Goal: Task Accomplishment & Management: Manage account settings

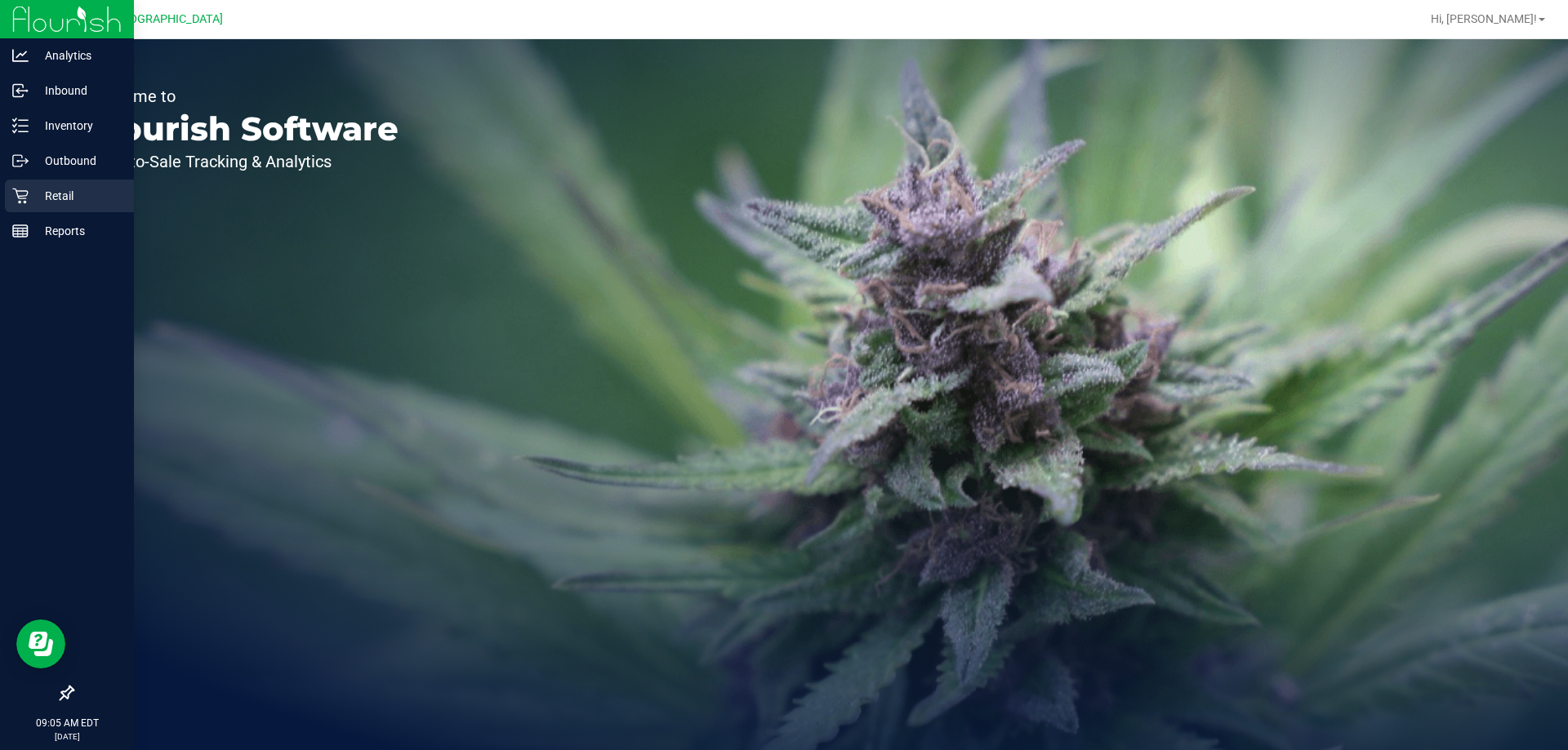
click at [62, 205] on p "Retail" at bounding box center [77, 196] width 98 height 20
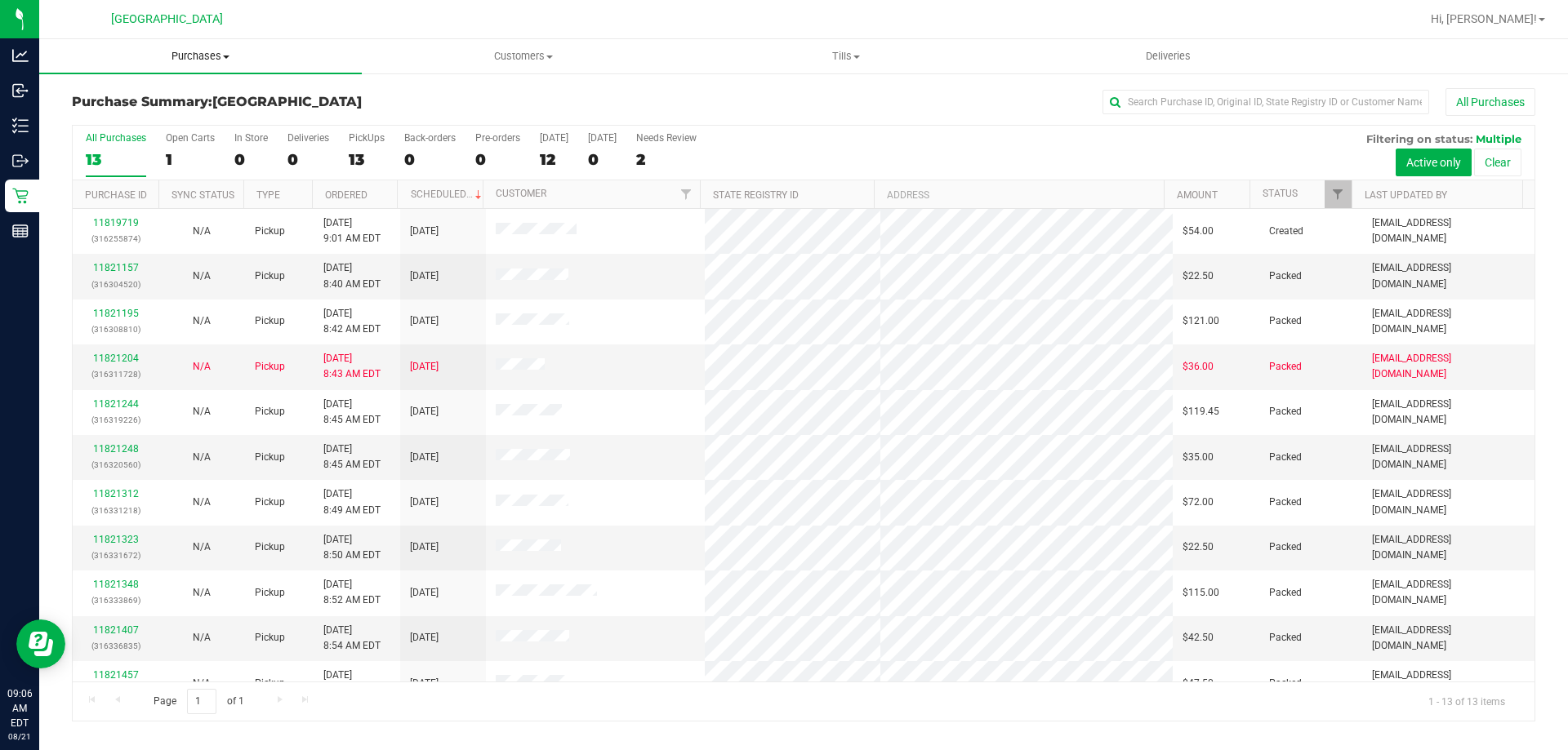
click at [211, 53] on span "Purchases" at bounding box center [200, 56] width 322 height 15
click at [162, 115] on li "Fulfillment" at bounding box center [200, 118] width 322 height 20
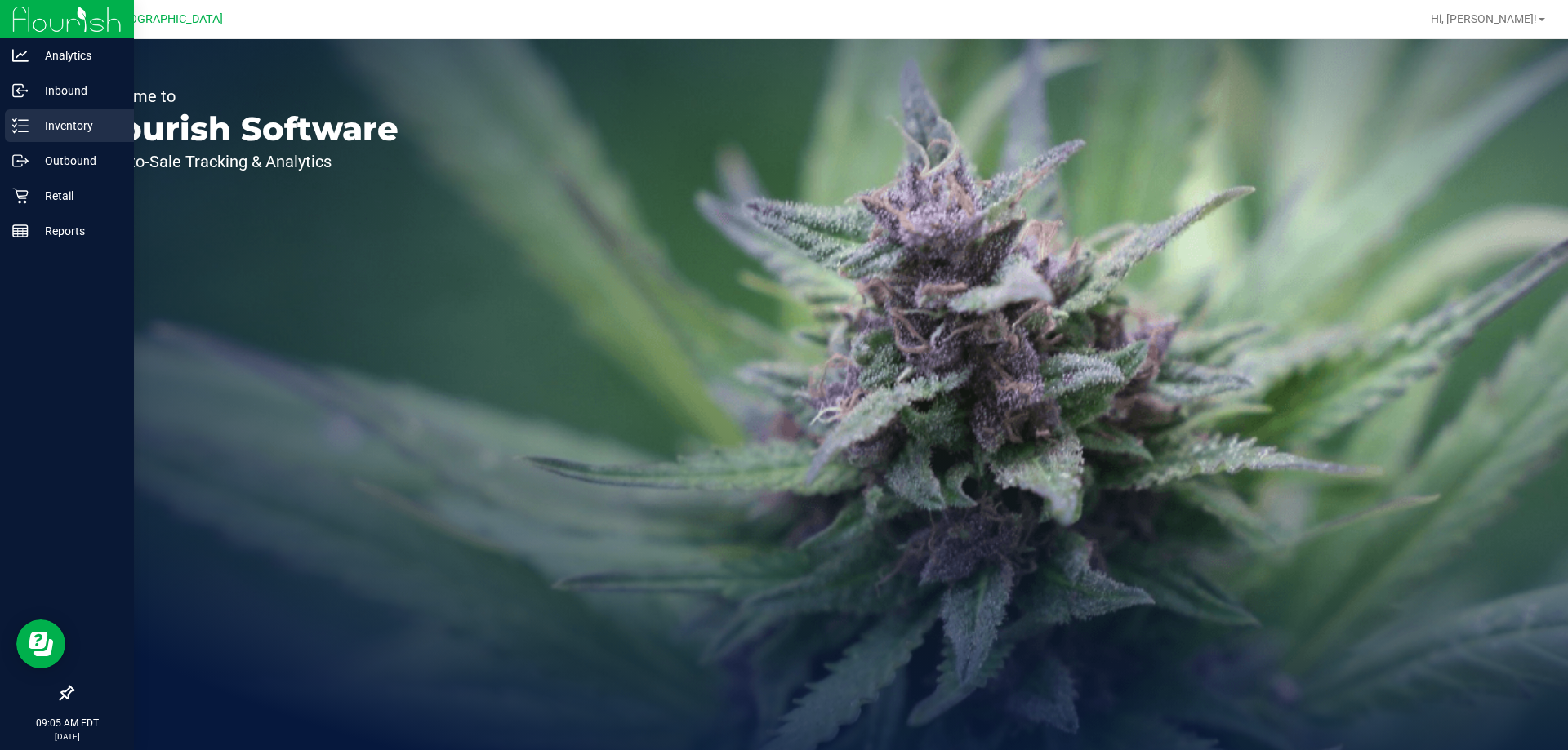
click at [51, 127] on p "Inventory" at bounding box center [77, 126] width 98 height 20
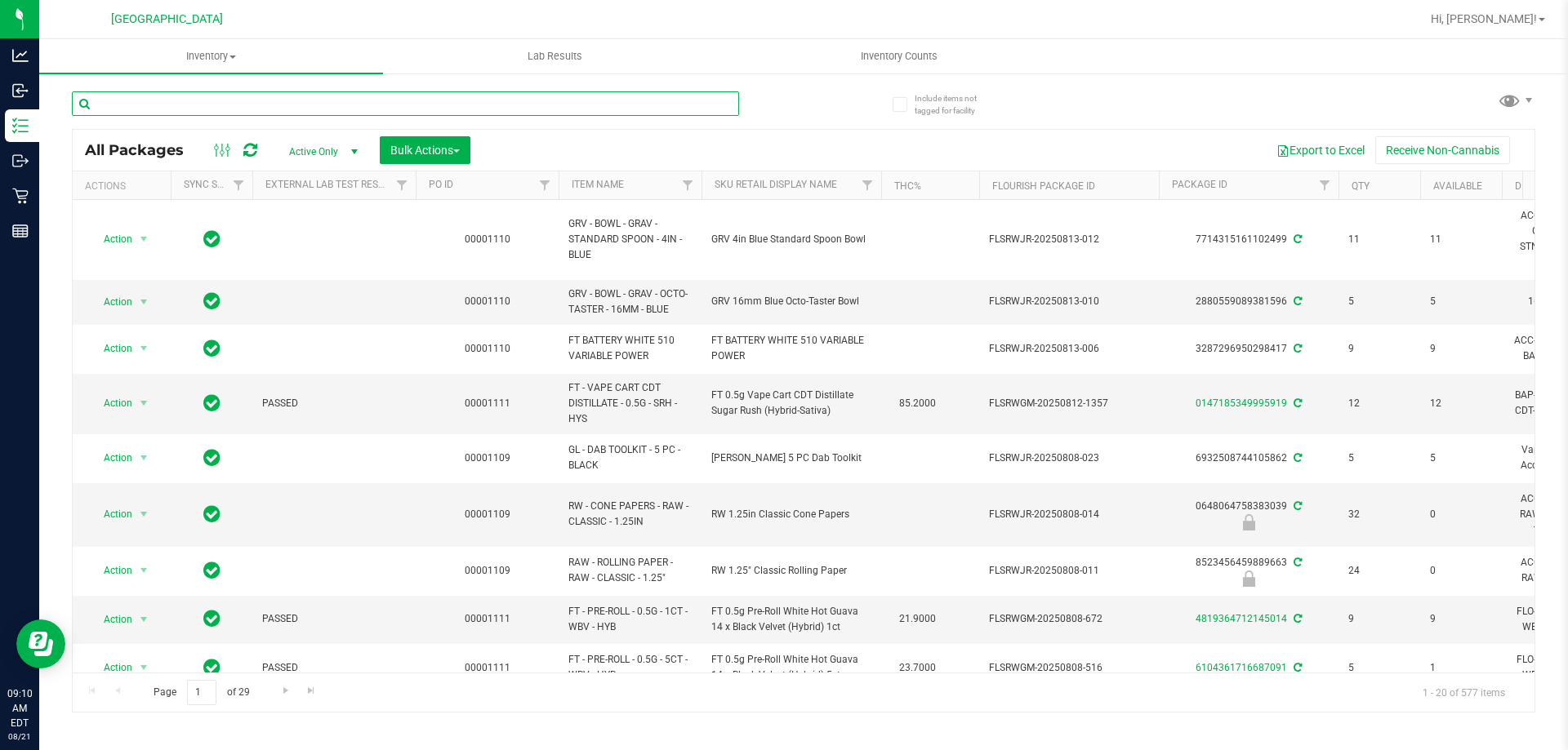
click at [394, 104] on input "text" at bounding box center [405, 103] width 667 height 25
type input "dsc"
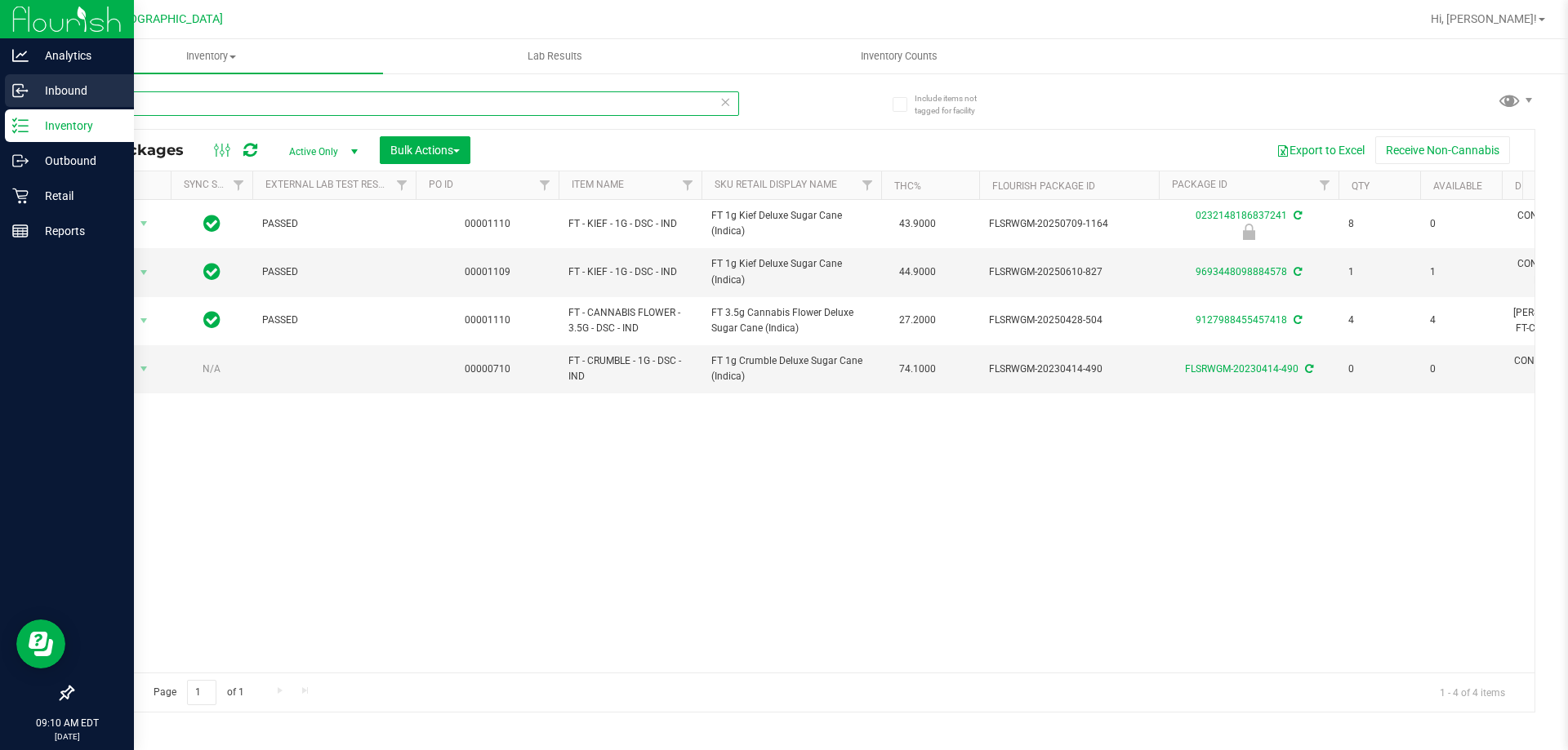
drag, startPoint x: 394, startPoint y: 101, endPoint x: 0, endPoint y: 106, distance: 394.0
click at [0, 106] on div "Analytics Inbound Inventory Outbound Retail Reports 09:10 AM EDT 08/21/2025 08/…" at bounding box center [784, 375] width 1568 height 750
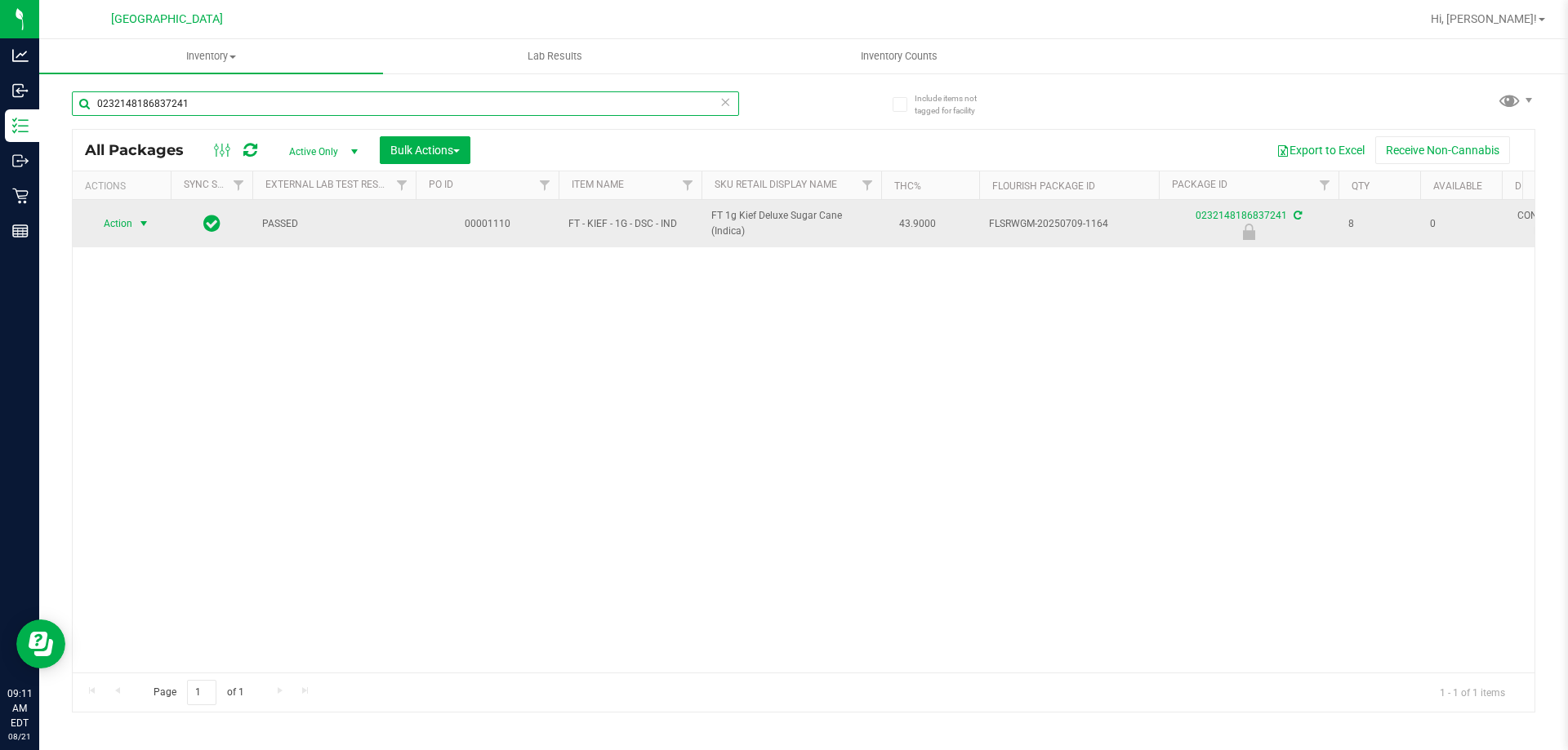
type input "0232148186837241"
click at [145, 225] on span "select" at bounding box center [144, 224] width 13 height 13
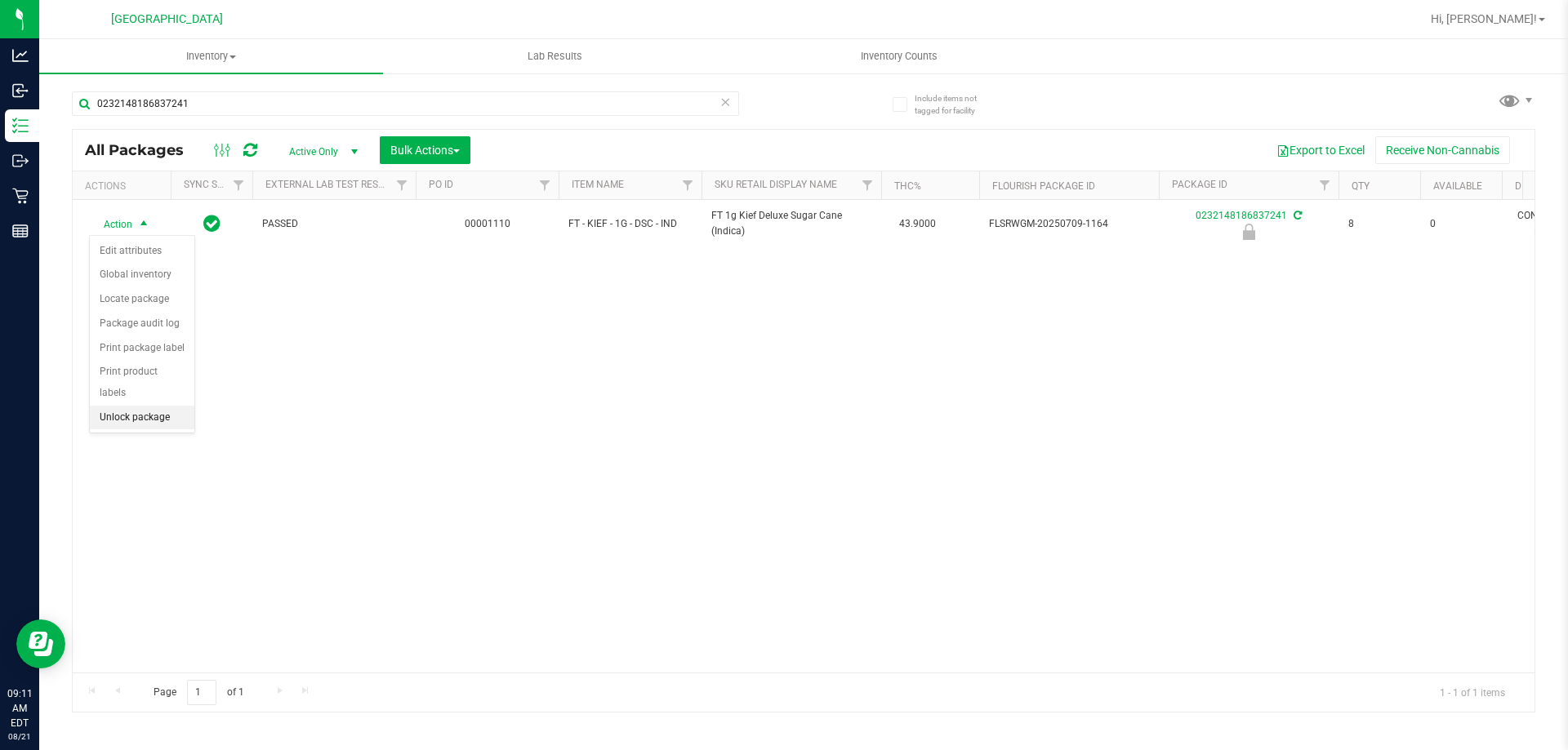
click at [172, 406] on li "Unlock package" at bounding box center [142, 418] width 105 height 25
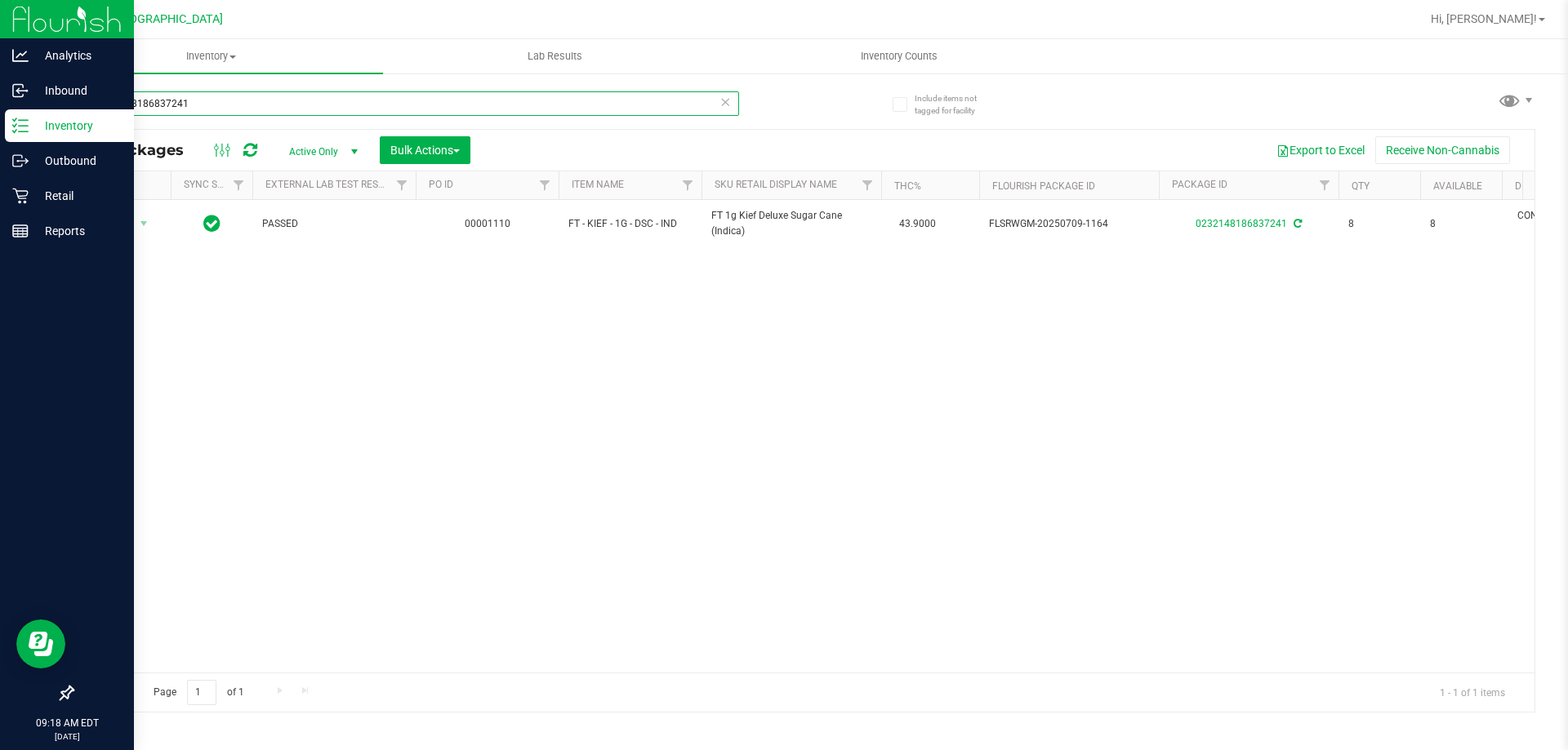
drag, startPoint x: 279, startPoint y: 99, endPoint x: 0, endPoint y: 113, distance: 279.4
click at [0, 117] on div "Analytics Inbound Inventory Outbound Retail Reports 09:18 AM EDT 08/21/2025 08/…" at bounding box center [784, 375] width 1568 height 750
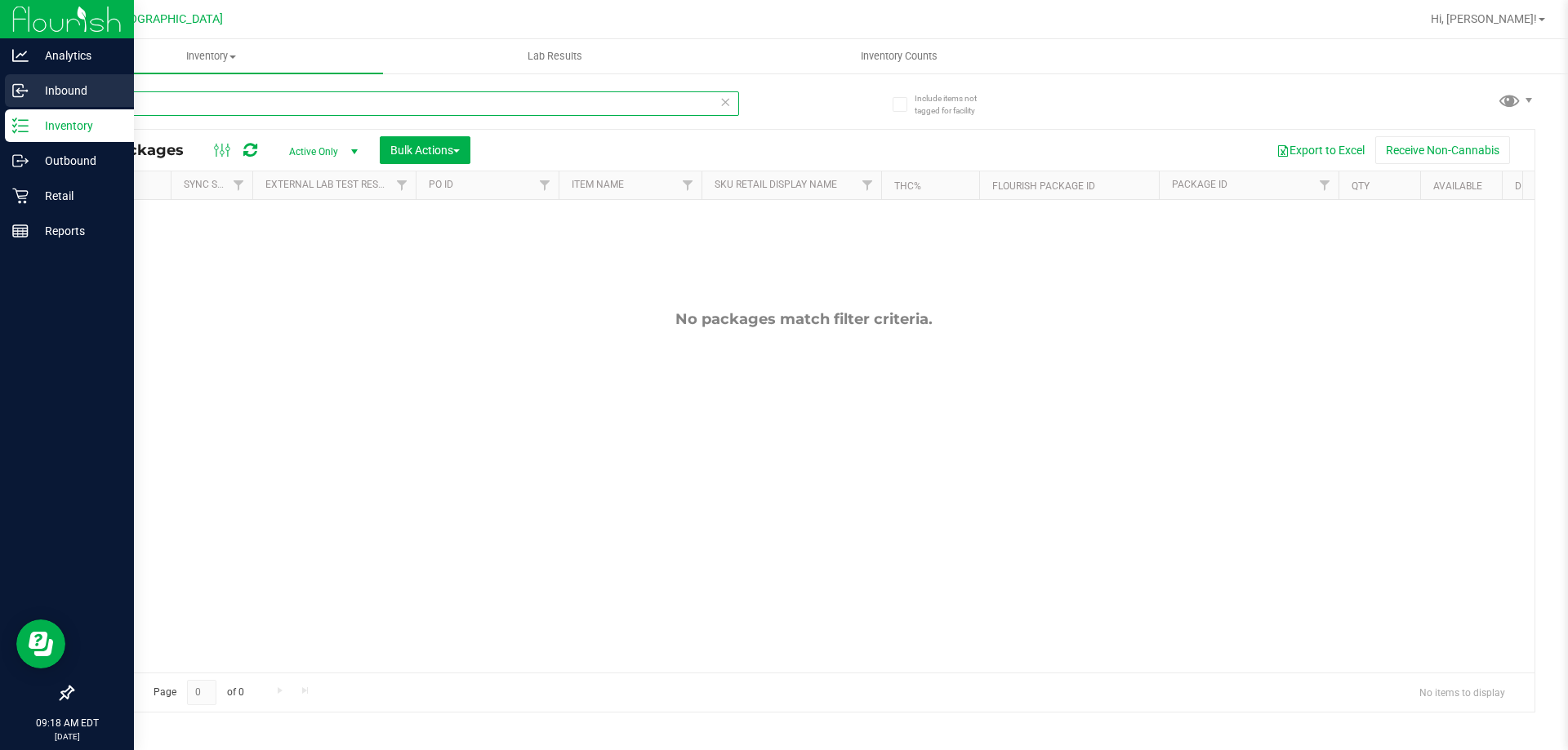
drag, startPoint x: 169, startPoint y: 104, endPoint x: 0, endPoint y: 95, distance: 169.2
click at [0, 95] on div "Analytics Inbound Inventory Outbound Retail Reports 09:18 AM EDT 08/21/2025 08/…" at bounding box center [784, 375] width 1568 height 750
type input "relief"
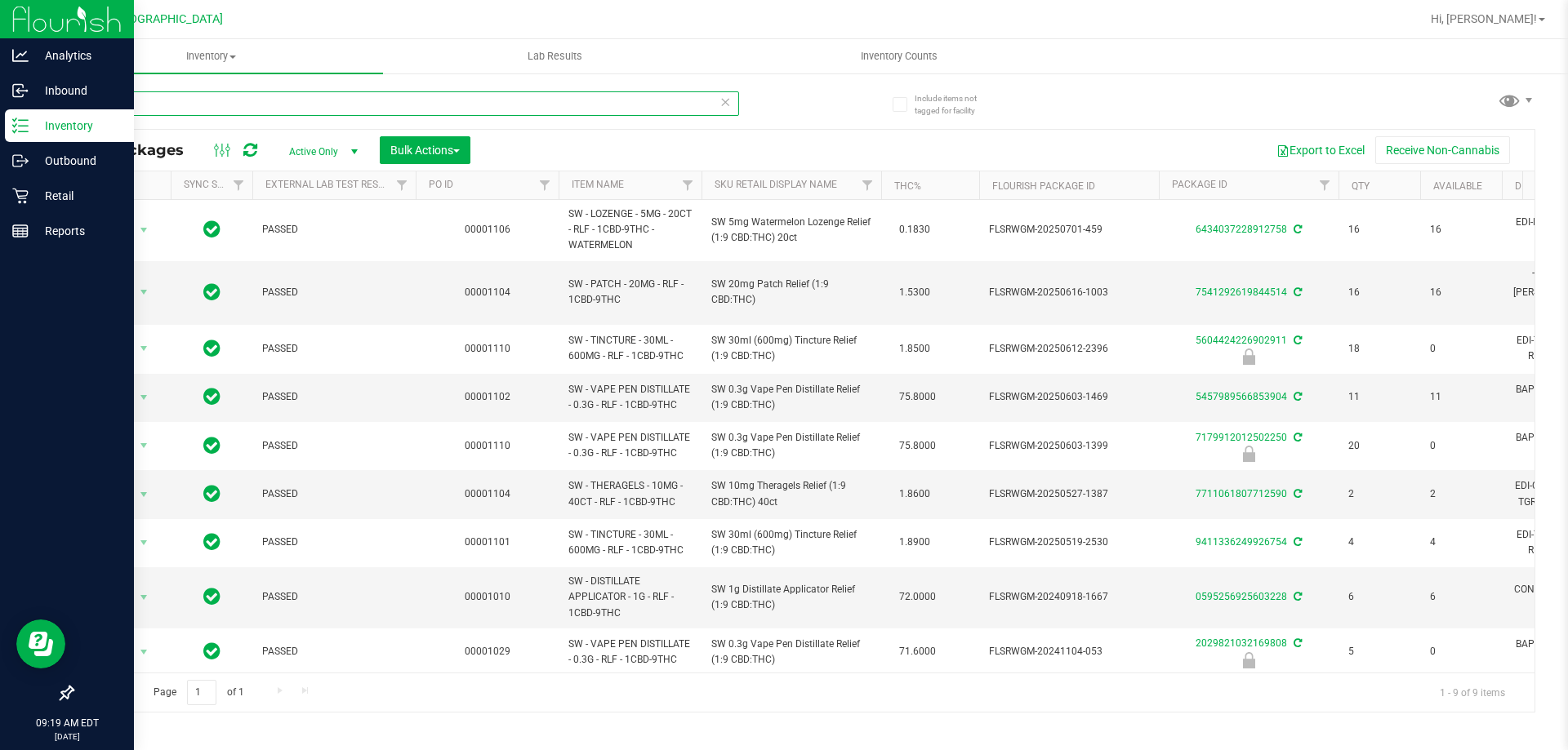
drag, startPoint x: 423, startPoint y: 111, endPoint x: 30, endPoint y: 138, distance: 393.9
click at [30, 138] on div "Analytics Inbound Inventory Outbound Retail Reports 09:19 AM EDT 08/21/2025 08/…" at bounding box center [784, 375] width 1568 height 750
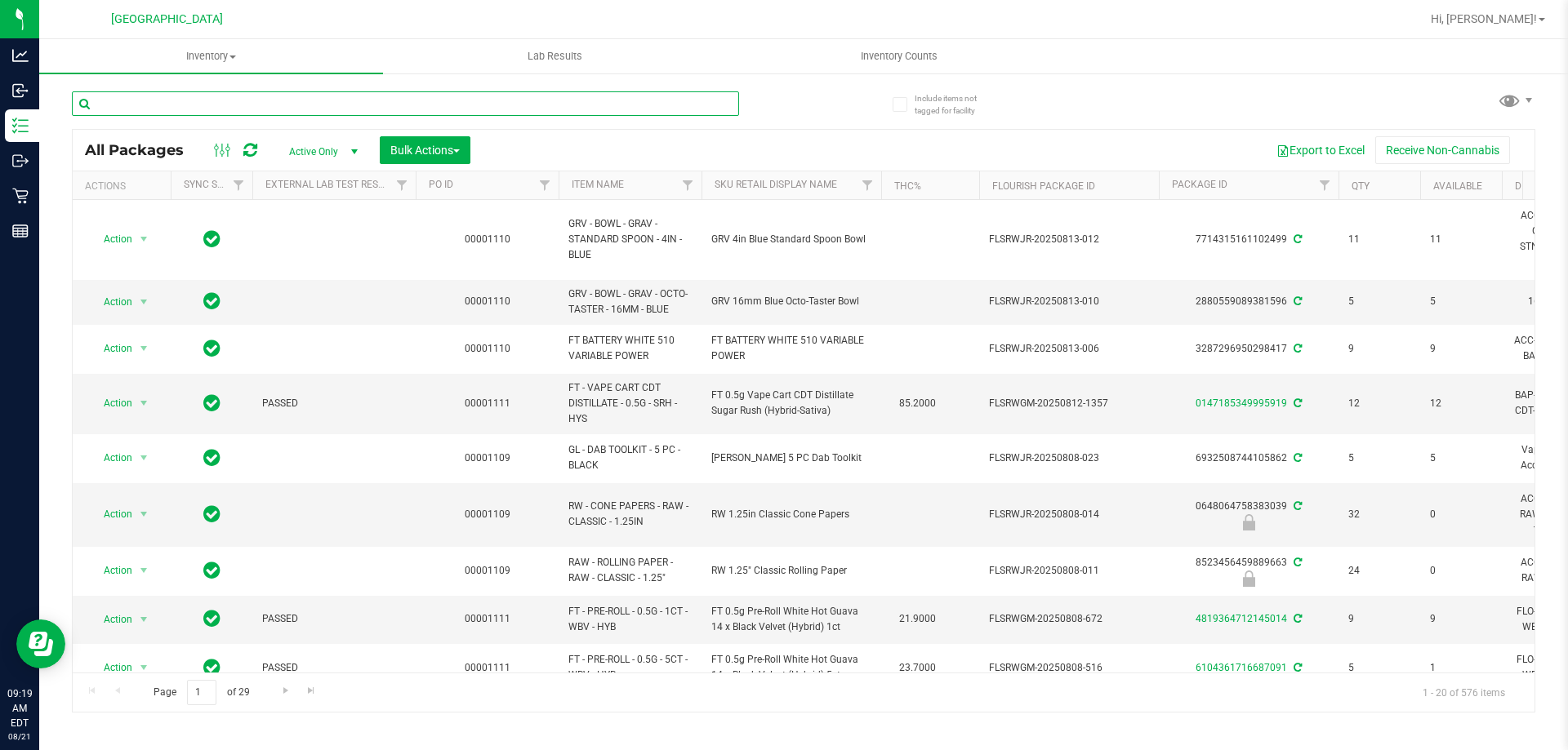
click at [441, 95] on input "text" at bounding box center [405, 103] width 667 height 25
type input "xrl"
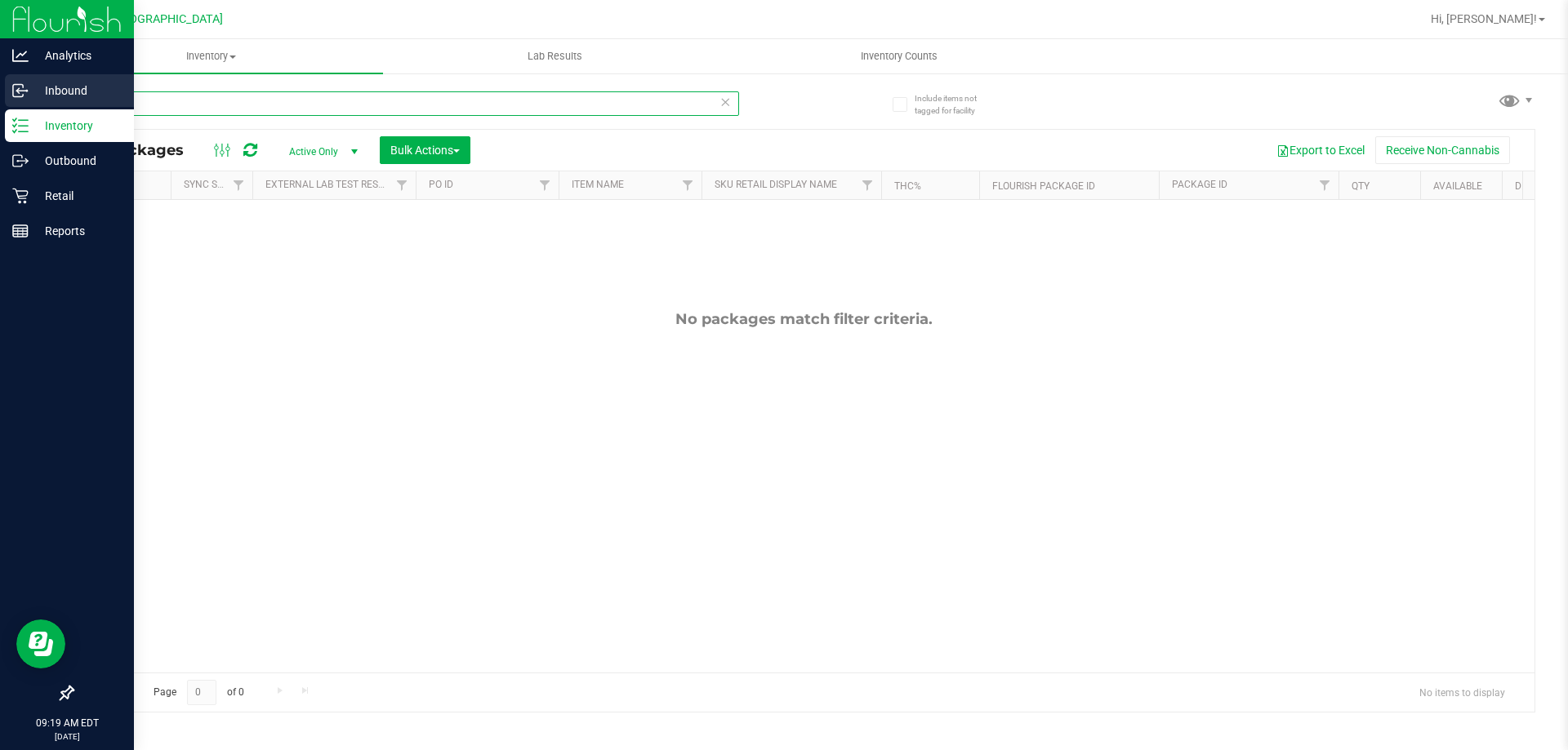
drag, startPoint x: 418, startPoint y: 95, endPoint x: 0, endPoint y: 97, distance: 418.0
click at [0, 97] on div "Analytics Inbound Inventory Outbound Retail Reports 09:19 AM EDT 08/21/2025 08/…" at bounding box center [784, 375] width 1568 height 750
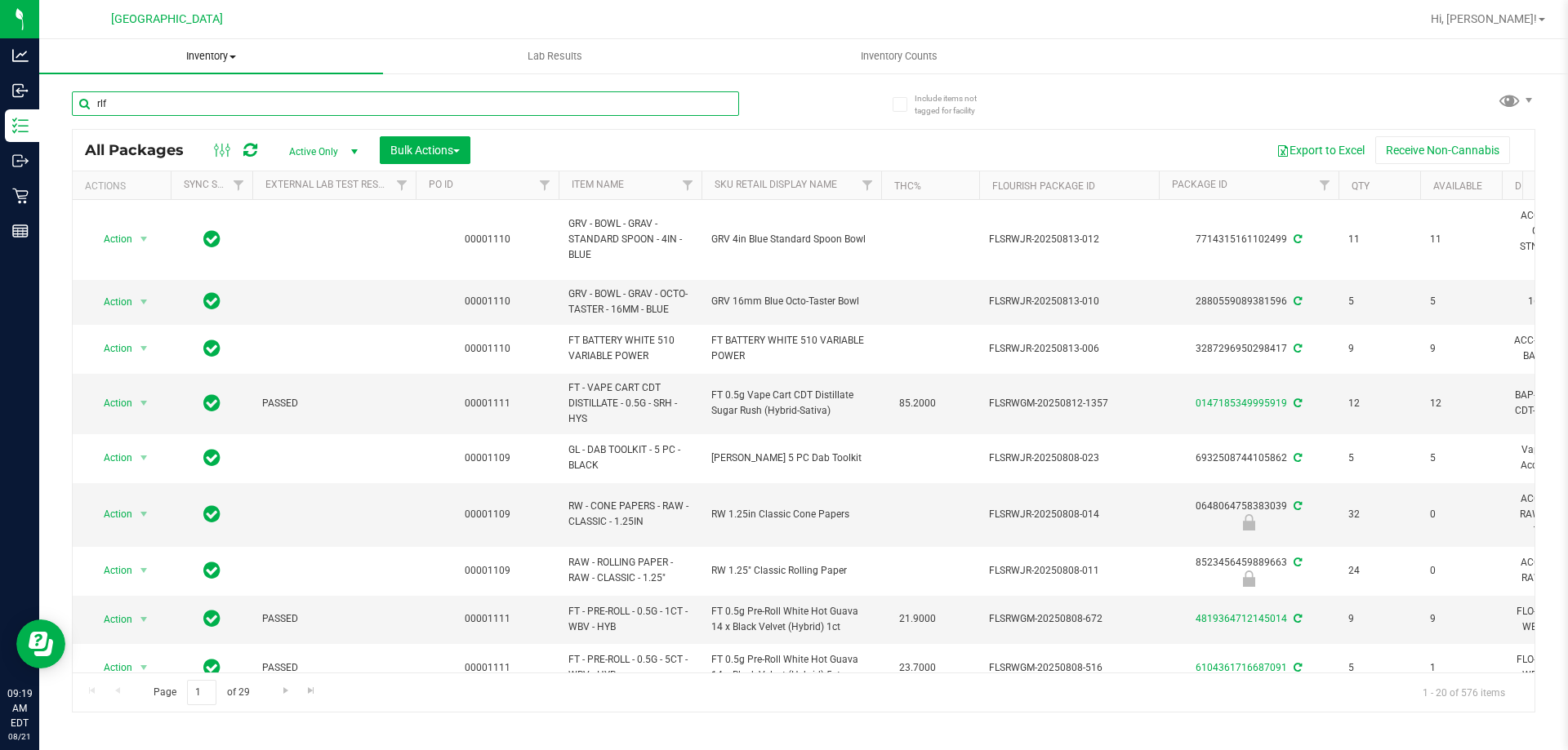
type input "rlf"
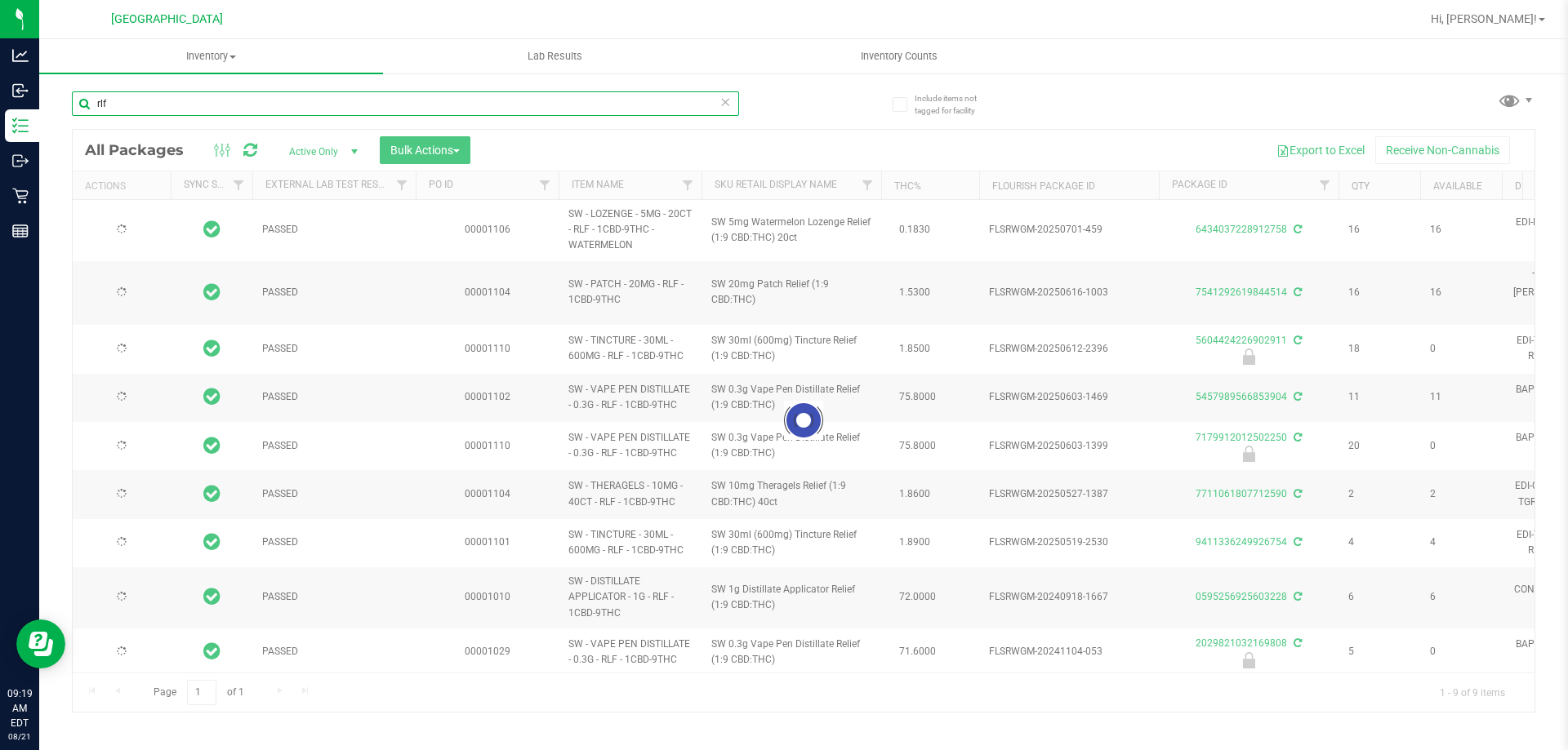
type input "2026-01-04"
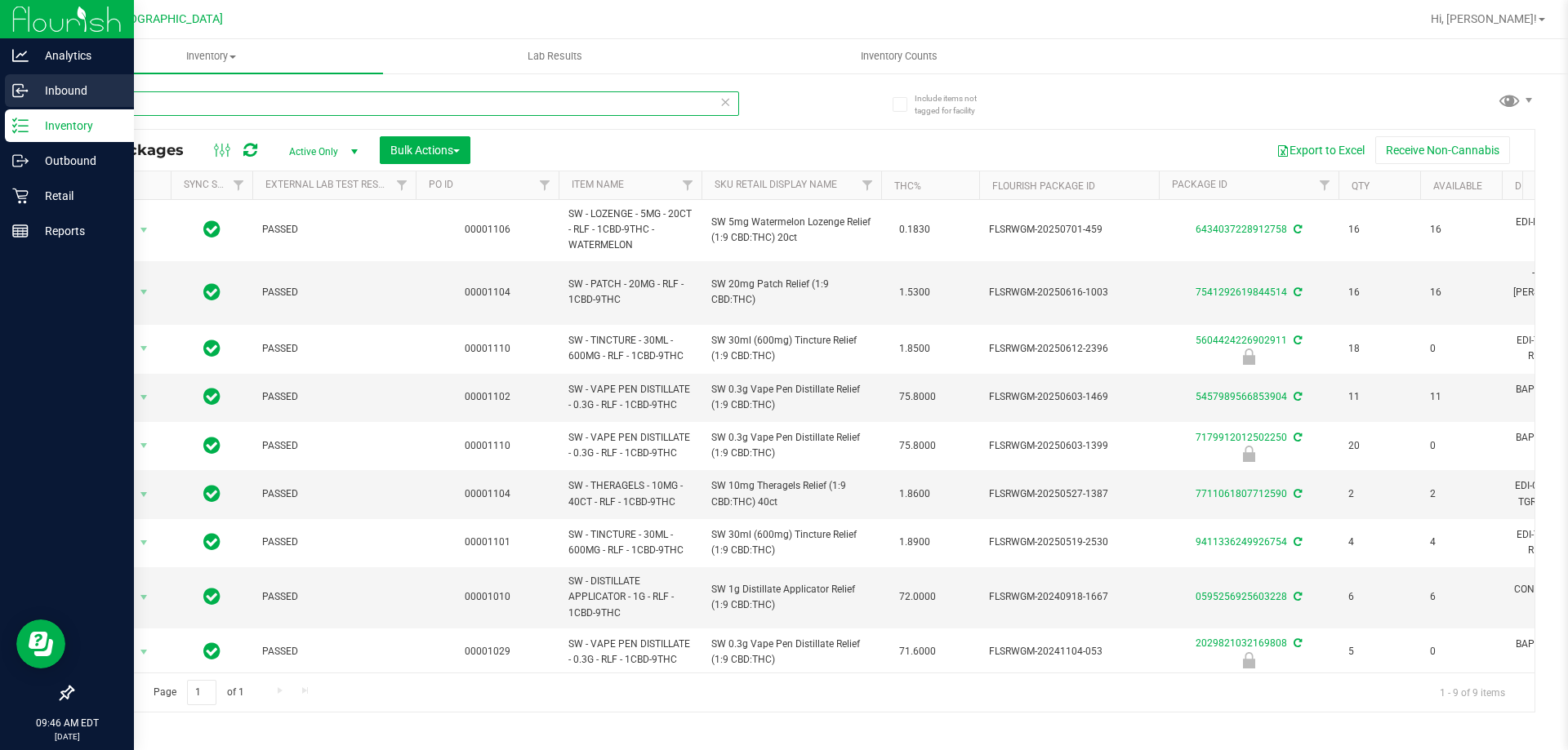
drag, startPoint x: 194, startPoint y: 108, endPoint x: 0, endPoint y: 79, distance: 196.2
click at [0, 81] on div "Analytics Inbound Inventory Outbound Retail Reports 09:46 AM EDT 08/21/2025 08/…" at bounding box center [784, 375] width 1568 height 750
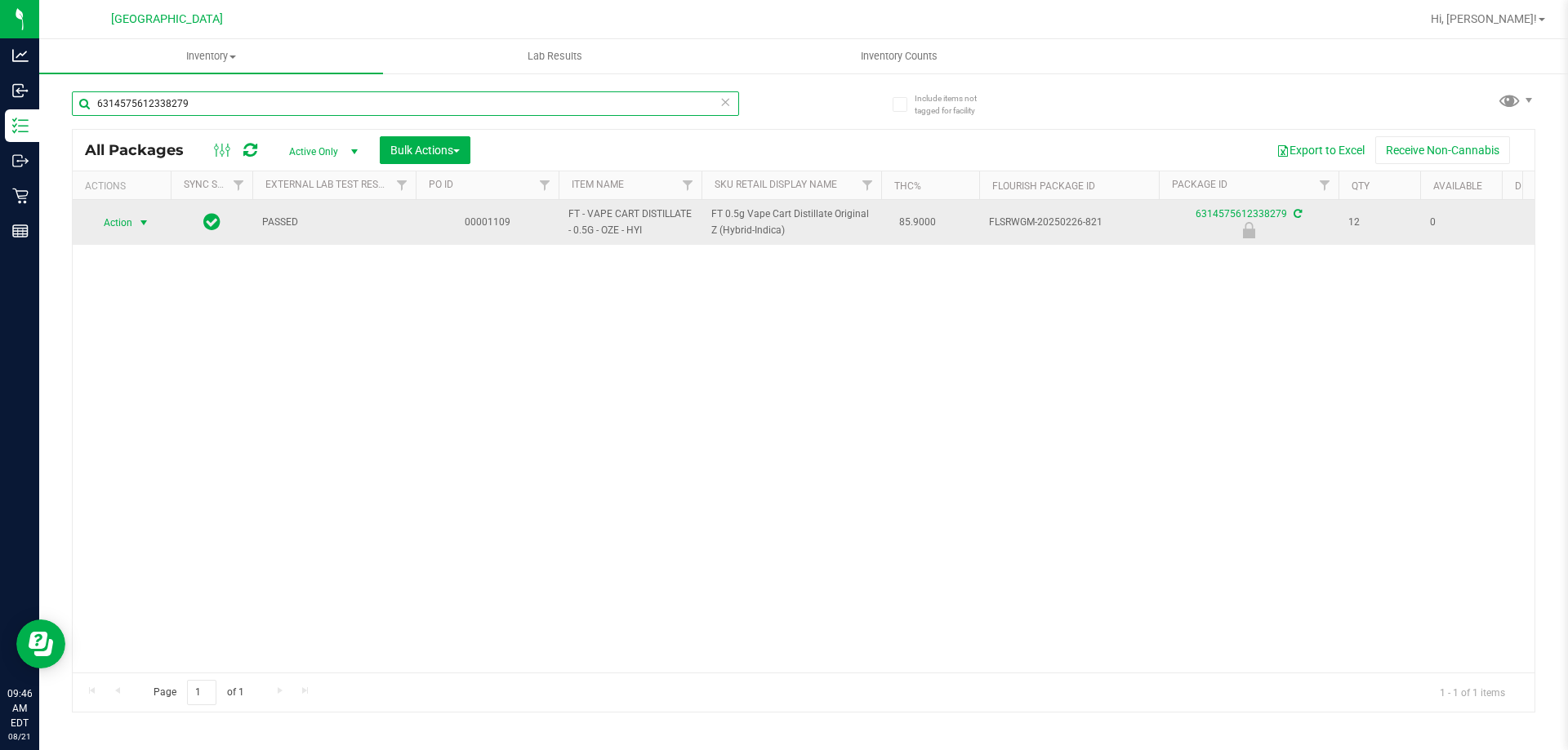
type input "6314575612338279"
click at [140, 230] on span "select" at bounding box center [144, 222] width 20 height 23
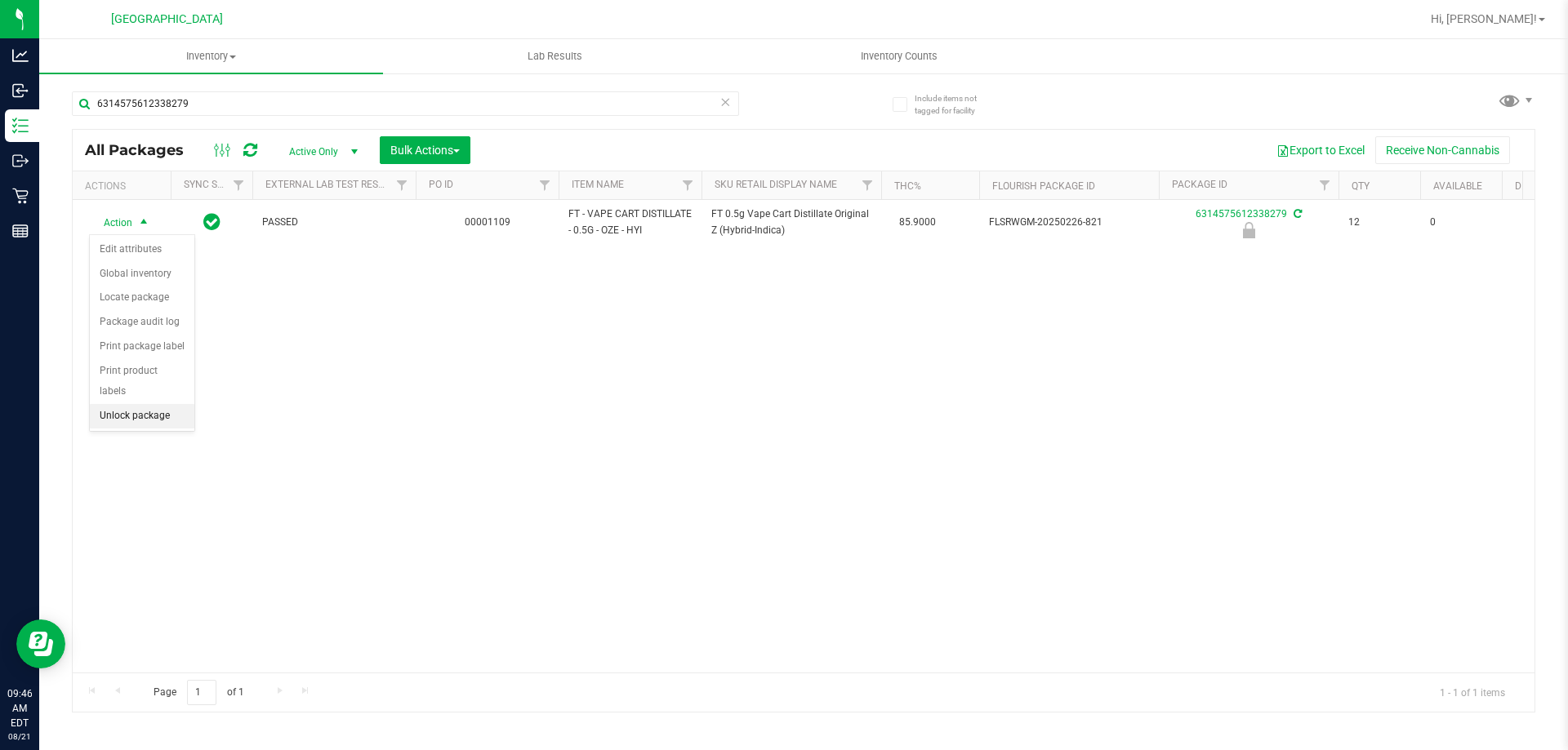
click at [163, 404] on li "Unlock package" at bounding box center [142, 416] width 105 height 25
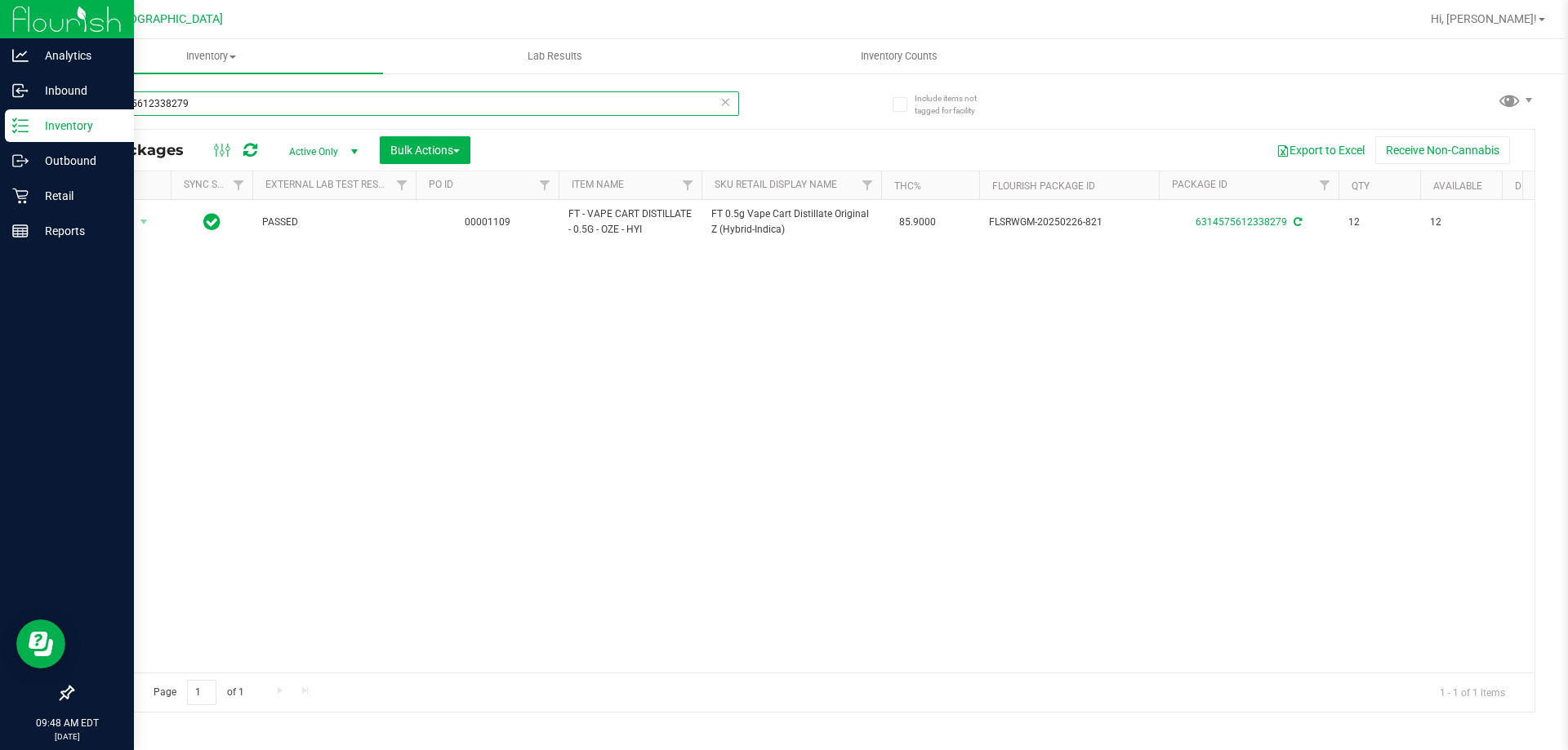
drag, startPoint x: 213, startPoint y: 96, endPoint x: 0, endPoint y: 119, distance: 214.2
click at [0, 119] on div "Analytics Inbound Inventory Outbound Retail Reports 09:48 AM EDT 08/21/2025 08/…" at bounding box center [784, 375] width 1568 height 750
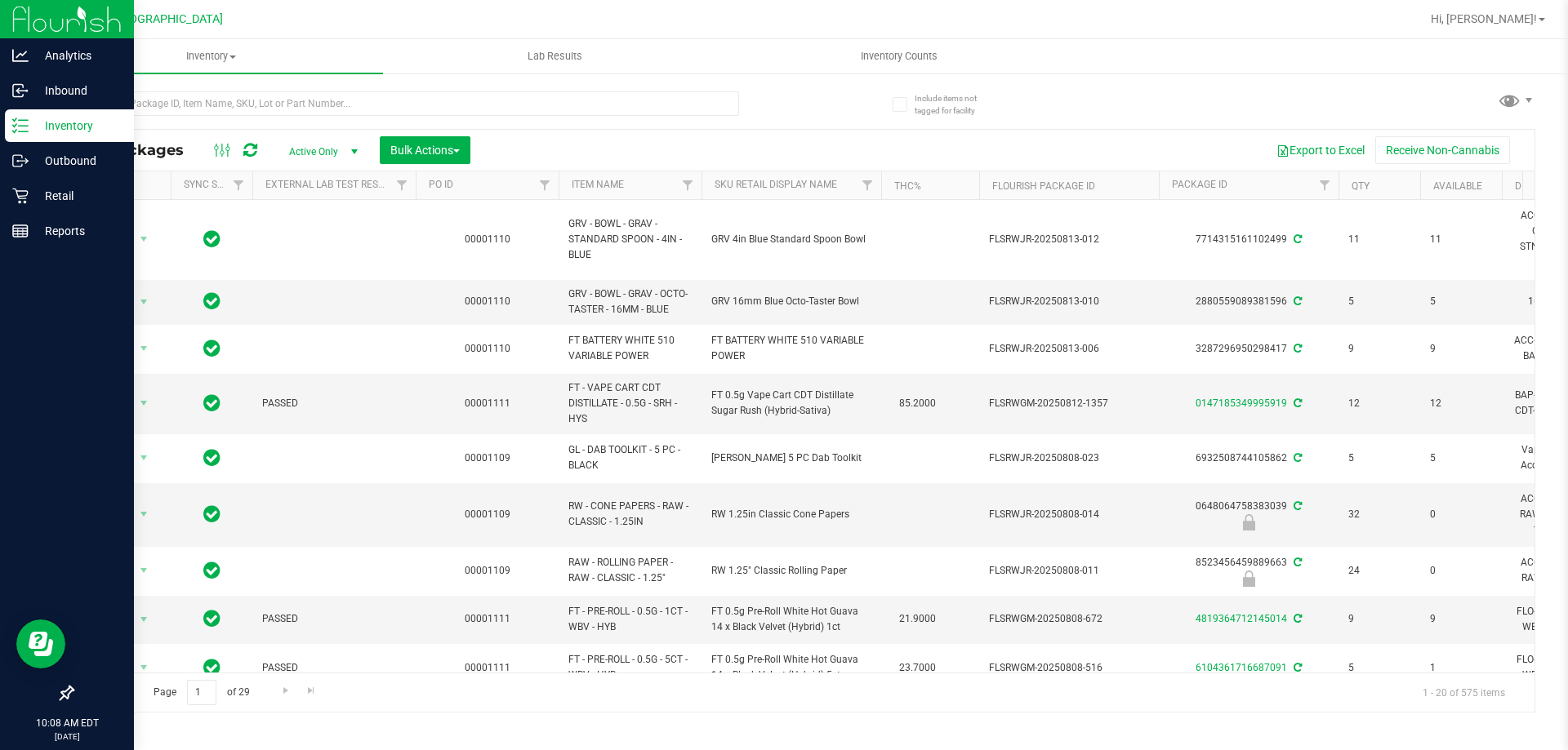
click at [88, 137] on div "Inventory" at bounding box center [69, 126] width 129 height 33
click at [81, 97] on p "Inbound" at bounding box center [77, 91] width 98 height 20
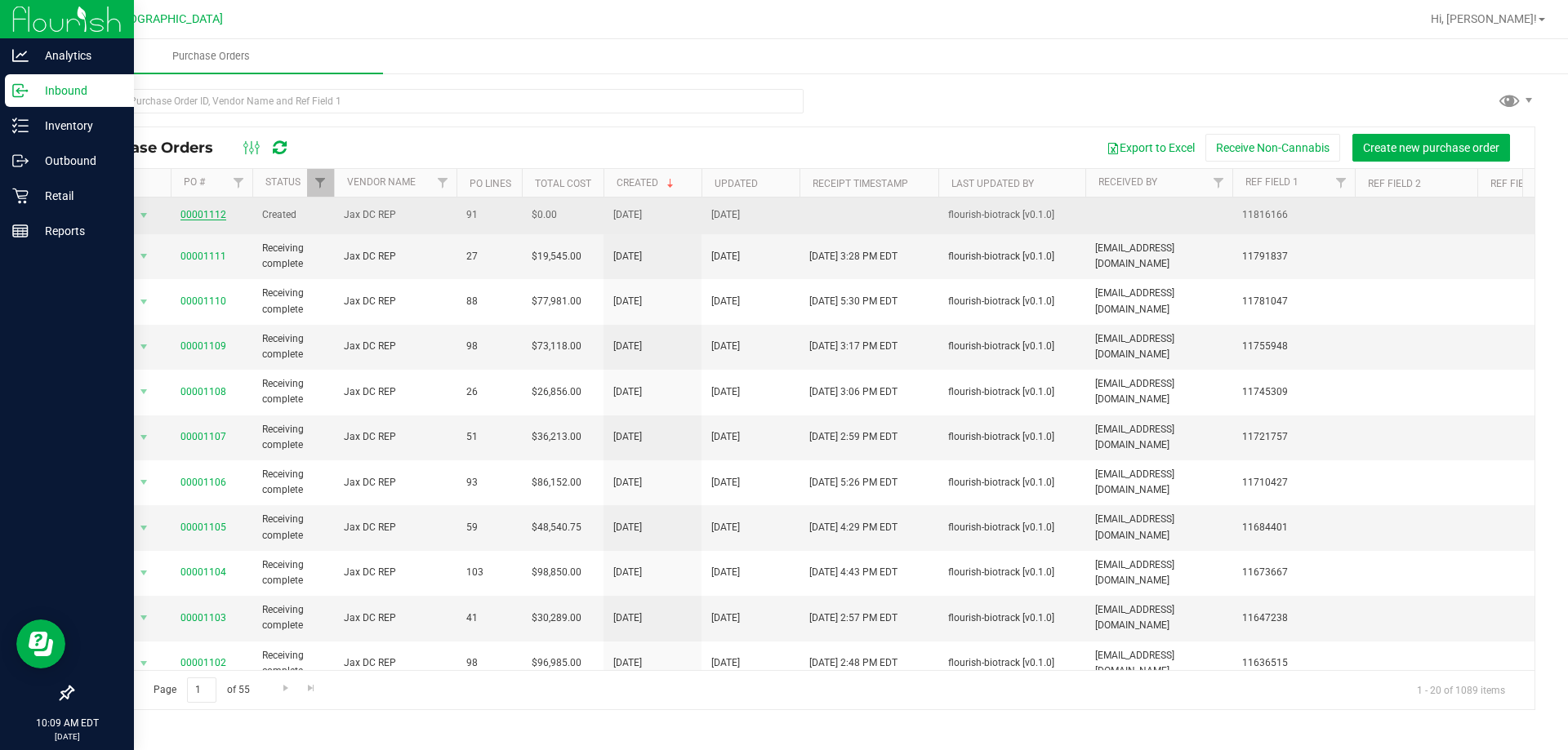
click at [207, 220] on link "00001112" at bounding box center [203, 215] width 46 height 12
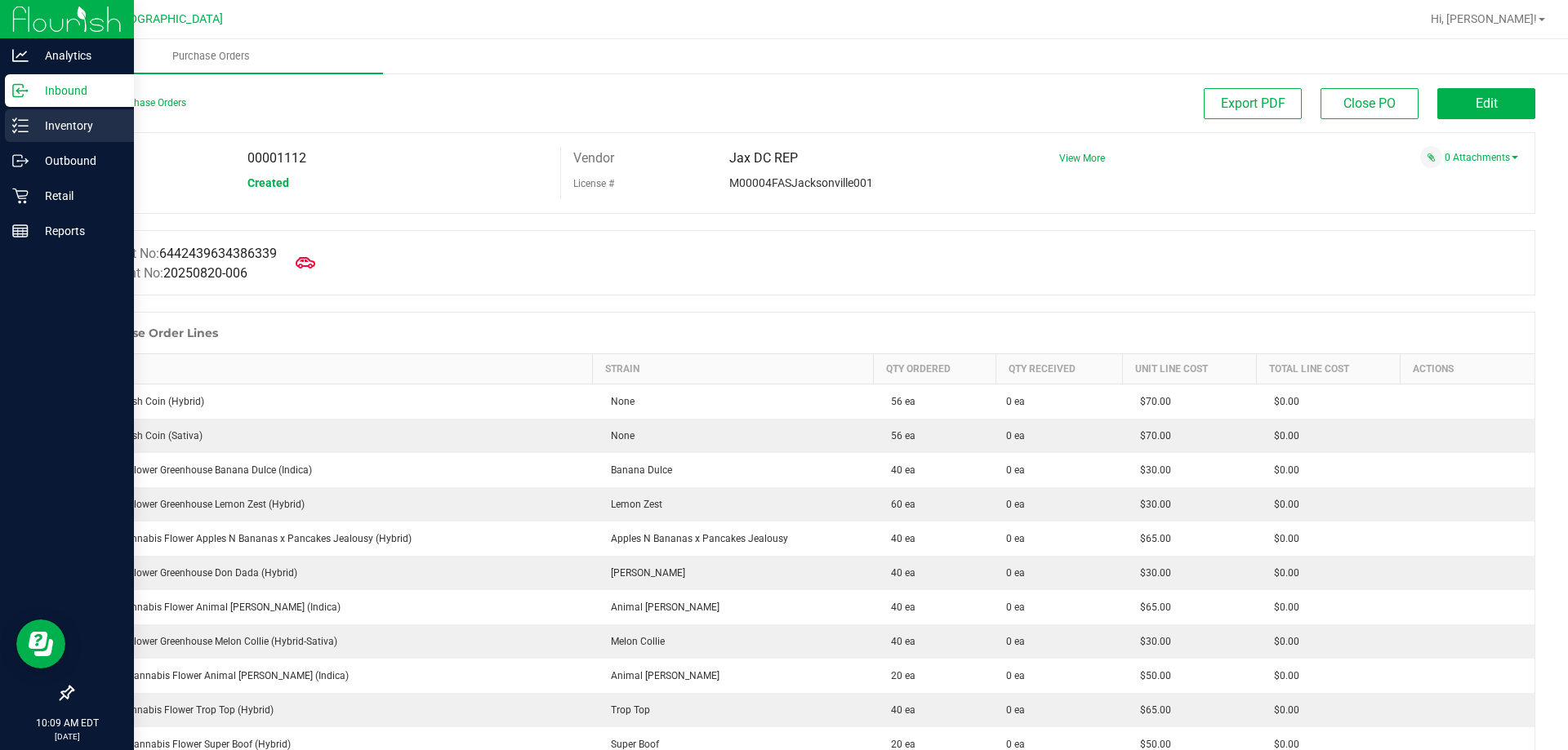
click at [43, 130] on p "Inventory" at bounding box center [77, 126] width 98 height 20
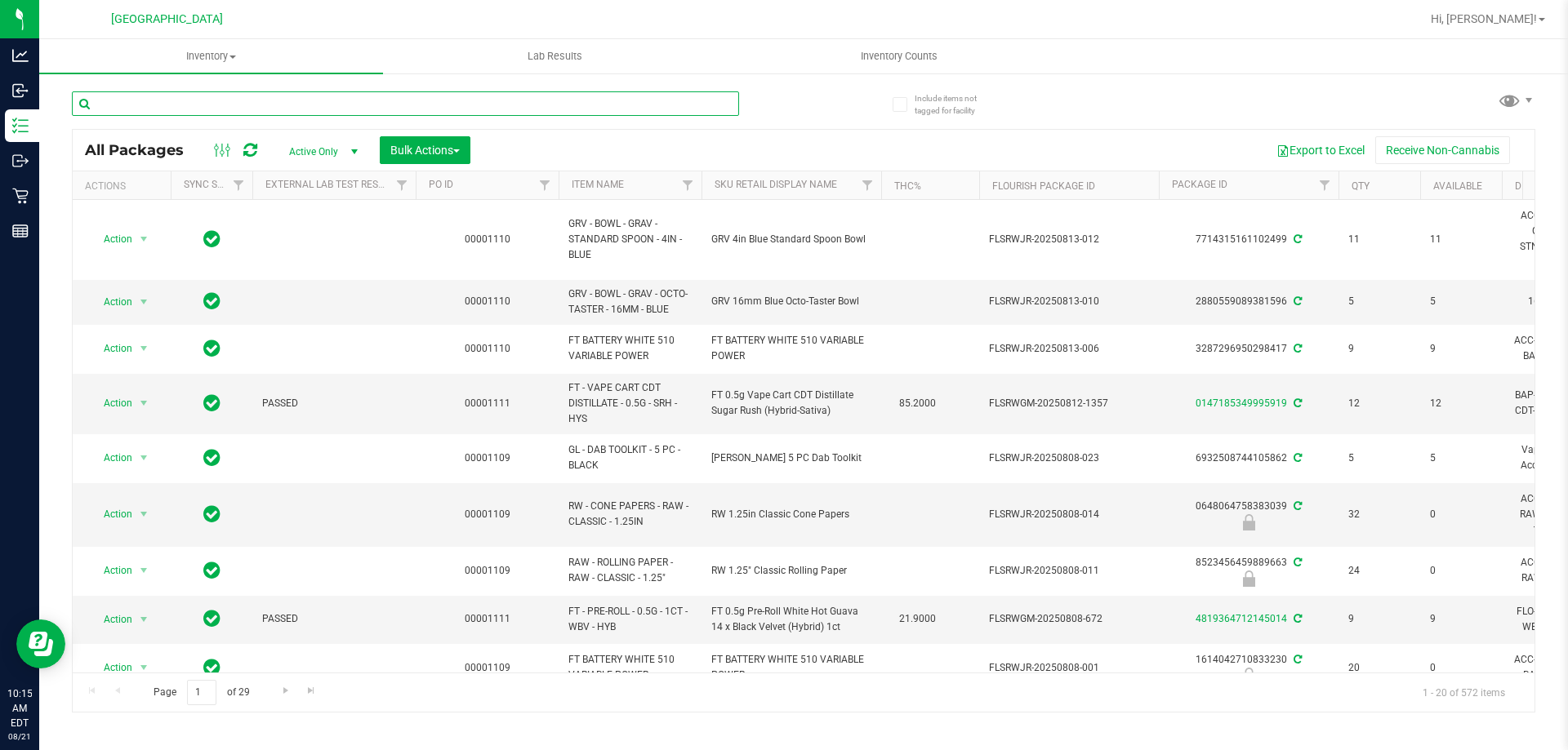
click at [370, 96] on input "text" at bounding box center [405, 103] width 667 height 25
click at [331, 106] on input "text" at bounding box center [405, 103] width 667 height 25
type input "bdl"
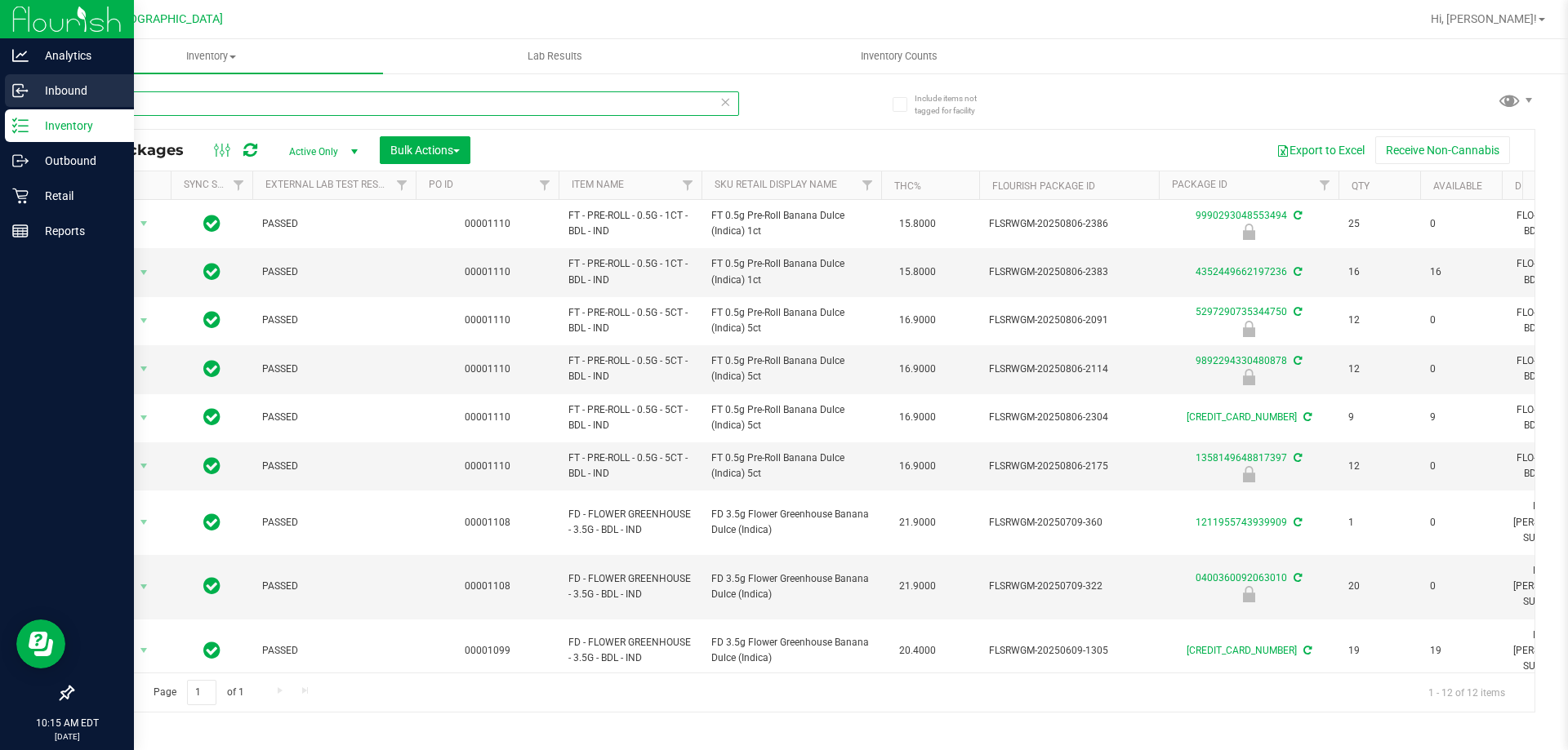
drag, startPoint x: 180, startPoint y: 99, endPoint x: 0, endPoint y: 108, distance: 180.2
click at [0, 108] on div "Analytics Inbound Inventory Outbound Retail Reports 10:15 AM EDT 08/21/2025 08/…" at bounding box center [784, 375] width 1568 height 750
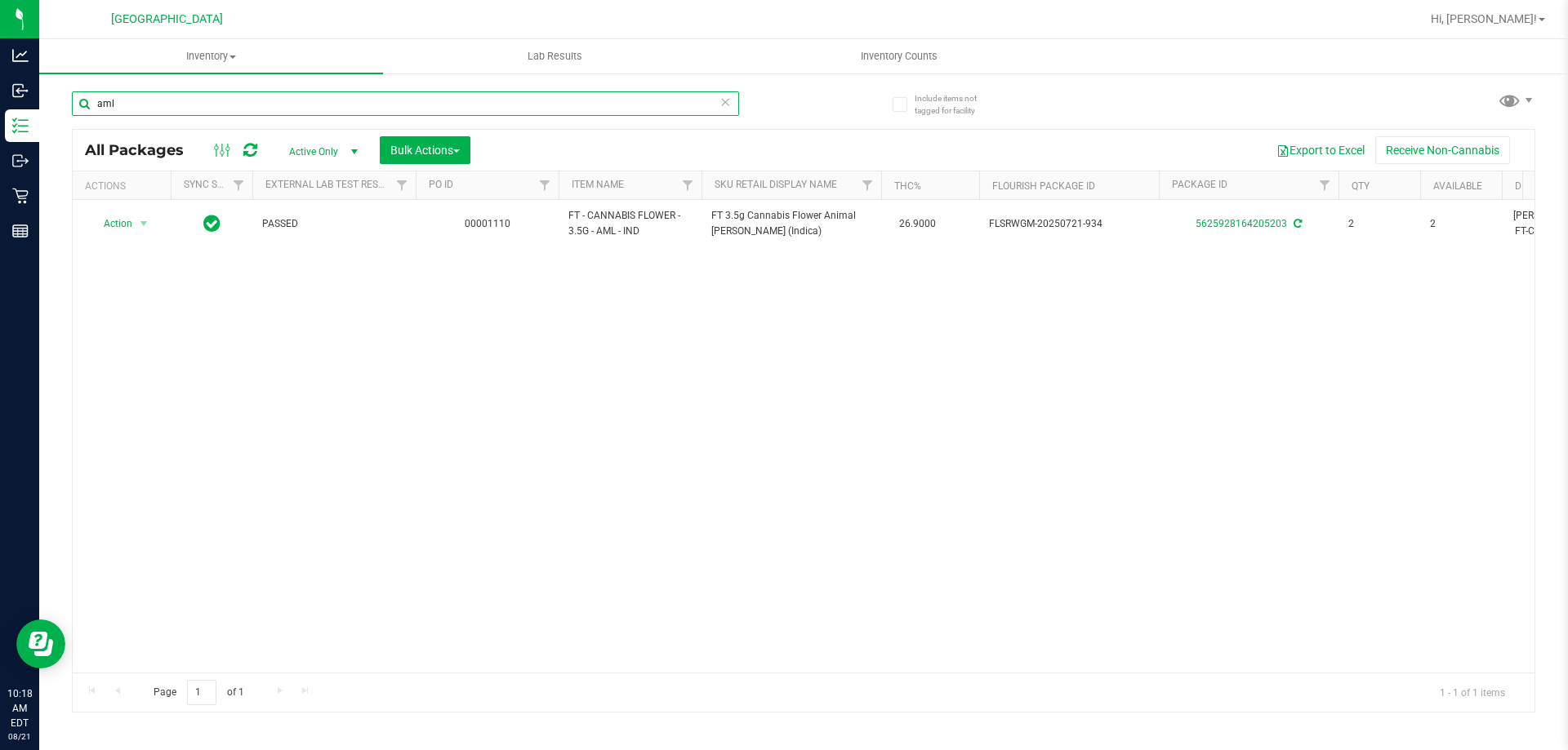
click at [201, 92] on input "aml" at bounding box center [405, 103] width 667 height 25
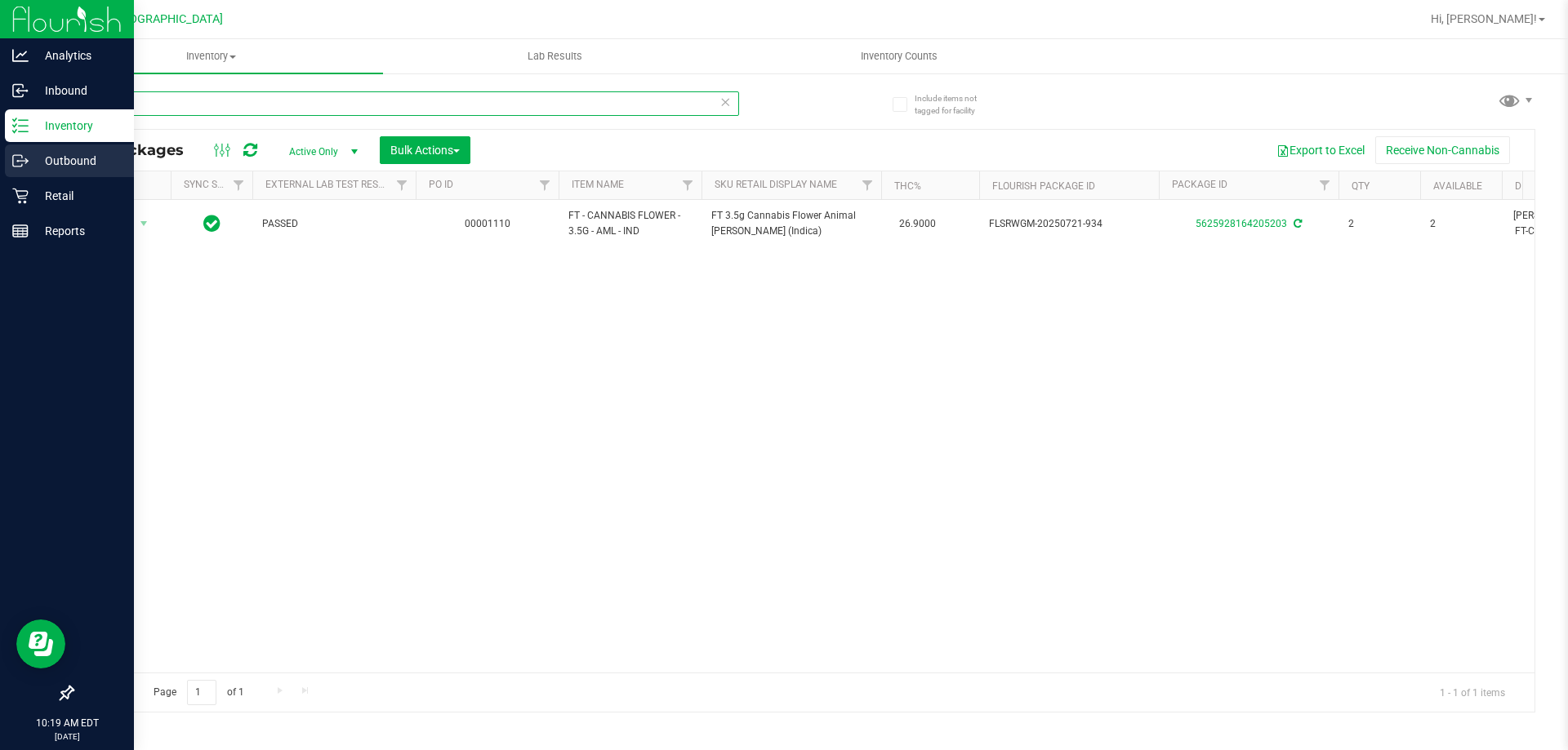
drag, startPoint x: 191, startPoint y: 92, endPoint x: 0, endPoint y: 147, distance: 198.8
click at [0, 154] on div "Analytics Inbound Inventory Outbound Retail Reports 10:19 AM EDT 08/21/2025 08/…" at bounding box center [784, 375] width 1568 height 750
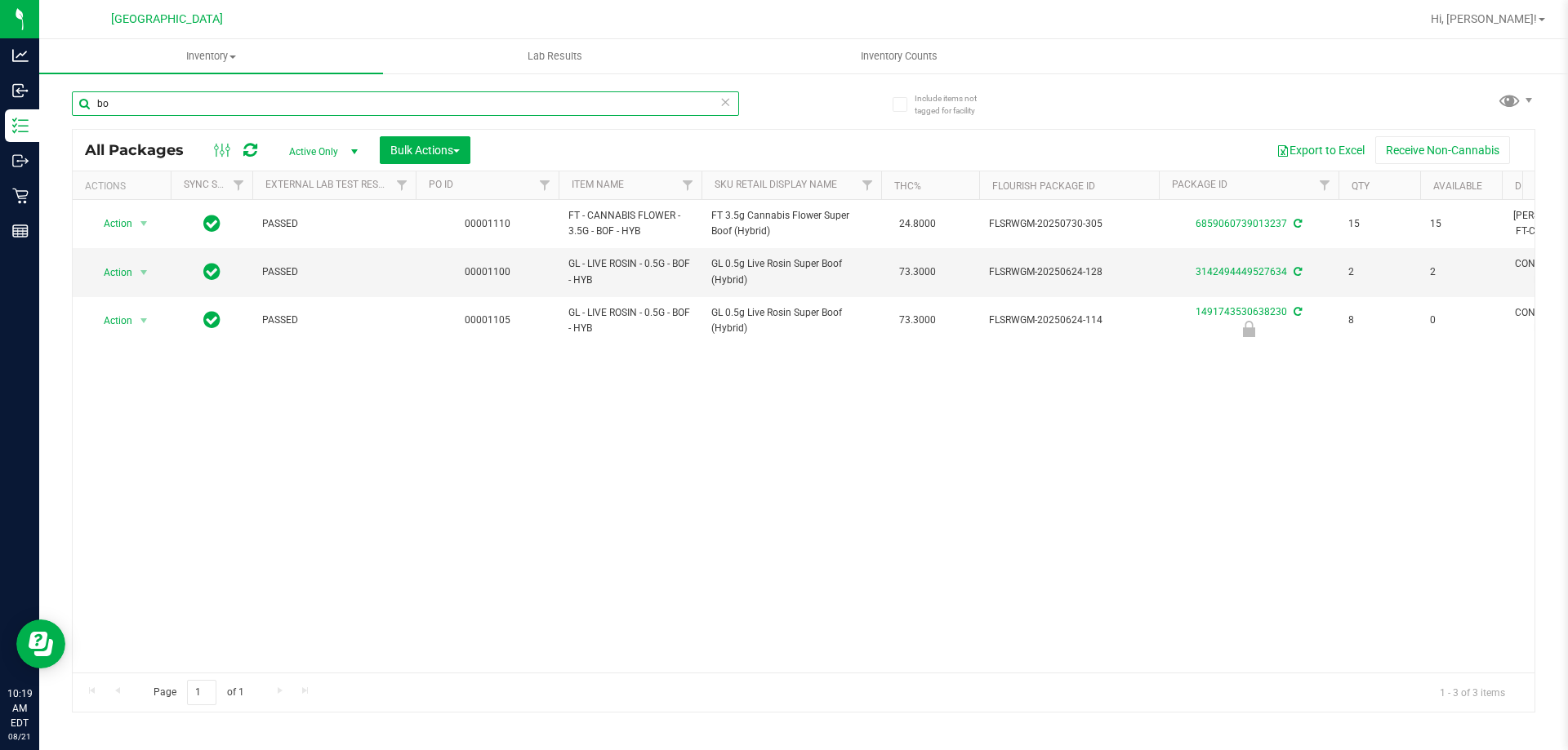
type input "b"
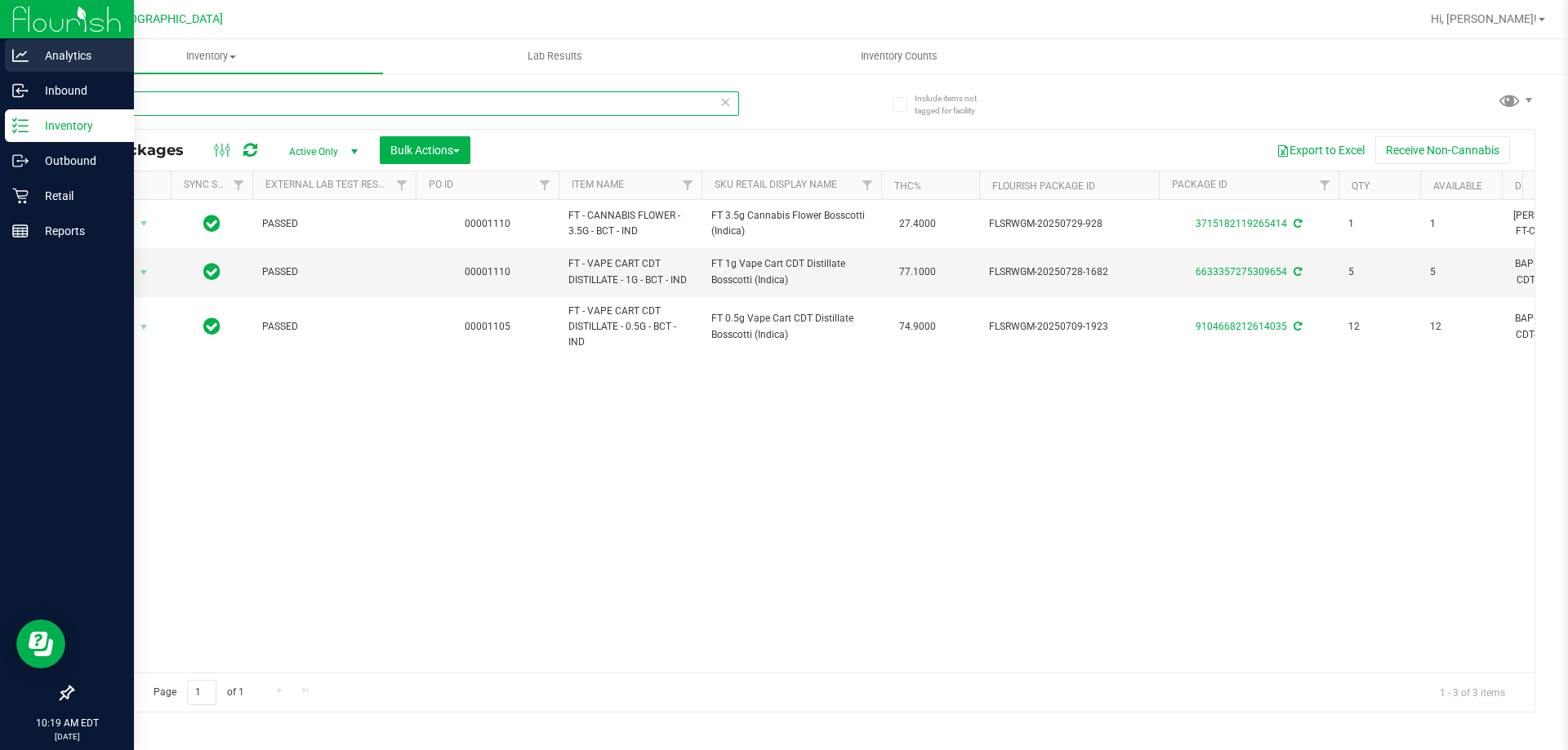
drag, startPoint x: 178, startPoint y: 95, endPoint x: 0, endPoint y: 42, distance: 185.7
click at [0, 42] on div "Analytics Inbound Inventory Outbound Retail Reports 10:19 AM EDT 08/21/2025 08/…" at bounding box center [784, 375] width 1568 height 750
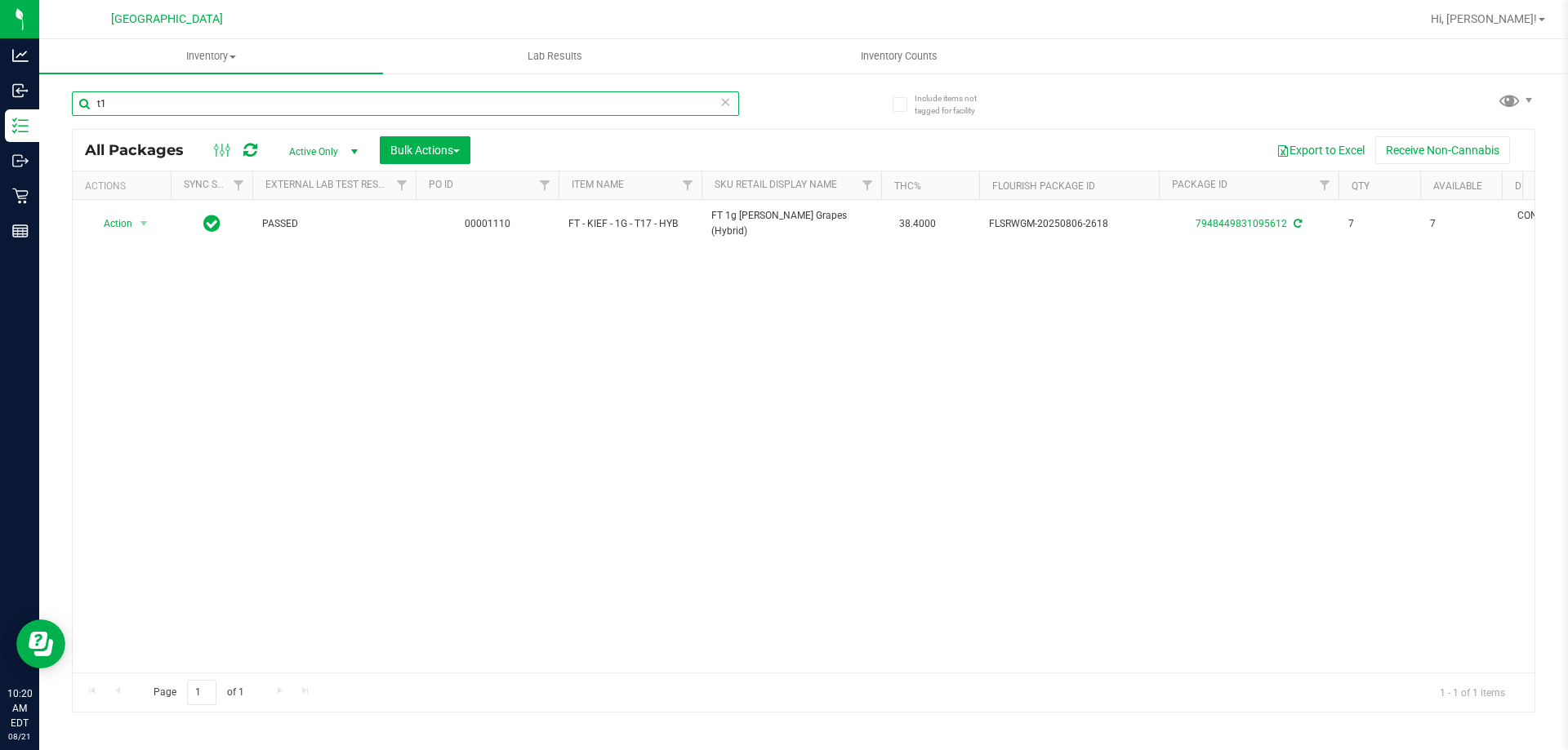
type input "t"
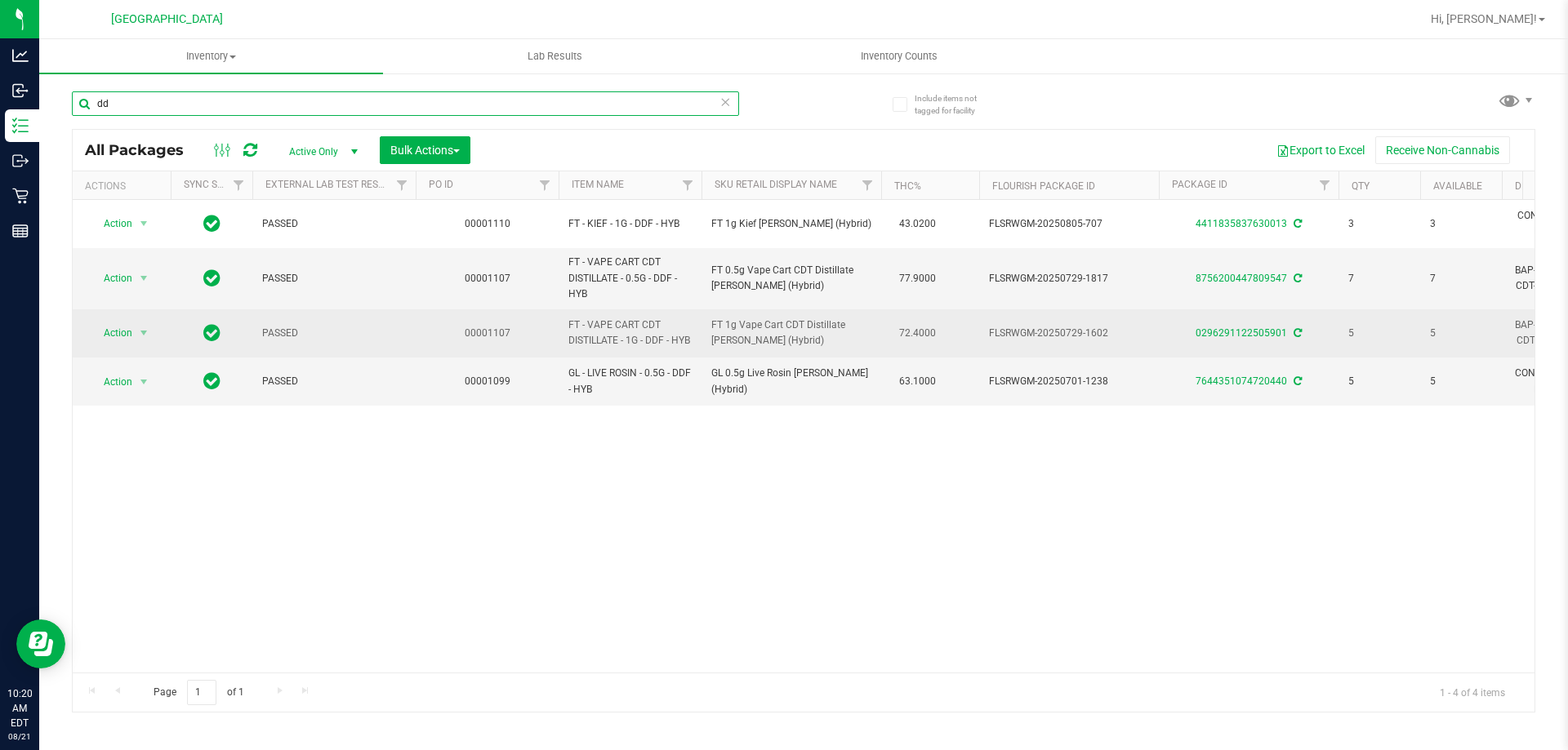
type input "d"
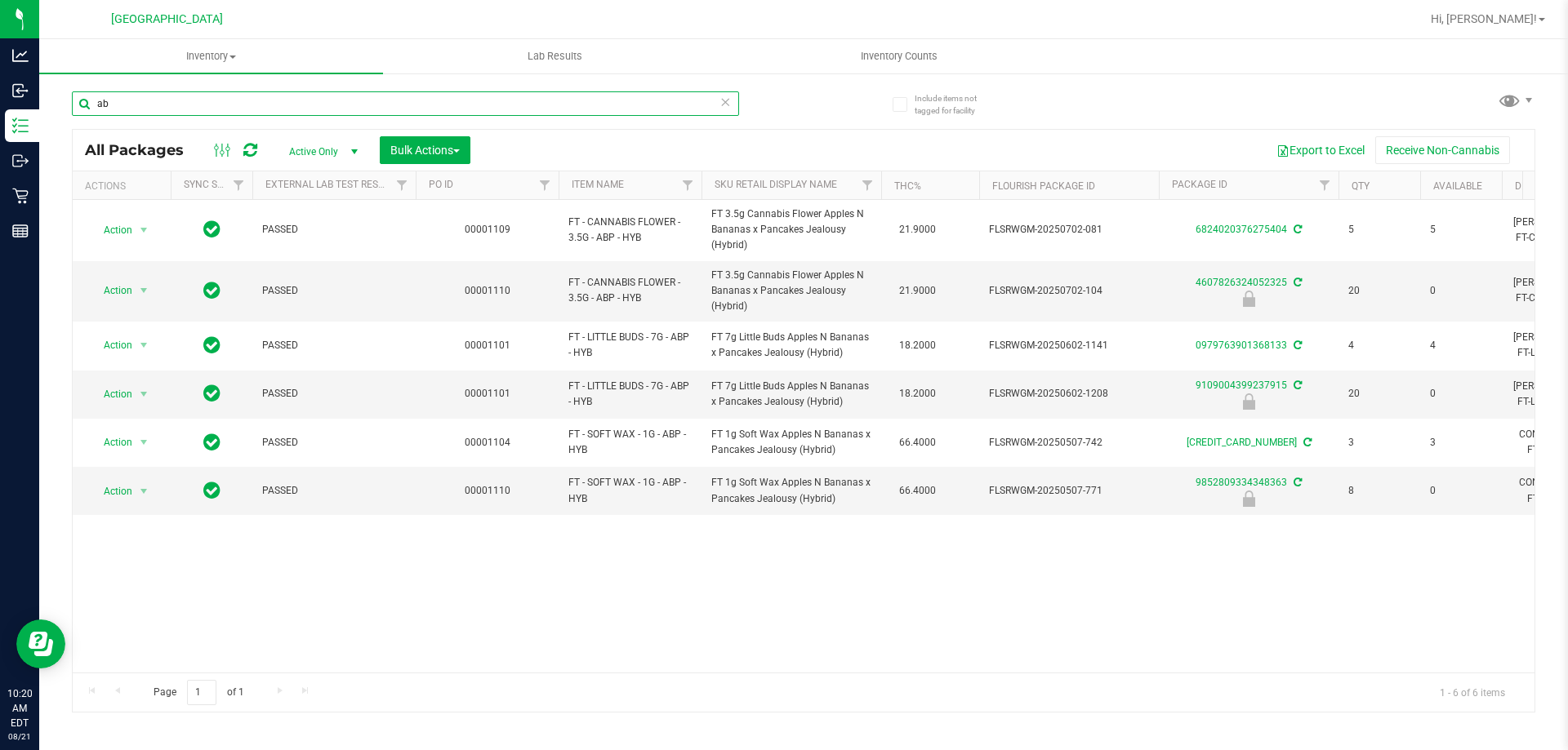
type input "a"
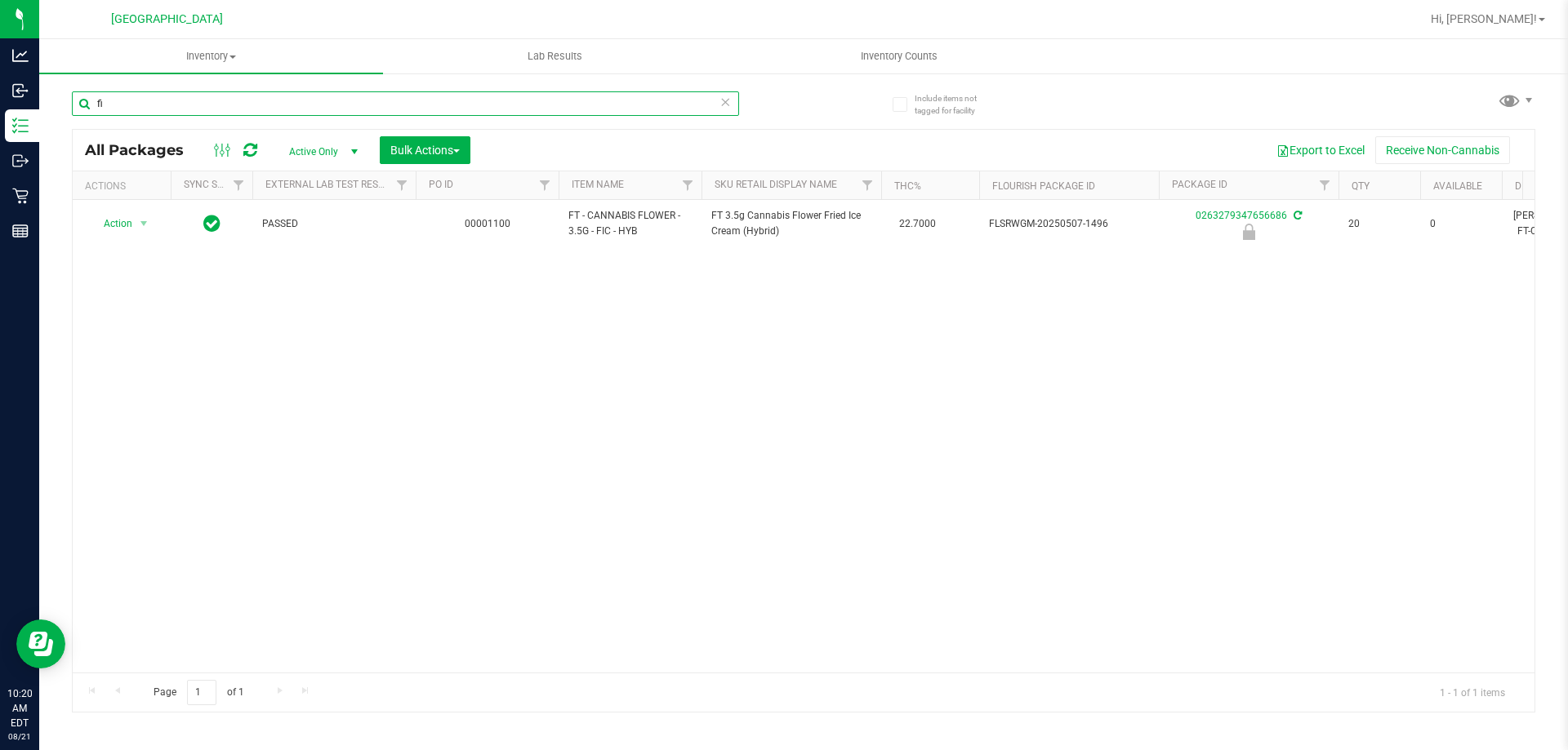
type input "f"
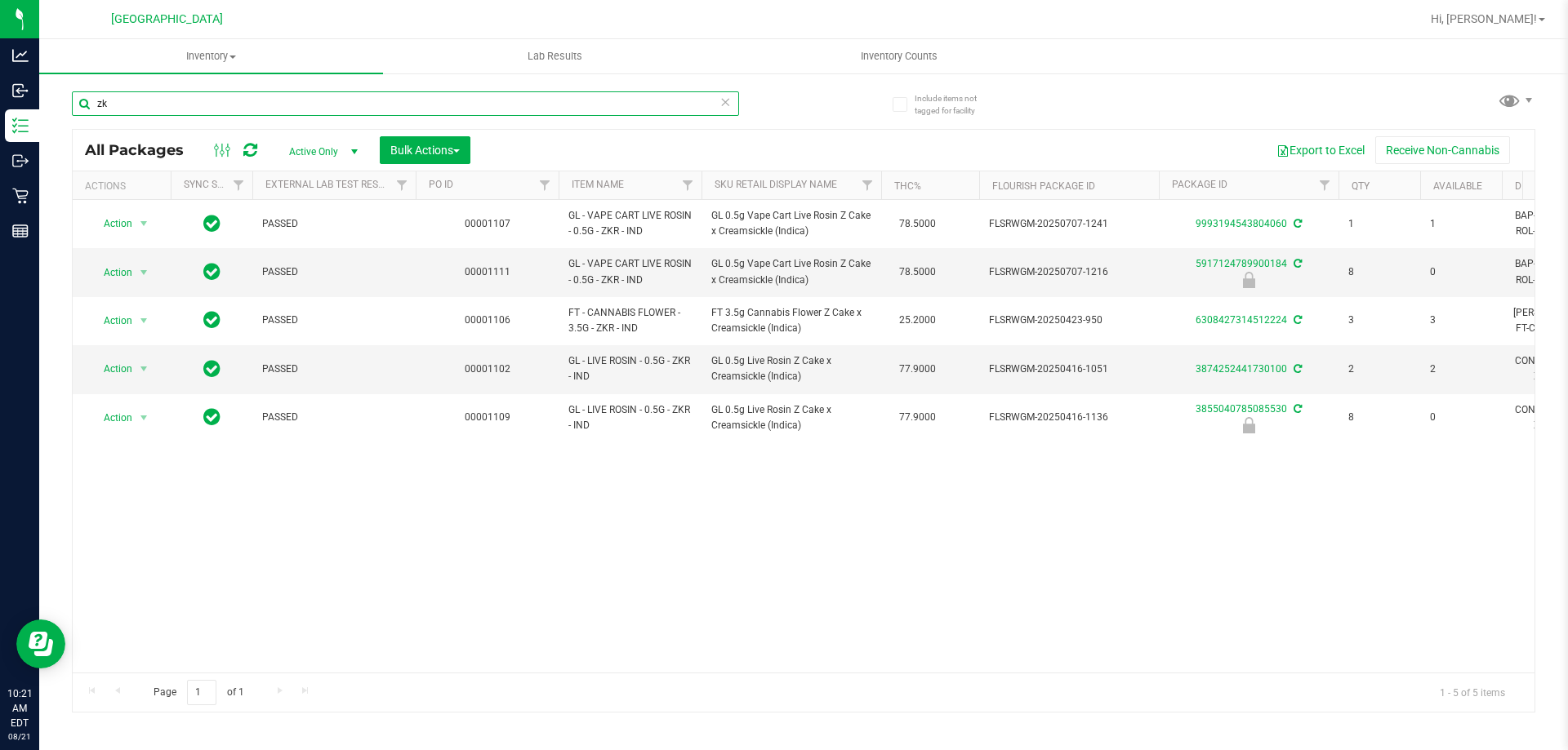
type input "z"
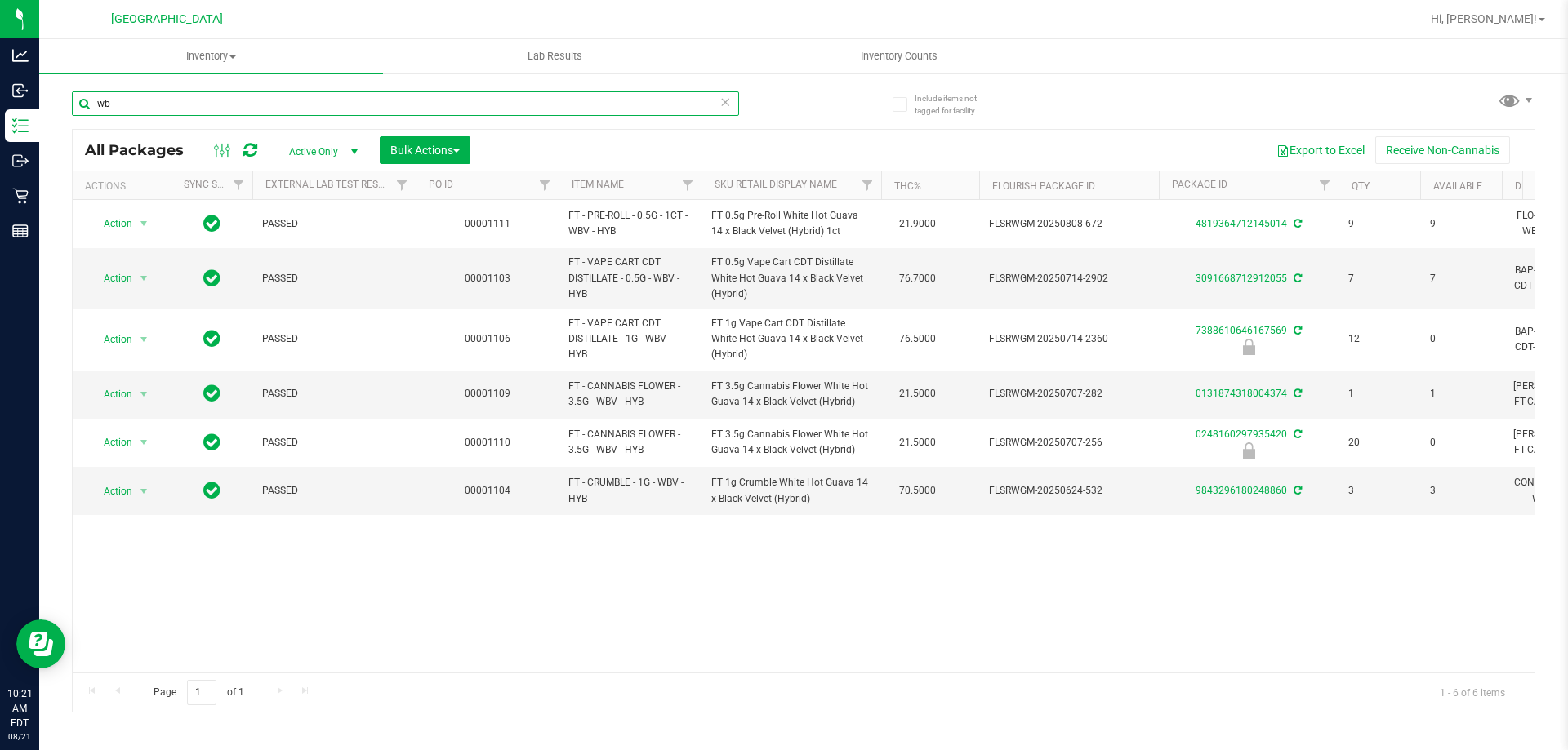
type input "w"
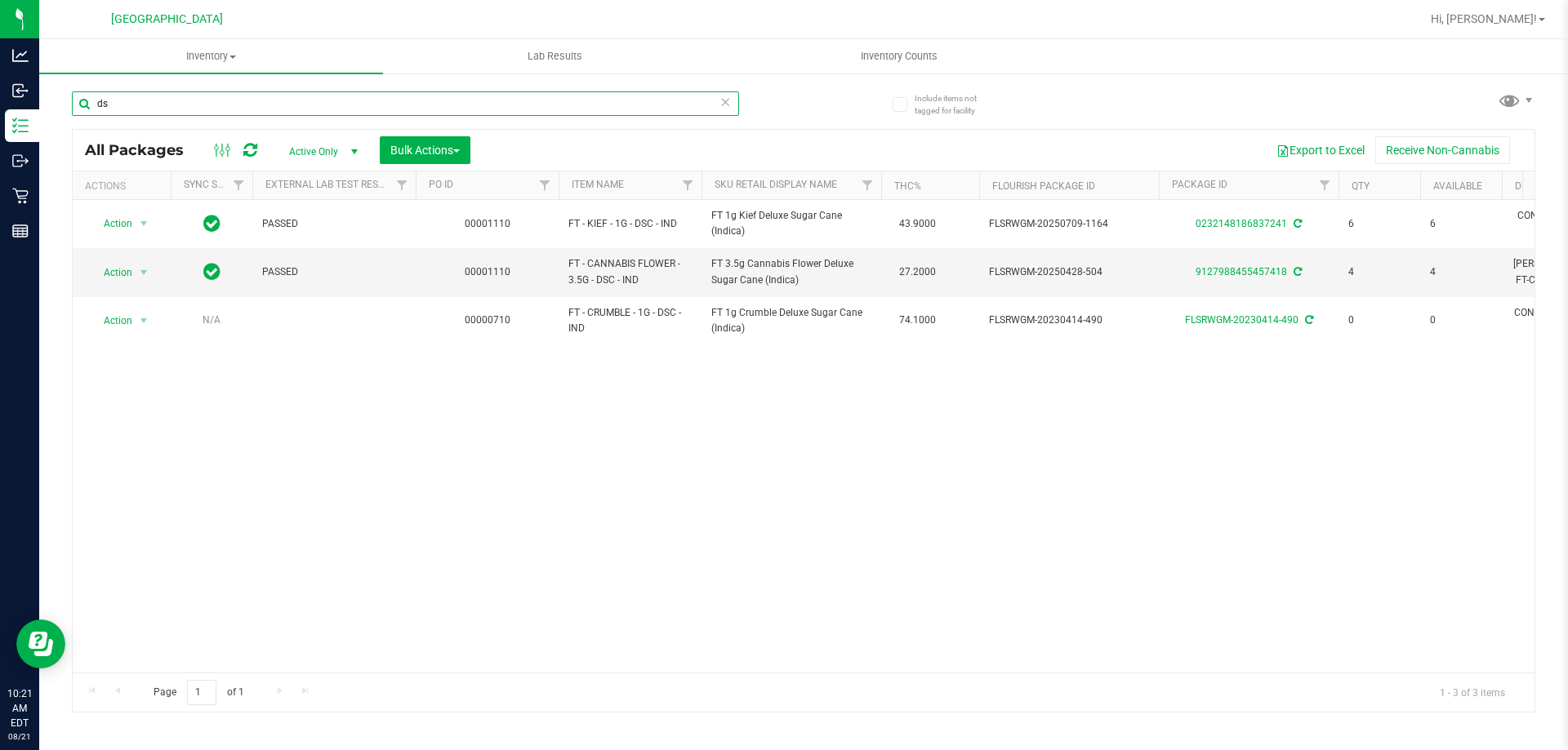
type input "d"
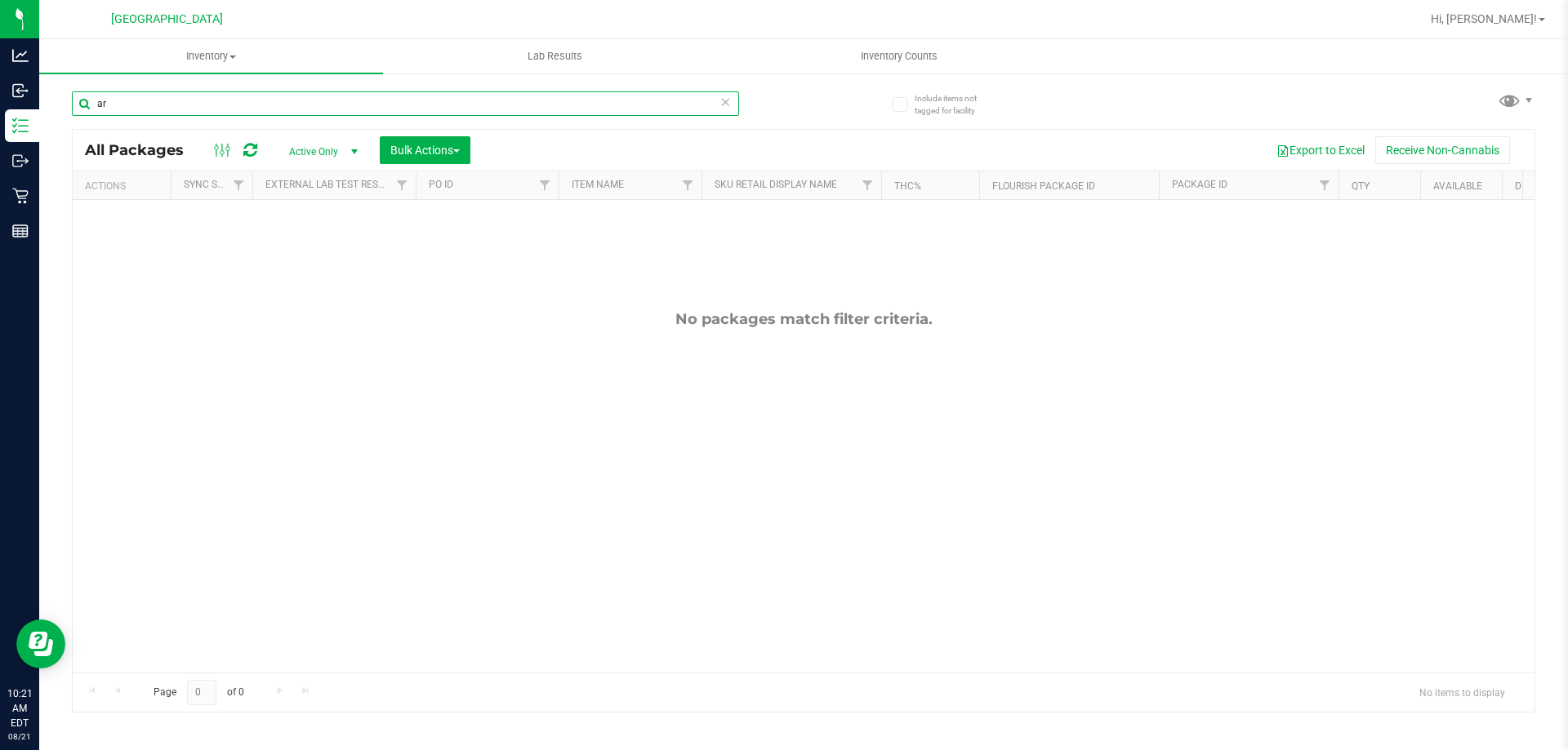
type input "a"
type input "t"
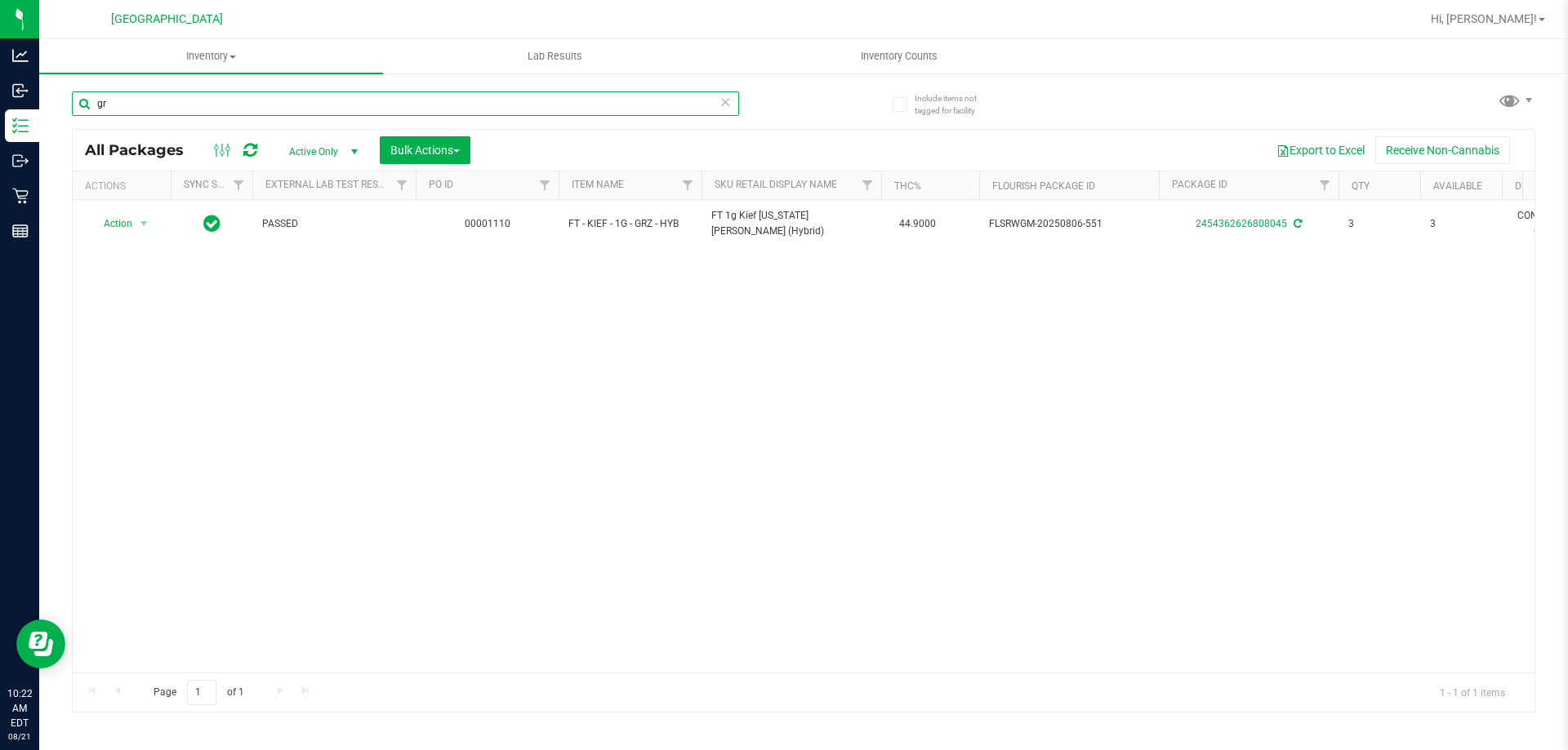
type input "g"
type input "f"
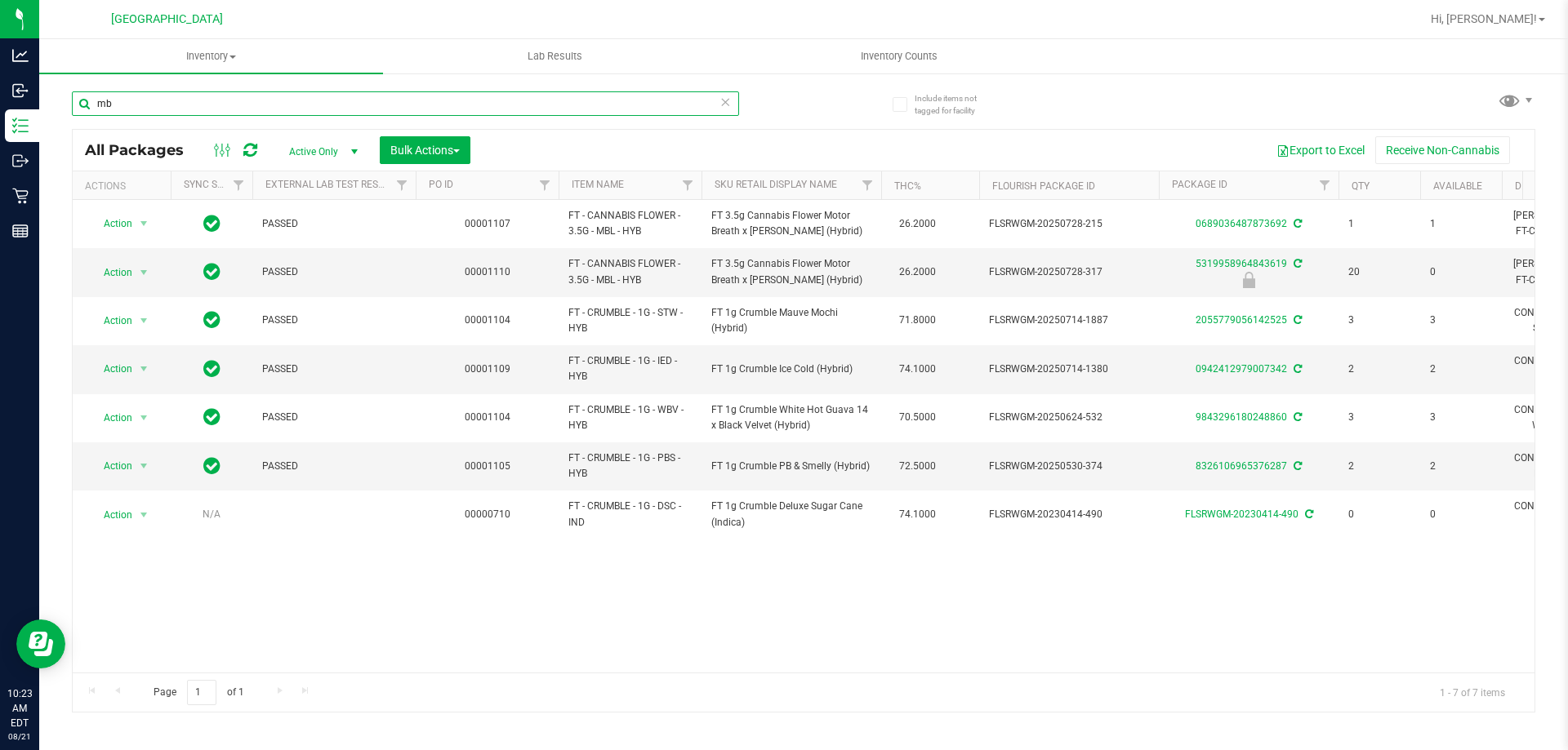
type input "m"
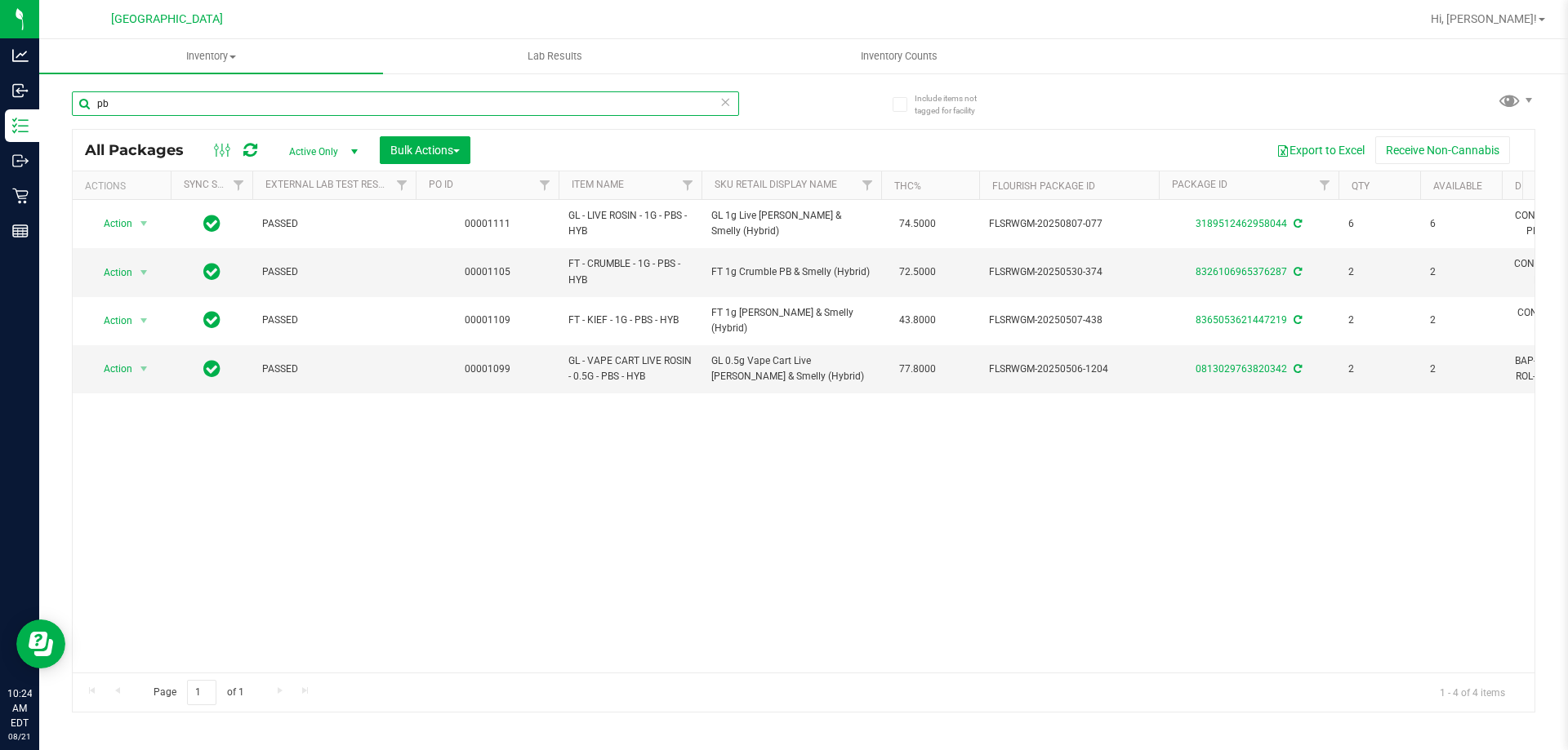
type input "p"
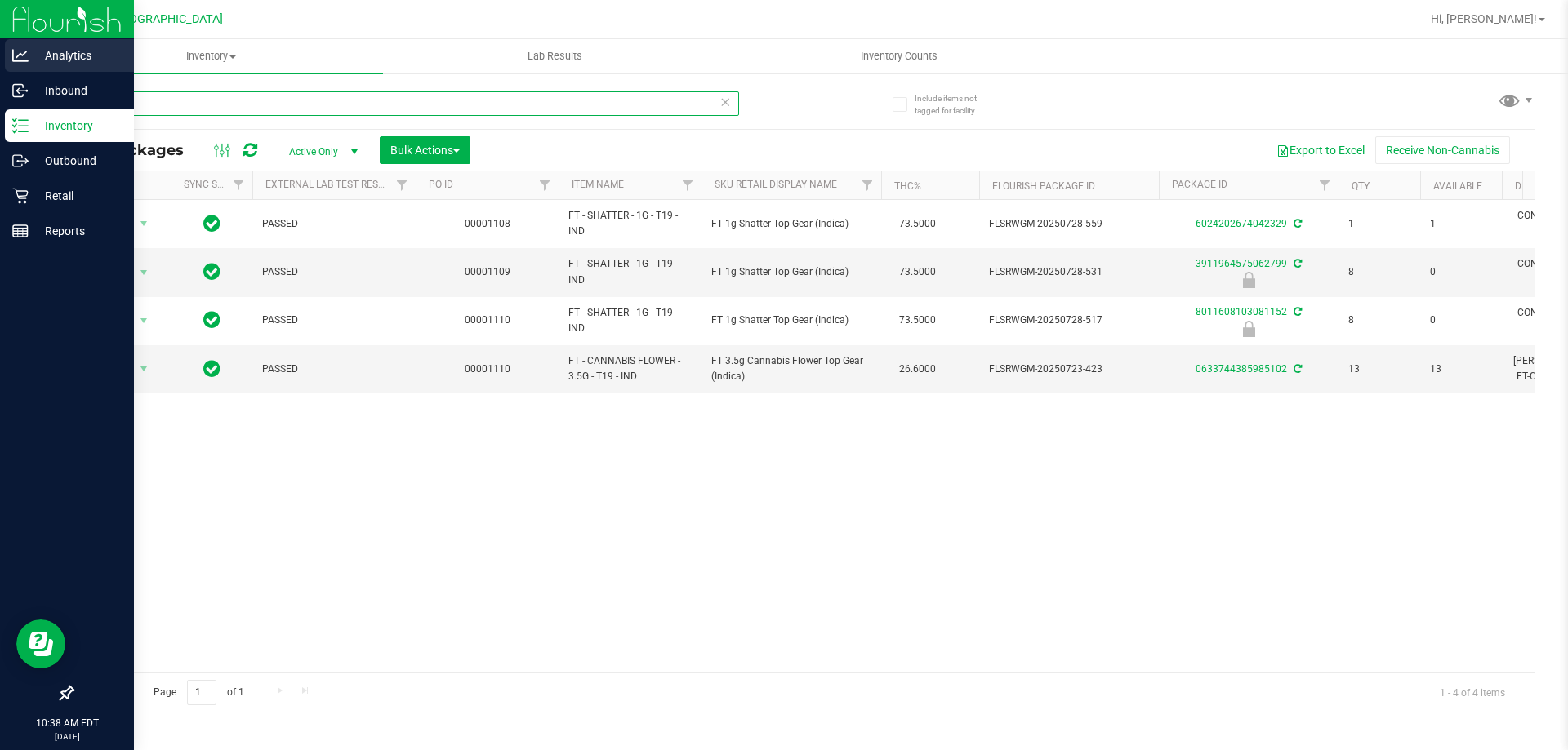
drag, startPoint x: 276, startPoint y: 111, endPoint x: 0, endPoint y: 60, distance: 280.7
click at [0, 60] on div "Analytics Inbound Inventory Outbound Retail Reports 10:38 AM EDT 08/21/2025 08/…" at bounding box center [784, 375] width 1568 height 750
type input "mint"
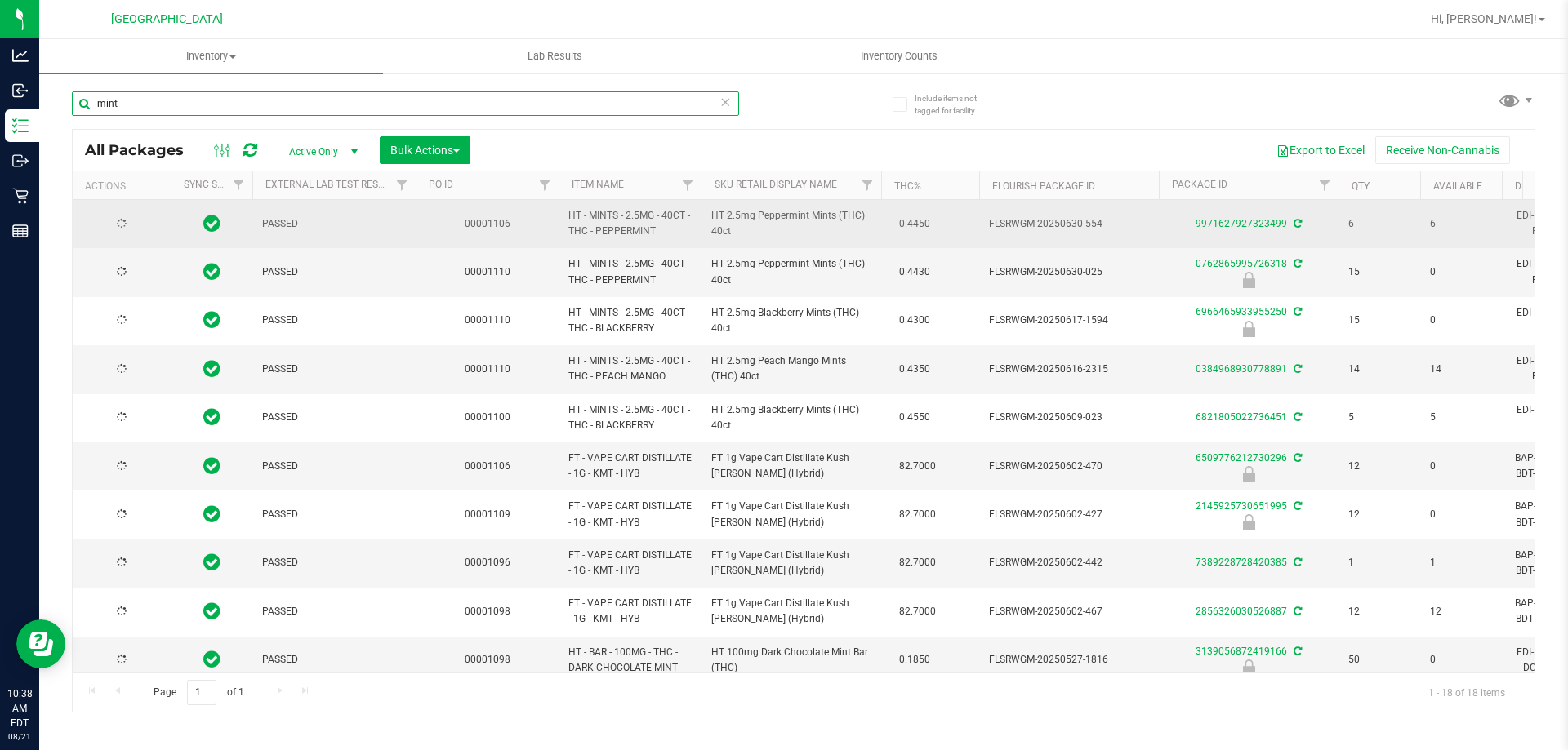
type input "2025-12-21"
type input "2025-12-16"
type input "2025-12-14"
type input "2025-12-02"
type input "2025-11-29"
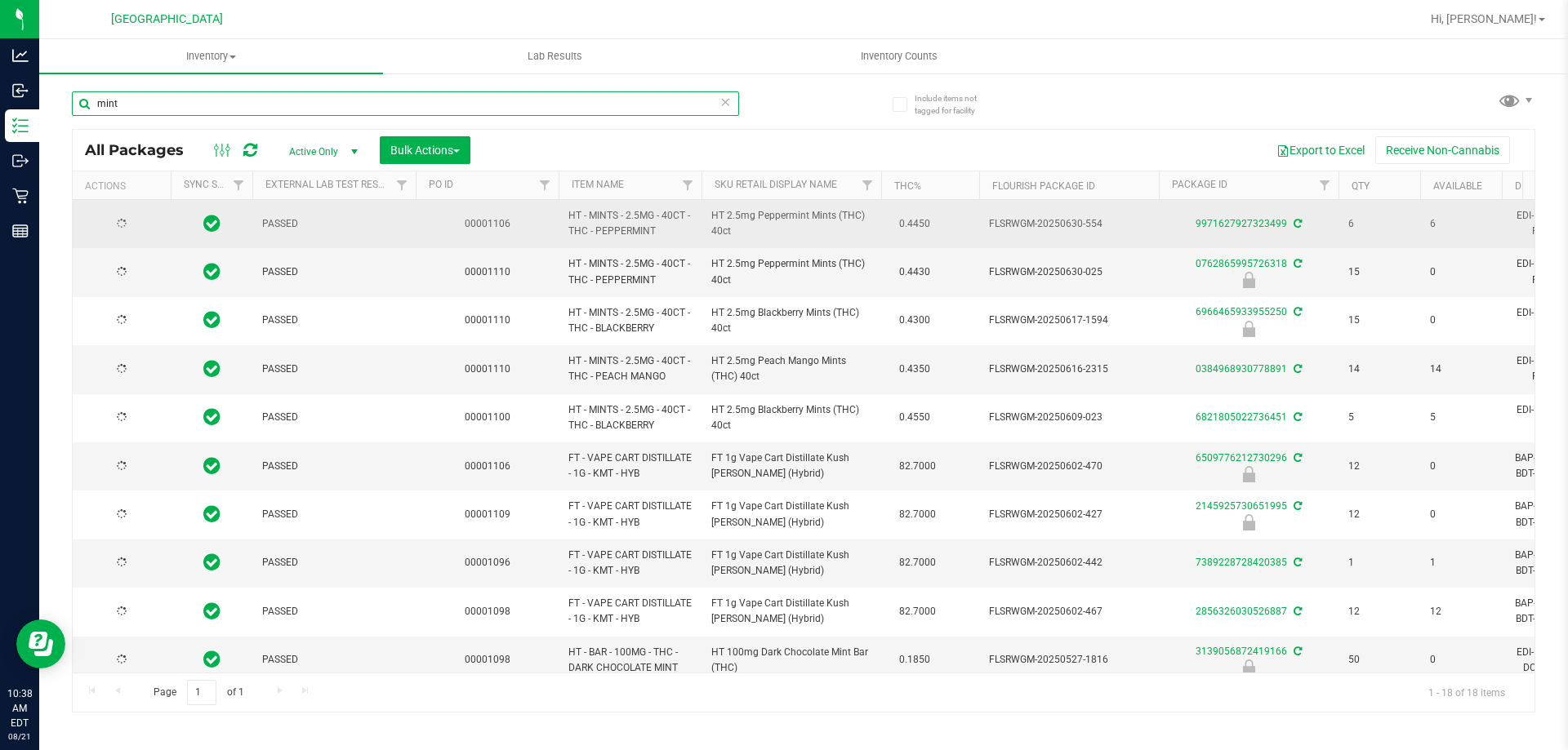
type input "2025-11-24"
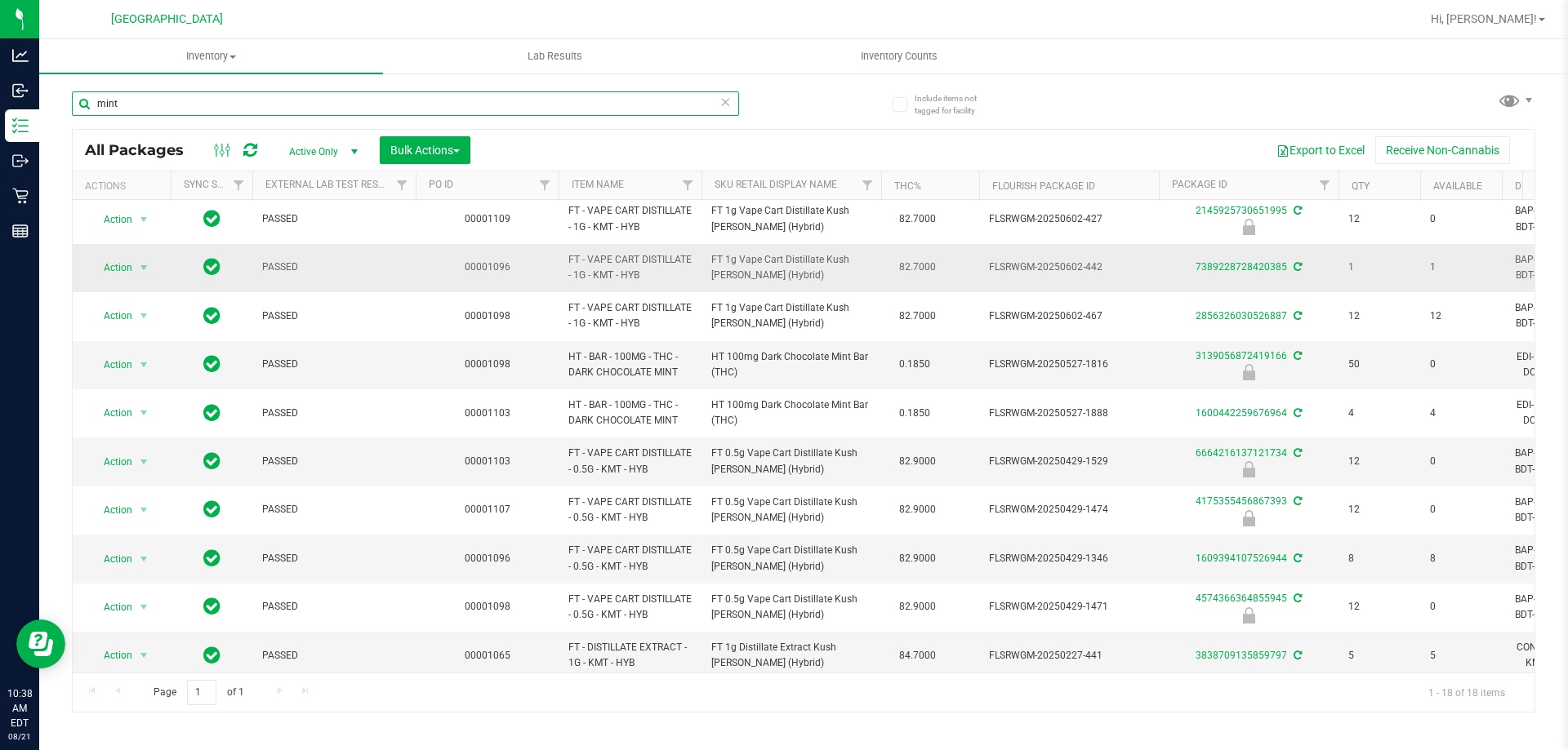
scroll to position [408, 0]
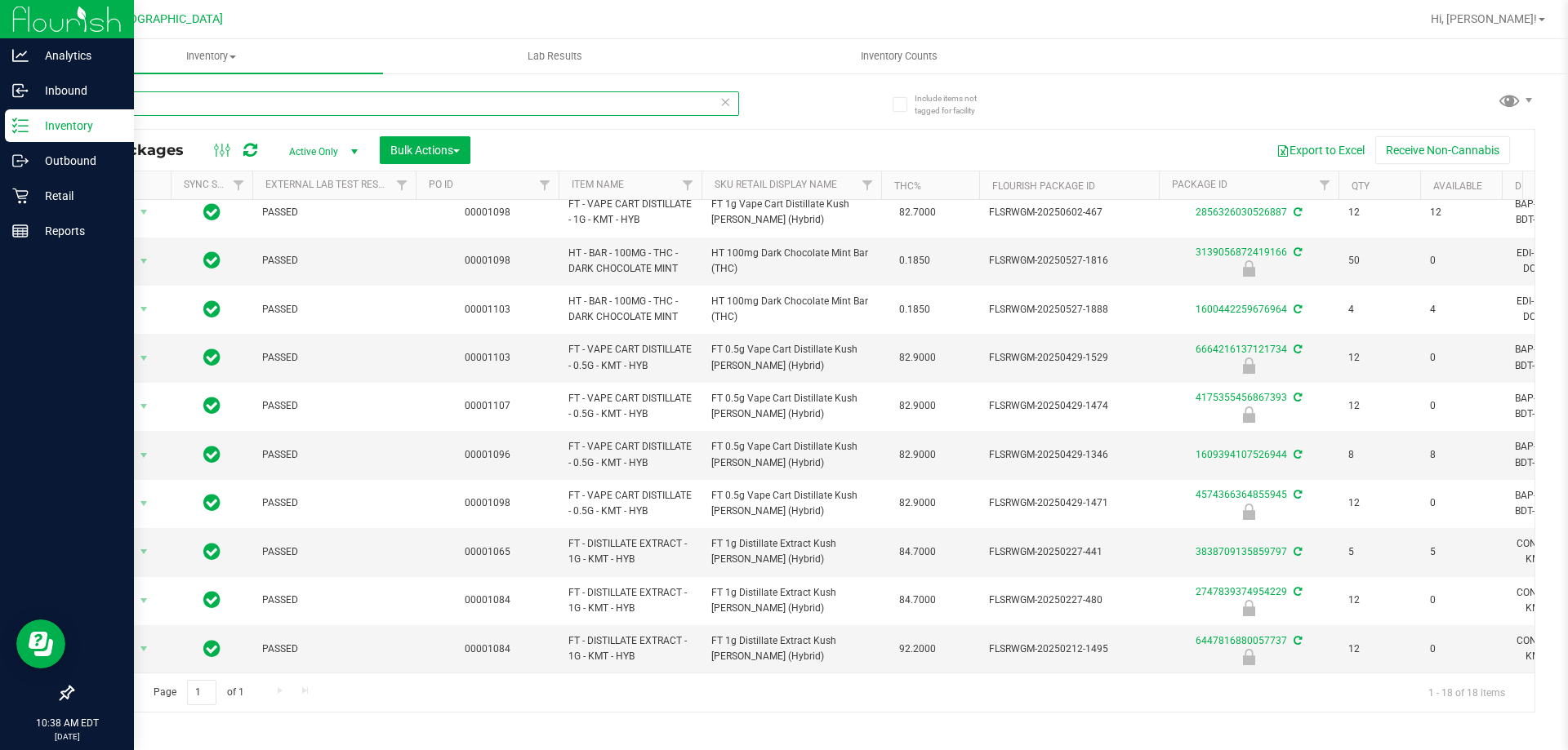
drag, startPoint x: 325, startPoint y: 115, endPoint x: 0, endPoint y: 30, distance: 335.9
click at [0, 30] on div "Analytics Inbound Inventory Outbound Retail Reports 10:38 AM EDT 08/21/2025 08/…" at bounding box center [784, 375] width 1568 height 750
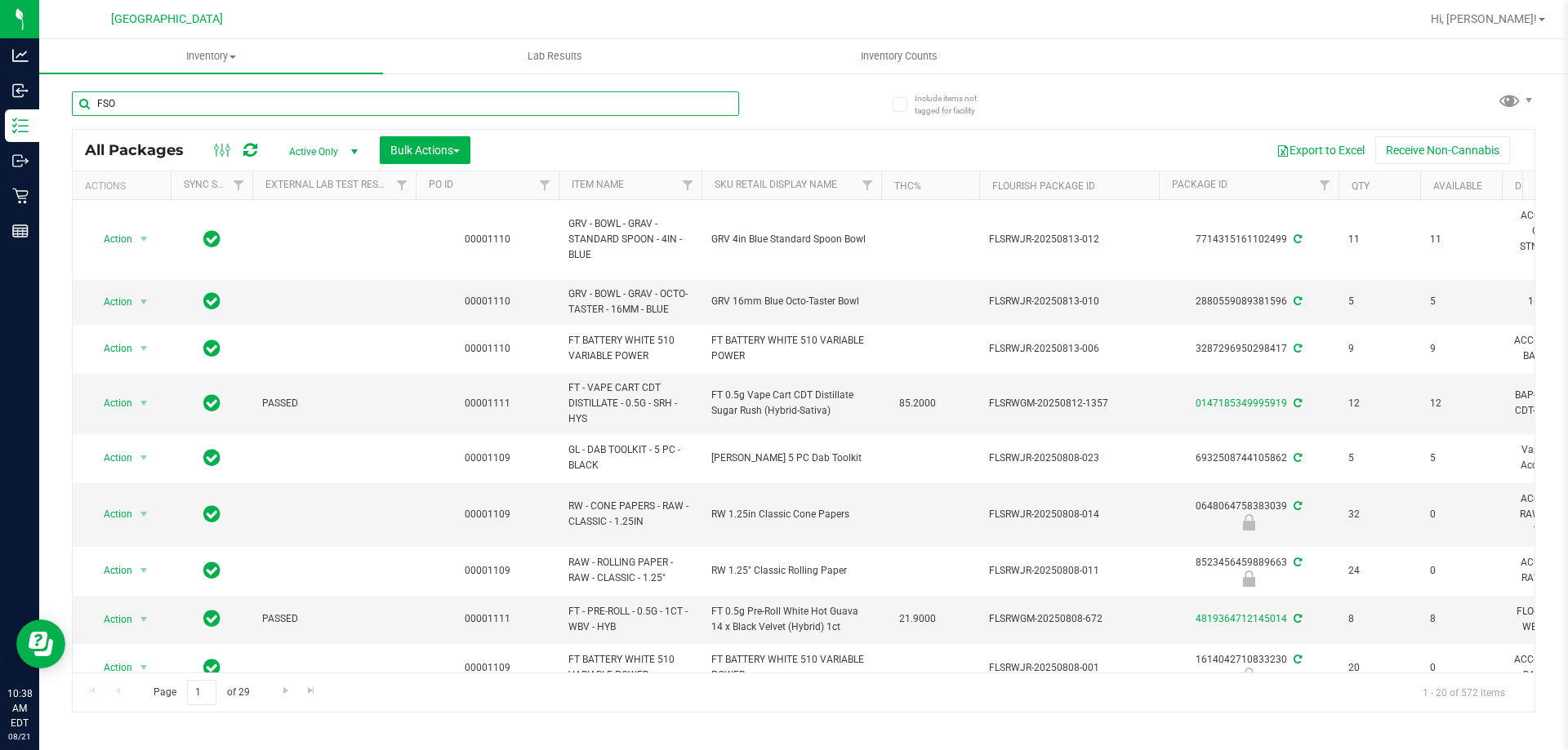
type input "FSO"
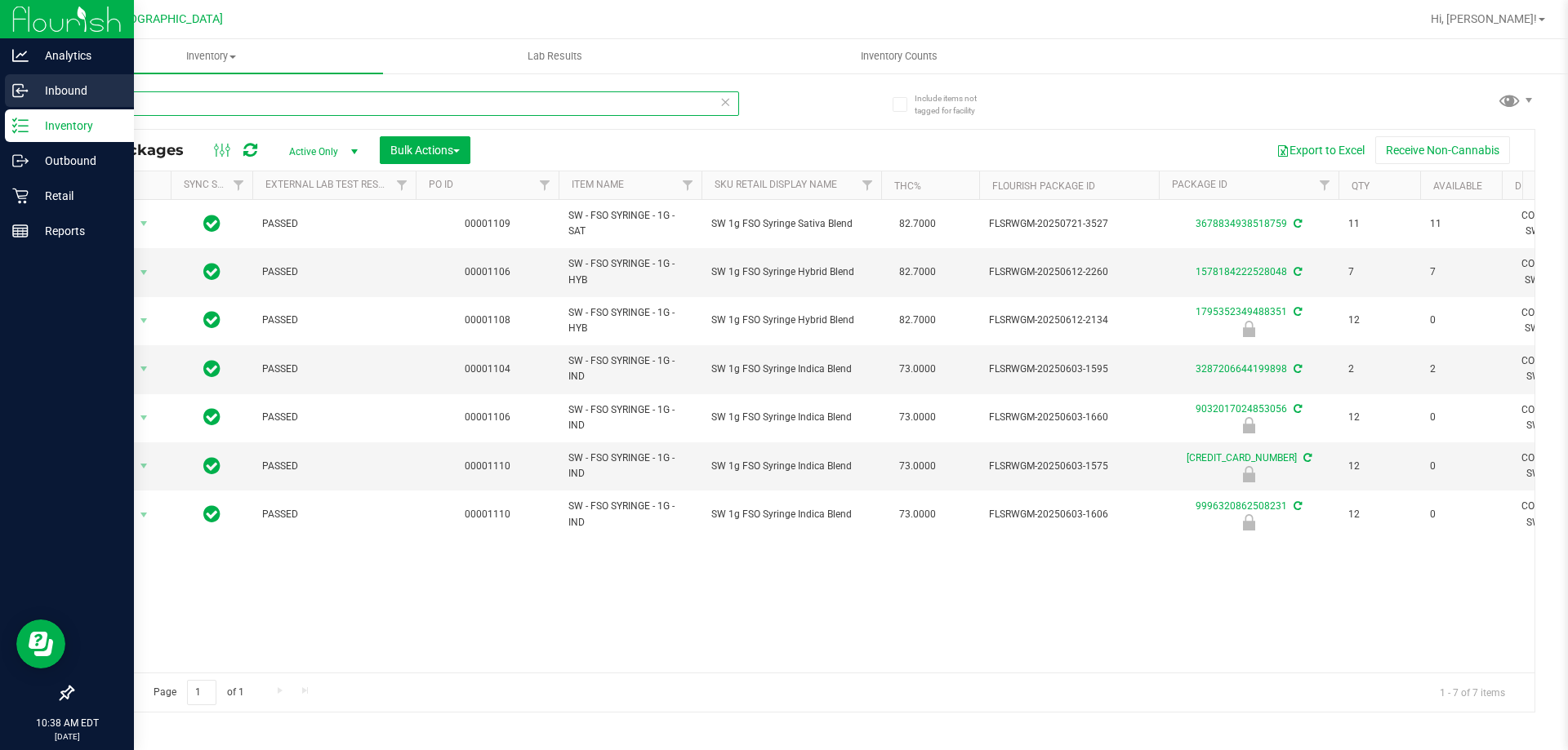
drag, startPoint x: 148, startPoint y: 100, endPoint x: 0, endPoint y: 79, distance: 149.5
click at [0, 104] on div "Analytics Inbound Inventory Outbound Retail Reports 10:38 AM EDT 08/21/2025 08/…" at bounding box center [784, 375] width 1568 height 750
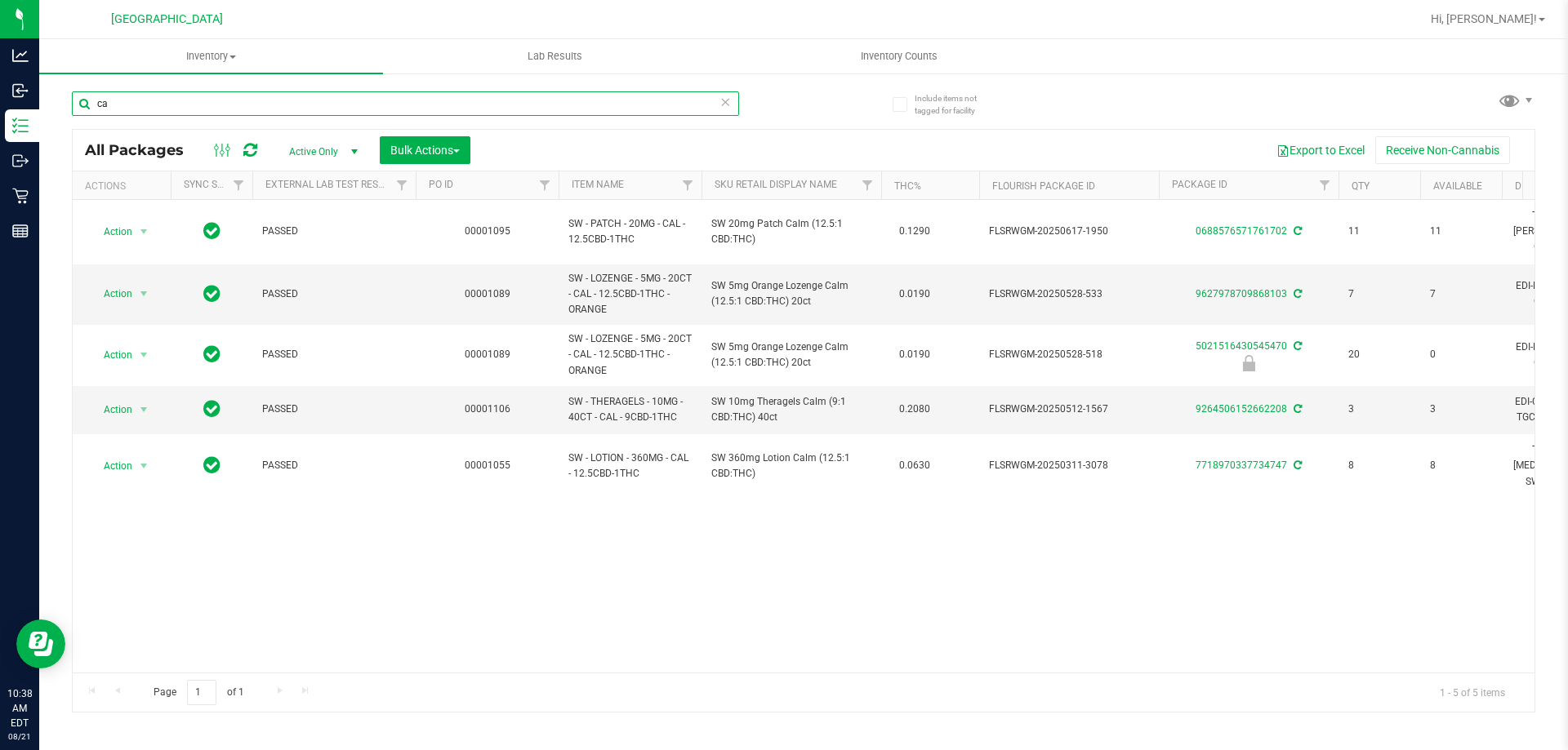
type input "c"
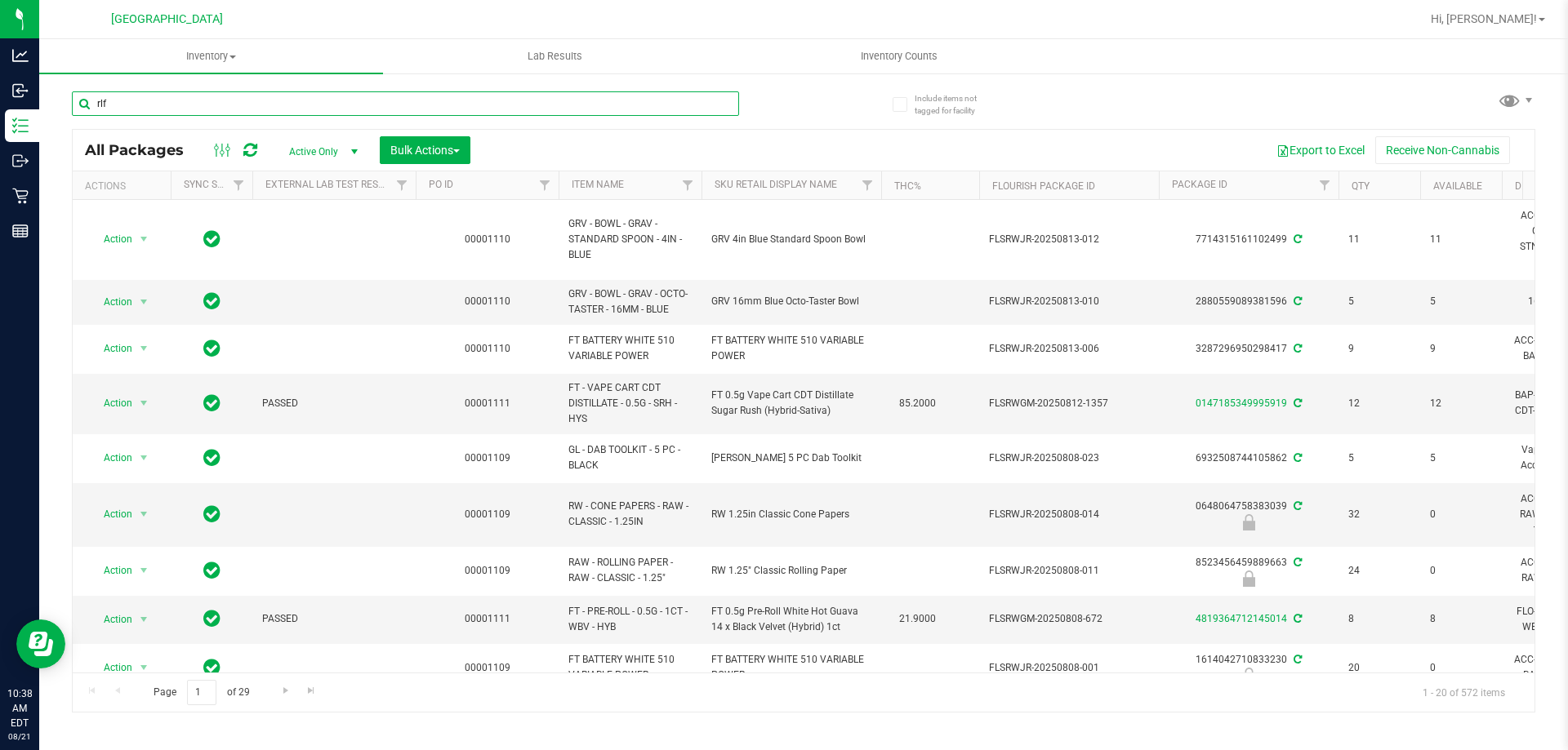
type input "rlf"
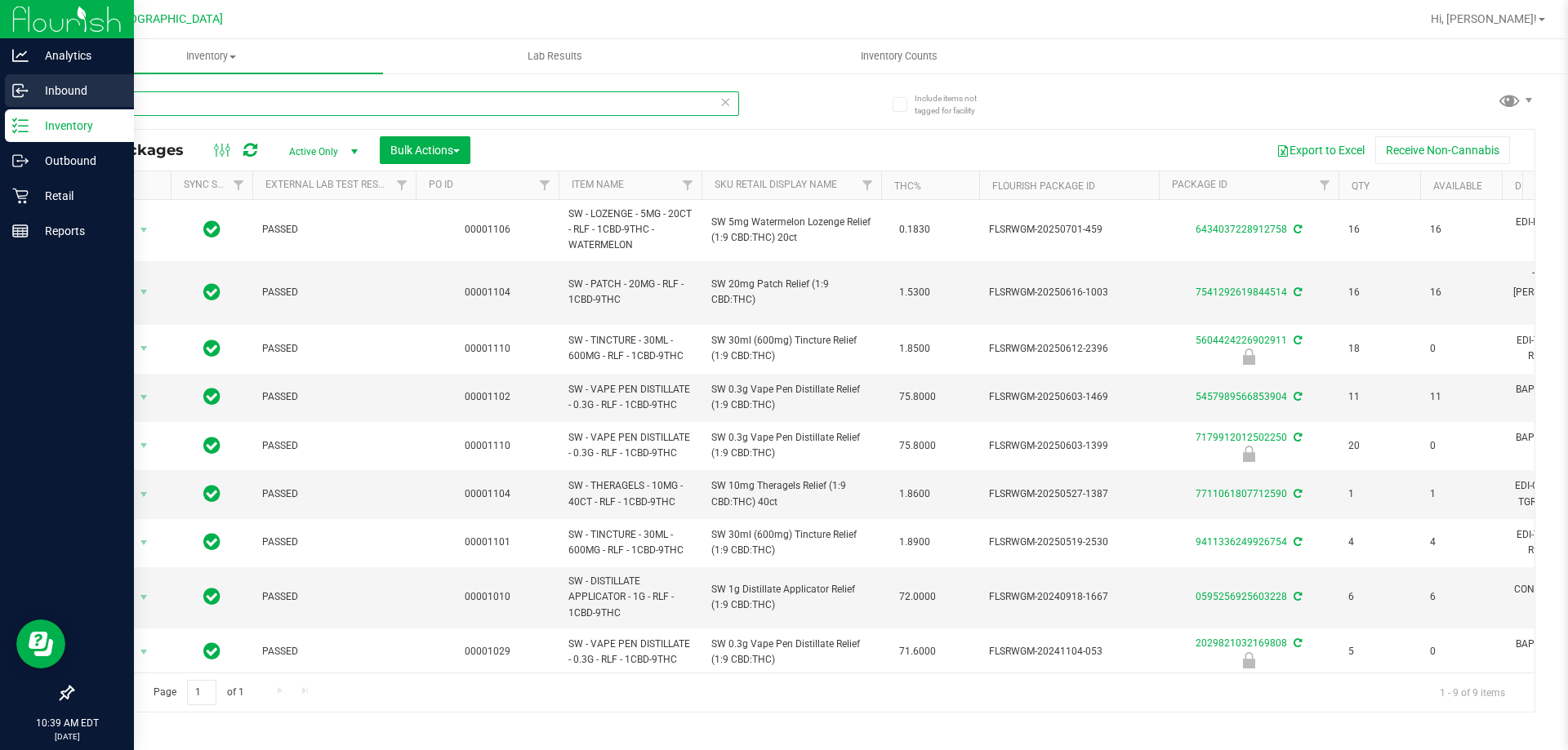
drag, startPoint x: 256, startPoint y: 106, endPoint x: 0, endPoint y: 106, distance: 256.0
click at [0, 106] on div "Analytics Inbound Inventory Outbound Retail Reports 10:39 AM EDT 08/21/2025 08/…" at bounding box center [784, 375] width 1568 height 750
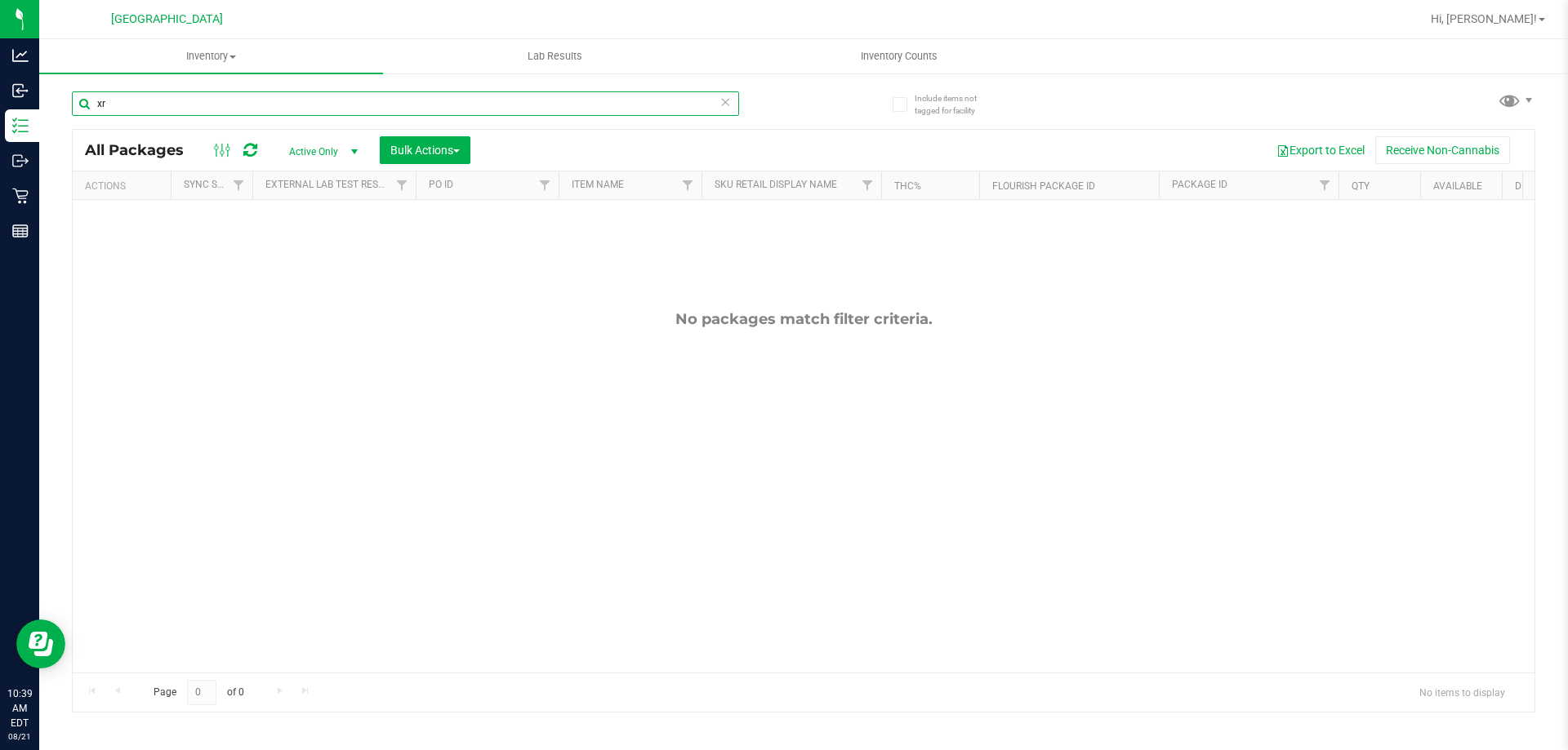
type input "x"
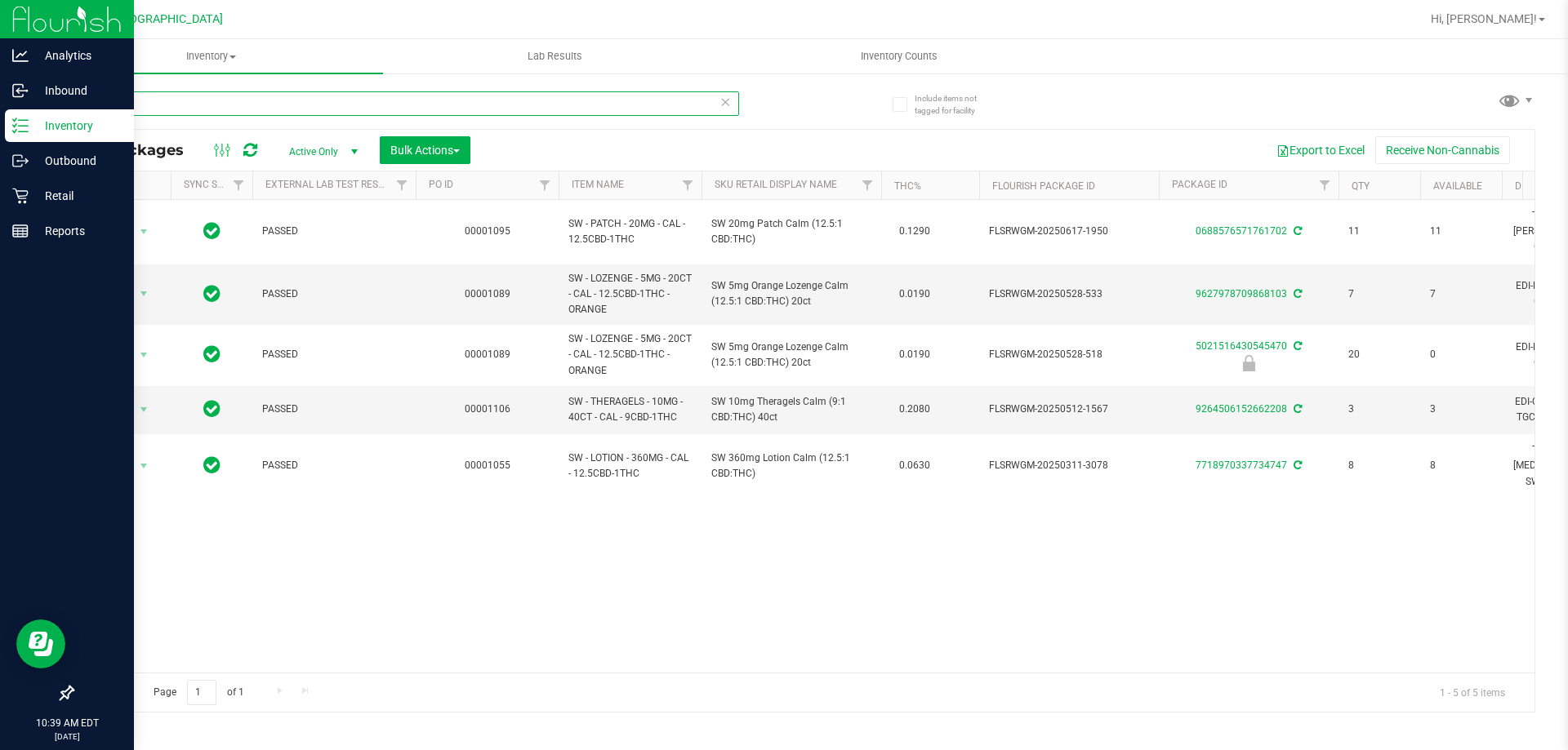
drag, startPoint x: 204, startPoint y: 96, endPoint x: 0, endPoint y: 126, distance: 206.2
click at [0, 126] on div "Analytics Inbound Inventory Outbound Retail Reports 10:39 AM EDT 08/21/2025 08/…" at bounding box center [784, 375] width 1568 height 750
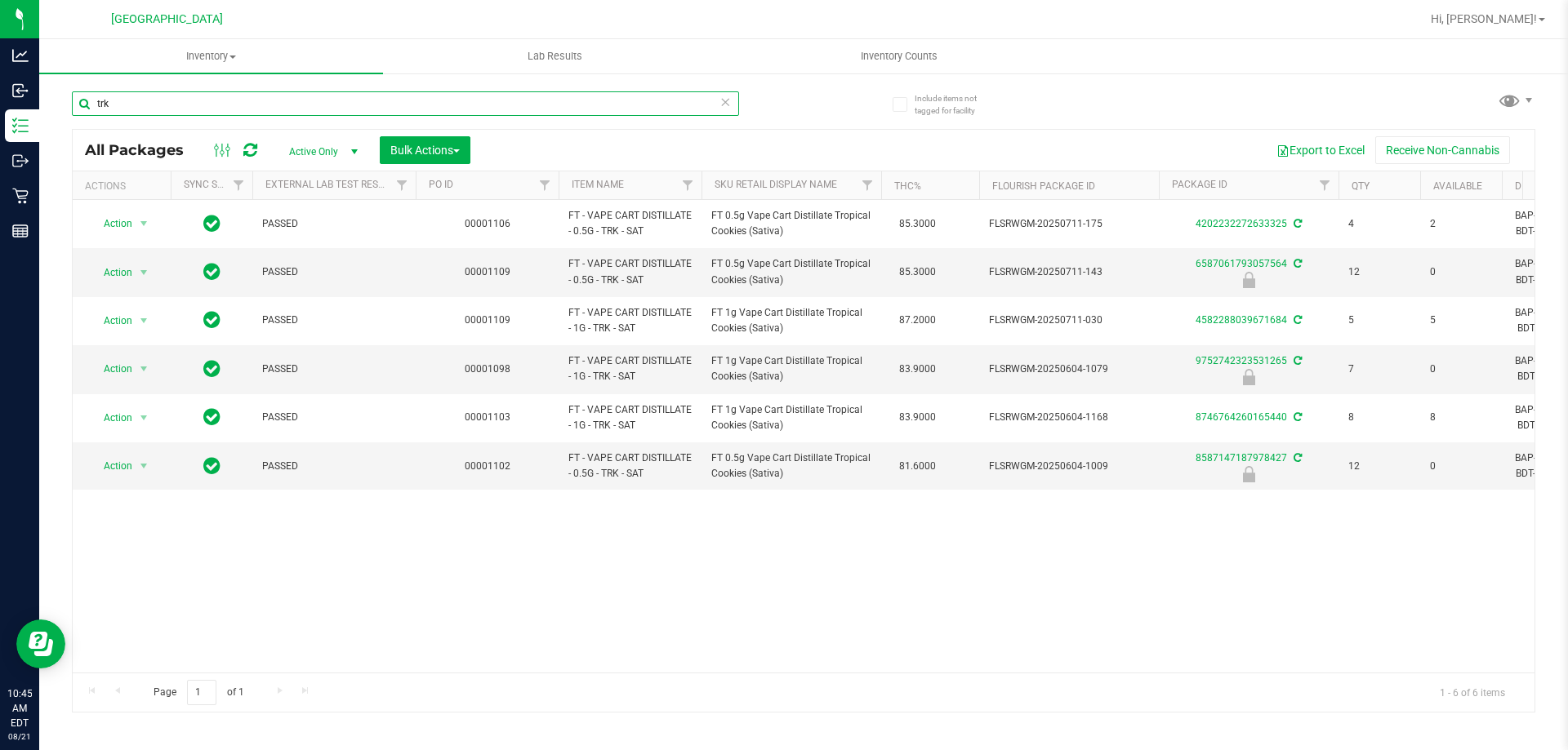
click at [305, 99] on input "trk" at bounding box center [405, 103] width 667 height 25
type input "t"
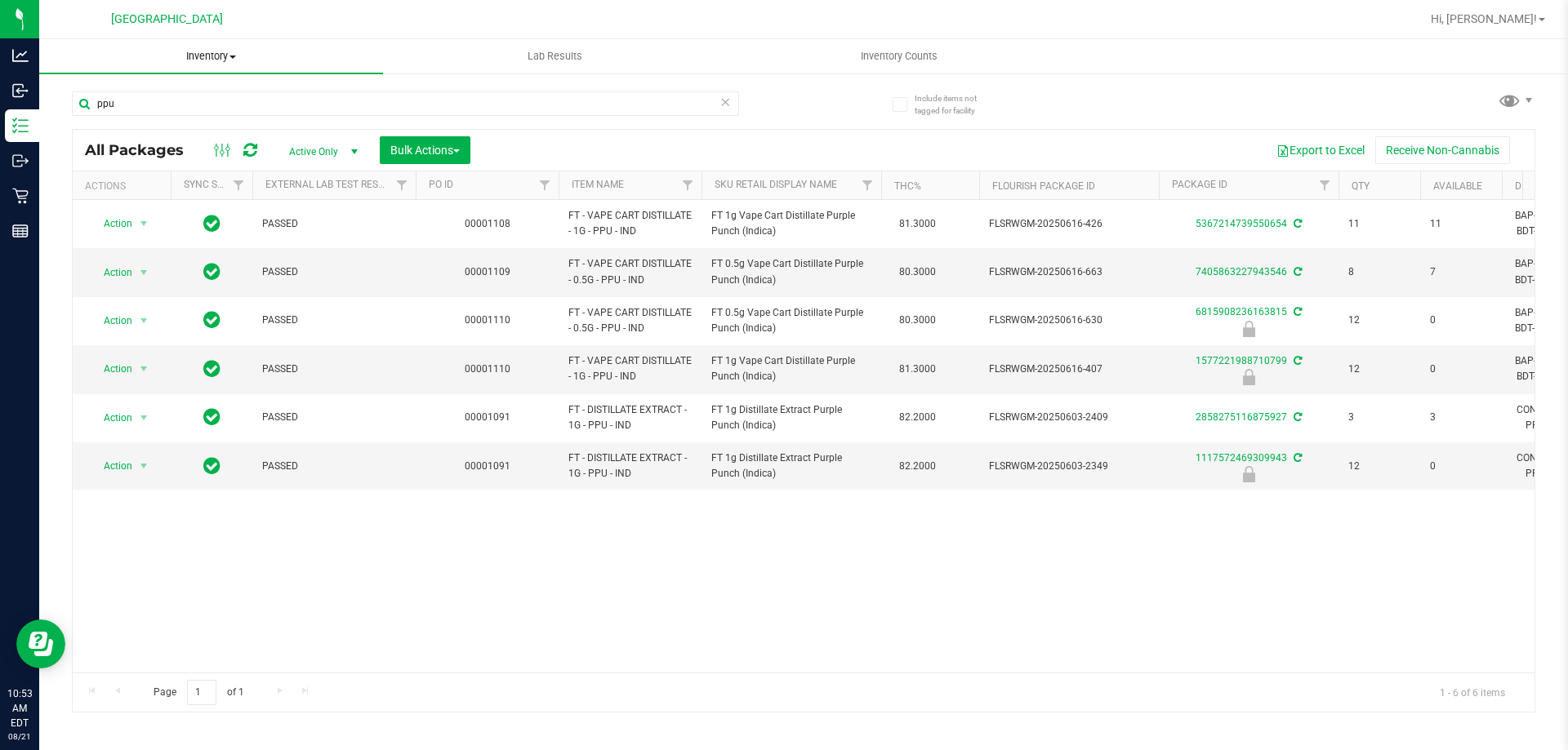
drag, startPoint x: 327, startPoint y: 92, endPoint x: 281, endPoint y: 69, distance: 51.4
click at [289, 72] on inventory "Inventory All packages All inventory Waste log Create inventory Lab Results Inv…" at bounding box center [803, 304] width 1529 height 531
click at [221, 104] on input "ppu" at bounding box center [405, 103] width 667 height 25
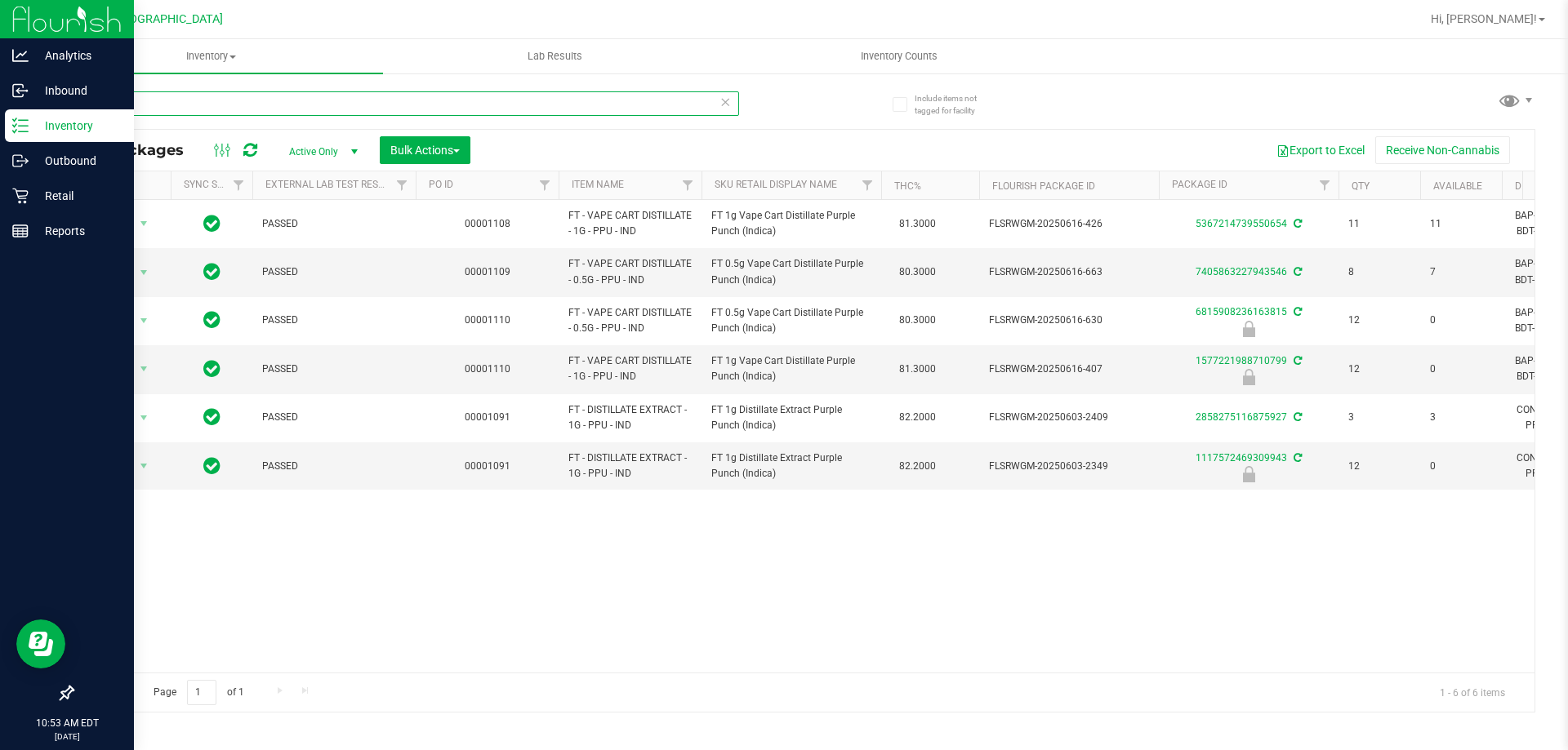
drag, startPoint x: 221, startPoint y: 104, endPoint x: 0, endPoint y: 112, distance: 221.1
click at [0, 112] on div "Analytics Inbound Inventory Outbound Retail Reports 10:53 AM EDT 08/21/2025 08/…" at bounding box center [784, 375] width 1568 height 750
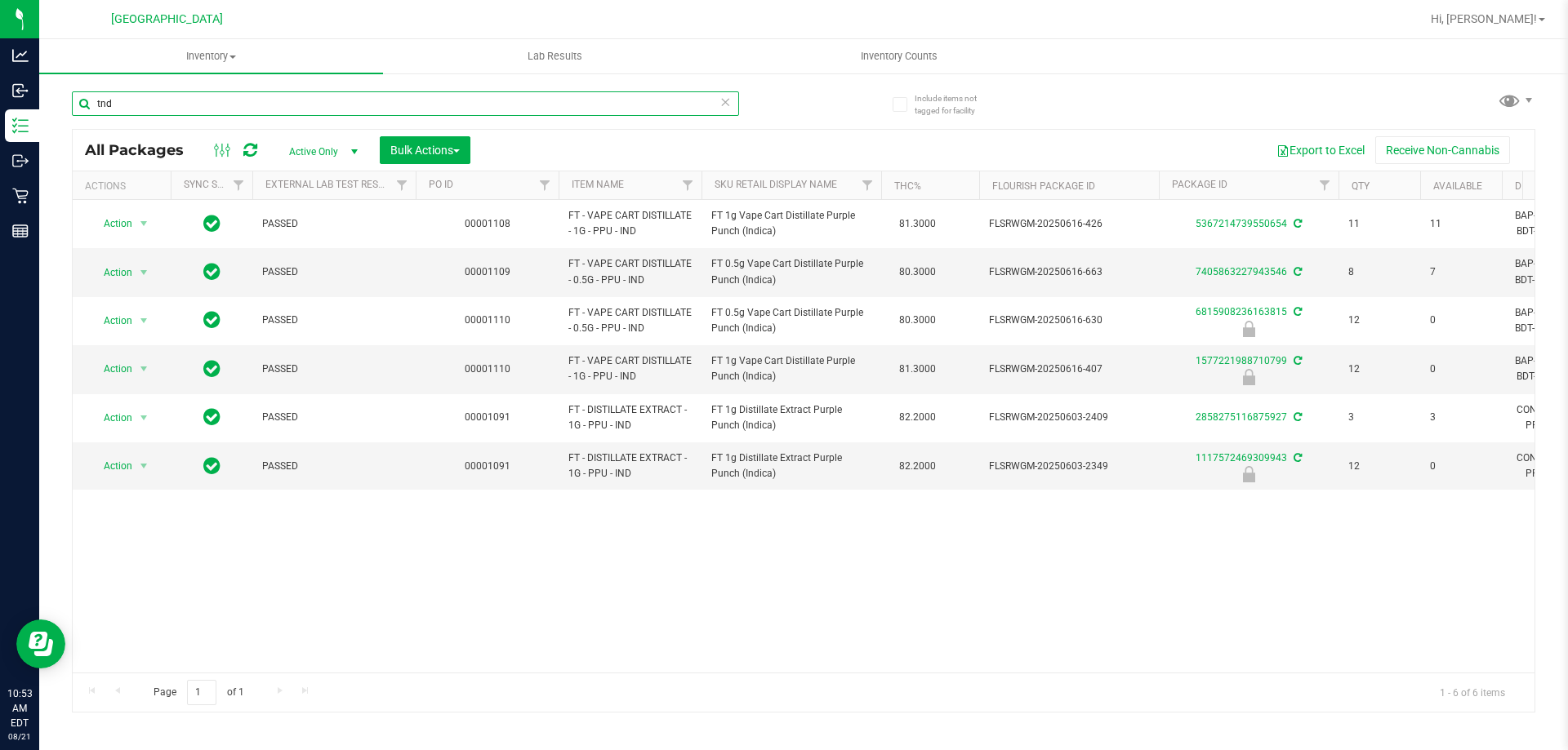
type input "tnd"
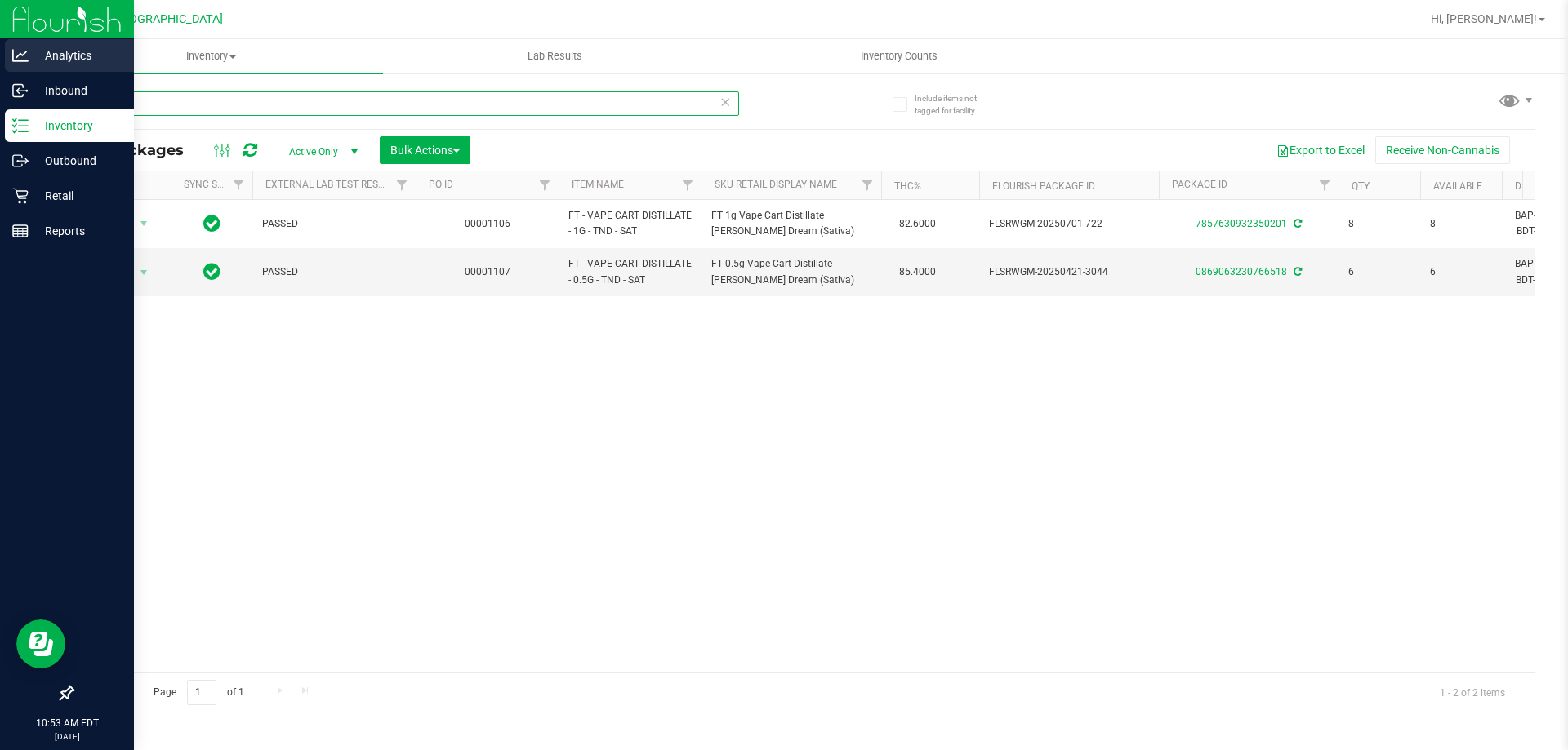
drag, startPoint x: 314, startPoint y: 111, endPoint x: 0, endPoint y: 67, distance: 317.1
click at [0, 76] on div "Analytics Inbound Inventory Outbound Retail Reports 10:53 AM EDT 08/21/2025 08/…" at bounding box center [784, 375] width 1568 height 750
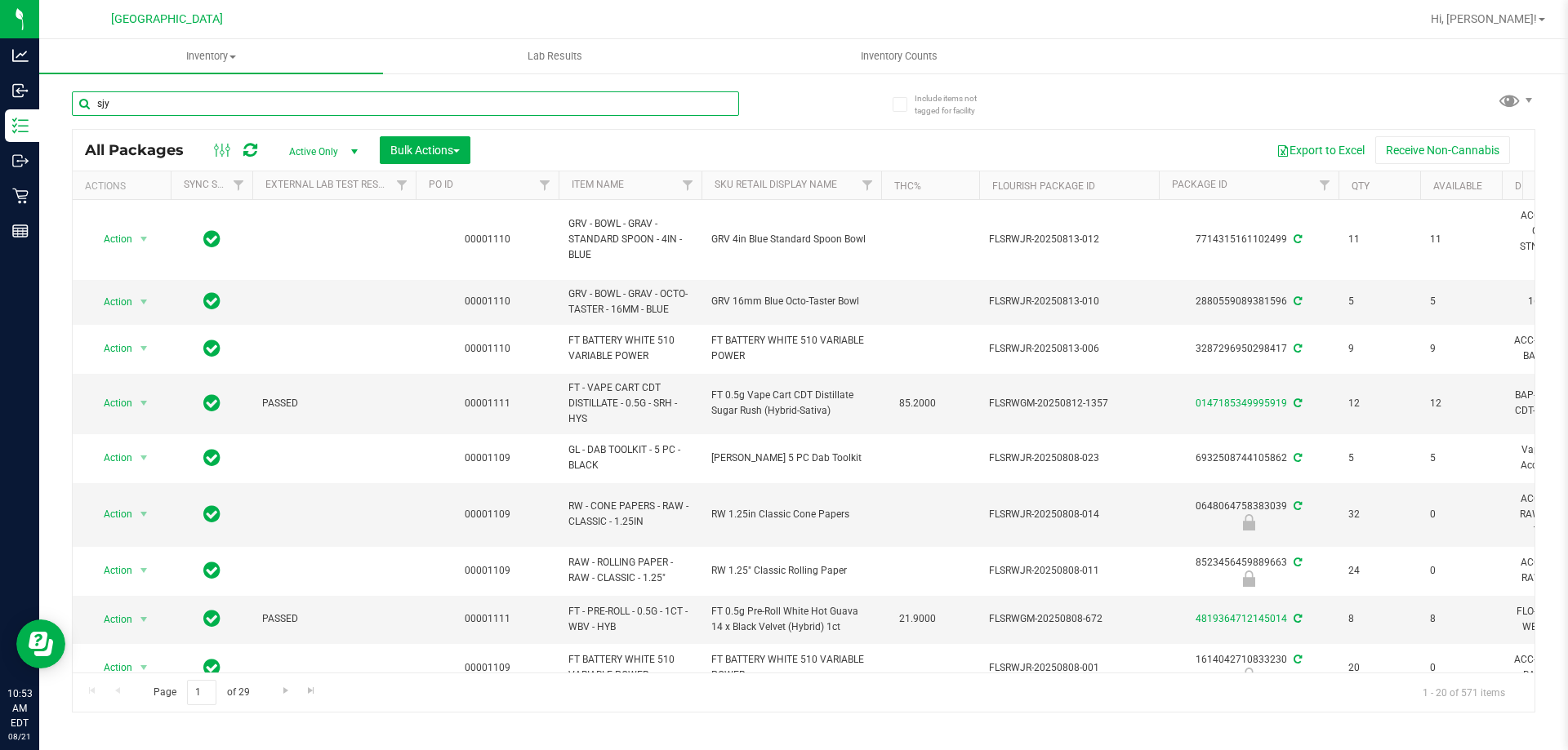
type input "sjy"
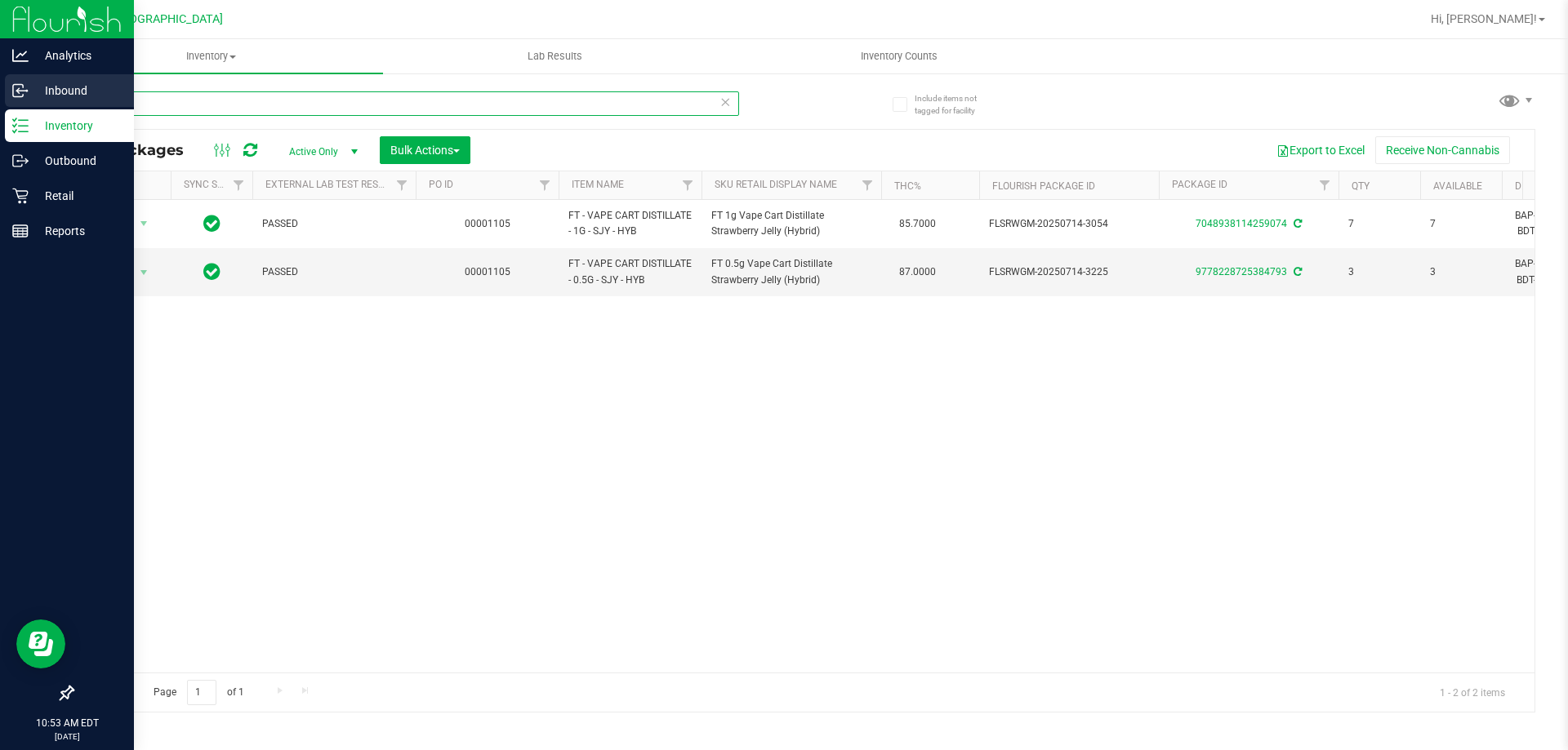
drag, startPoint x: 295, startPoint y: 106, endPoint x: 0, endPoint y: 100, distance: 295.1
click at [0, 100] on div "Analytics Inbound Inventory Outbound Retail Reports 10:53 AM EDT 08/21/2025 08/…" at bounding box center [784, 375] width 1568 height 750
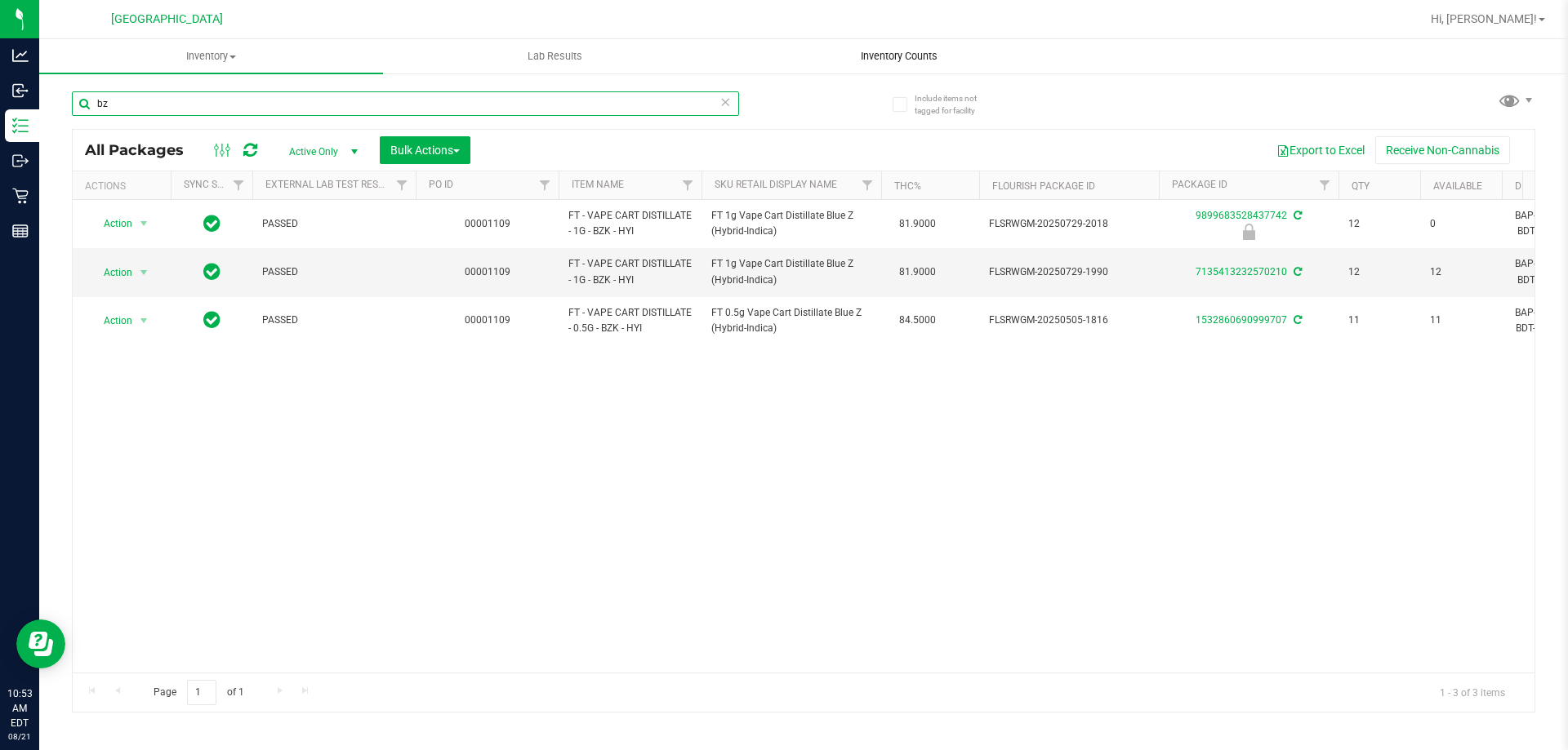
type input "b"
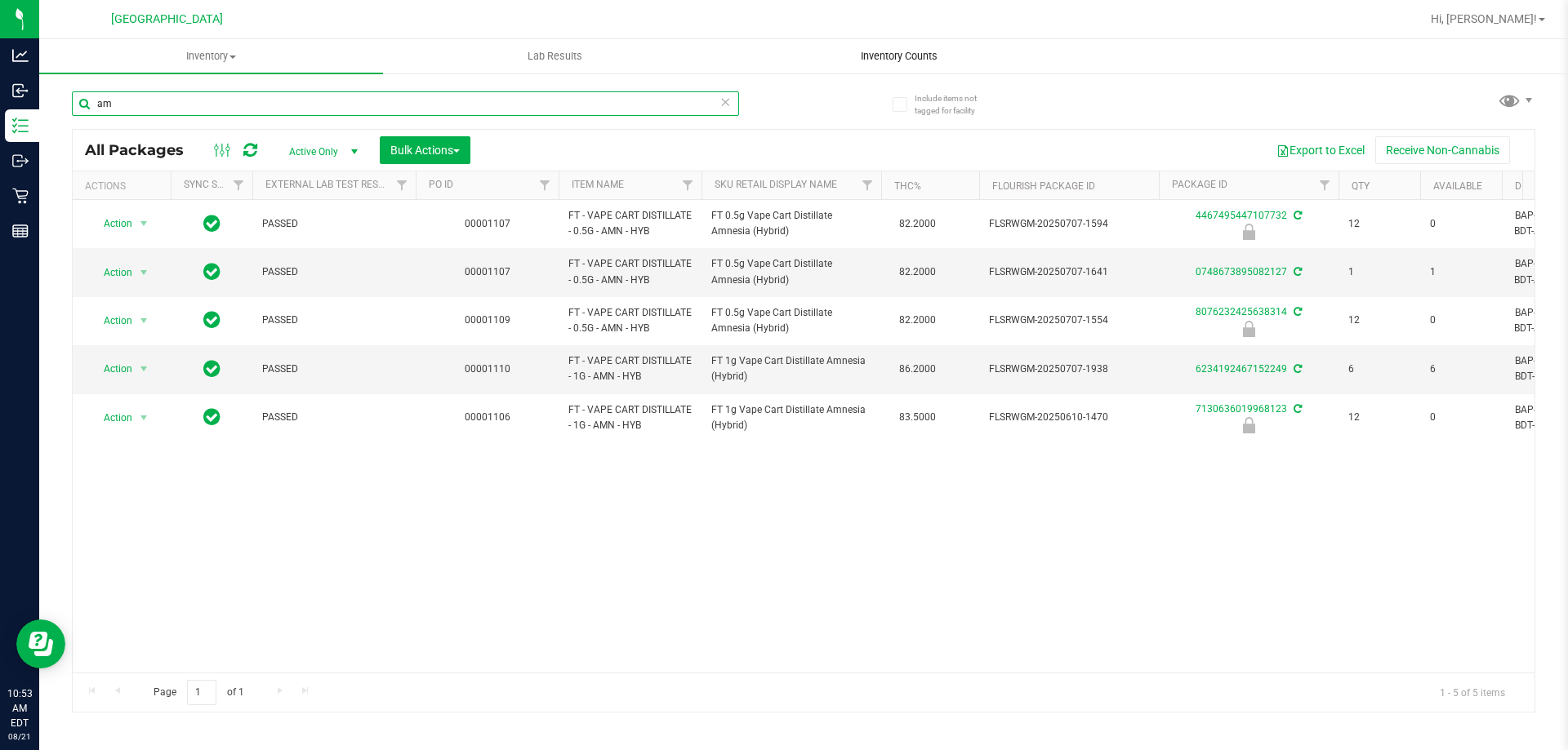
type input "a"
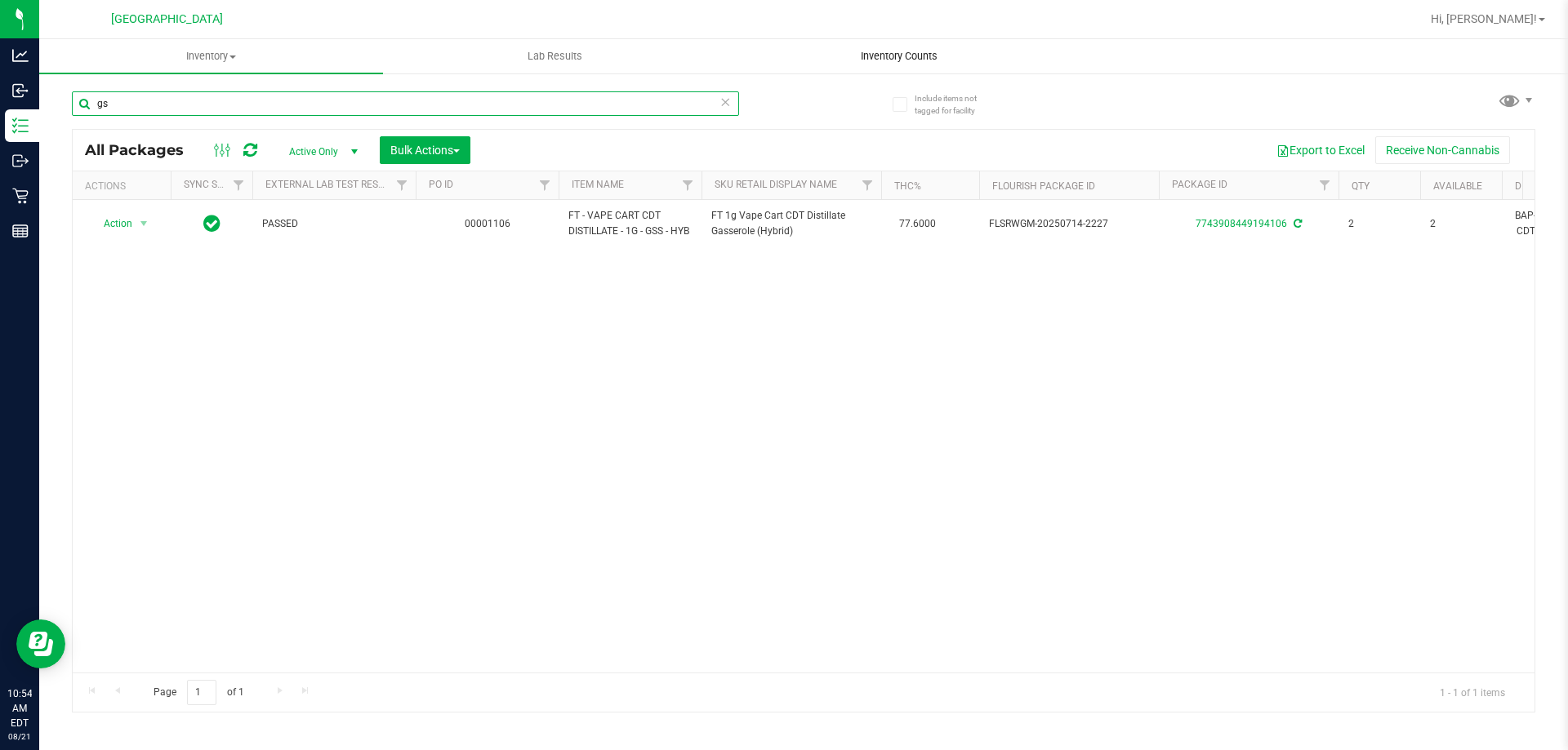
type input "g"
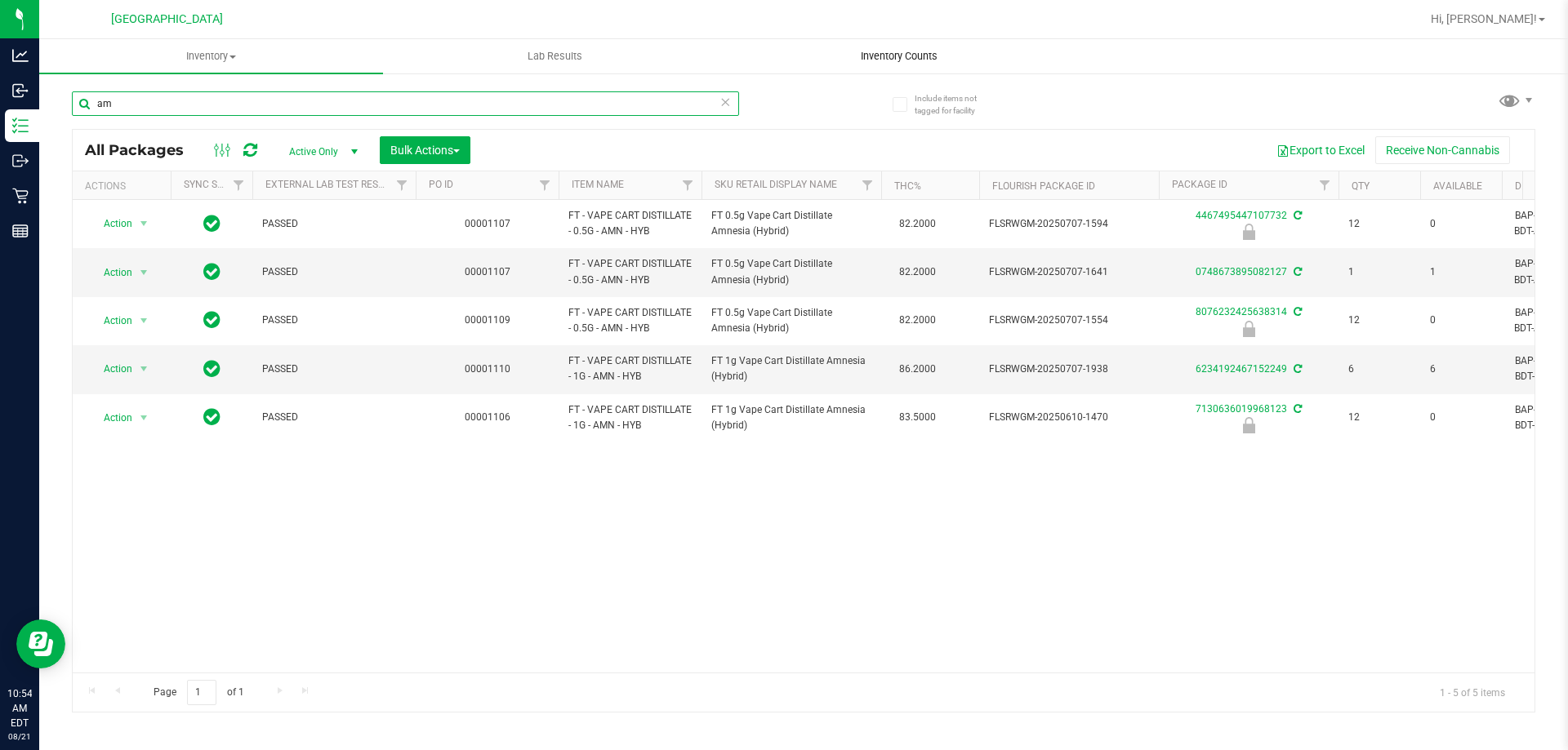
type input "a"
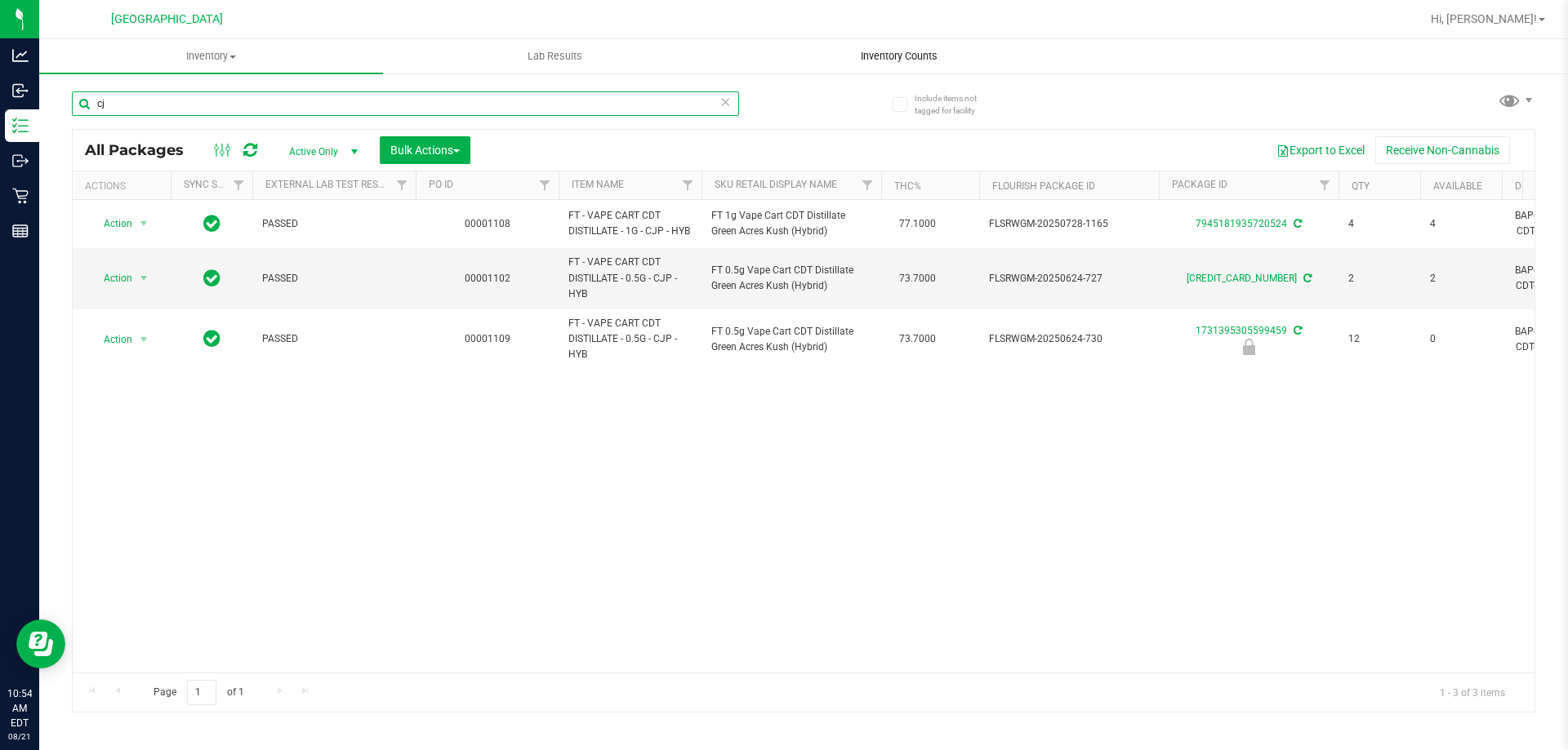
type input "c"
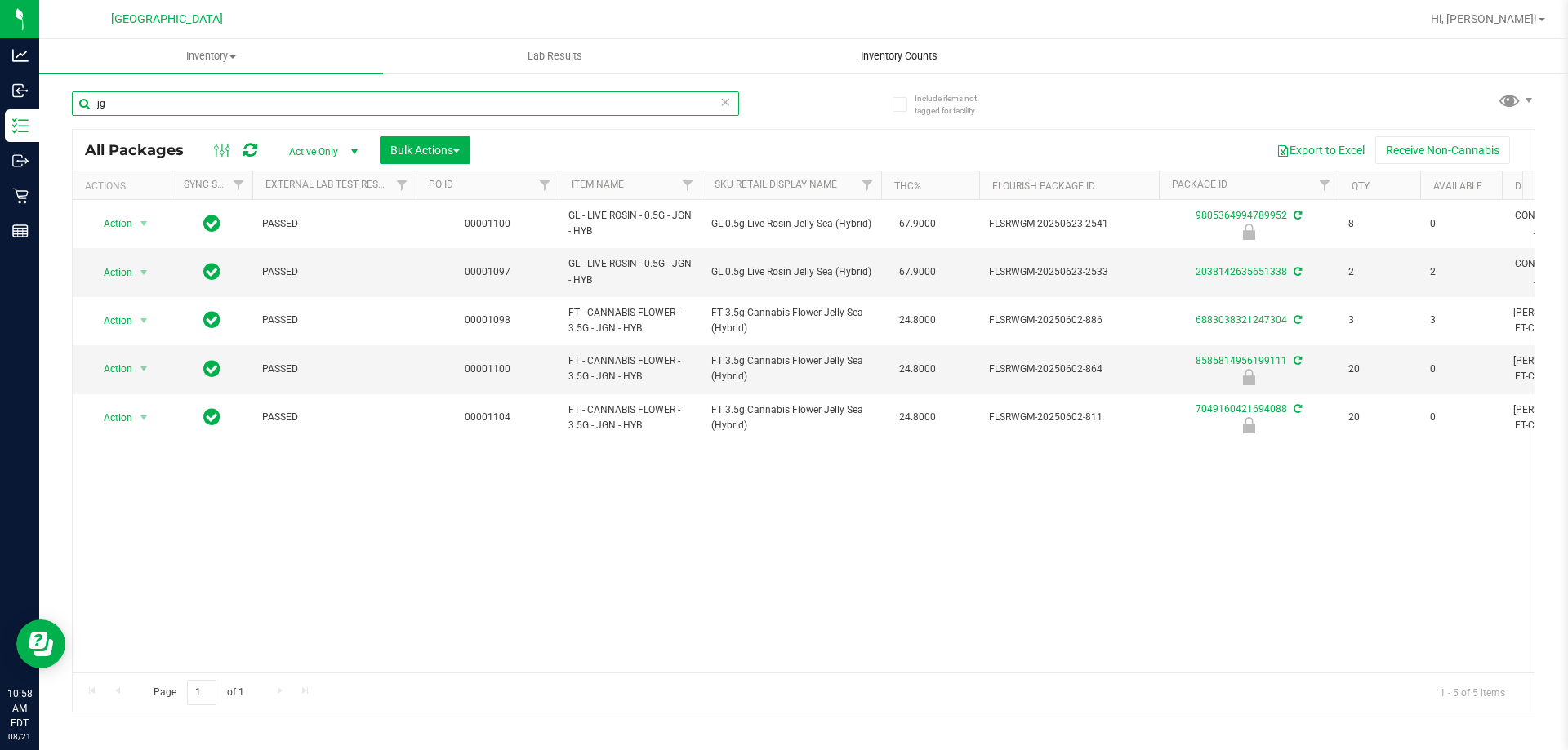
type input "j"
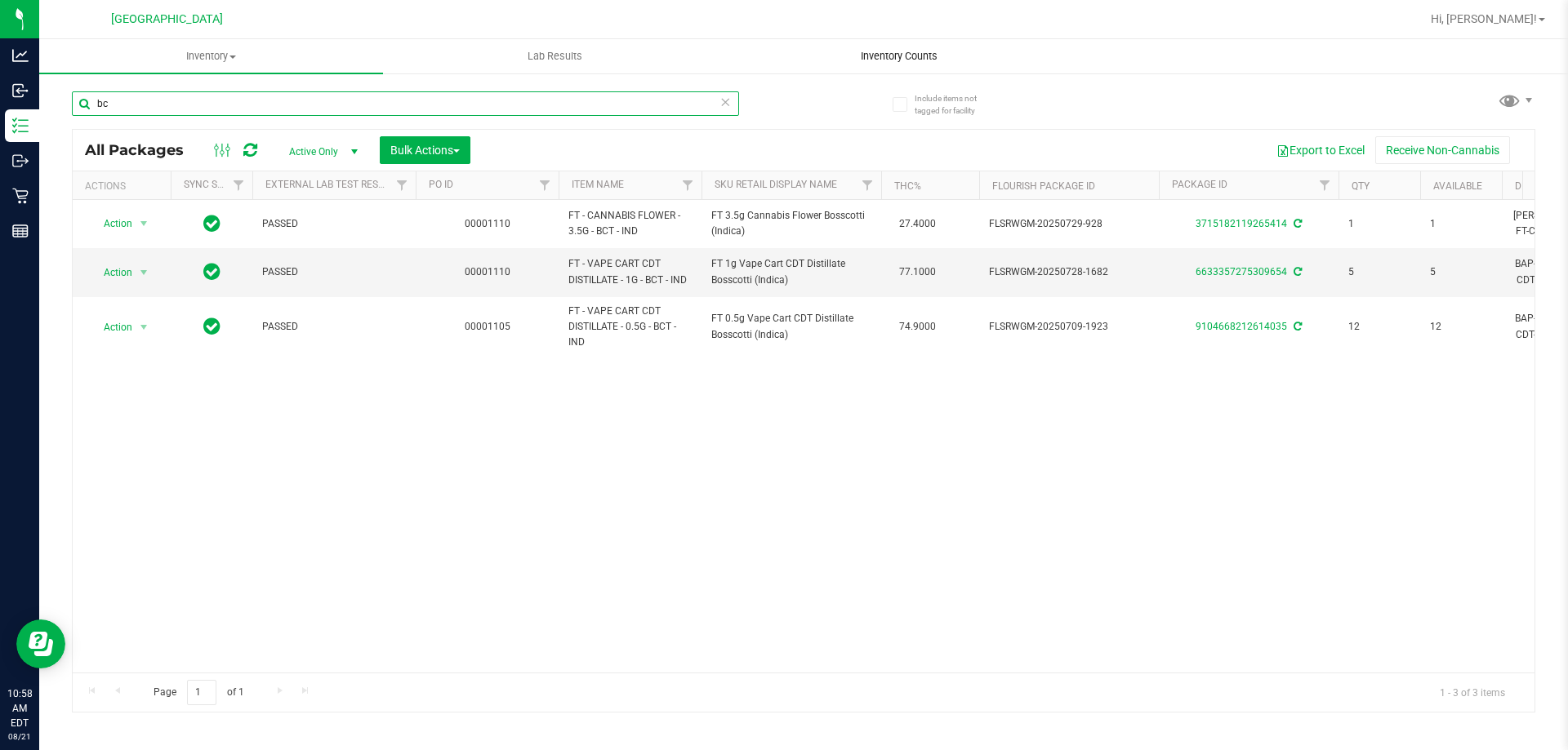
type input "b"
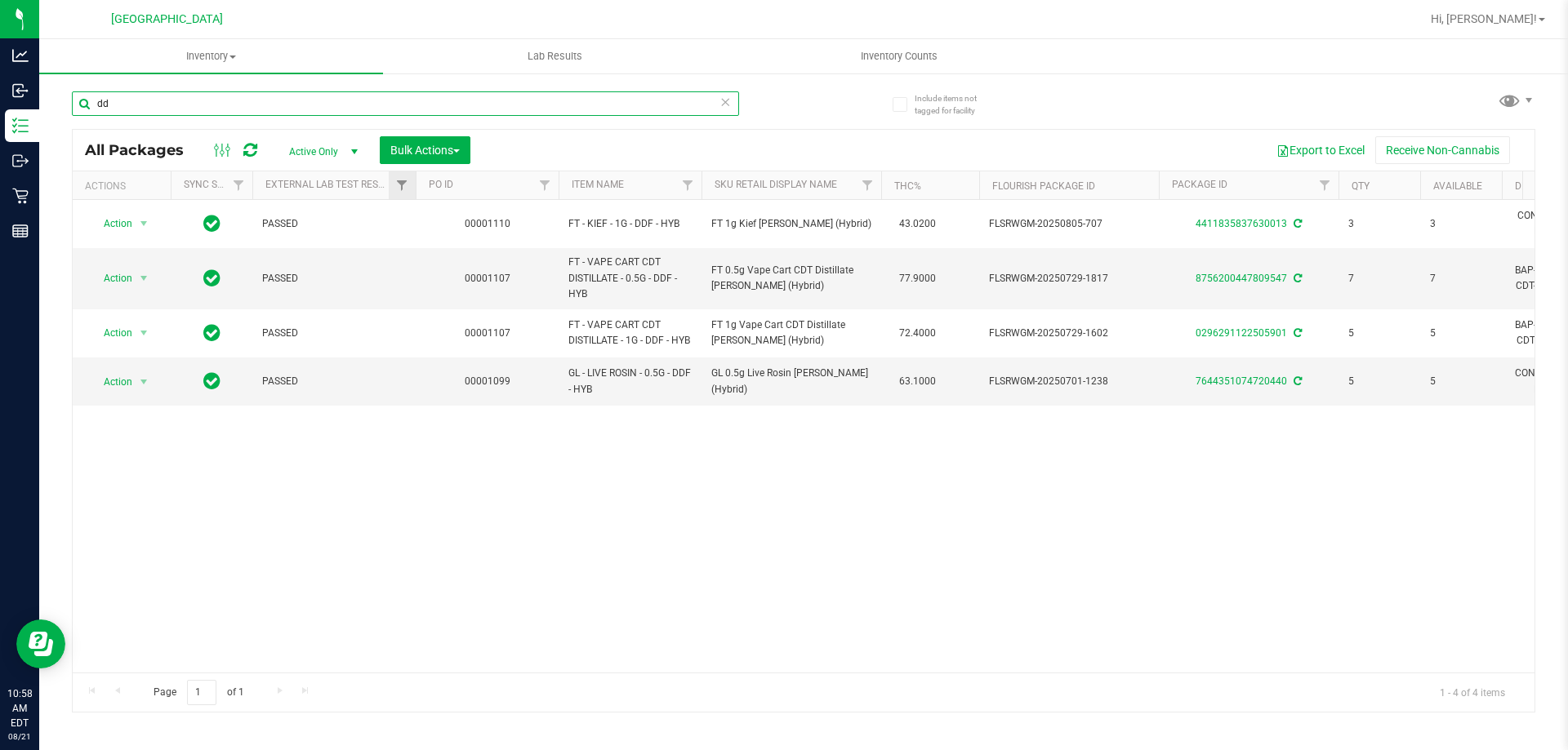
type input "d"
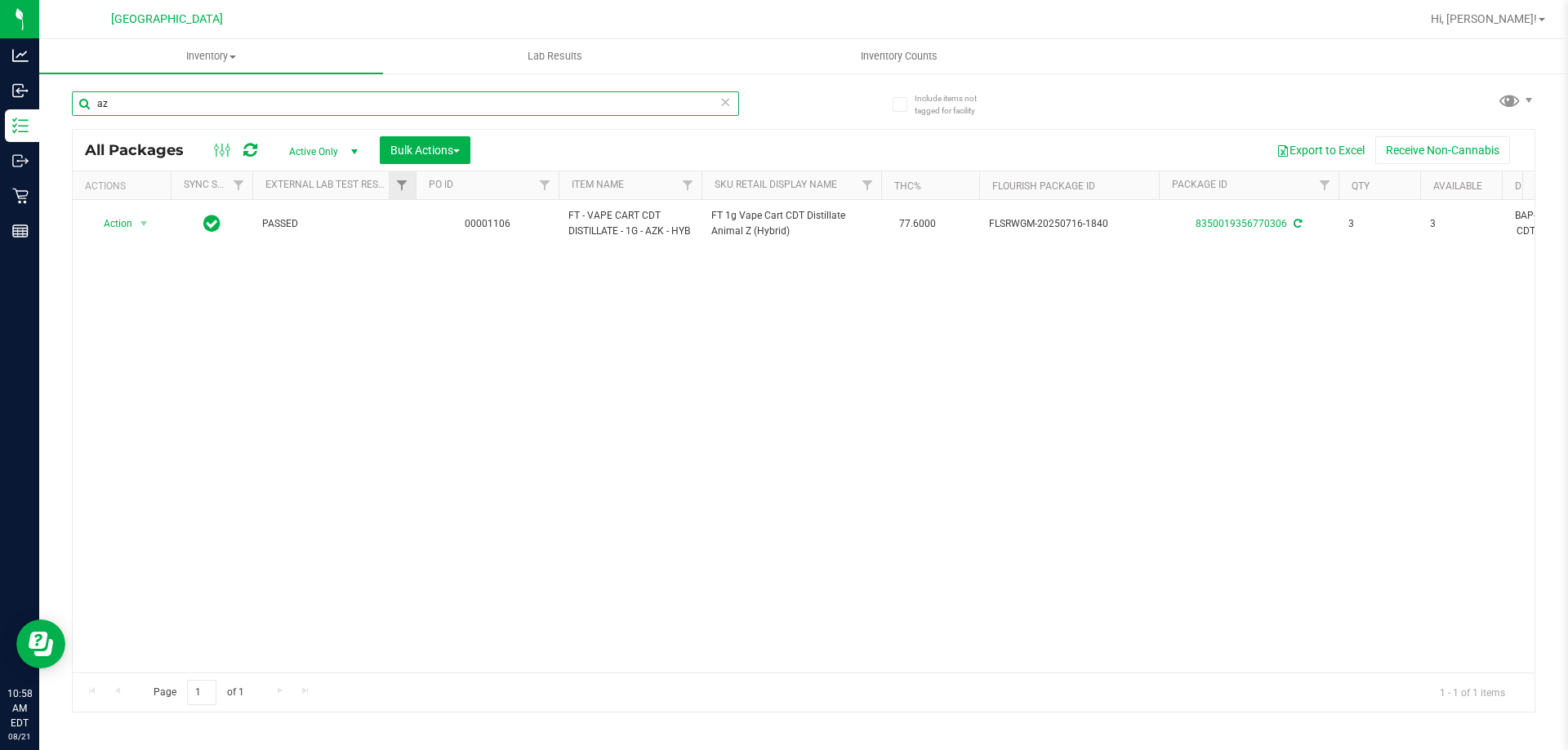
type input "a"
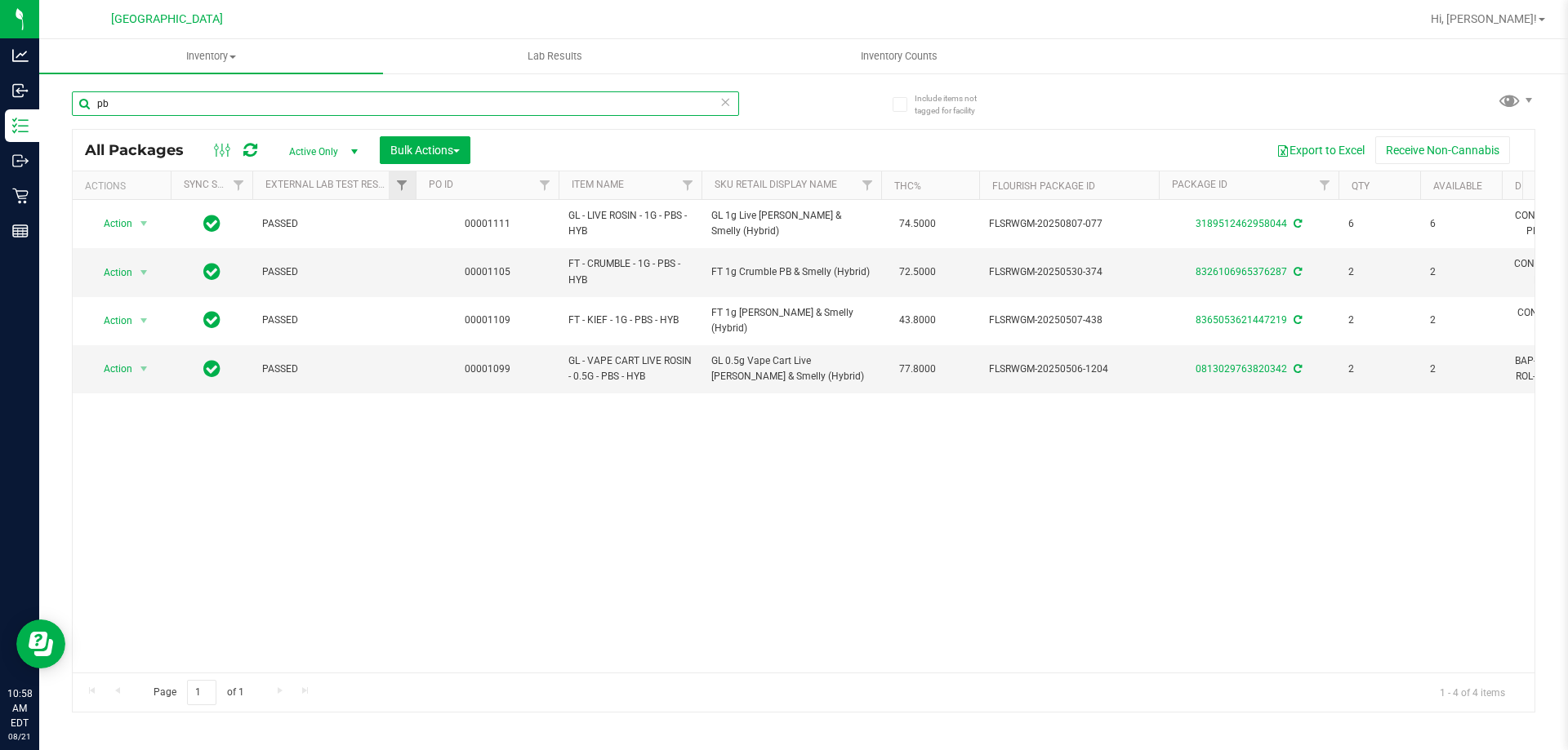
type input "p"
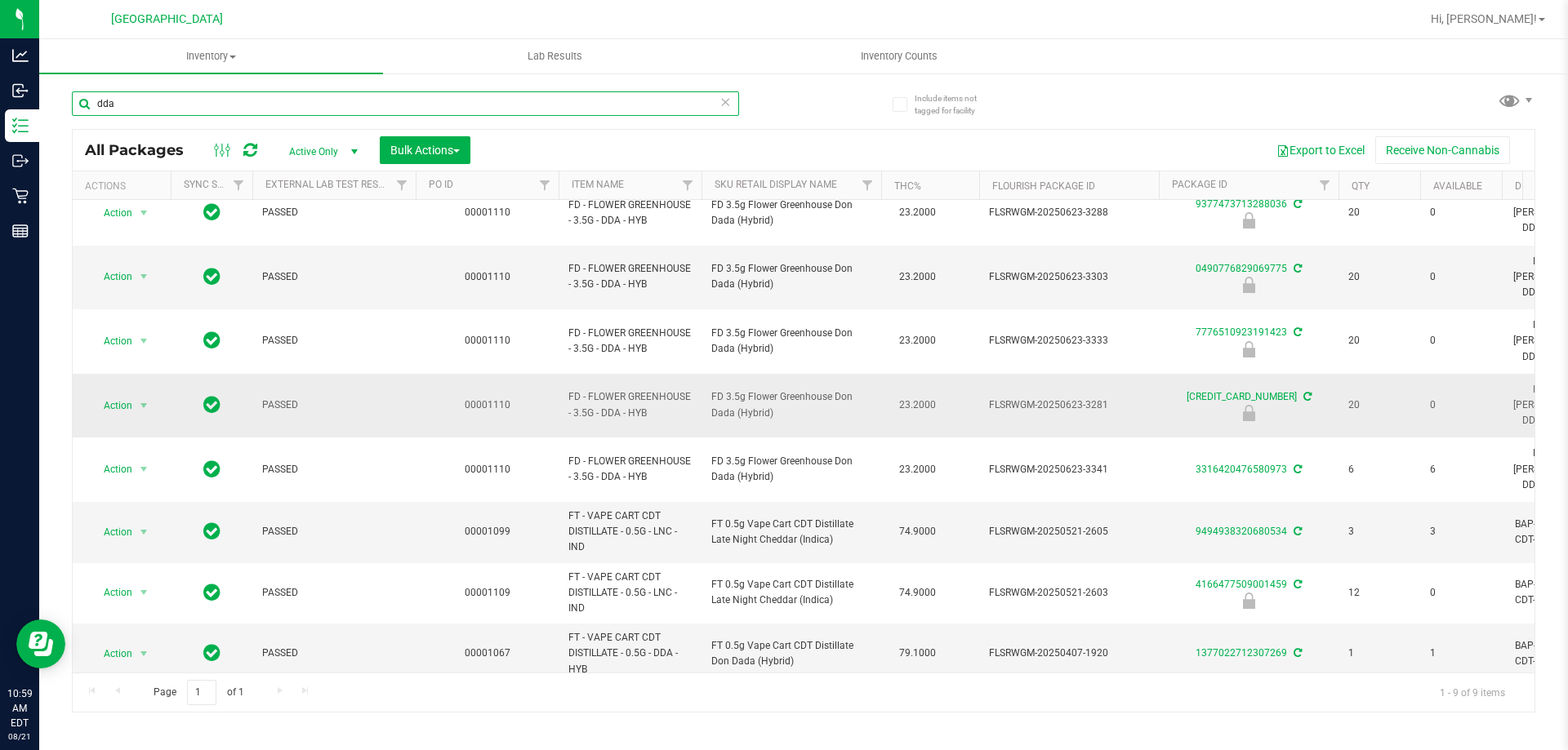
scroll to position [25, 0]
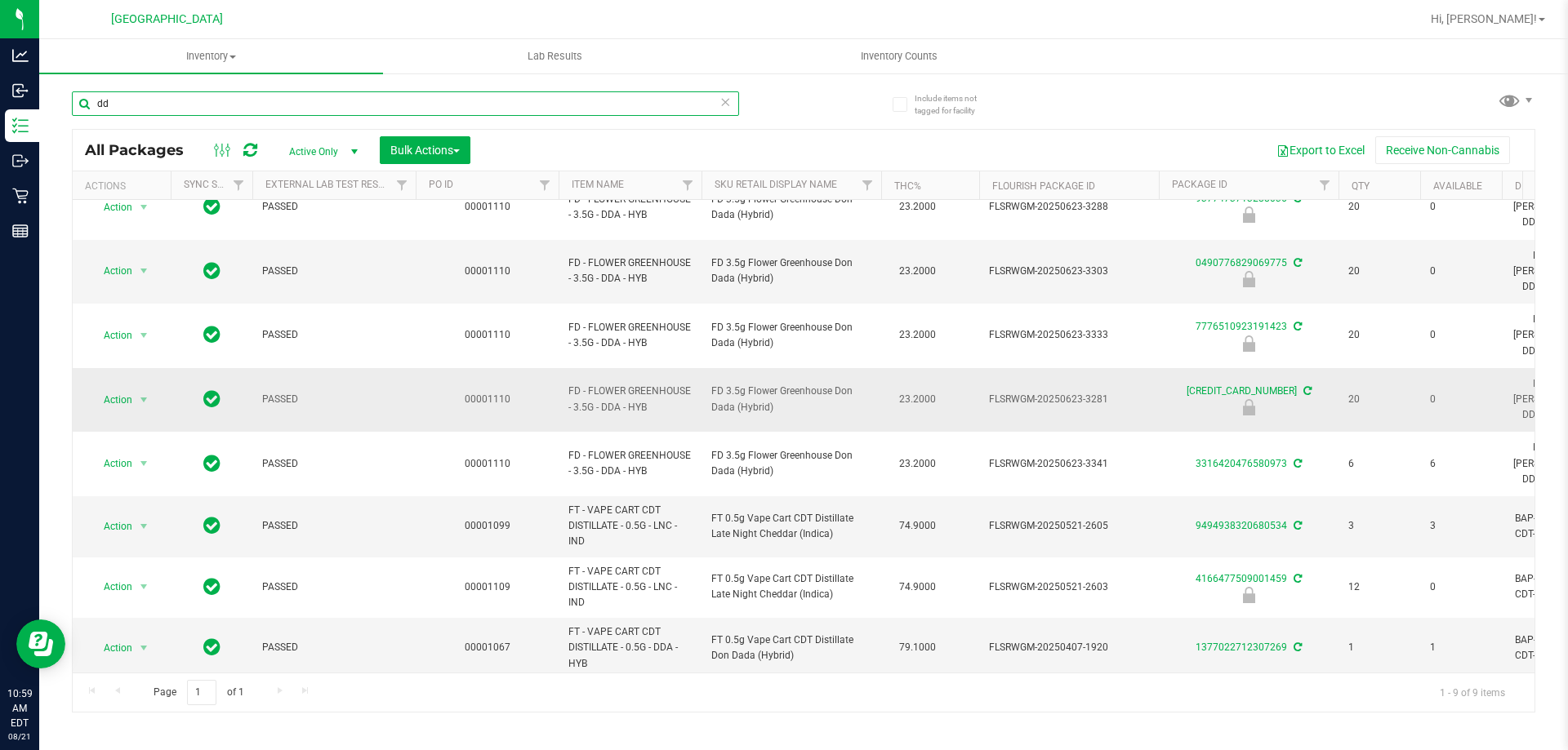
type input "d"
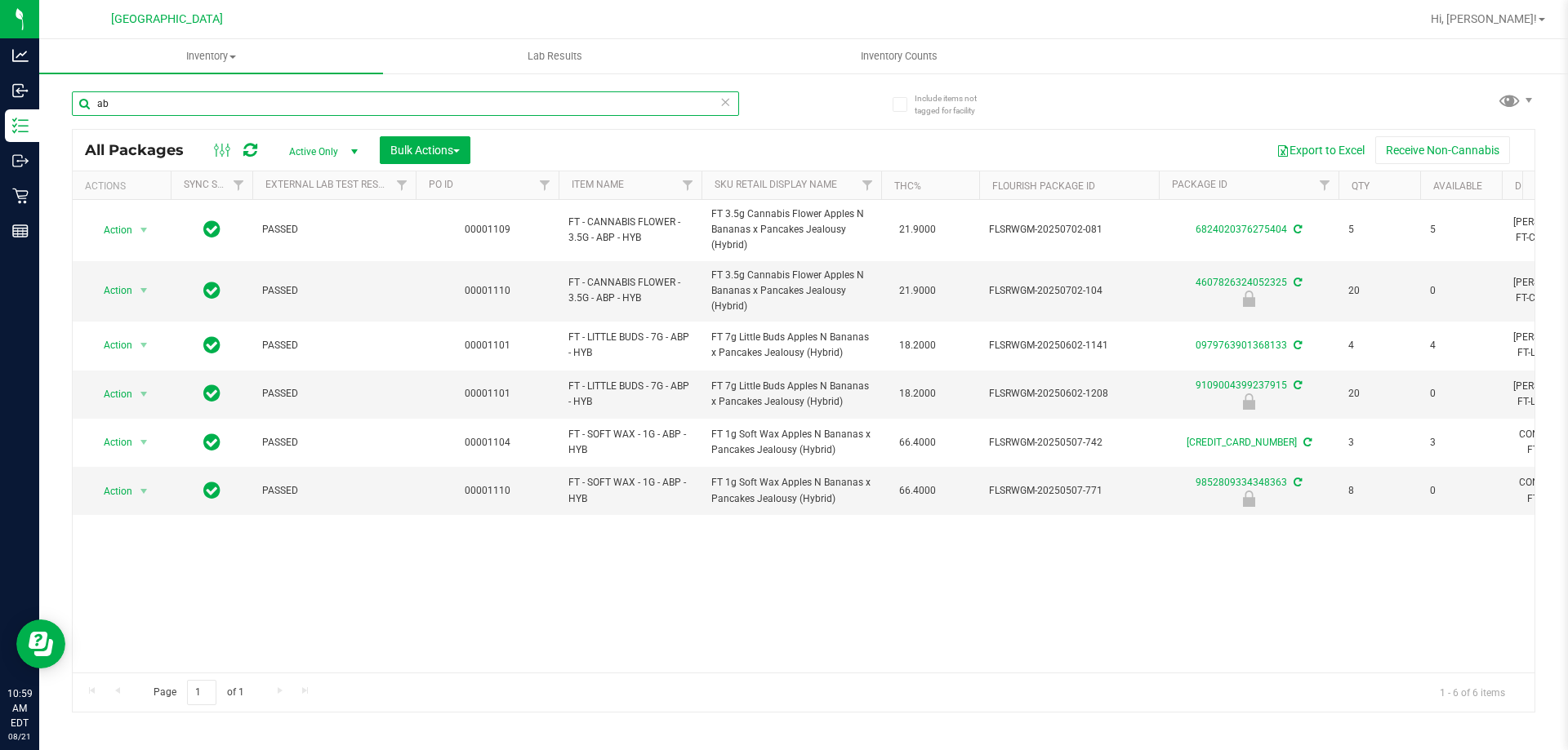
type input "a"
type input "srh"
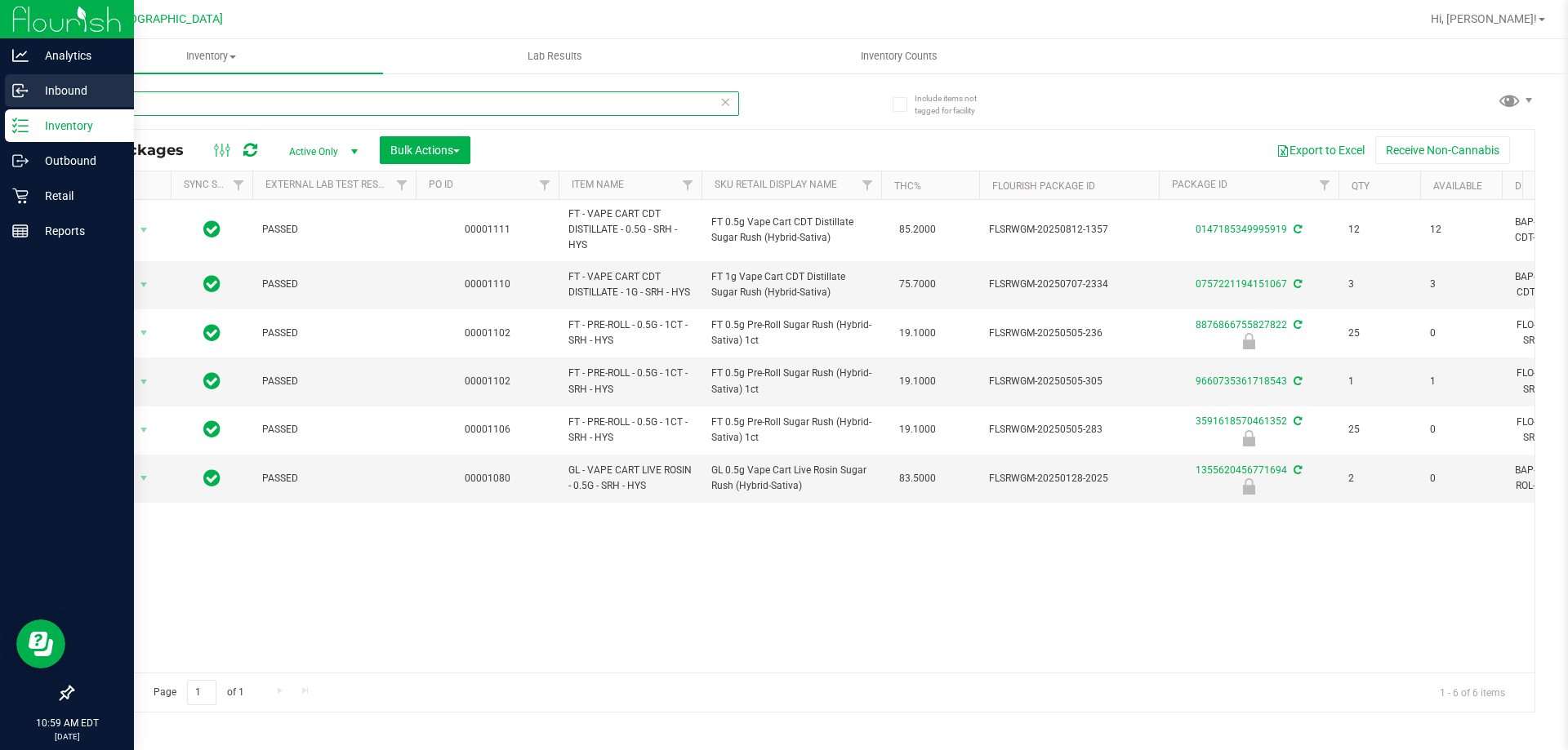
drag, startPoint x: 327, startPoint y: 109, endPoint x: 0, endPoint y: 87, distance: 327.7
click at [0, 87] on div "Analytics Inbound Inventory Outbound Retail Reports 10:59 AM EDT 08/21/2025 08/…" at bounding box center [784, 375] width 1568 height 750
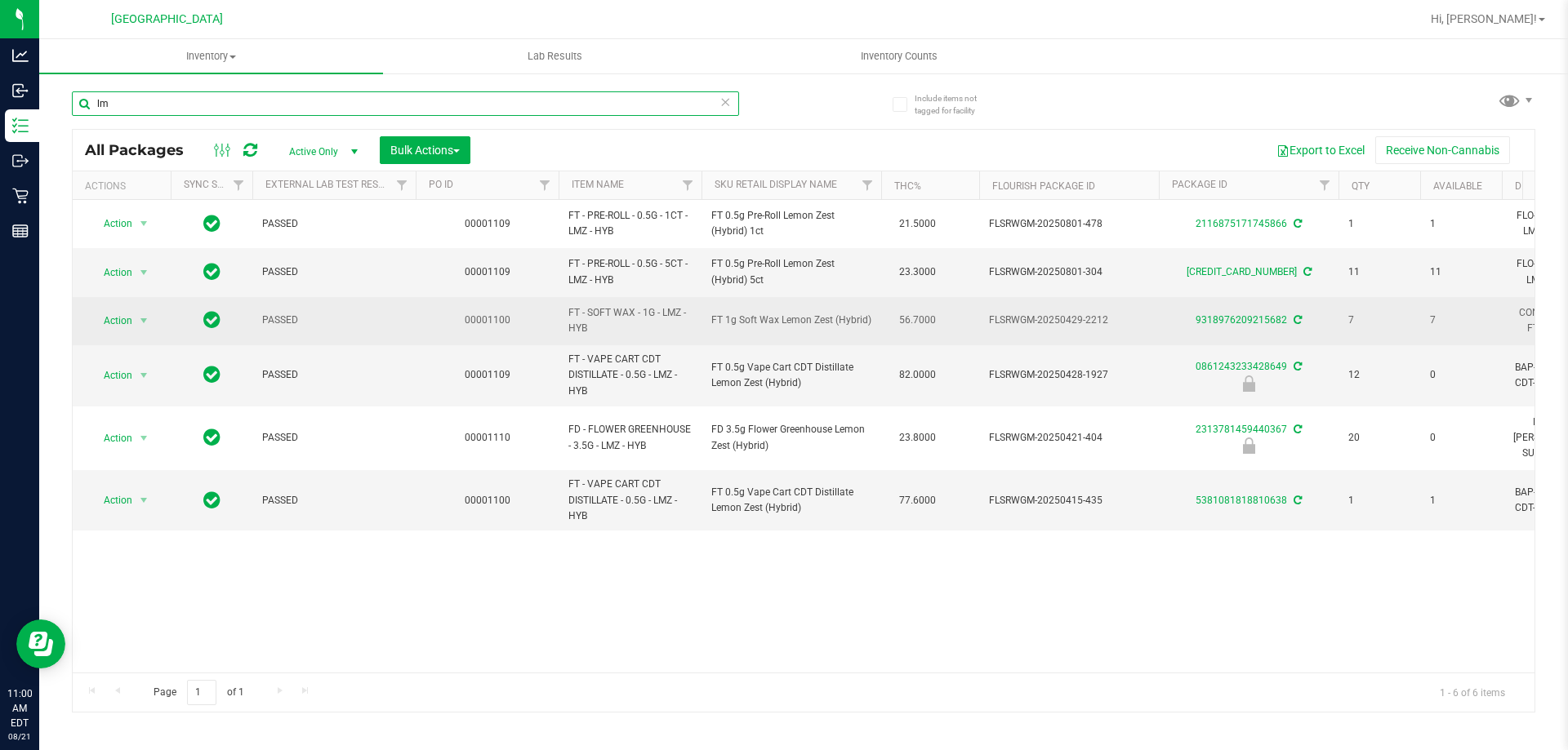
type input "l"
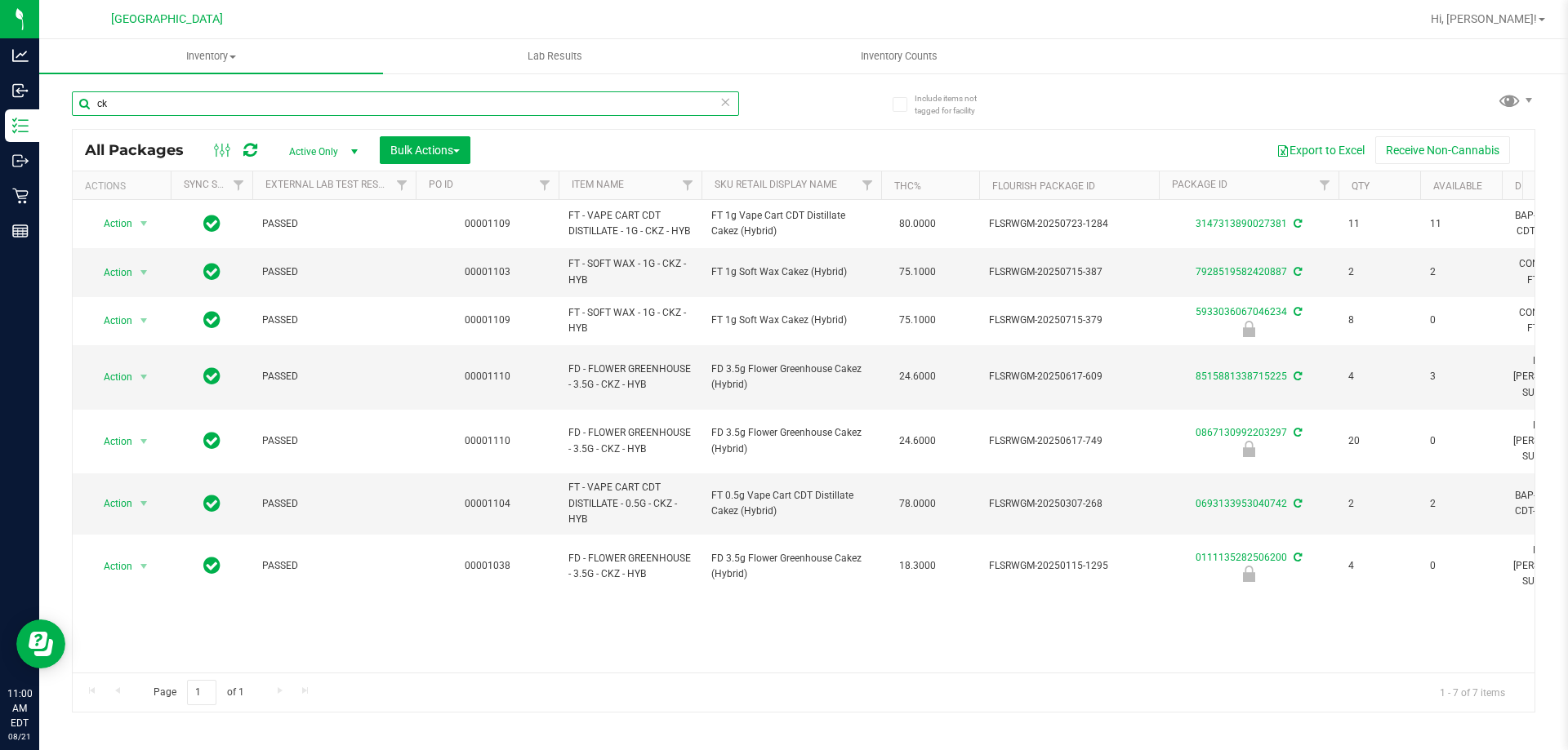
type input "c"
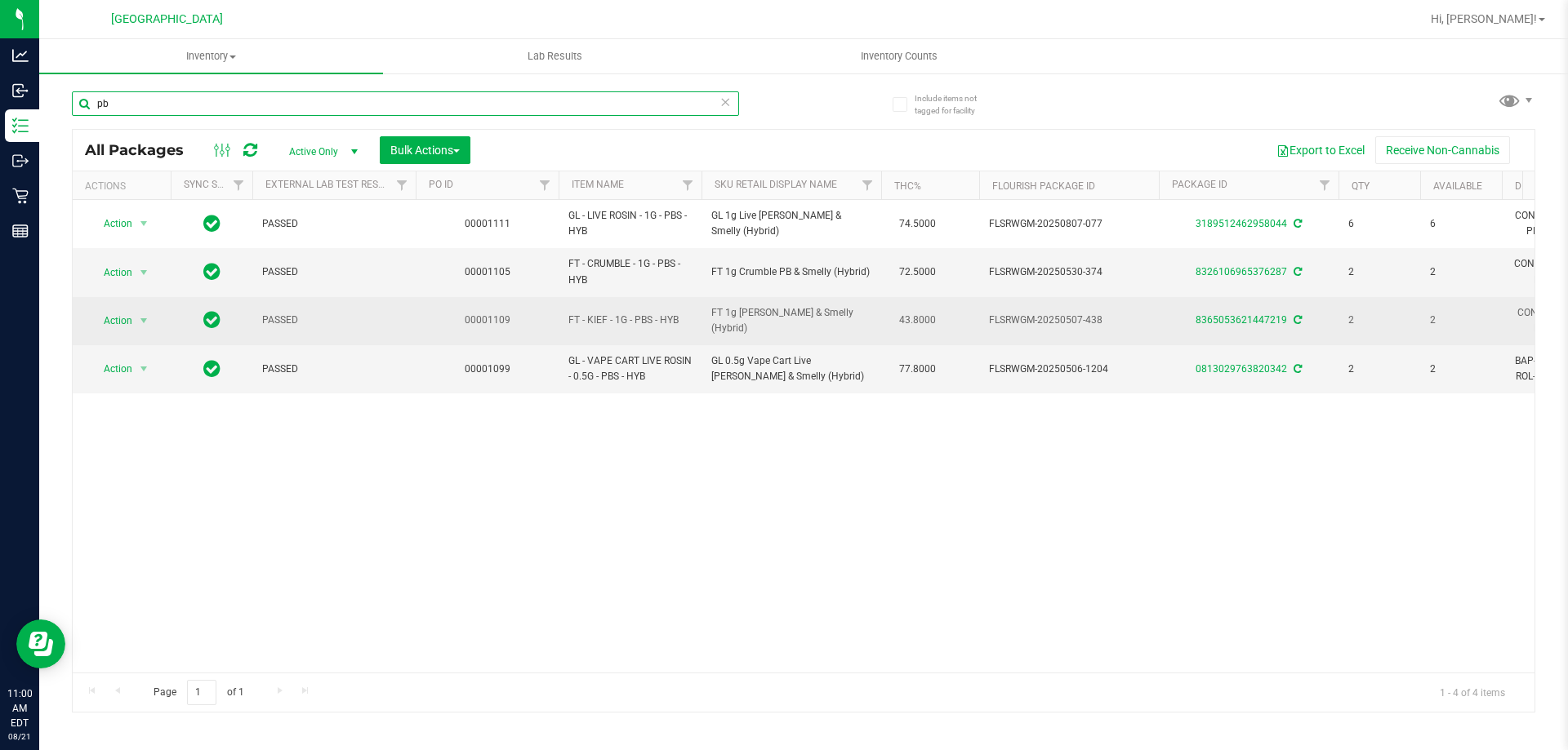
type input "p"
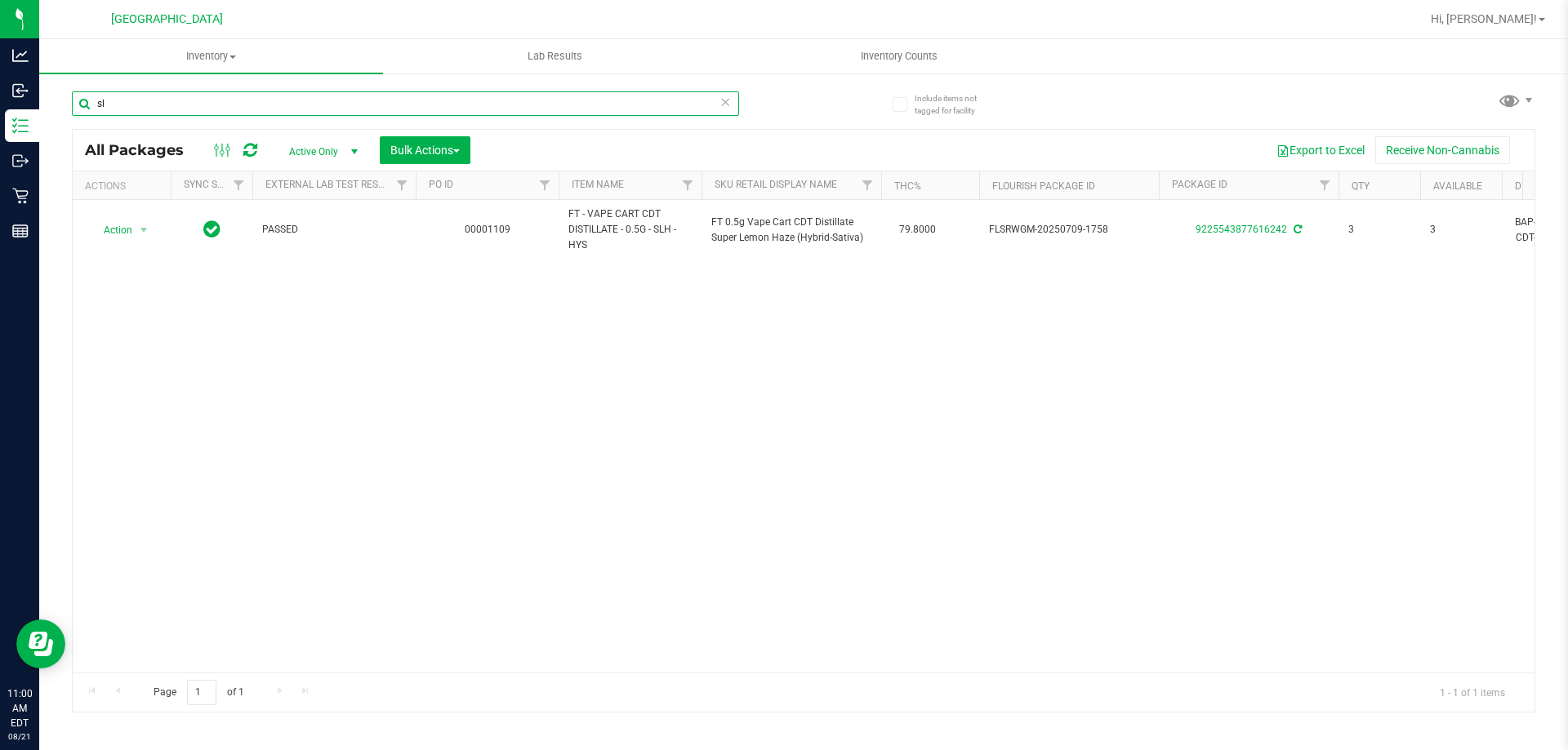
type input "s"
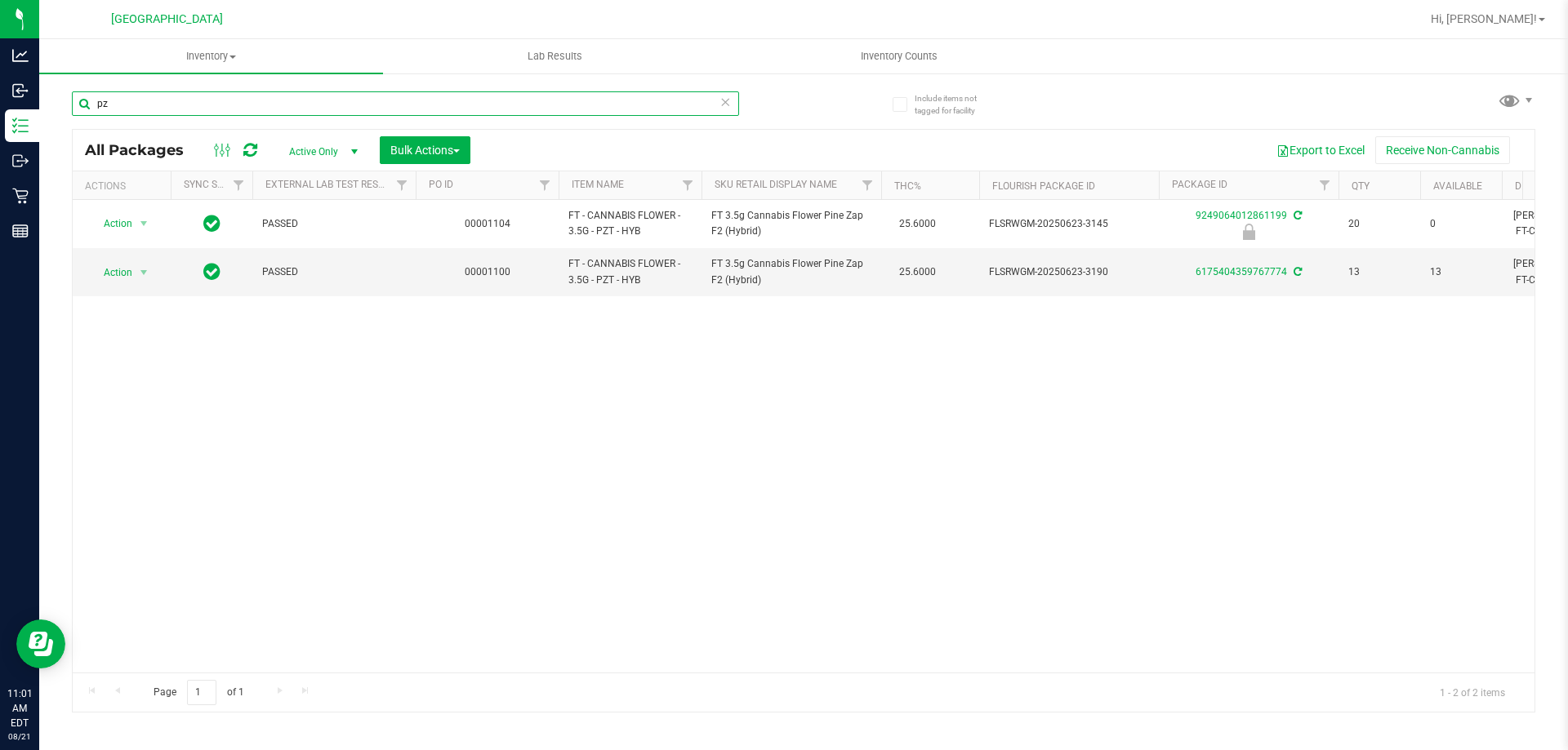
type input "p"
type input "bfp"
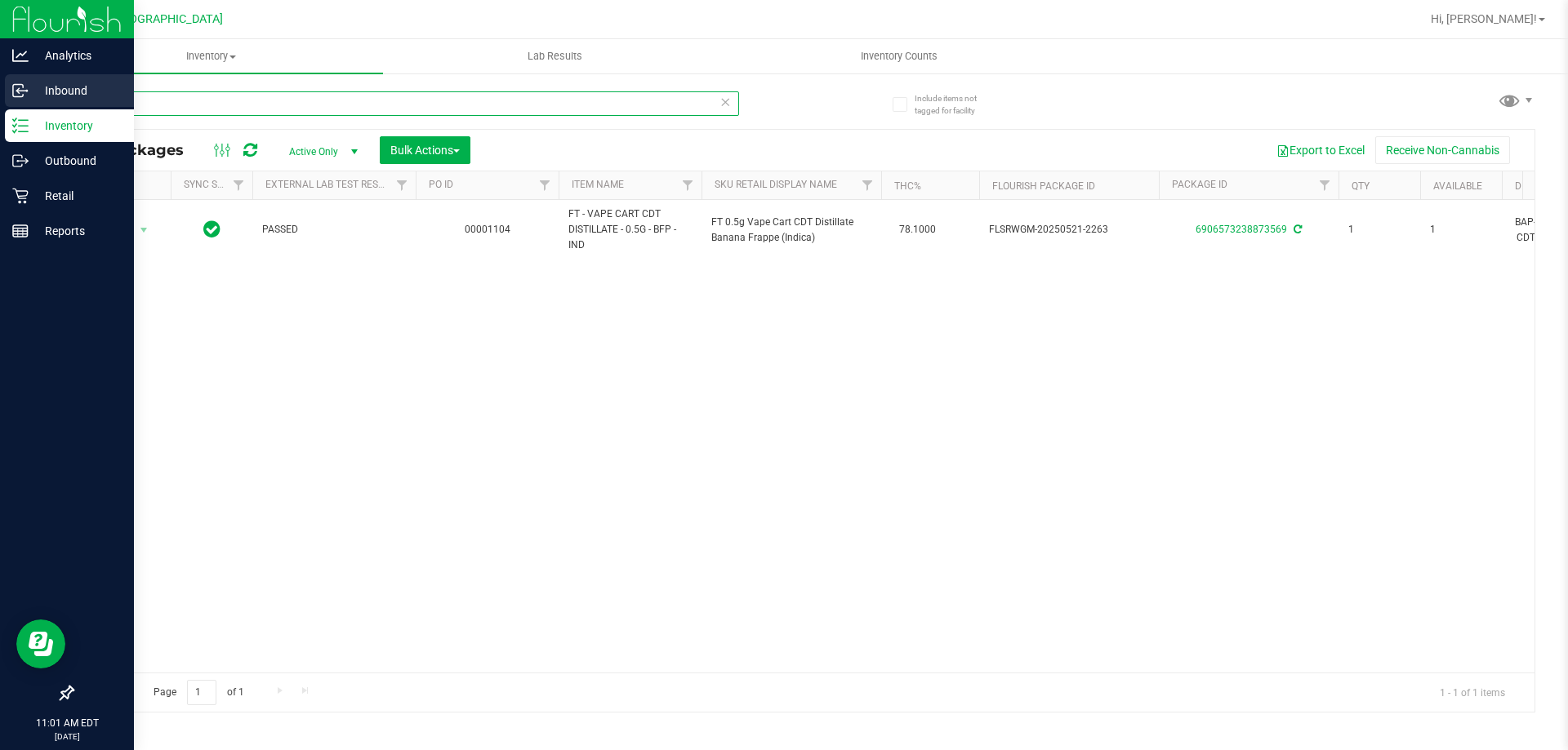
drag, startPoint x: 197, startPoint y: 106, endPoint x: 0, endPoint y: 102, distance: 197.0
click at [0, 102] on div "Analytics Inbound Inventory Outbound Retail Reports 11:01 AM EDT 08/21/2025 08/…" at bounding box center [784, 375] width 1568 height 750
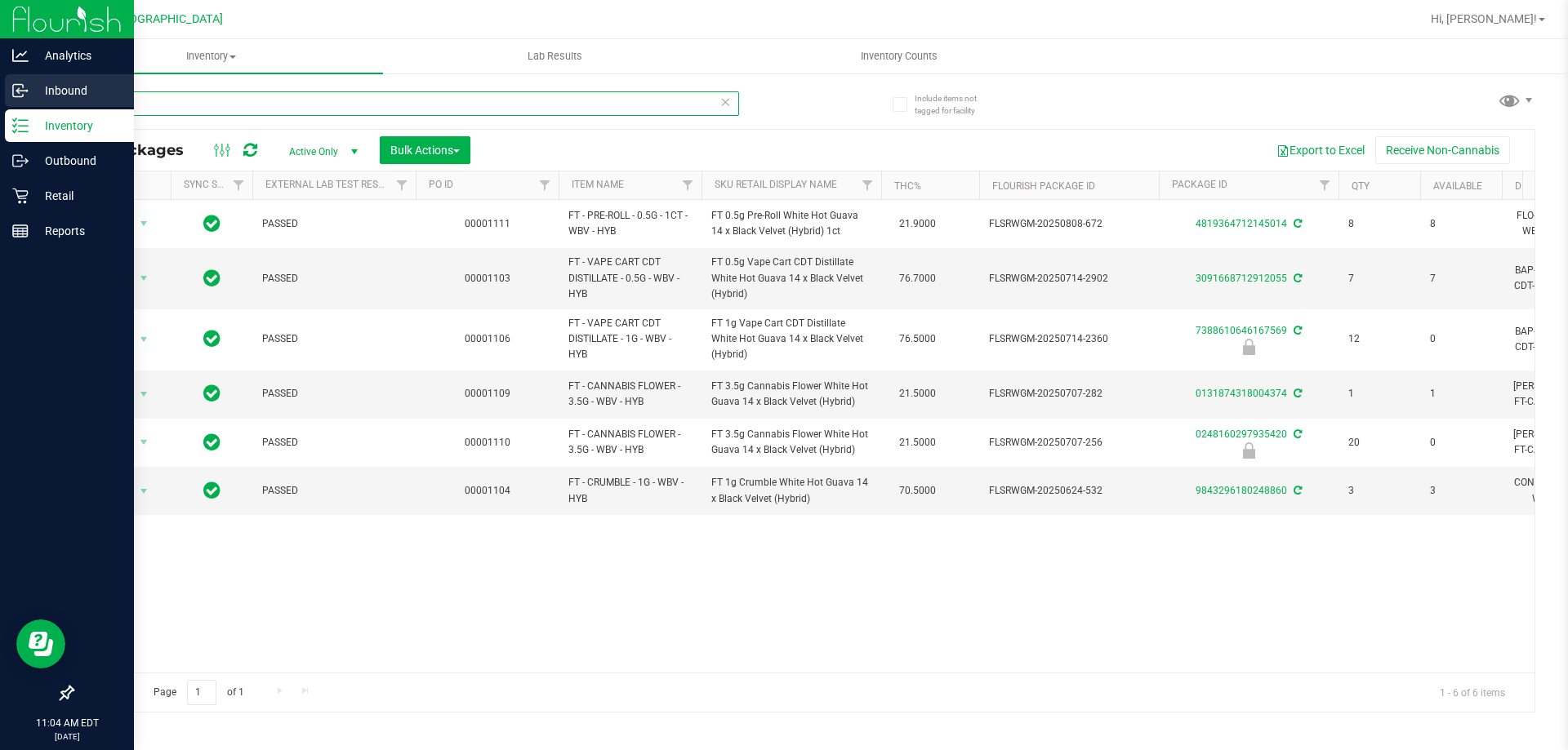
drag, startPoint x: 267, startPoint y: 106, endPoint x: 0, endPoint y: 77, distance: 268.6
click at [0, 106] on div "Analytics Inbound Inventory Outbound Retail Reports 11:04 AM EDT 08/21/2025 08/…" at bounding box center [784, 375] width 1568 height 750
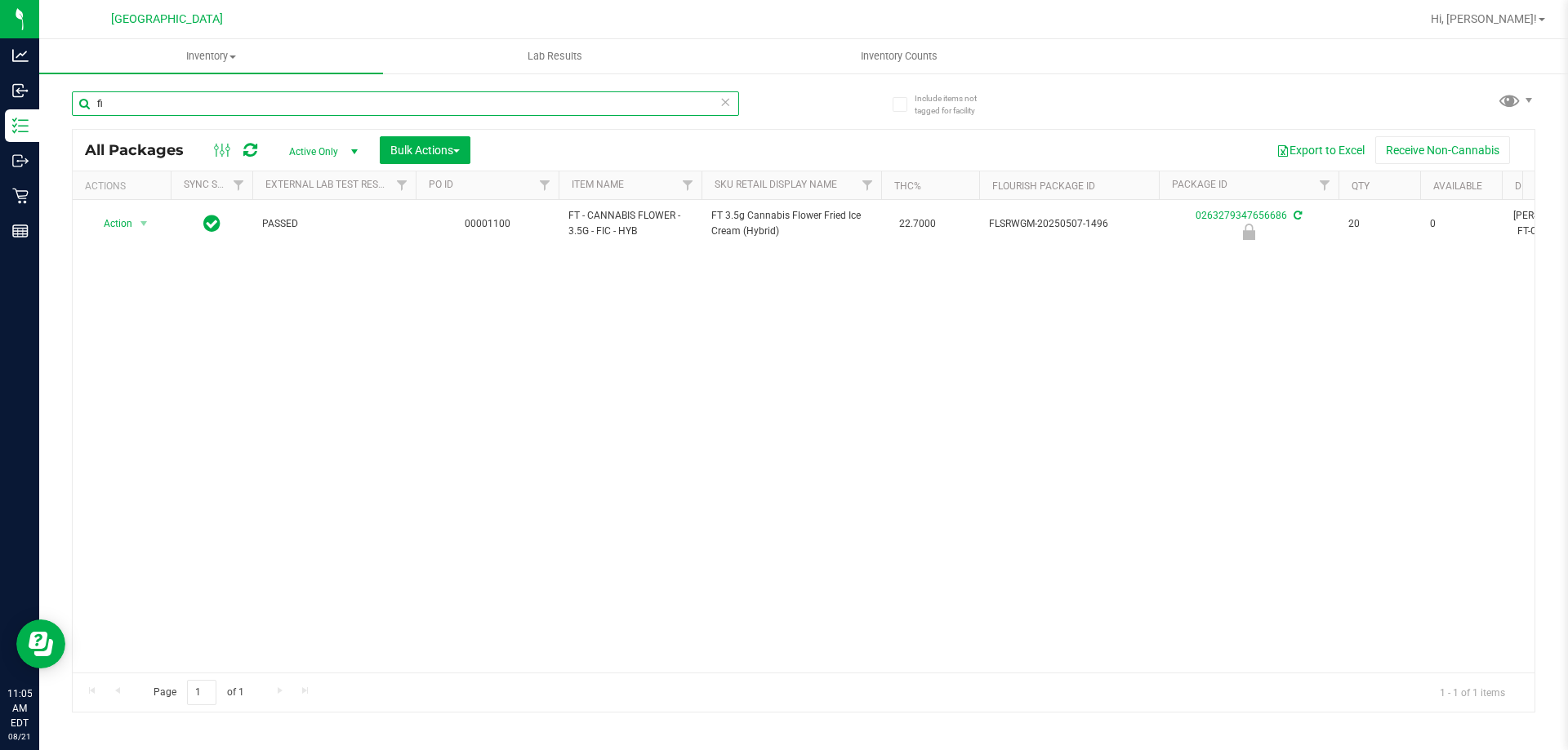
type input "f"
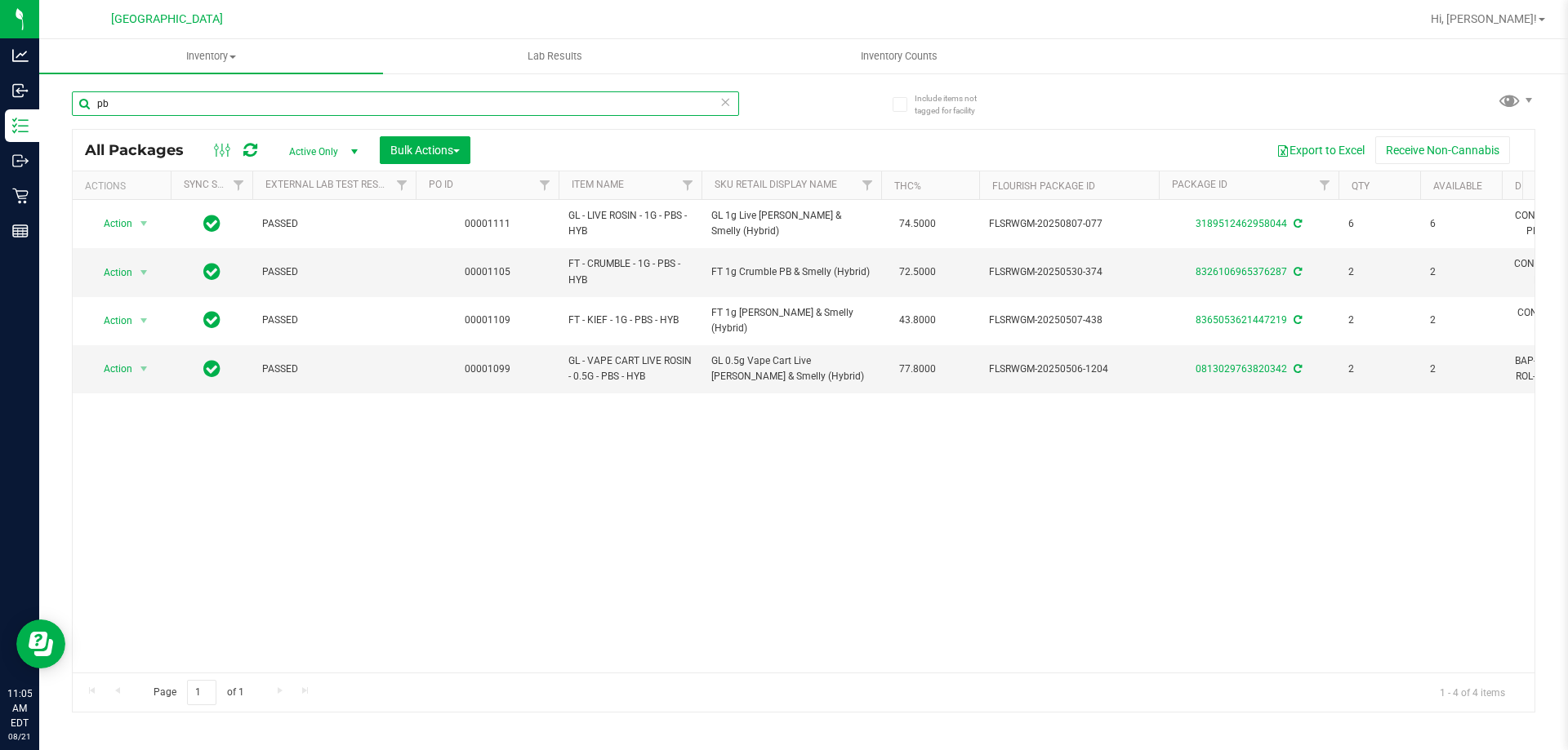
type input "p"
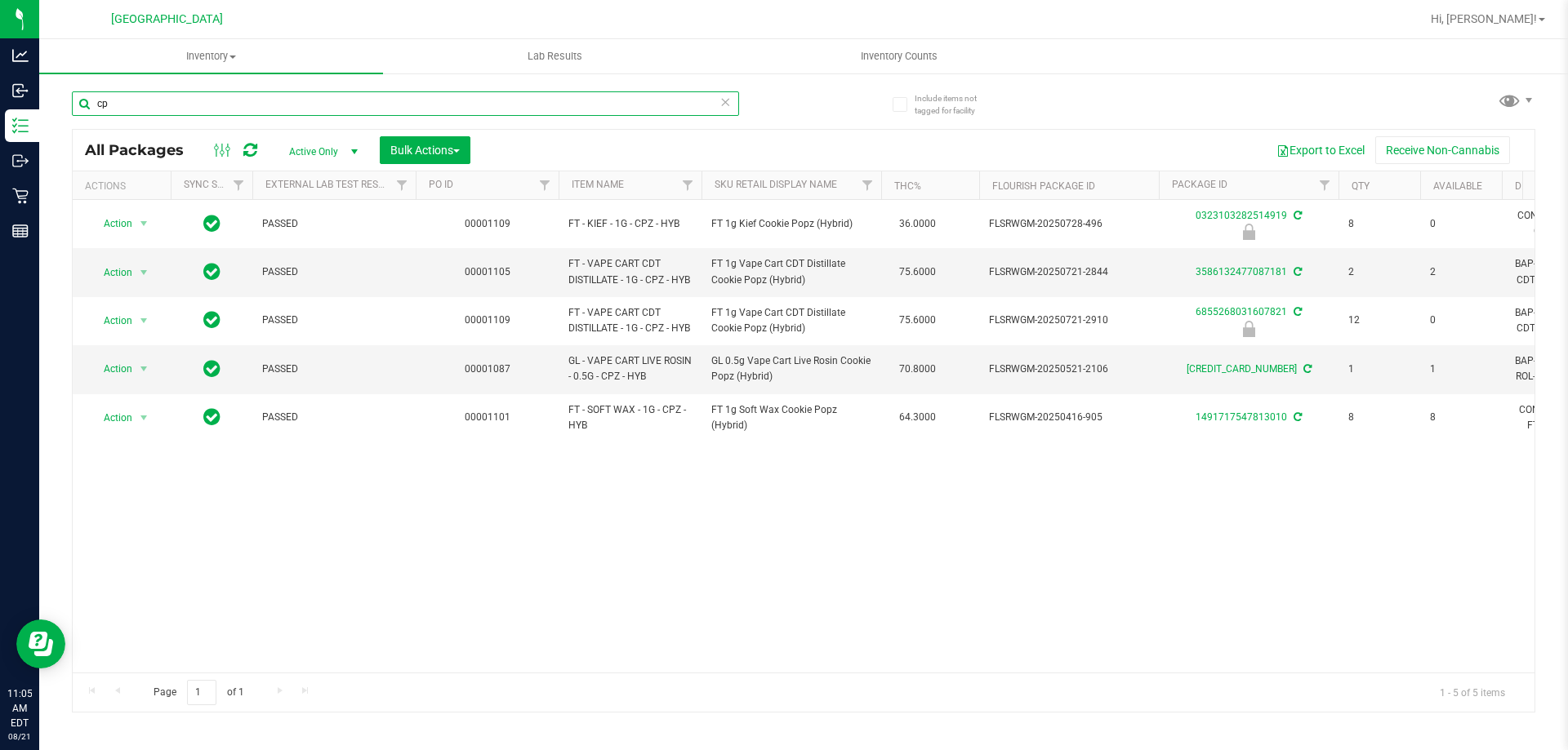
type input "c"
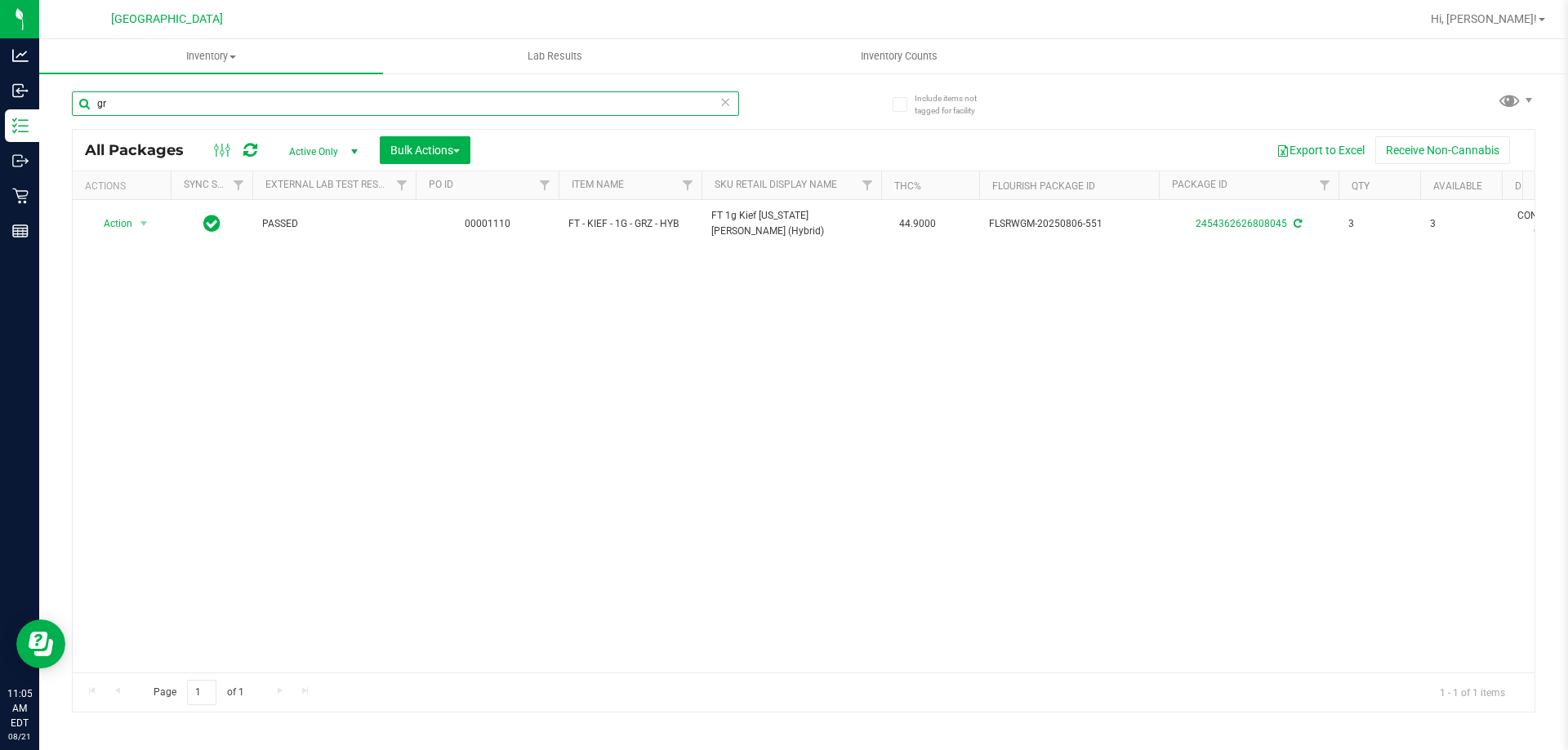
type input "g"
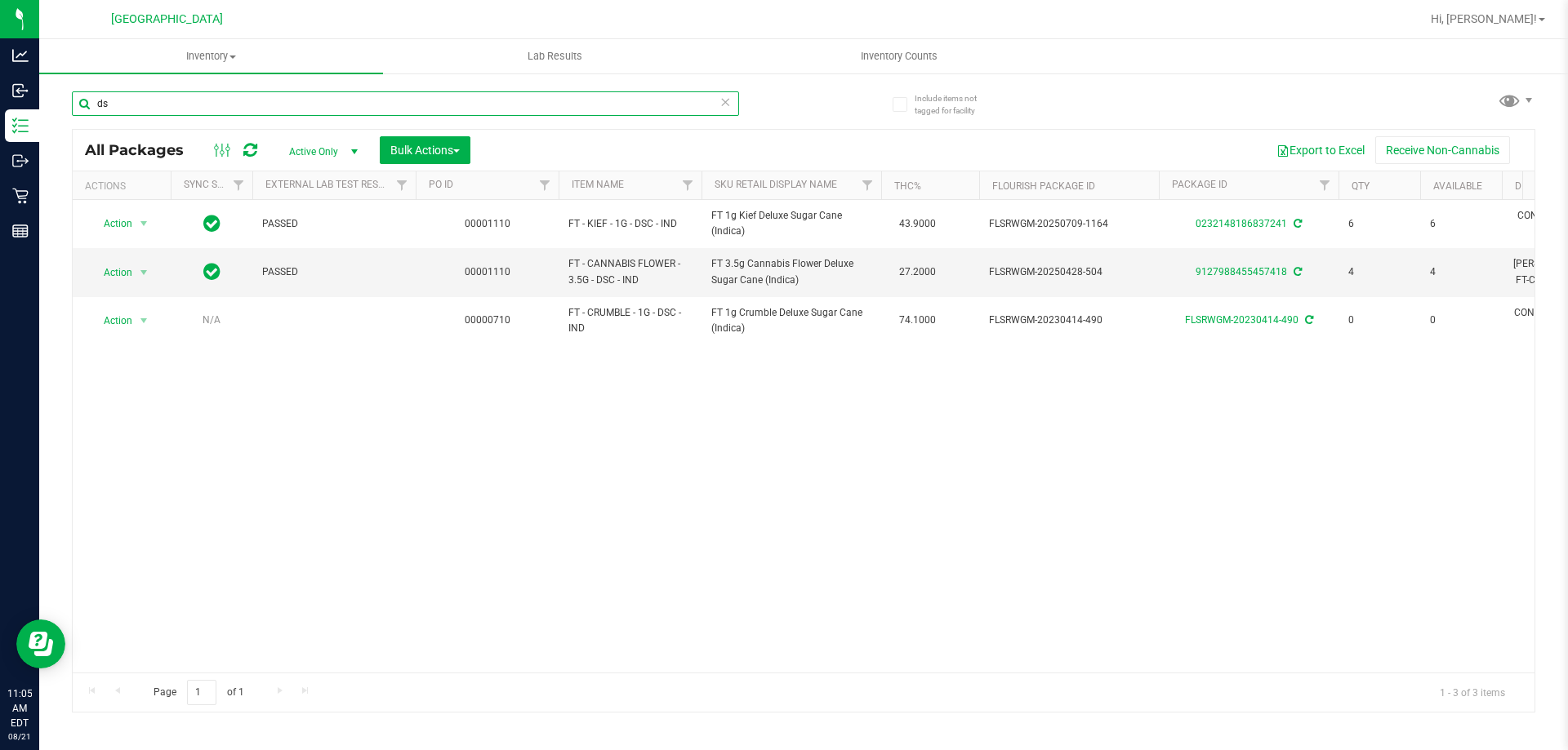
type input "d"
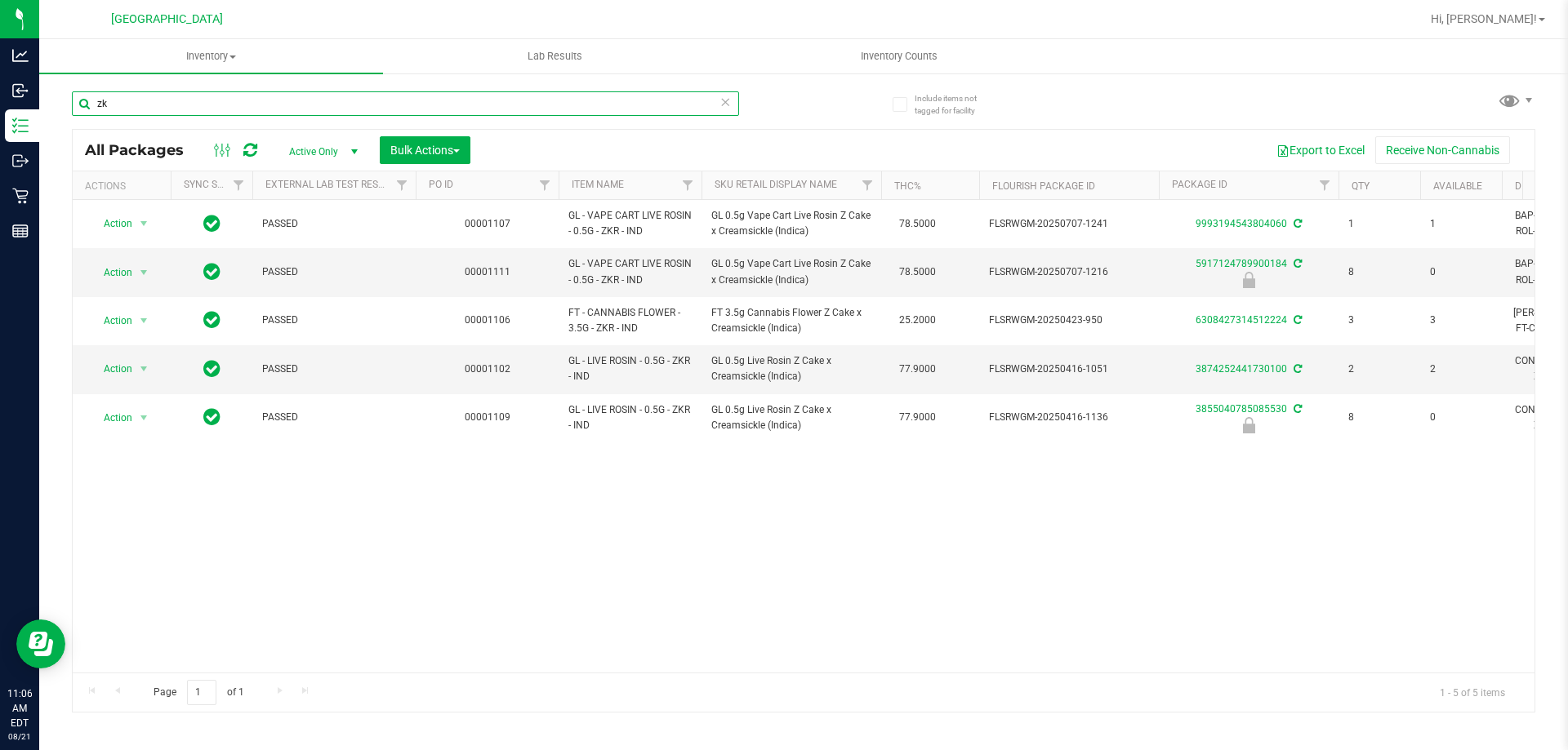
type input "z"
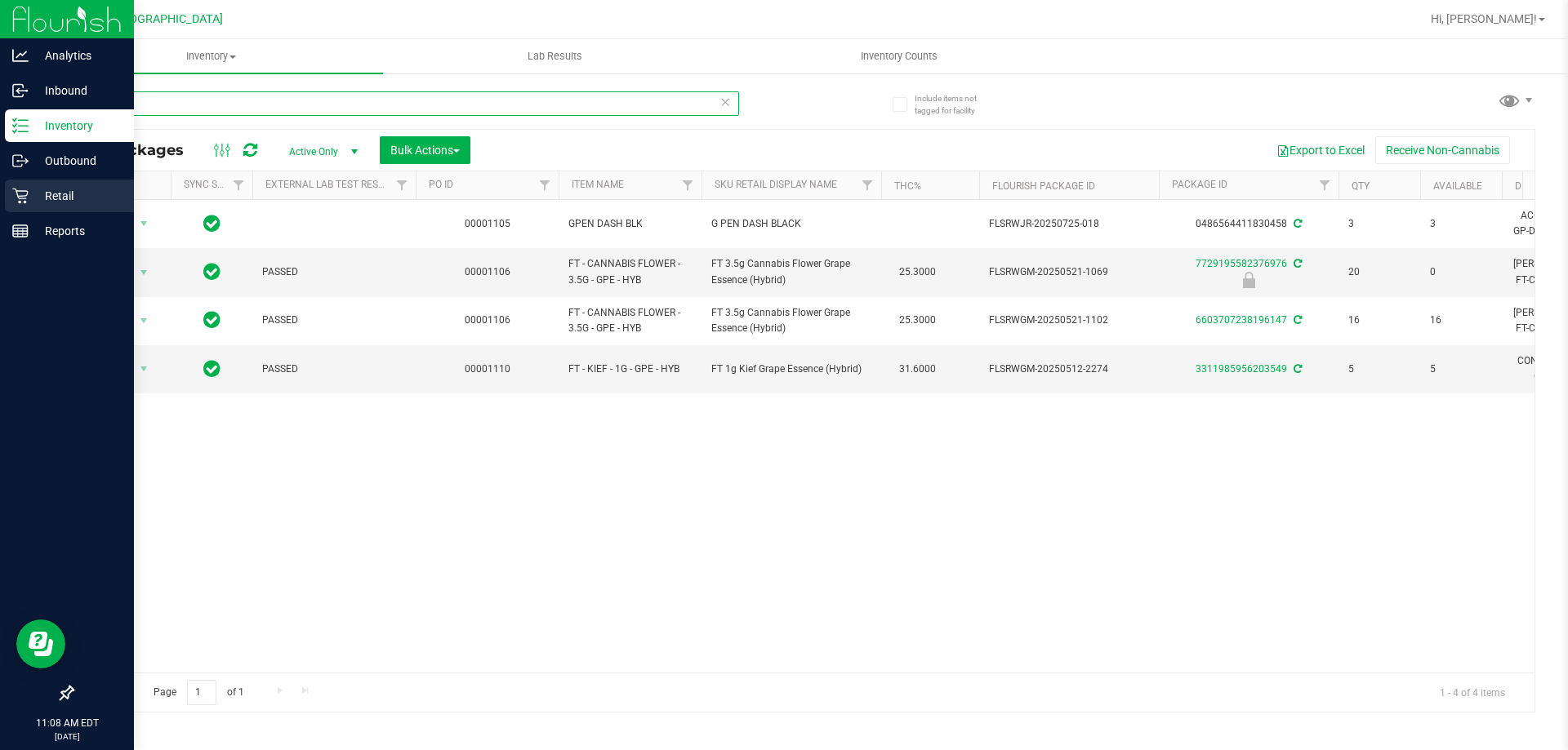
drag, startPoint x: 368, startPoint y: 99, endPoint x: 0, endPoint y: 199, distance: 381.3
click at [0, 199] on div "Analytics Inbound Inventory Outbound Retail Reports 11:08 AM EDT 08/21/2025 08/…" at bounding box center [784, 375] width 1568 height 750
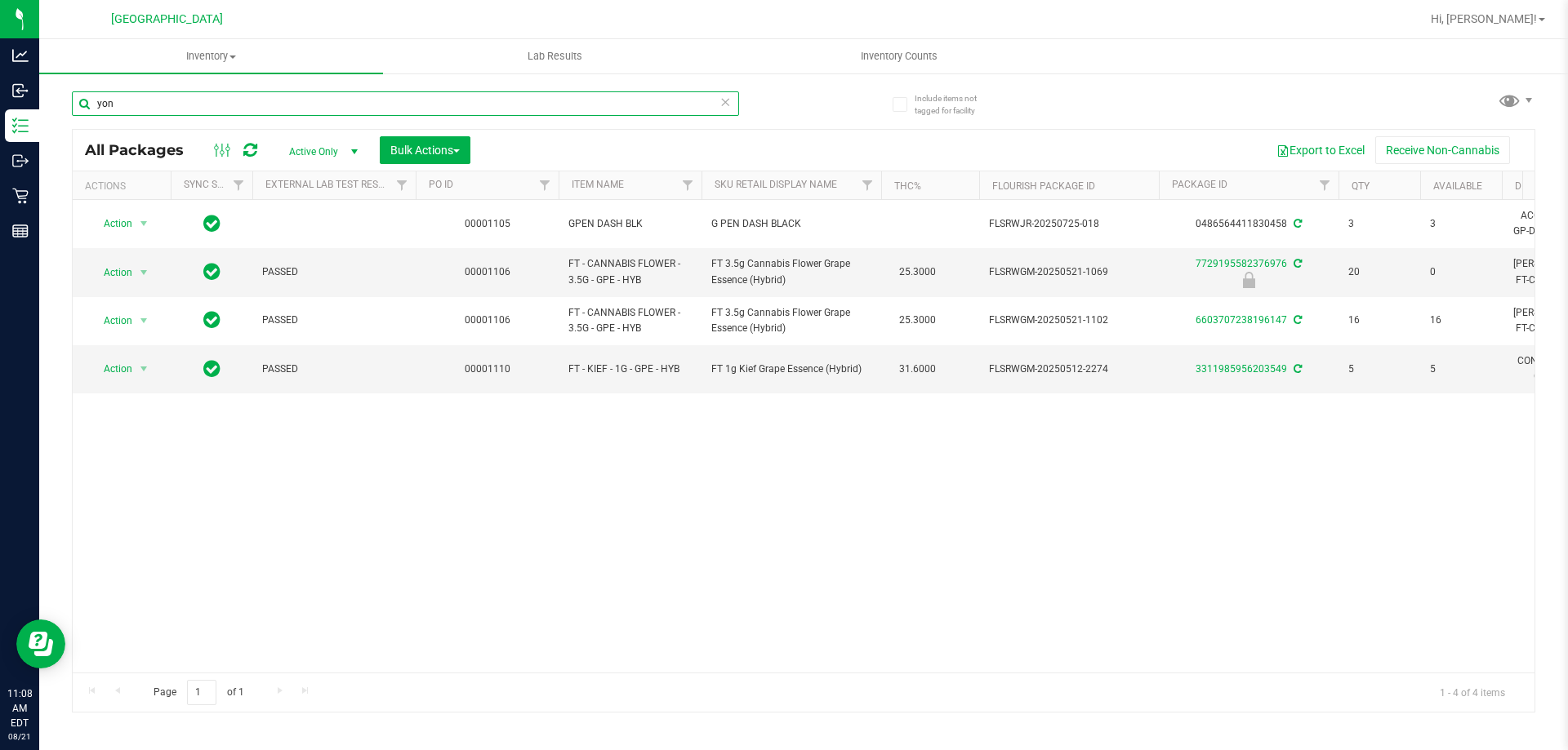
type input "yon"
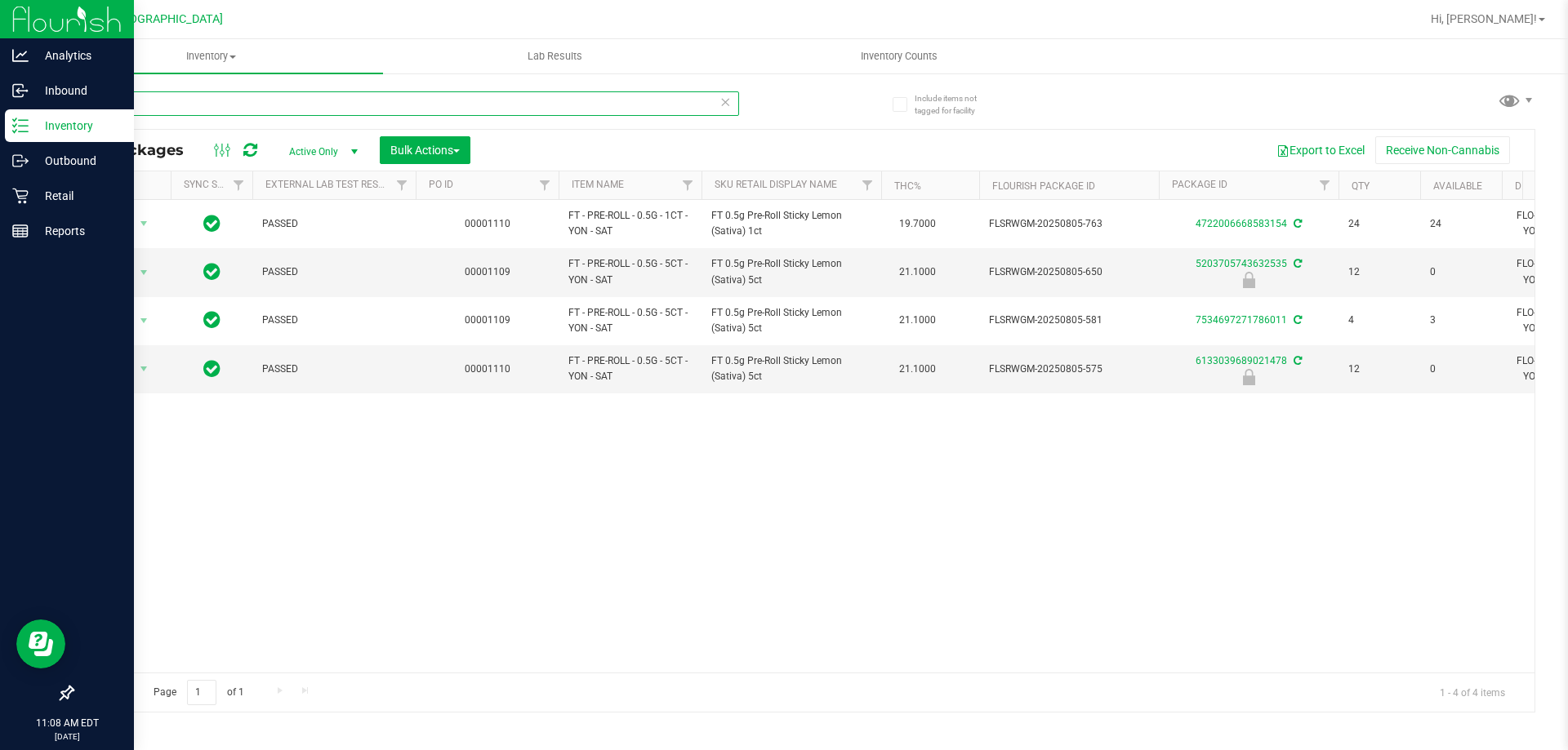
click at [0, 112] on div "Analytics Inbound Inventory Outbound Retail Reports 11:08 AM EDT 08/21/2025 08/…" at bounding box center [784, 375] width 1568 height 750
type input "cuw"
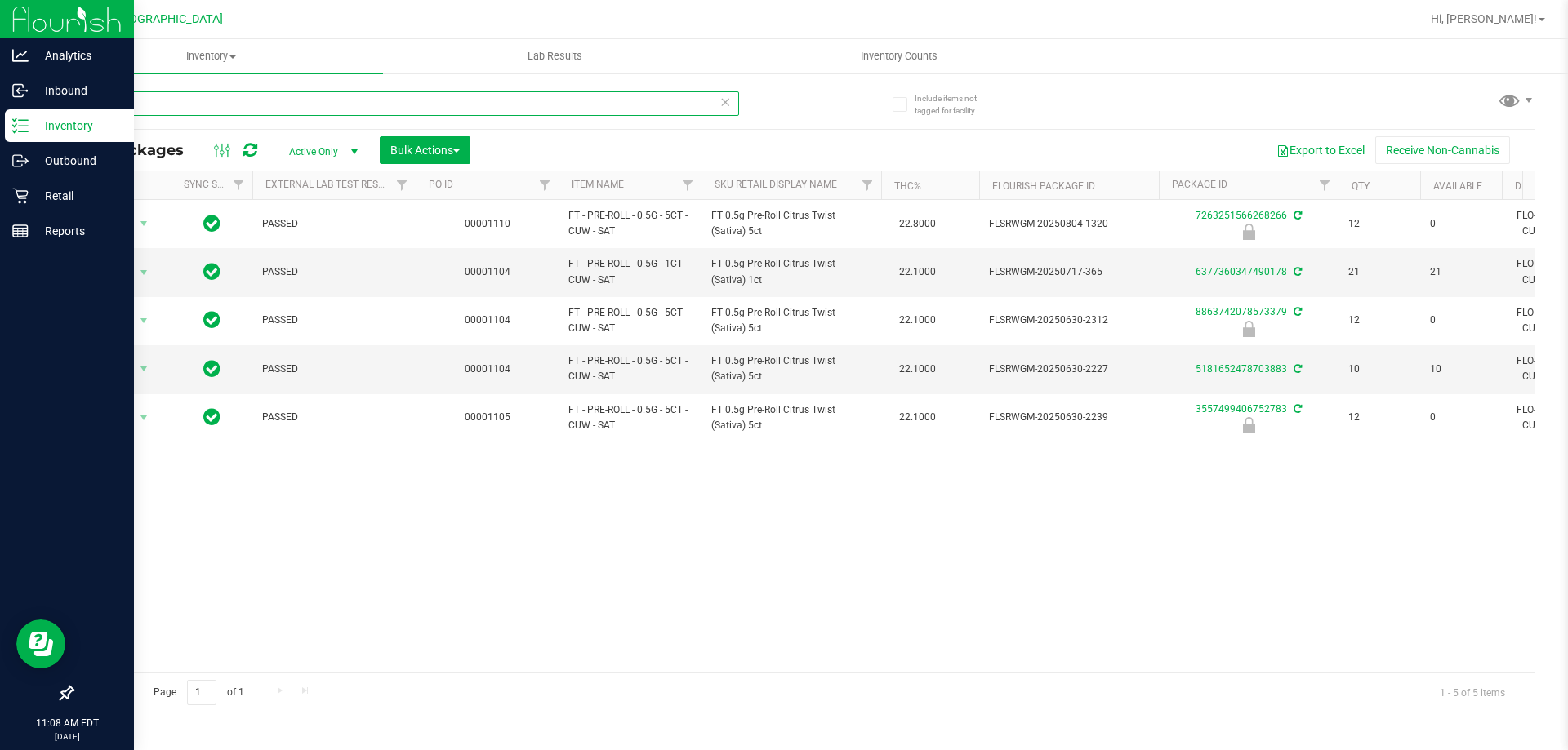
drag, startPoint x: 142, startPoint y: 107, endPoint x: 0, endPoint y: 114, distance: 142.2
click at [0, 114] on div "Analytics Inbound Inventory Outbound Retail Reports 11:08 AM EDT 08/21/2025 08/…" at bounding box center [784, 375] width 1568 height 750
type input "jcw"
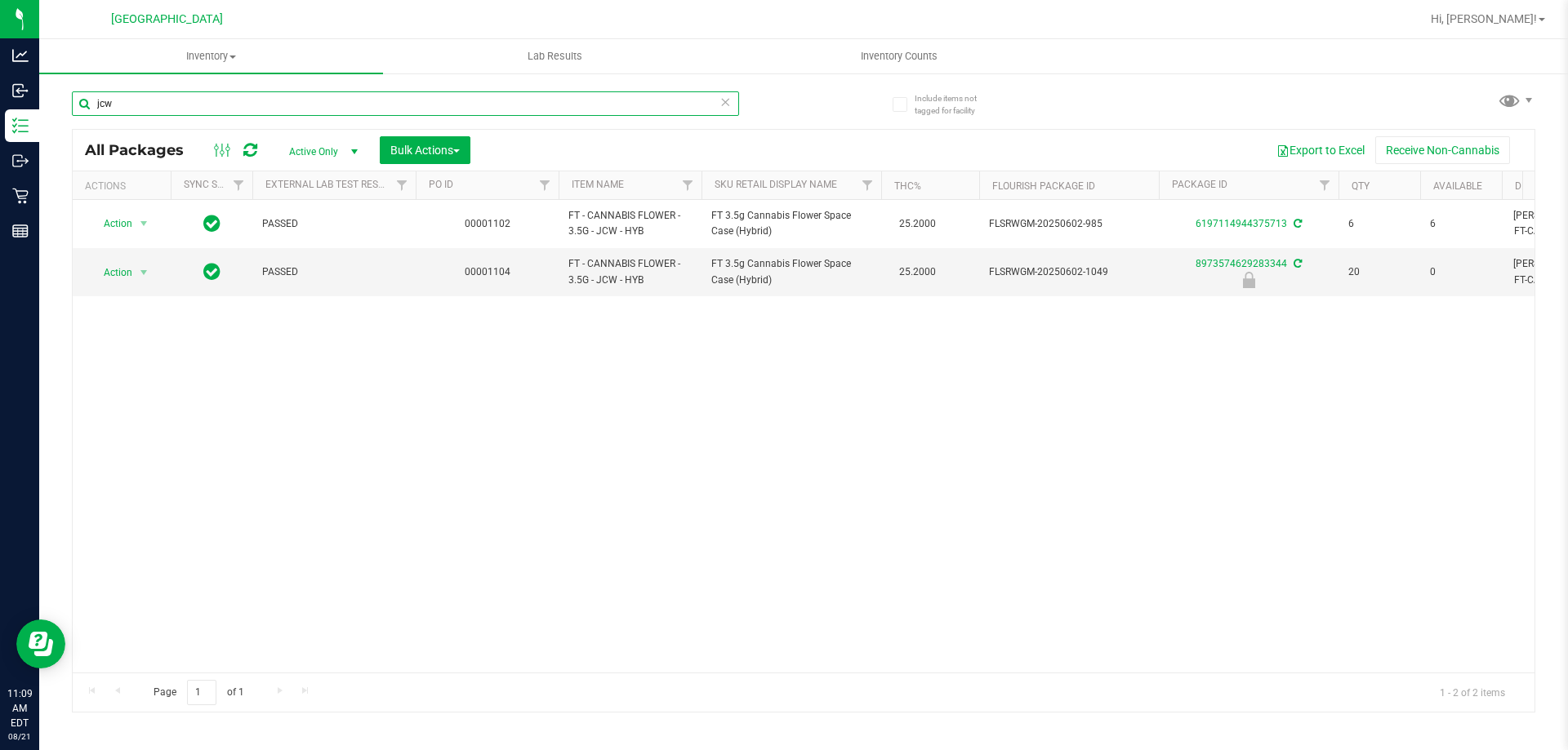
drag, startPoint x: 299, startPoint y: 111, endPoint x: 46, endPoint y: 91, distance: 253.8
click at [46, 91] on div "Include items not tagged for facility jcw All Packages Active Only Active Only …" at bounding box center [803, 320] width 1529 height 498
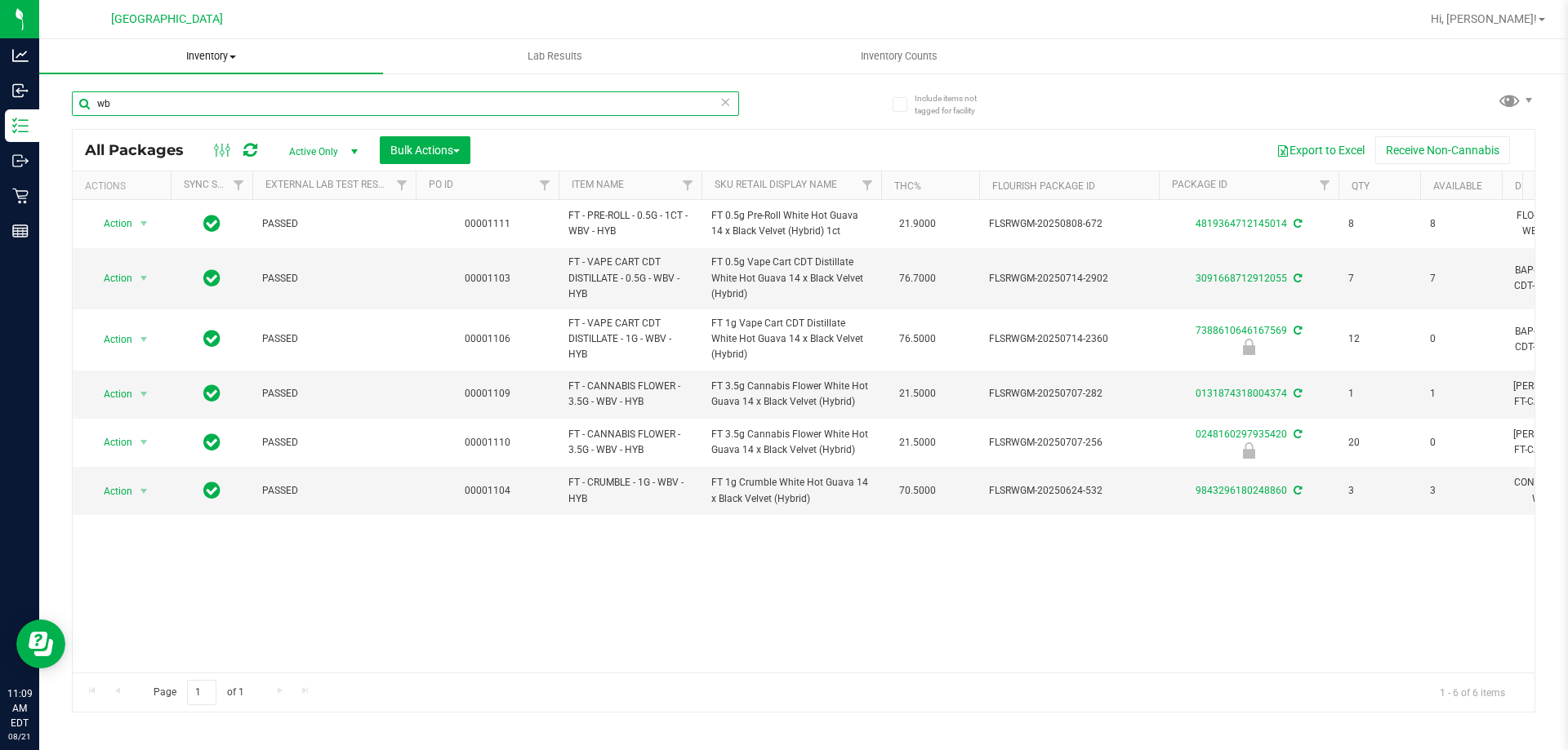
type input "w"
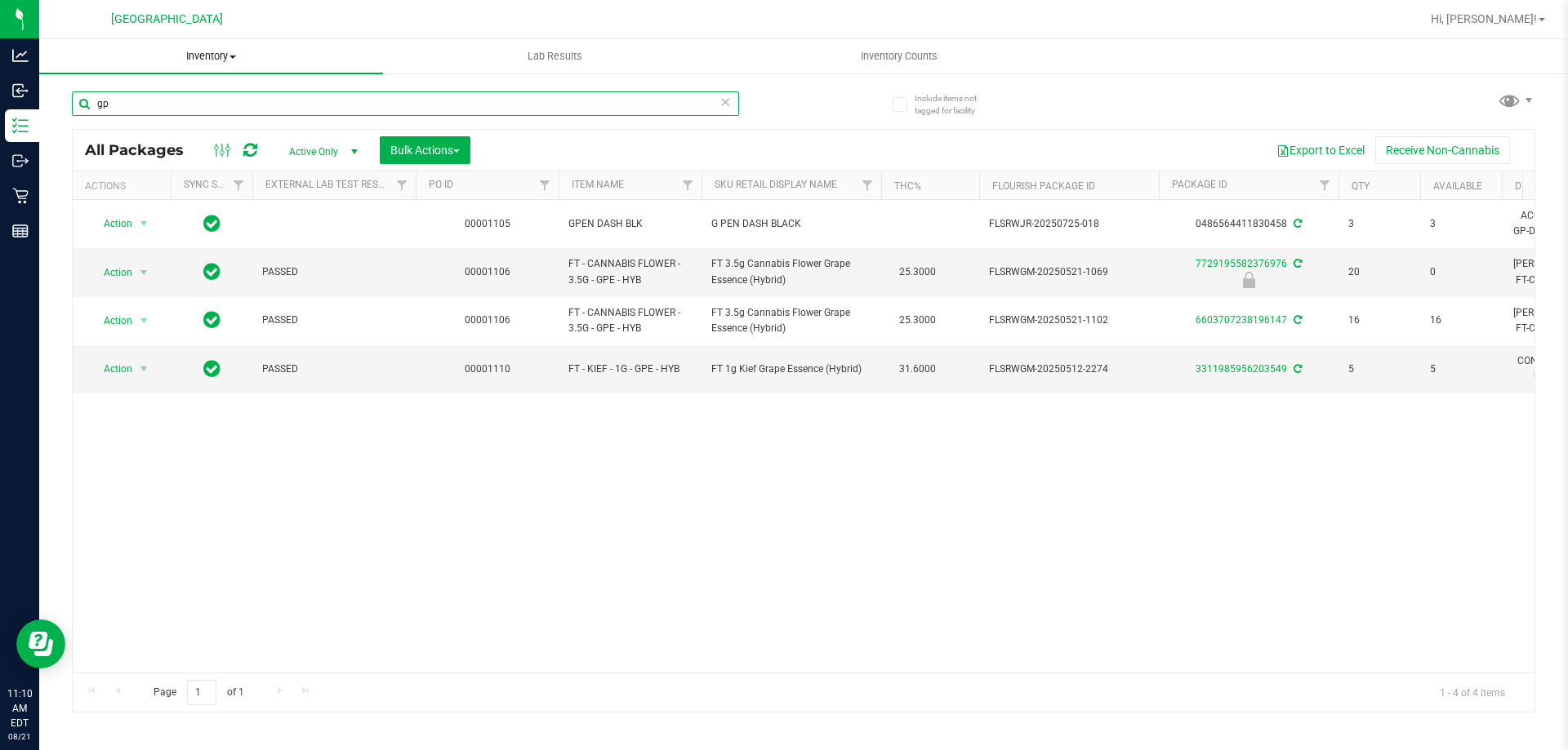
type input "g"
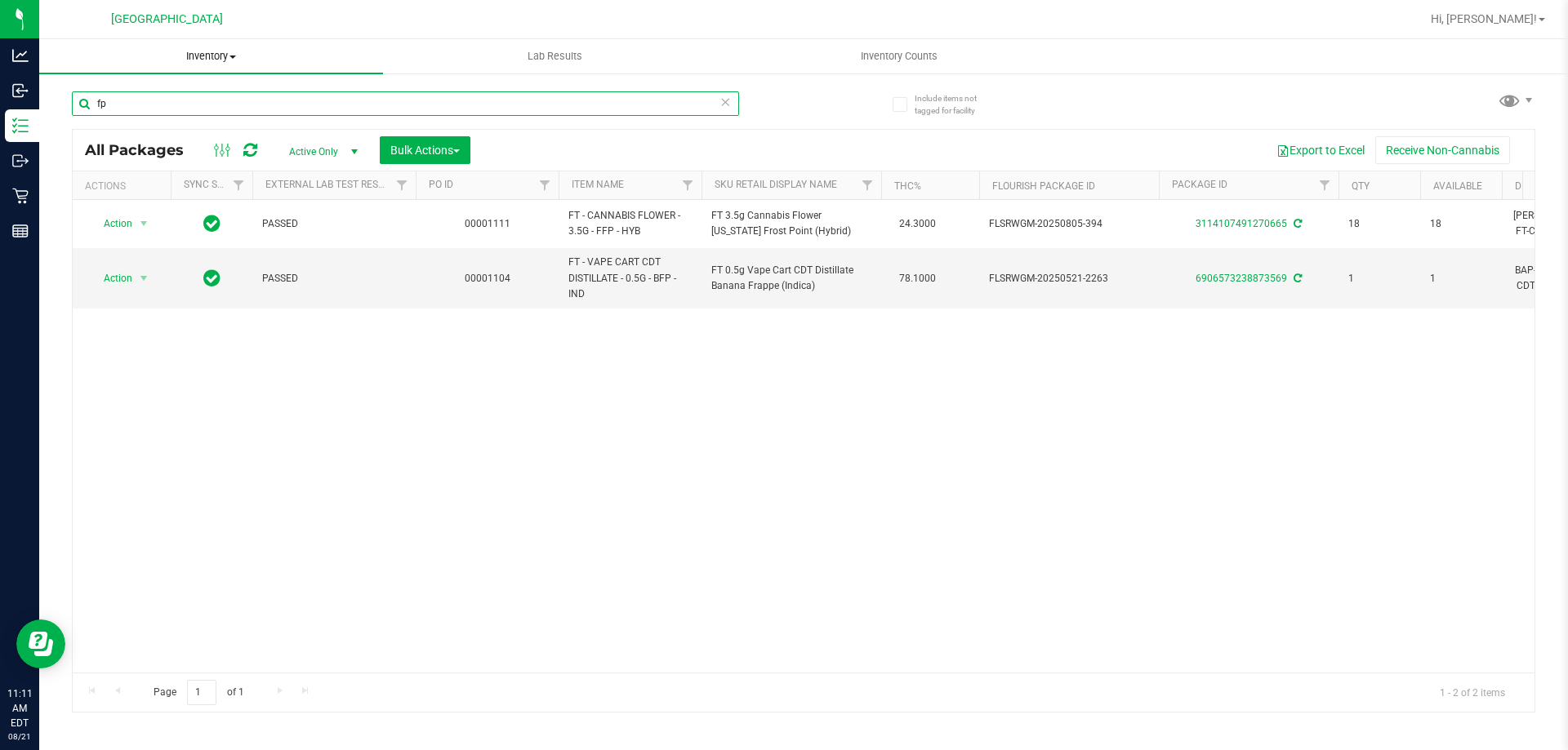
type input "f"
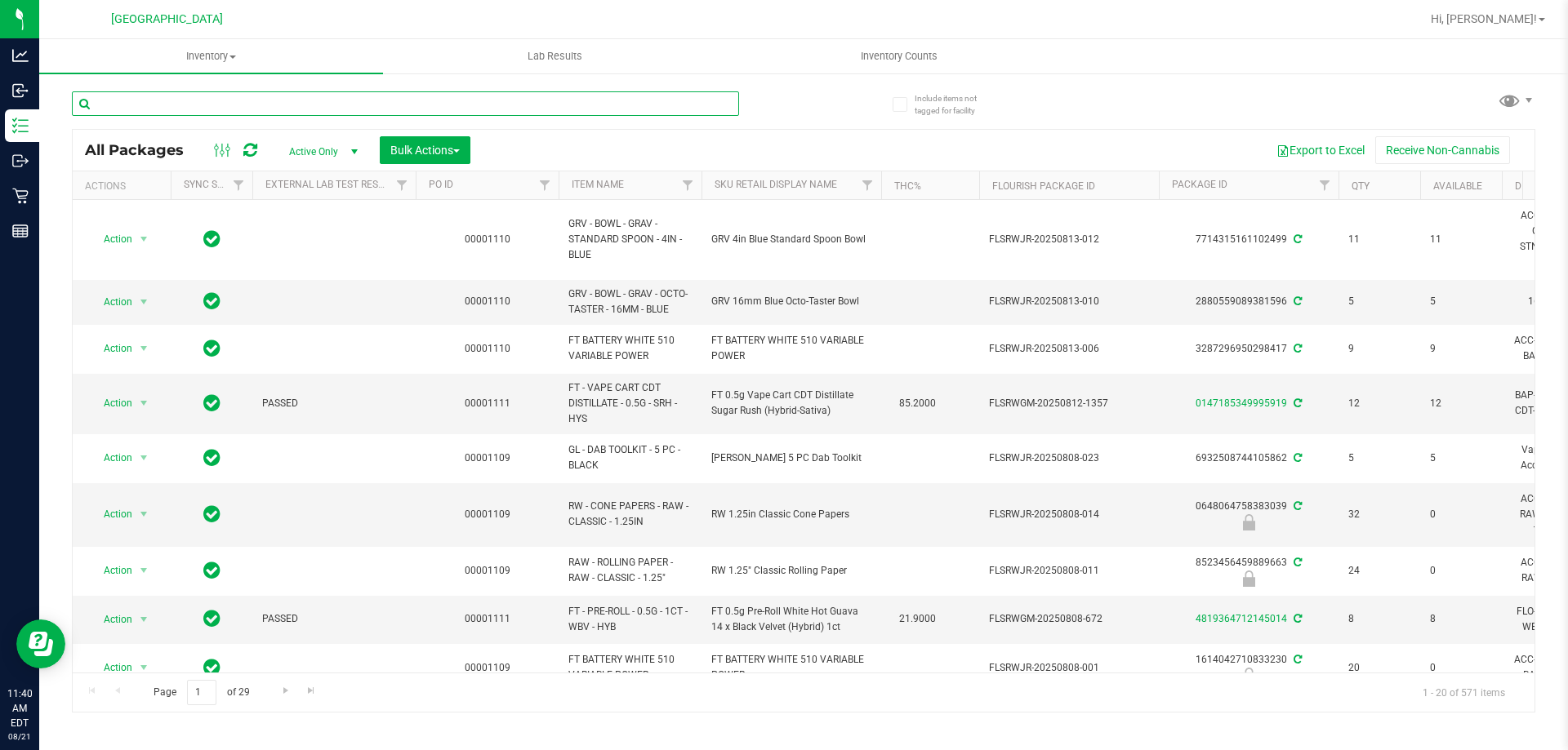
click at [556, 106] on input "text" at bounding box center [405, 103] width 667 height 25
type input "7992385493202362"
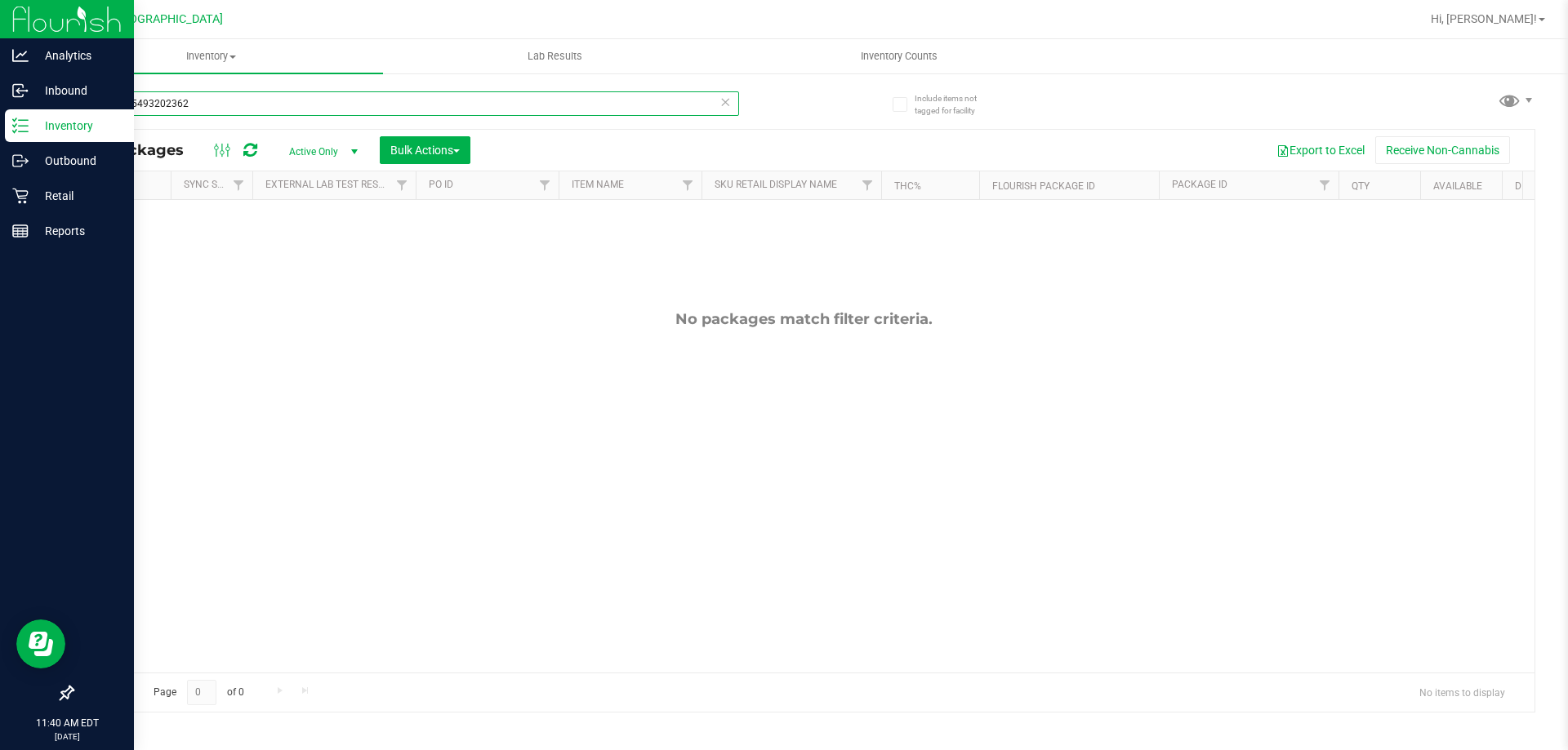
drag, startPoint x: 559, startPoint y: 107, endPoint x: 0, endPoint y: 119, distance: 559.1
click at [0, 119] on div "Analytics Inbound Inventory Outbound Retail Reports 11:40 AM EDT 08/21/2025 08/…" at bounding box center [784, 375] width 1568 height 750
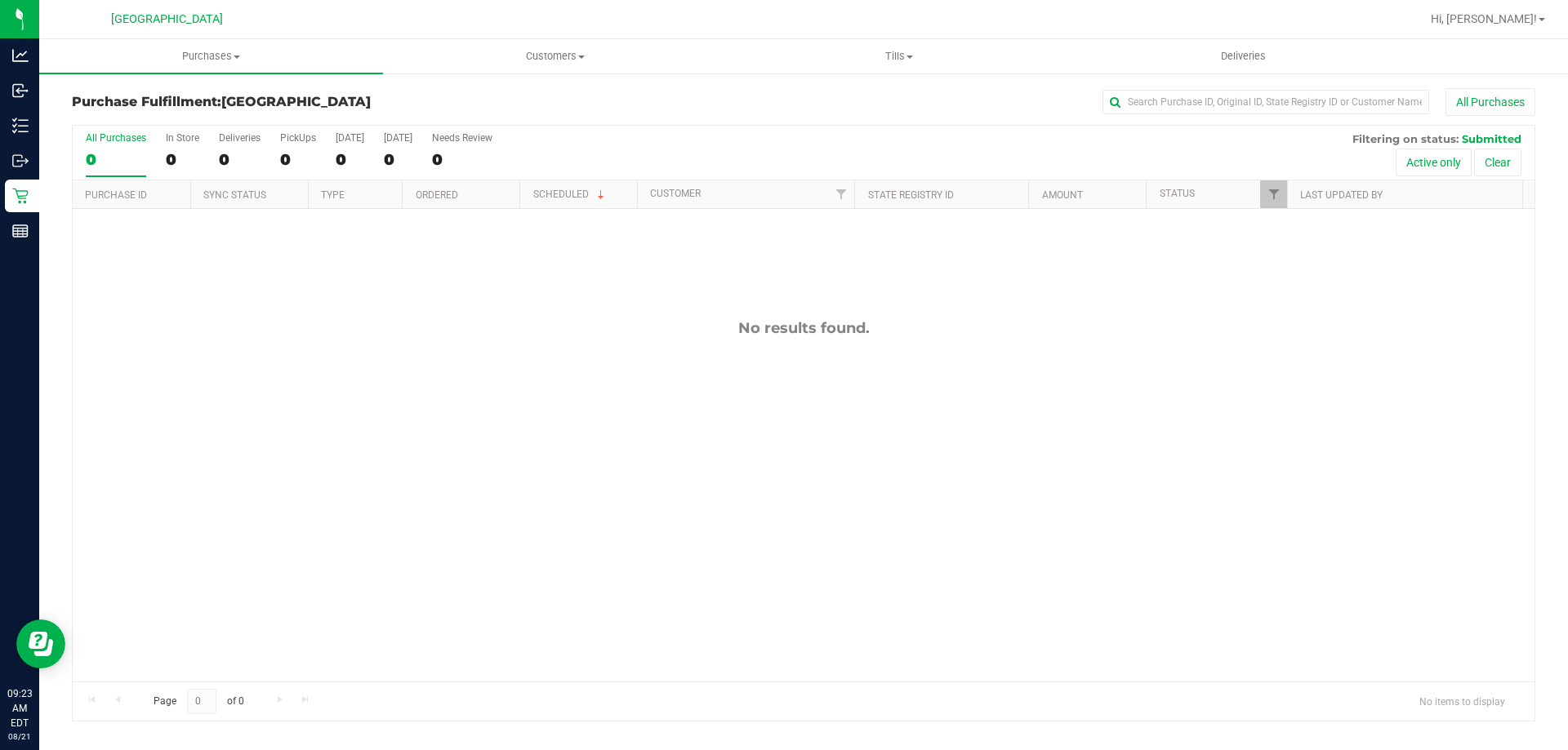
click at [347, 307] on div "No results found." at bounding box center [803, 501] width 1461 height 583
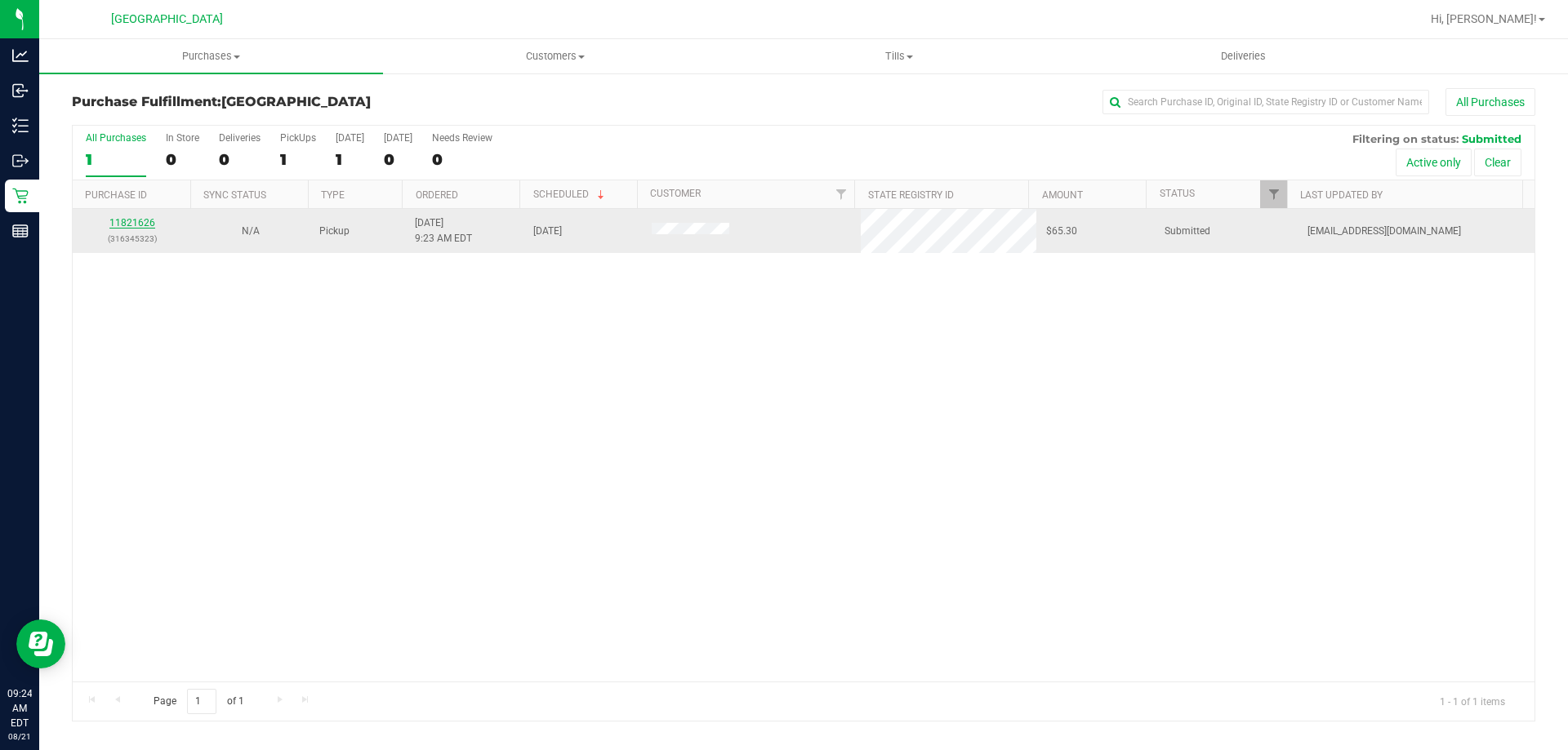
click at [147, 225] on link "11821626" at bounding box center [132, 223] width 46 height 12
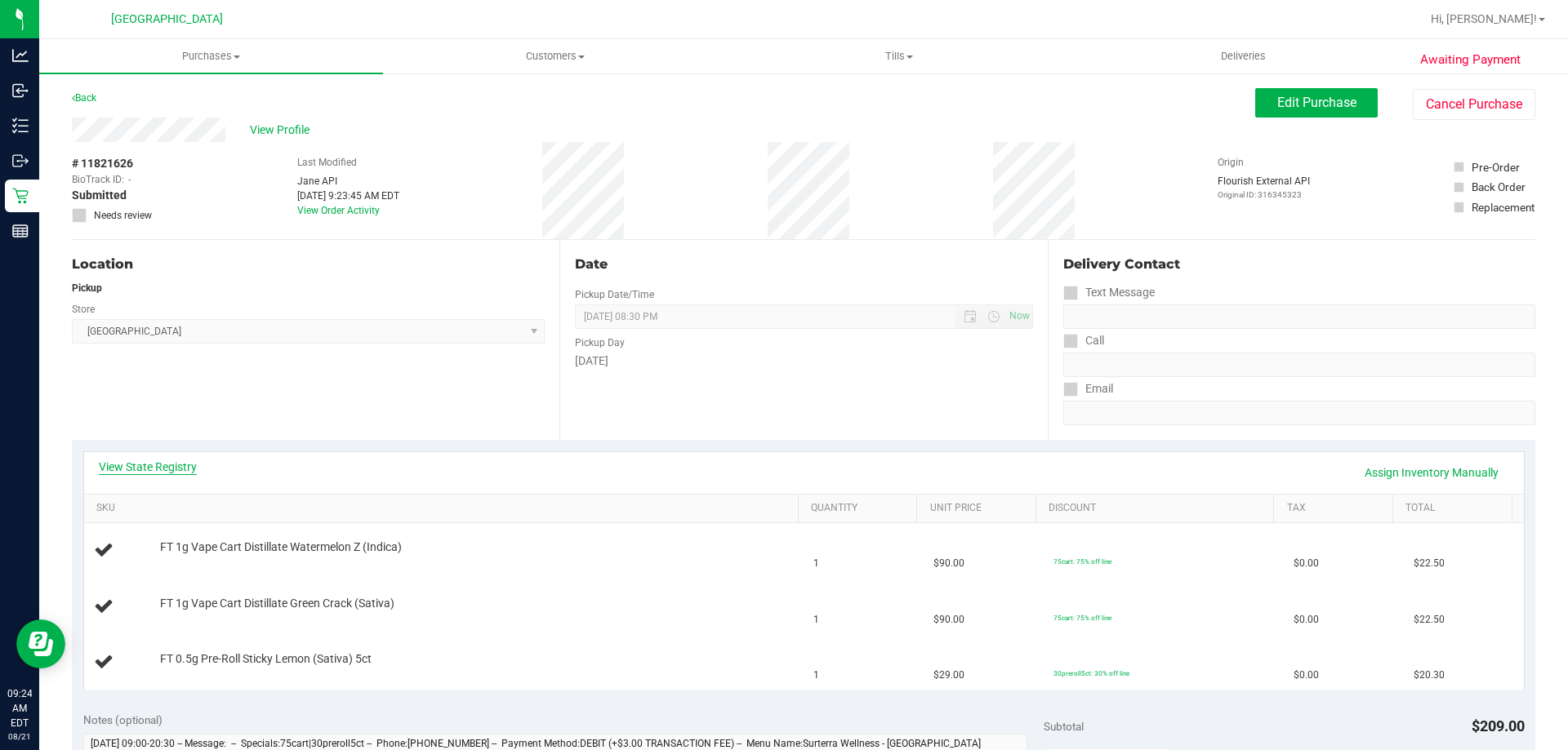
click at [172, 471] on link "View State Registry" at bounding box center [148, 467] width 98 height 16
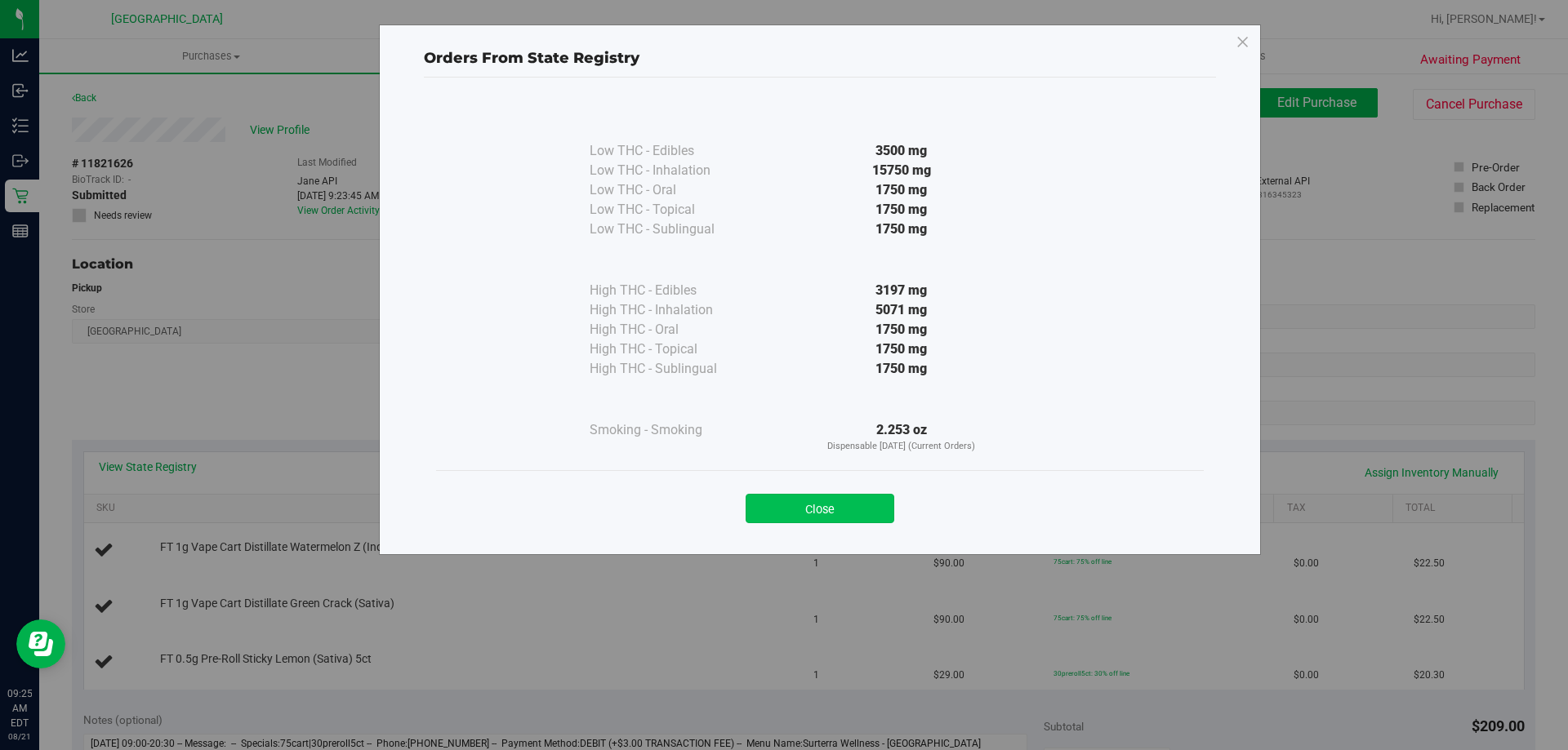
click at [834, 512] on button "Close" at bounding box center [820, 509] width 148 height 29
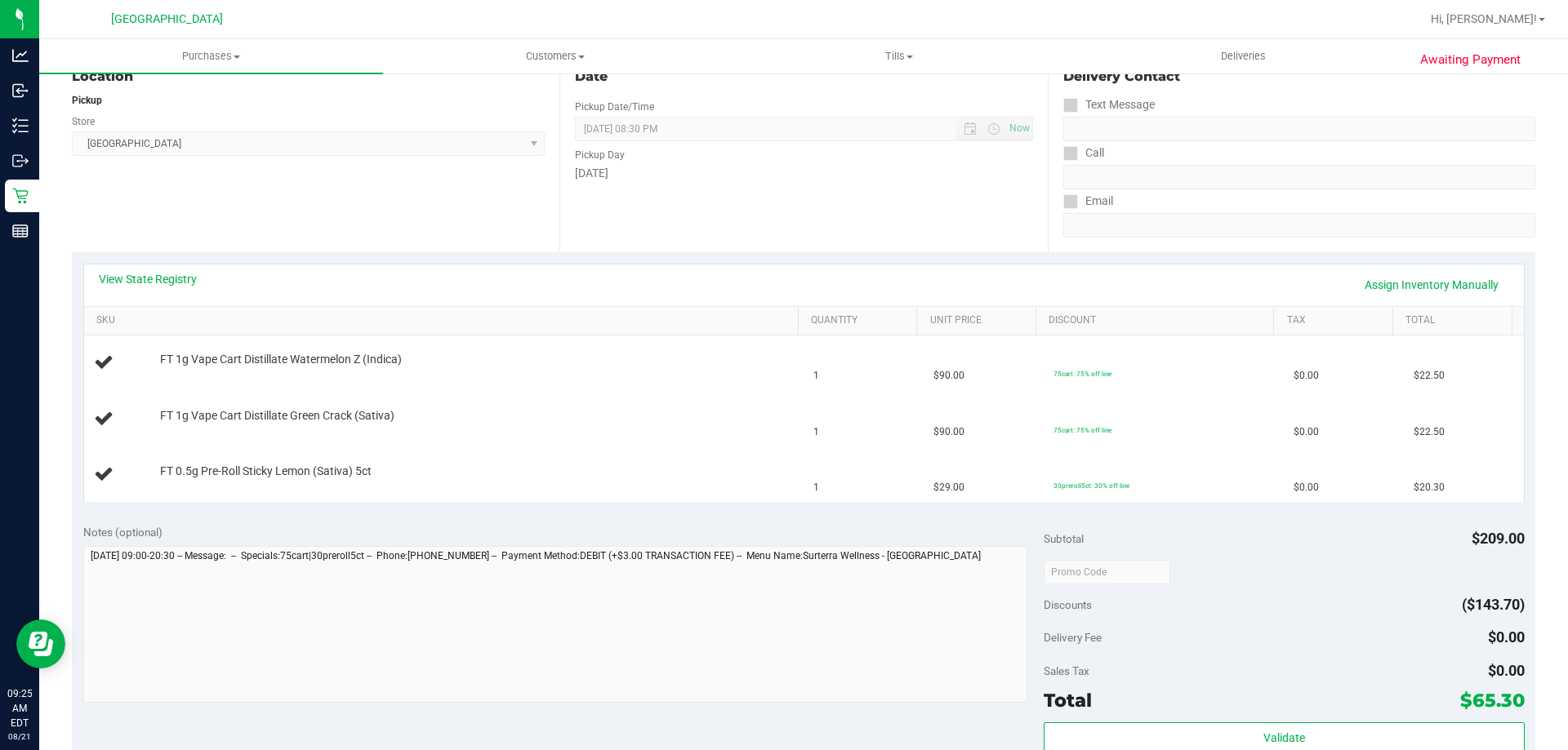
scroll to position [408, 0]
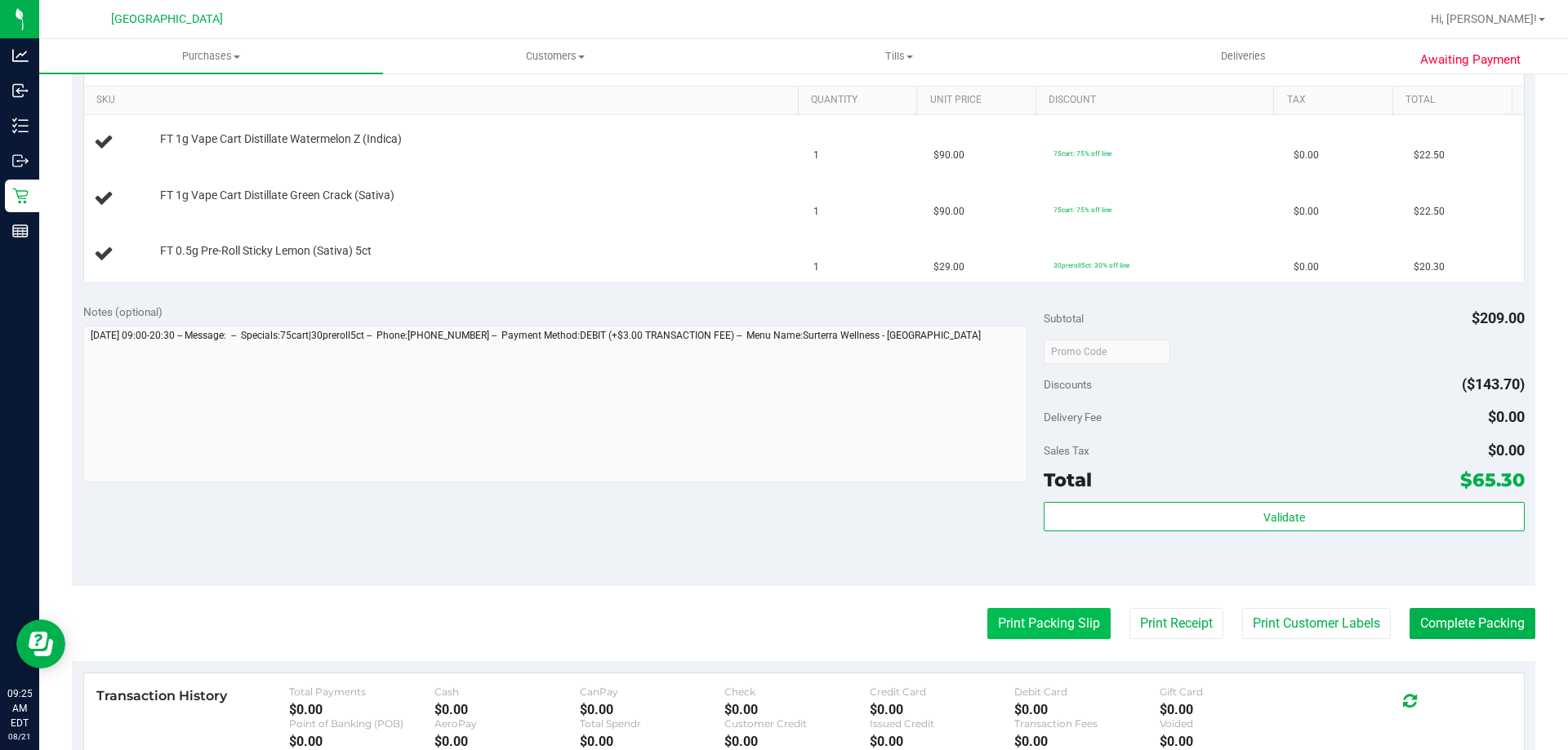
click at [1018, 623] on button "Print Packing Slip" at bounding box center [1048, 623] width 123 height 31
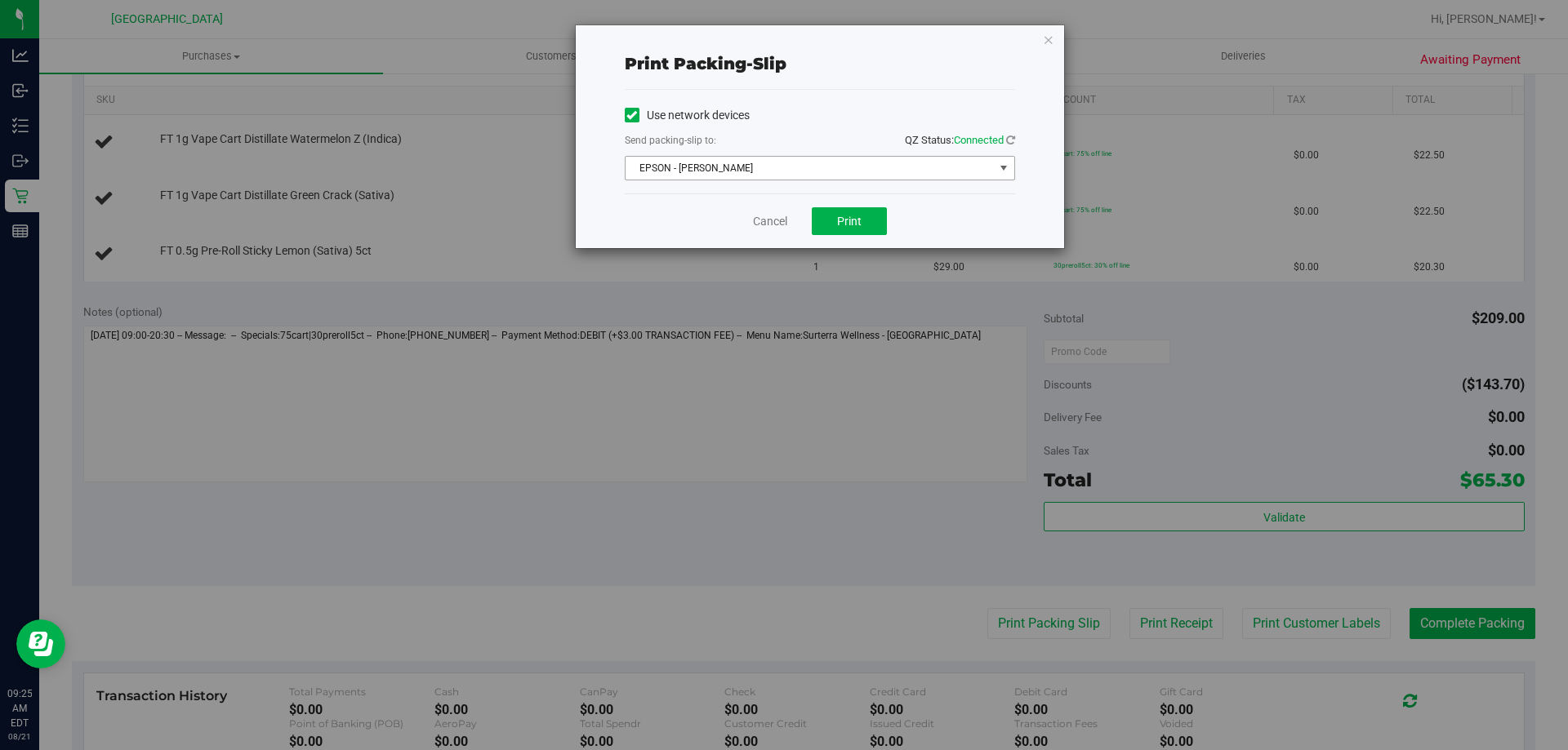
click at [840, 162] on span "EPSON - JYPSI" at bounding box center [809, 167] width 368 height 23
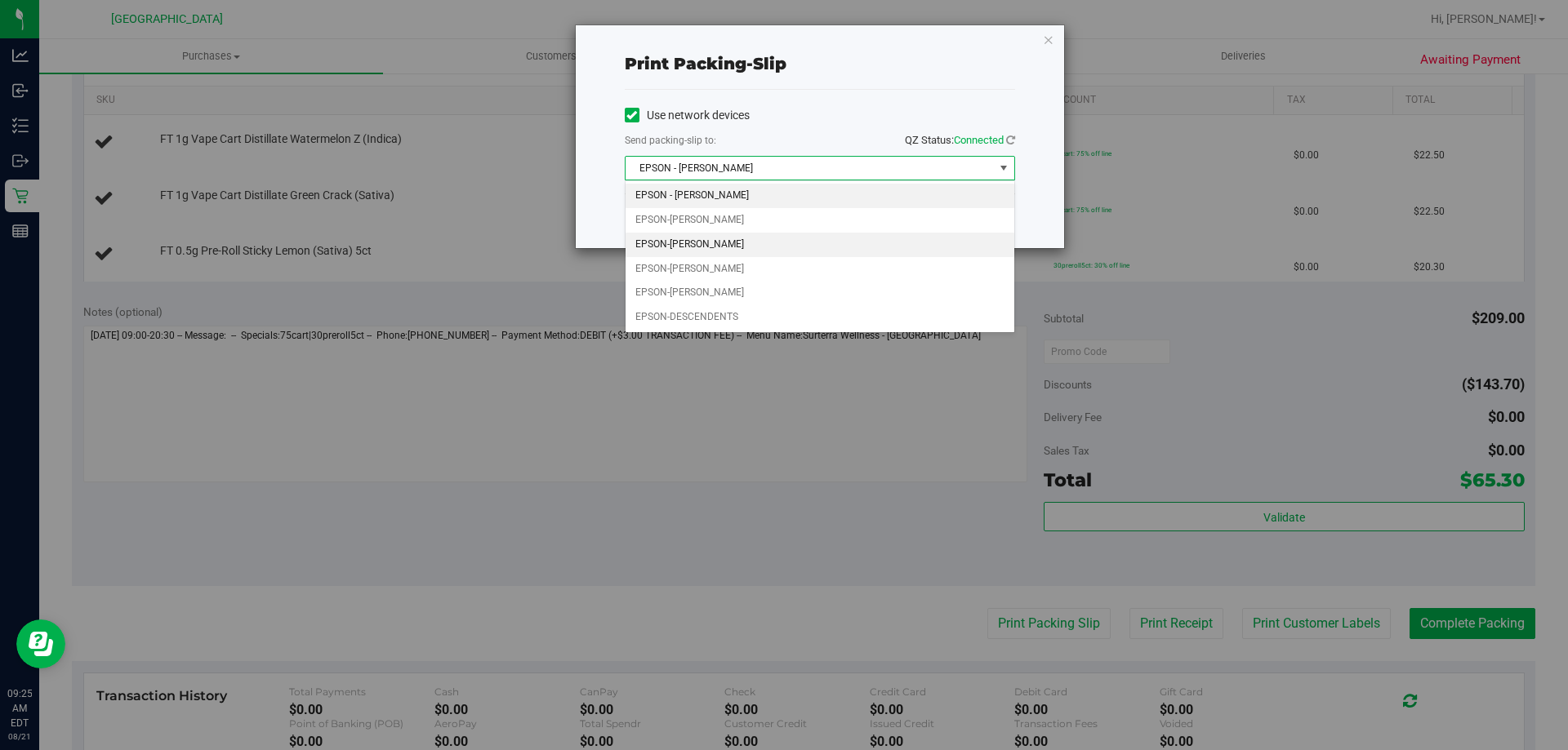
click at [826, 242] on li "EPSON-DENNIS-BROWN" at bounding box center [820, 245] width 389 height 25
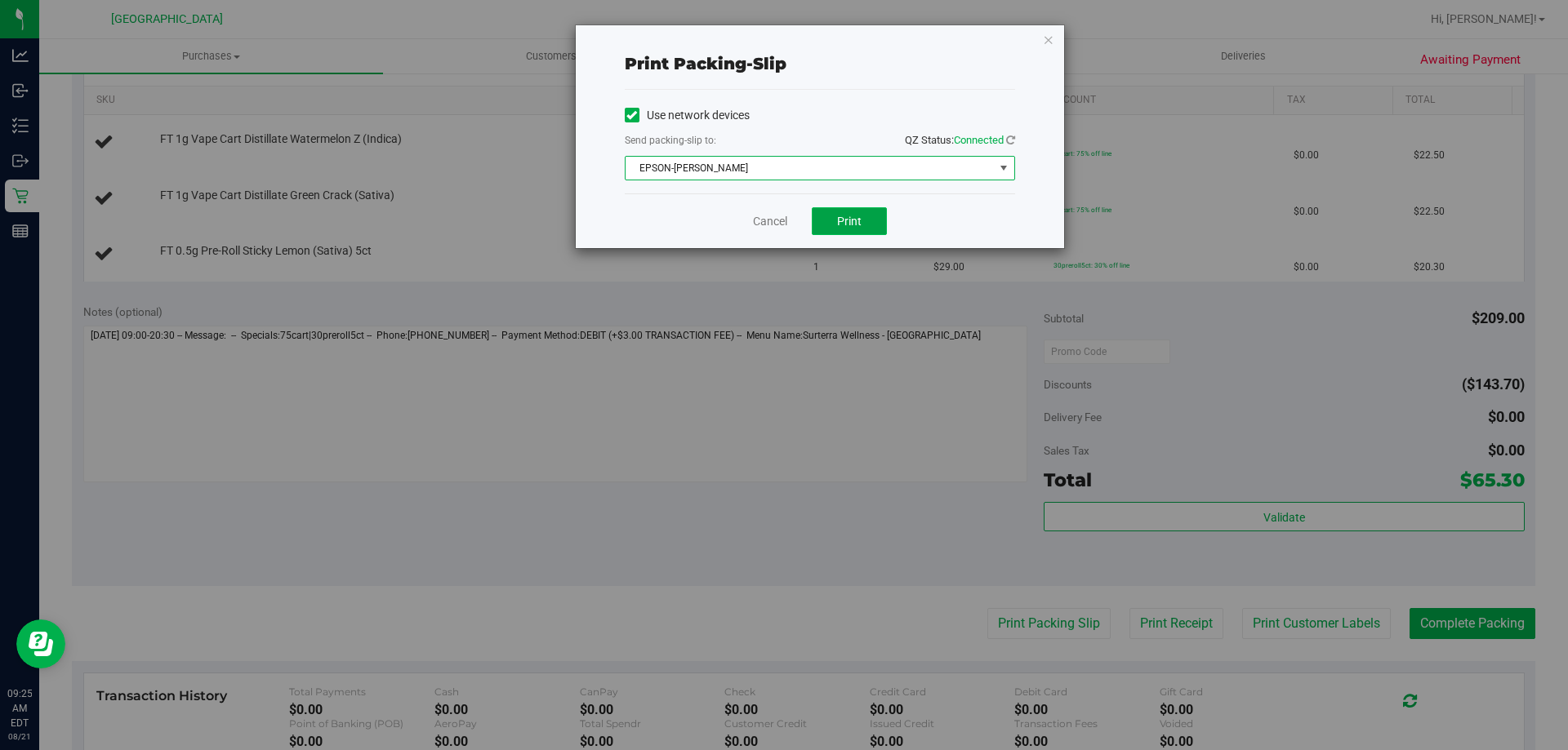
click at [860, 226] on span "Print" at bounding box center [849, 221] width 25 height 13
click at [1047, 44] on icon "button" at bounding box center [1048, 39] width 12 height 20
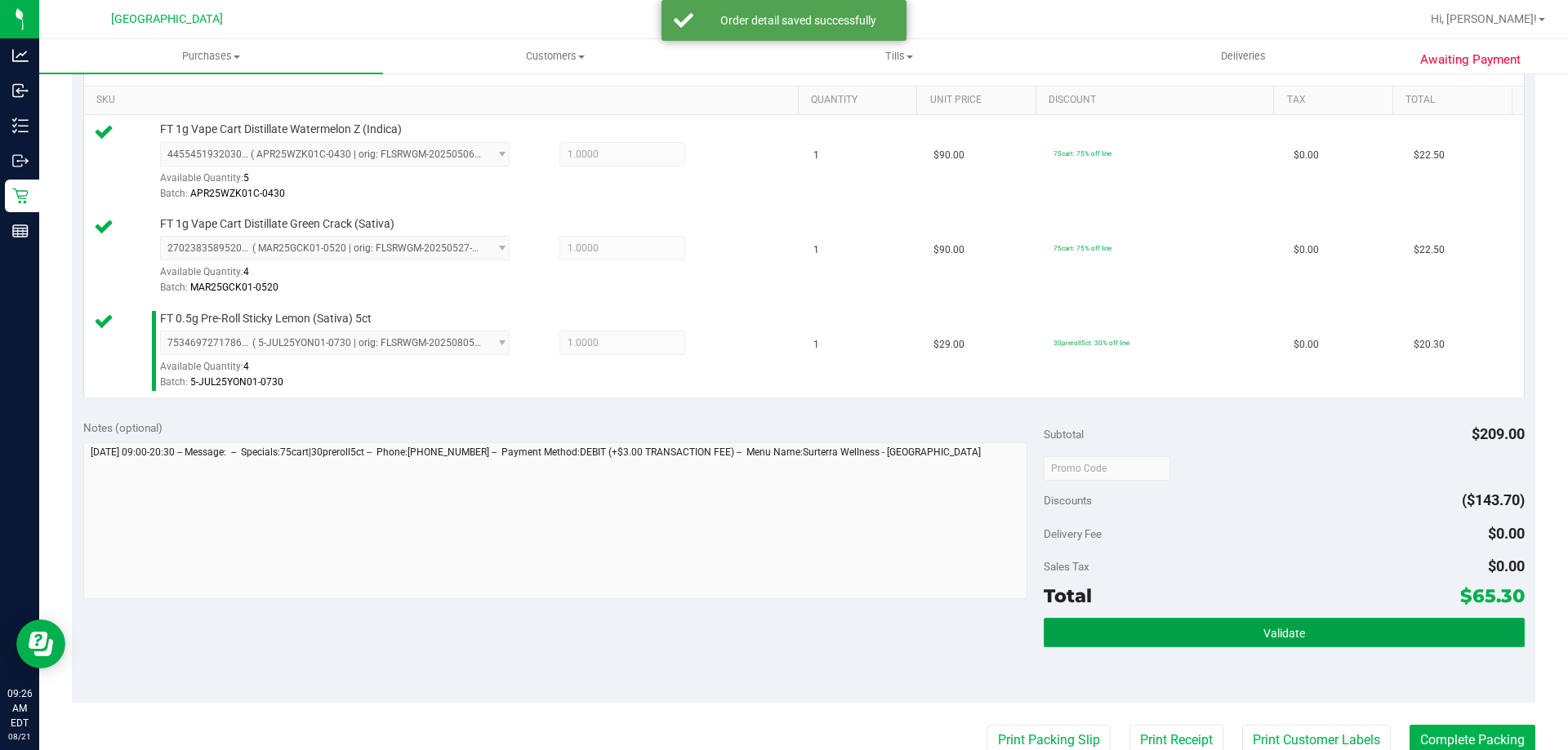
click at [1339, 637] on button "Validate" at bounding box center [1283, 633] width 480 height 29
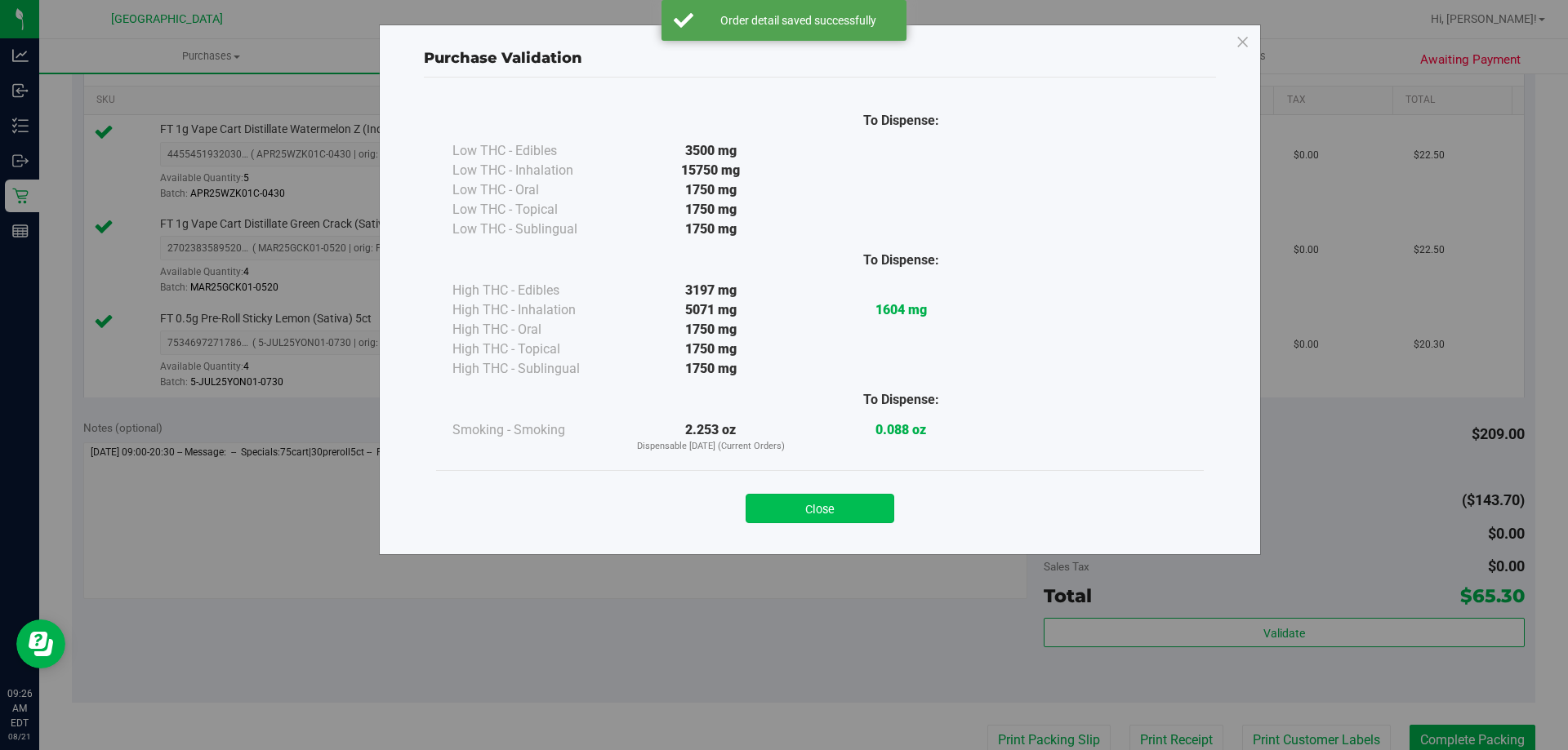
click at [816, 515] on button "Close" at bounding box center [820, 509] width 148 height 29
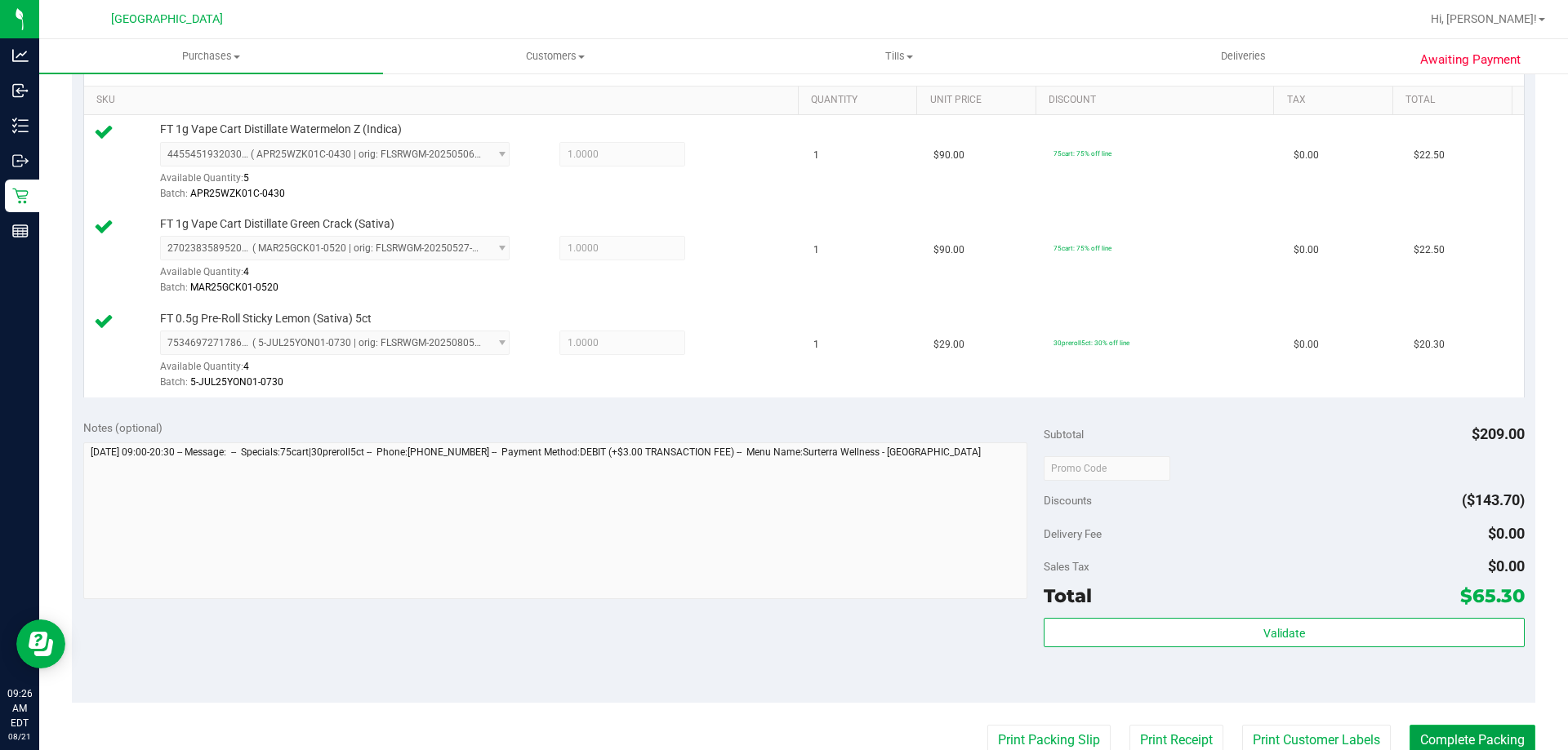
click at [1458, 740] on button "Complete Packing" at bounding box center [1472, 740] width 126 height 31
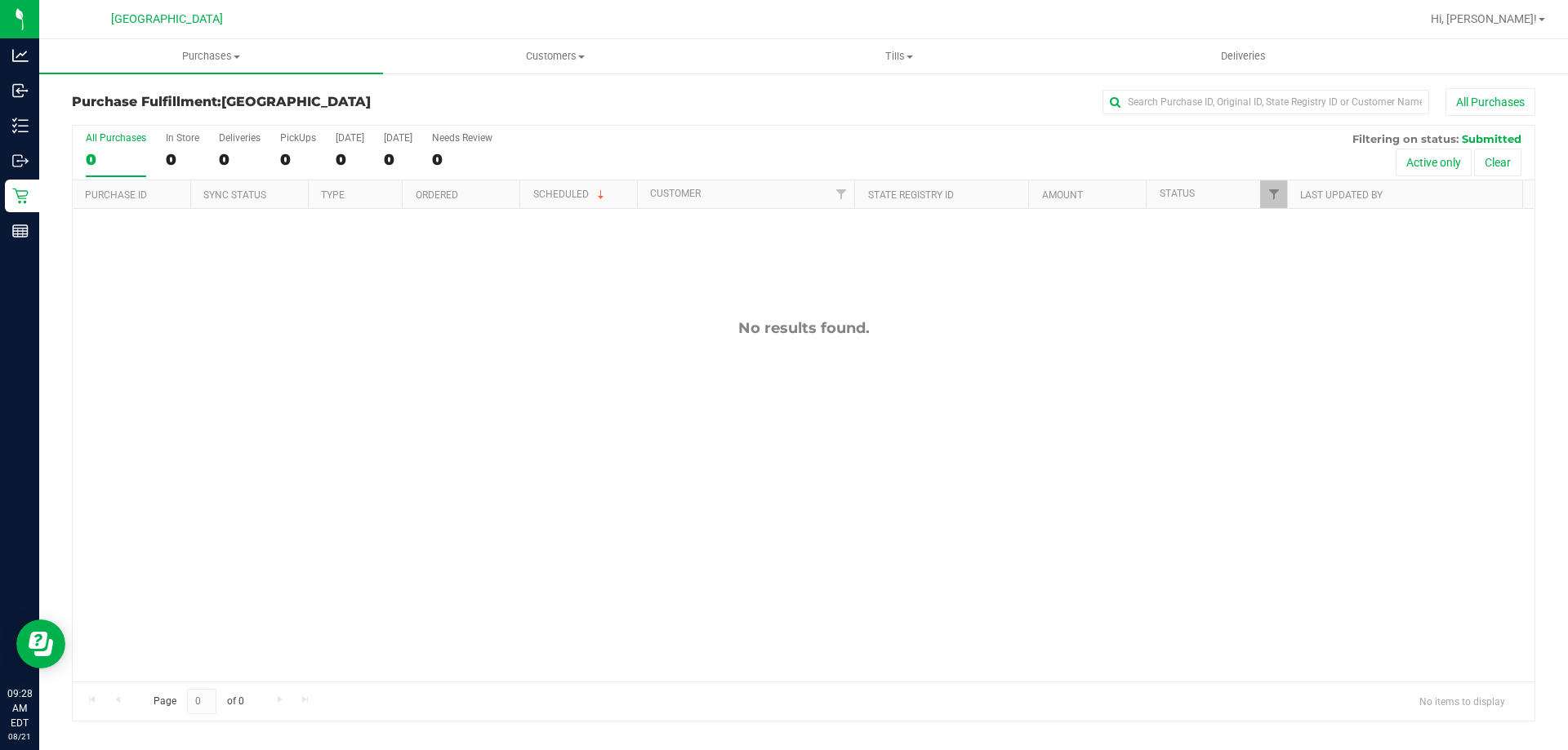
click at [462, 431] on div "No results found." at bounding box center [803, 501] width 1461 height 583
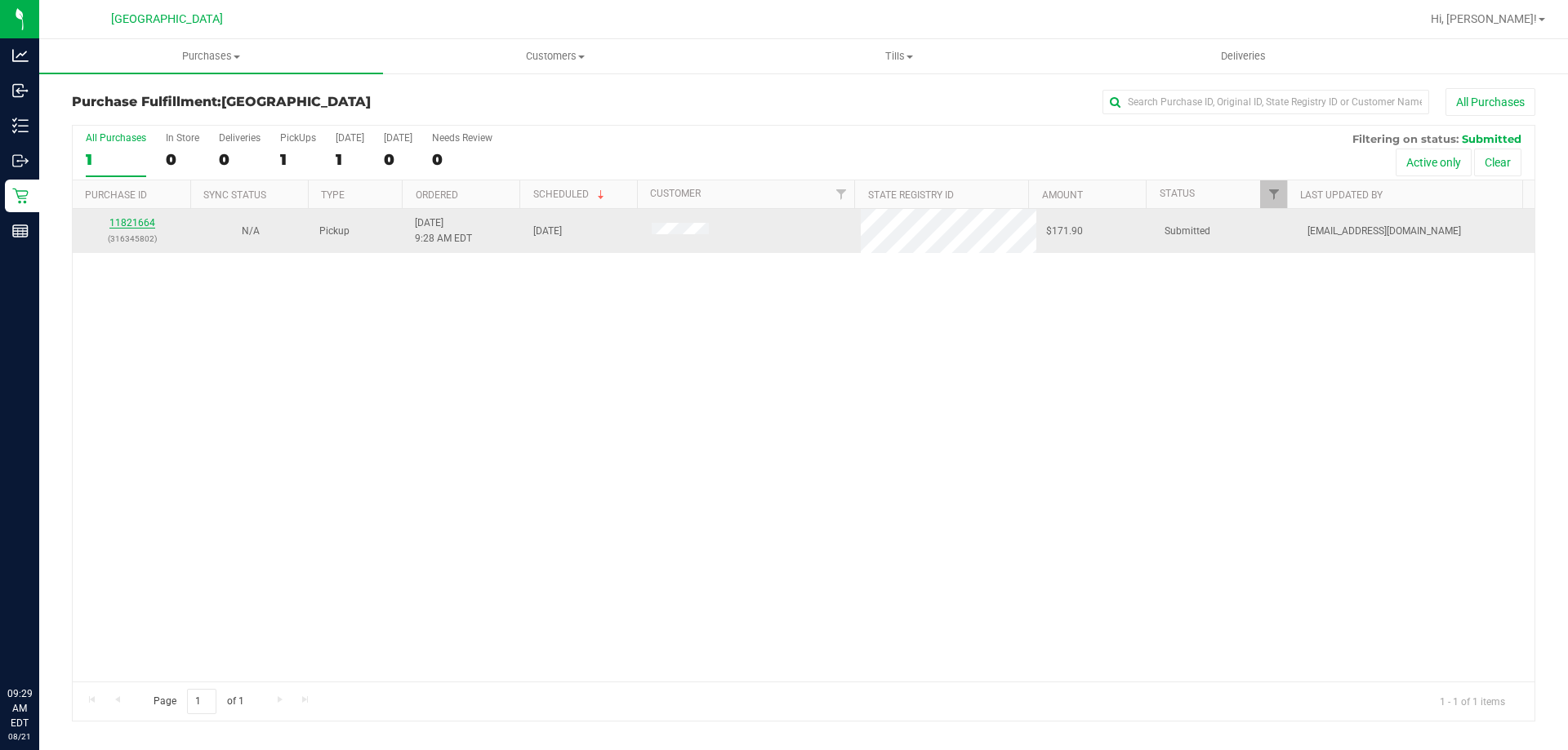
click at [130, 222] on link "11821664" at bounding box center [132, 223] width 46 height 12
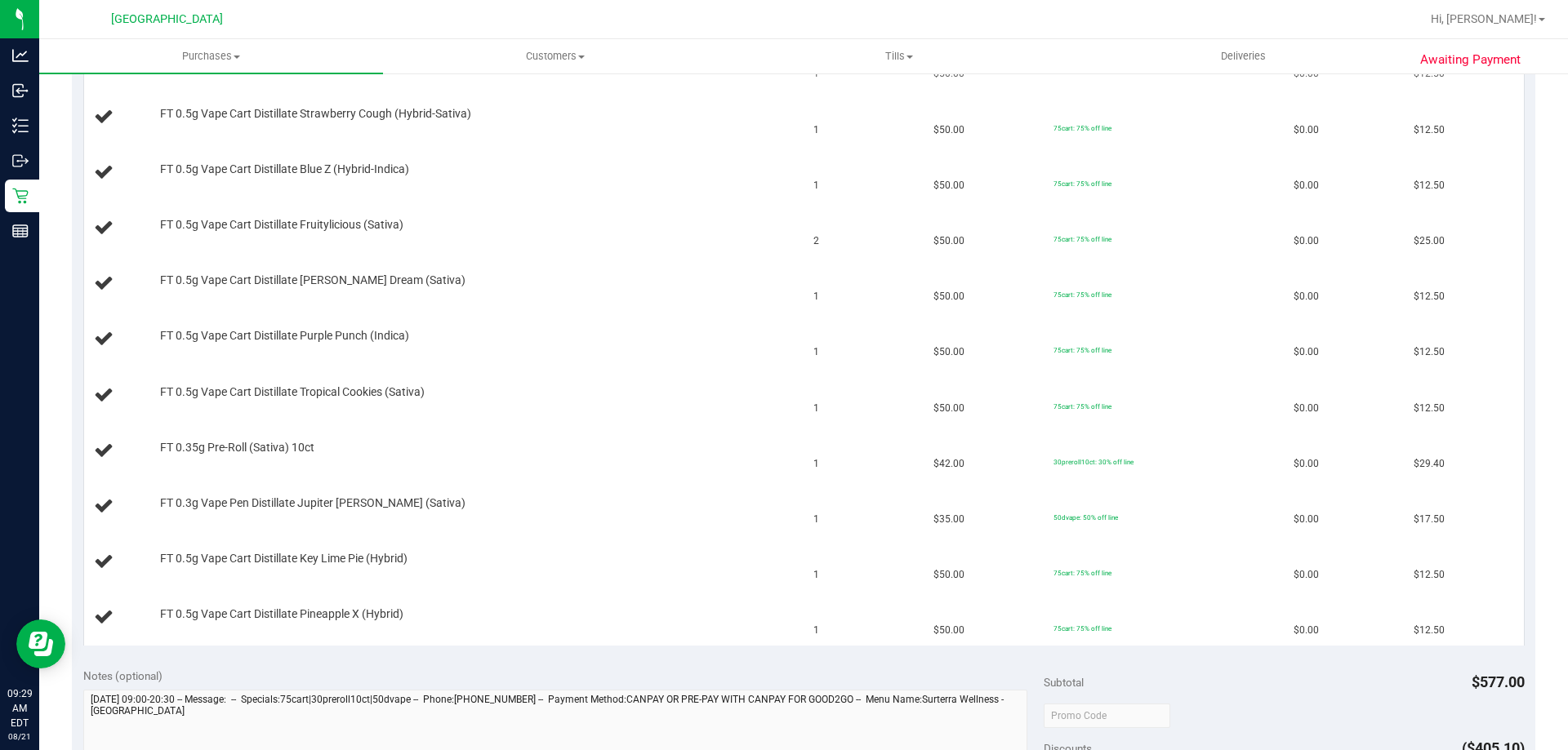
scroll to position [245, 0]
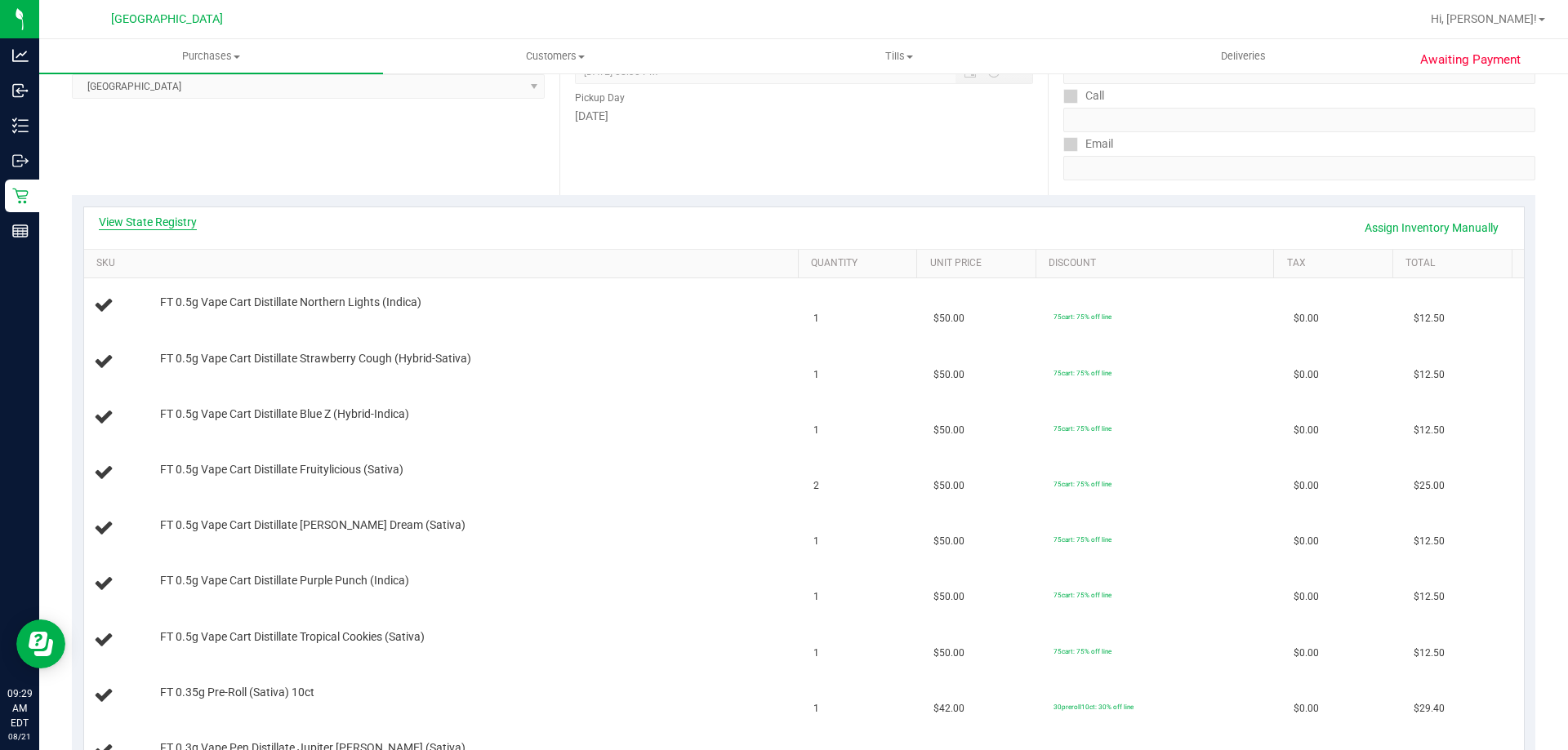
click at [178, 226] on link "View State Registry" at bounding box center [148, 222] width 98 height 16
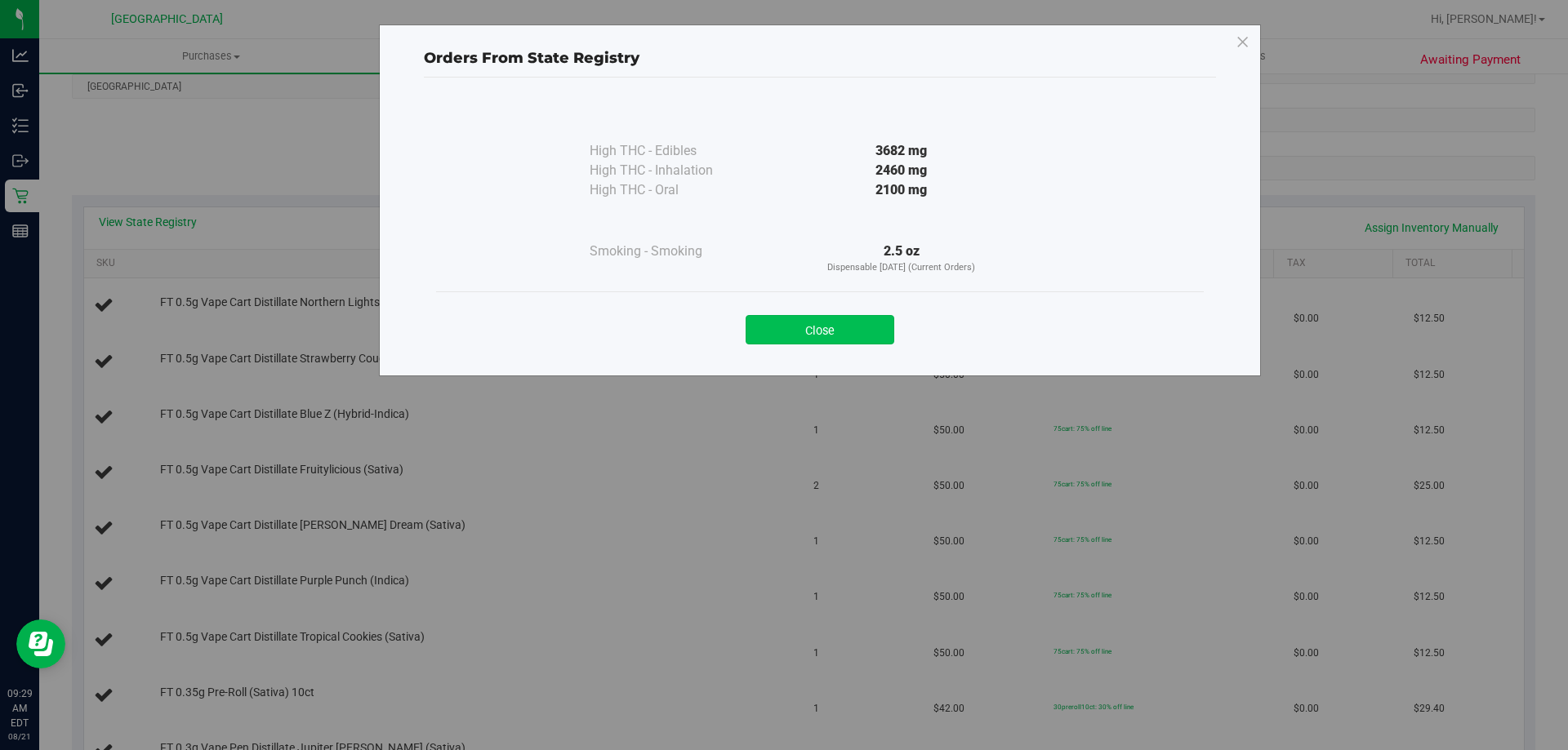
click at [799, 333] on button "Close" at bounding box center [820, 329] width 148 height 29
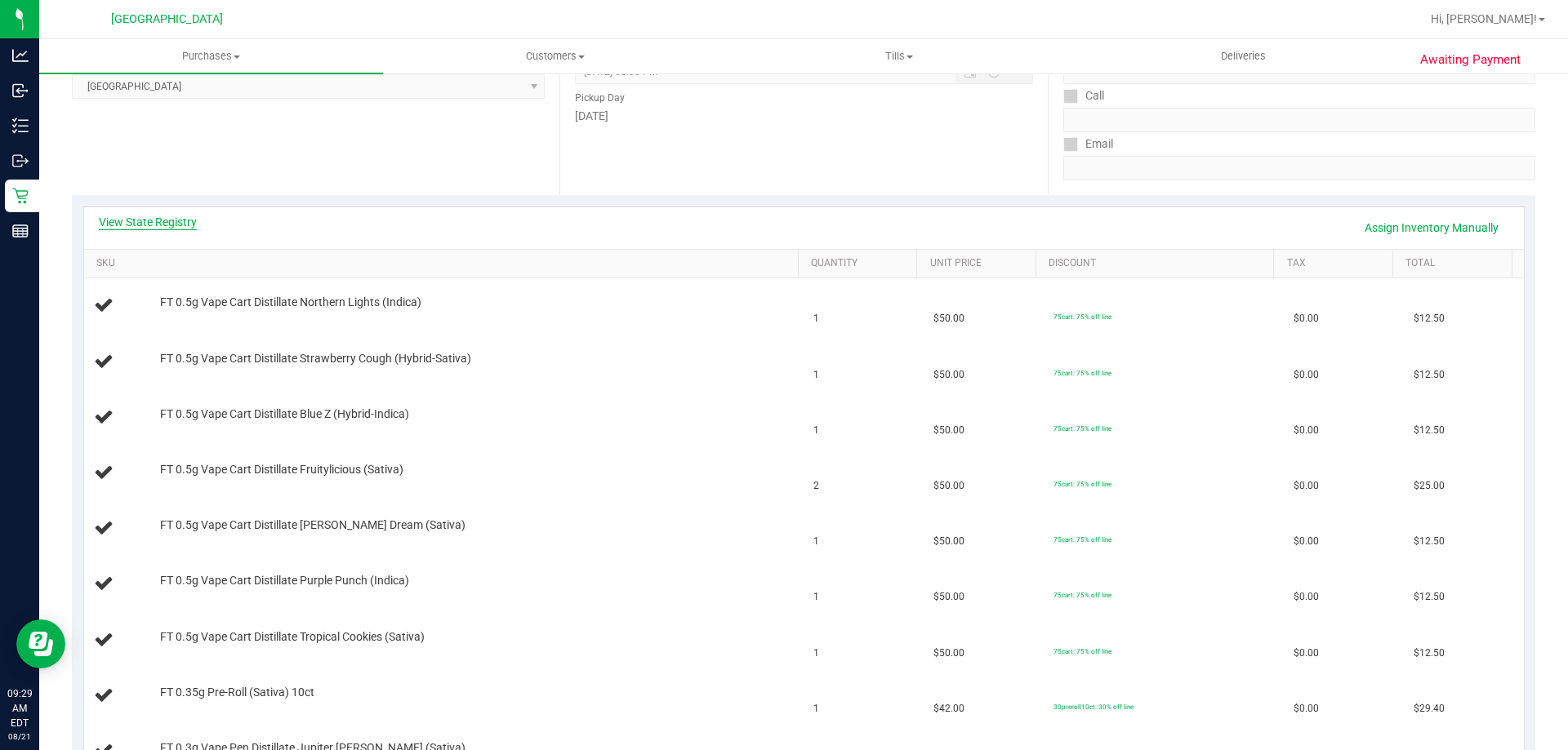
click at [180, 215] on link "View State Registry" at bounding box center [148, 222] width 98 height 16
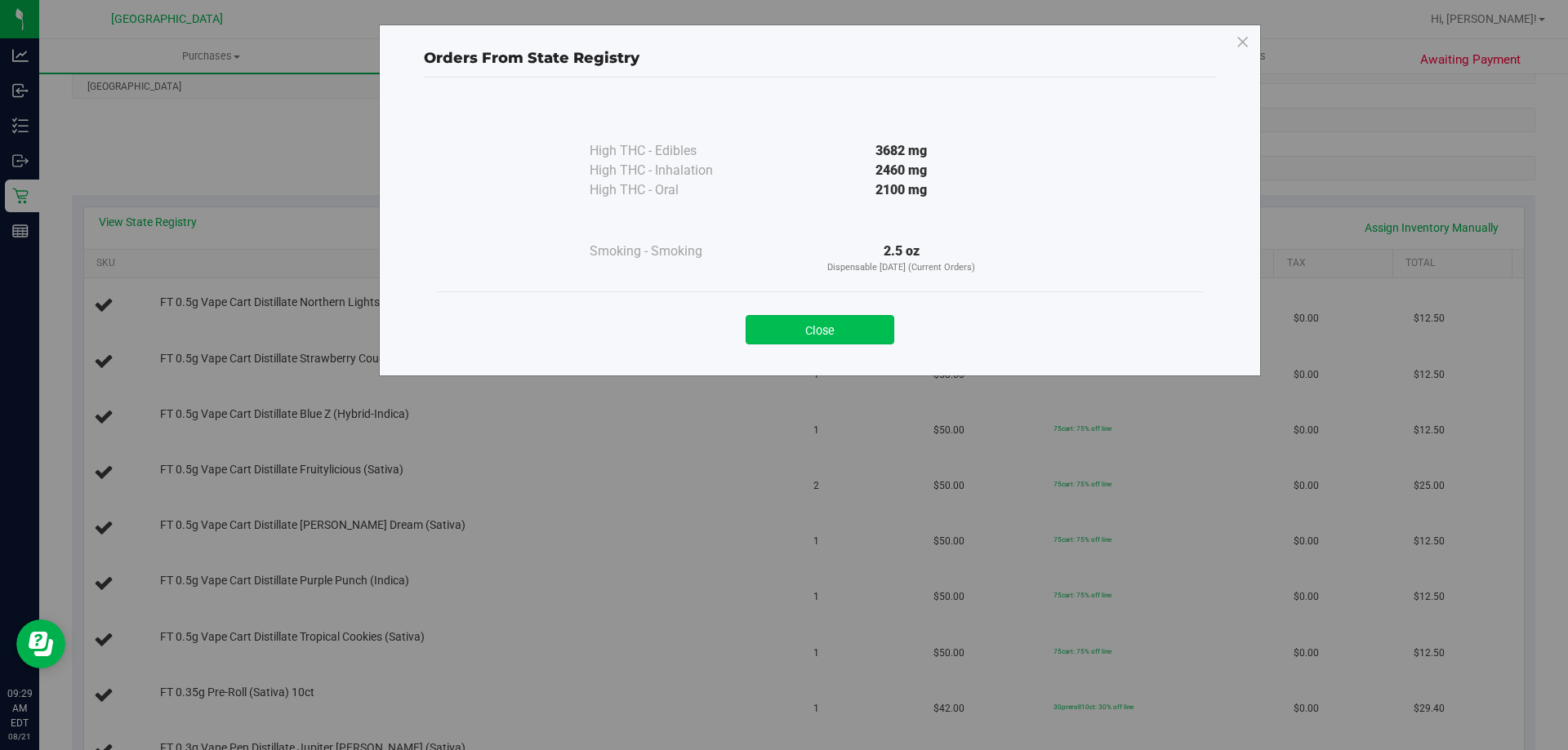
click at [802, 334] on button "Close" at bounding box center [820, 329] width 148 height 29
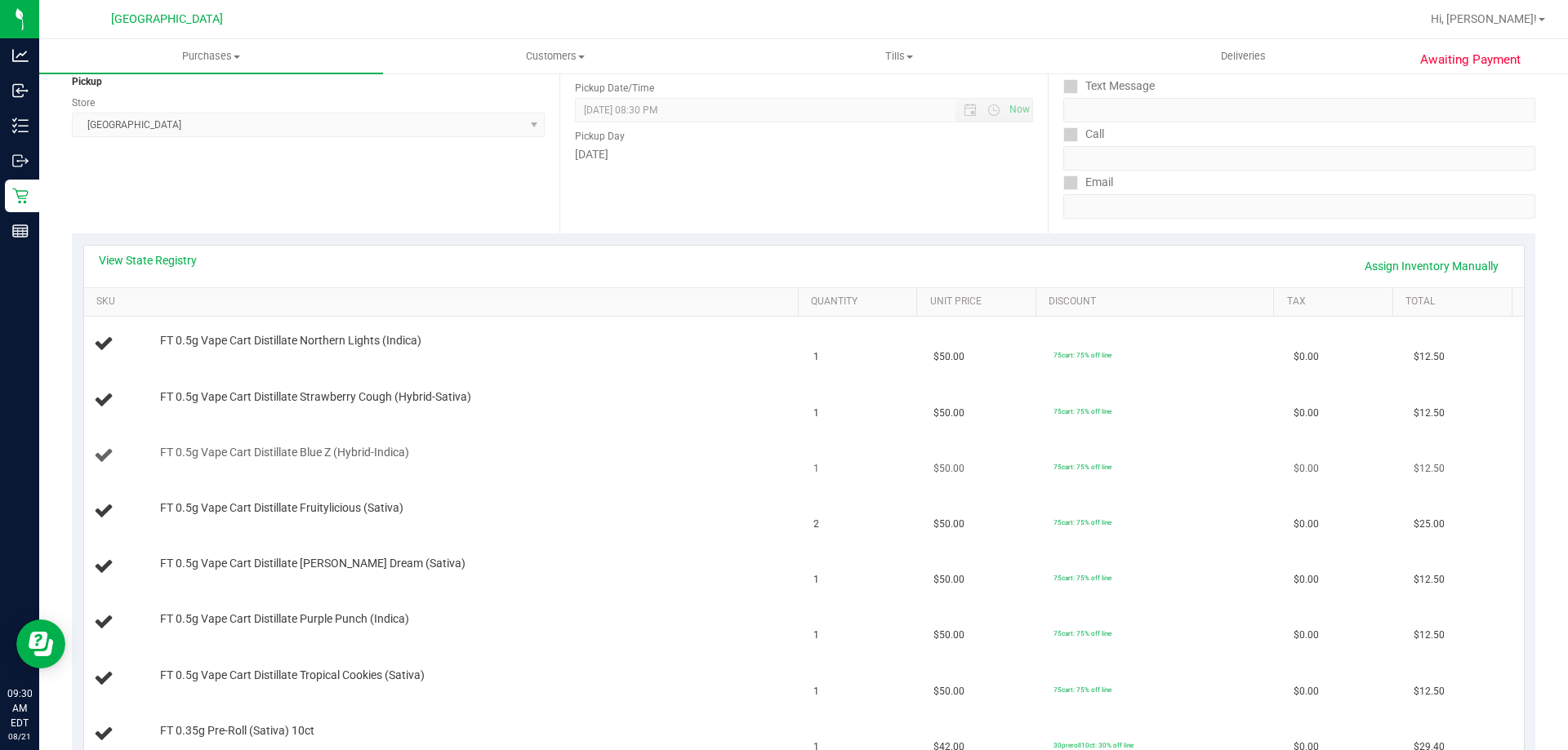
scroll to position [327, 0]
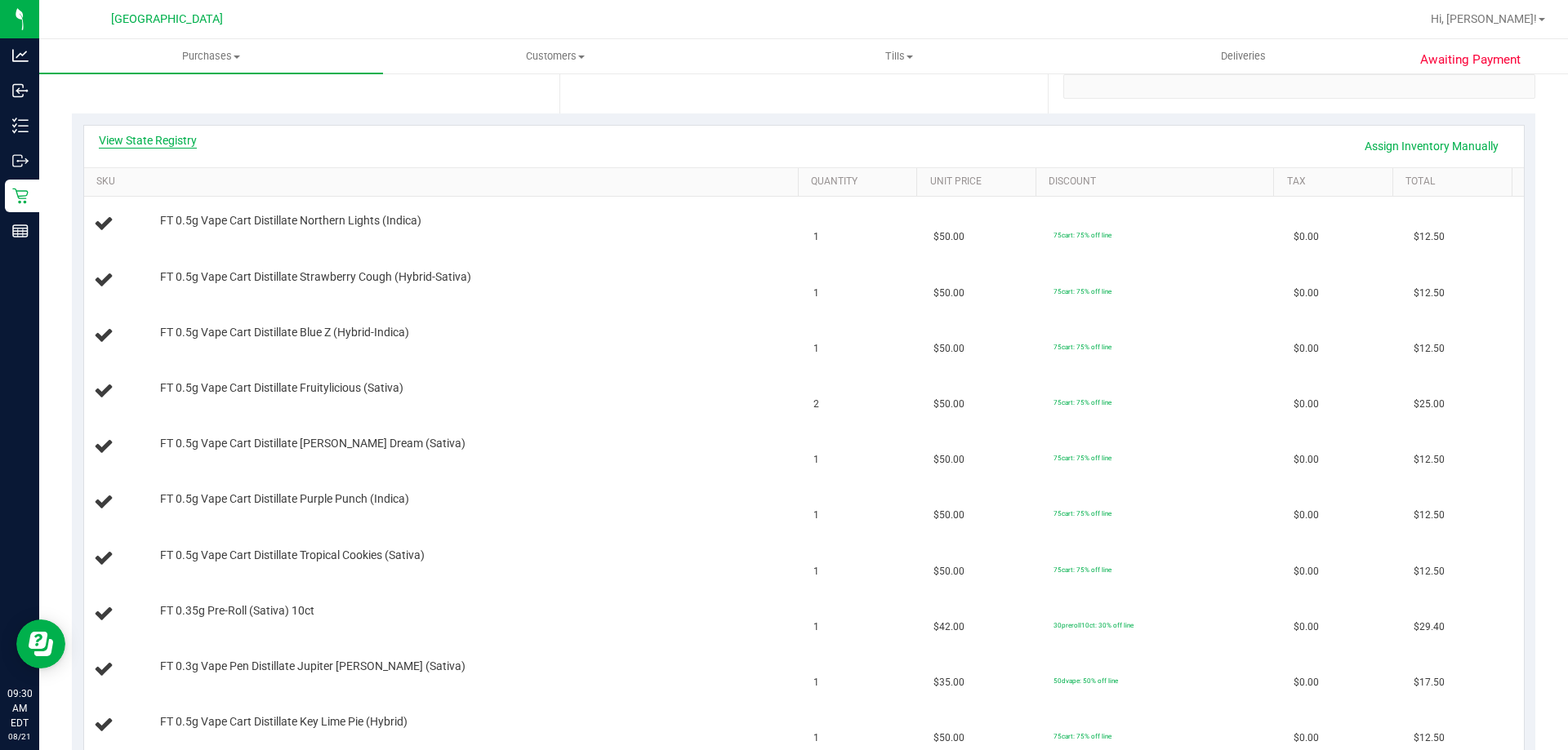
click at [158, 141] on link "View State Registry" at bounding box center [148, 140] width 98 height 16
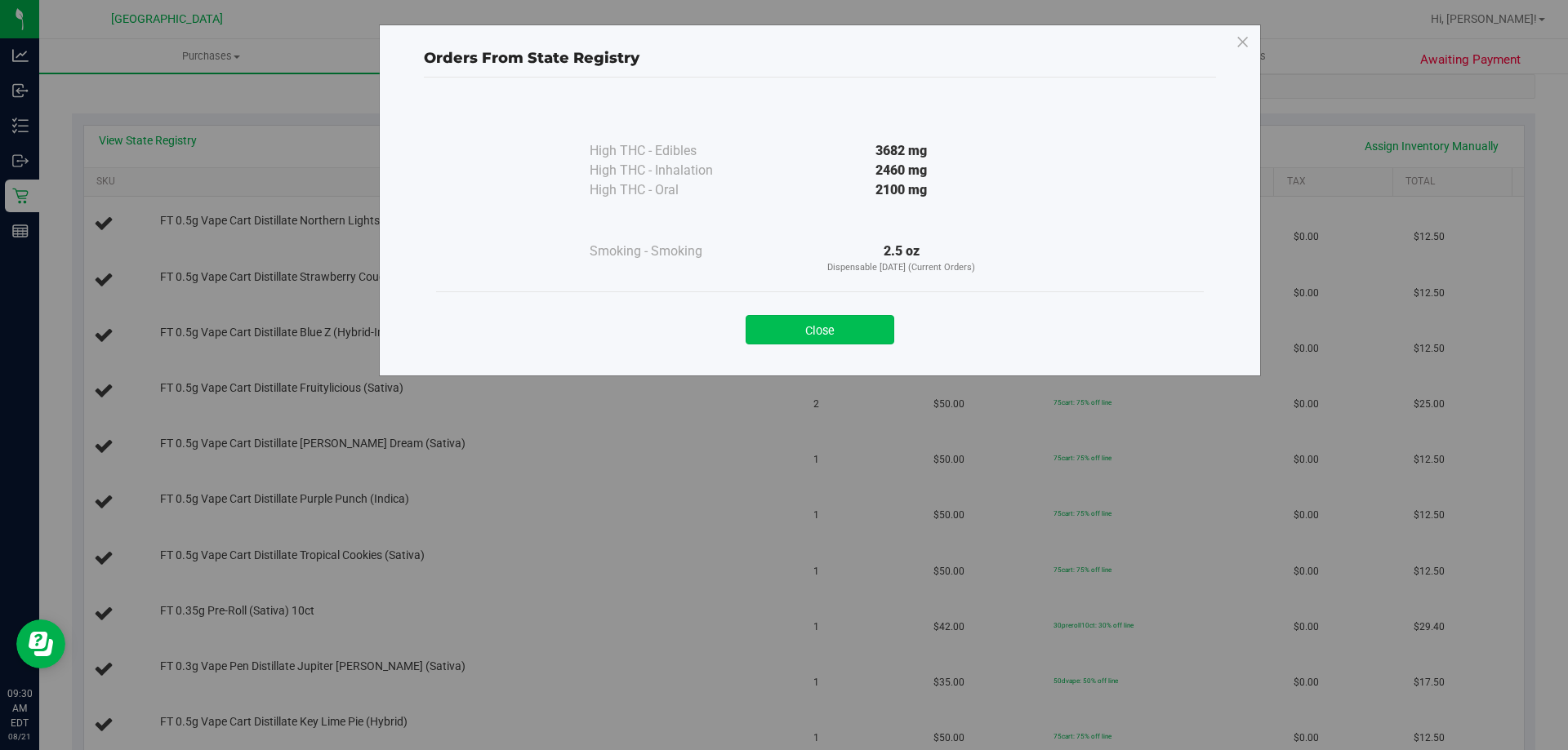
click at [865, 322] on button "Close" at bounding box center [820, 329] width 148 height 29
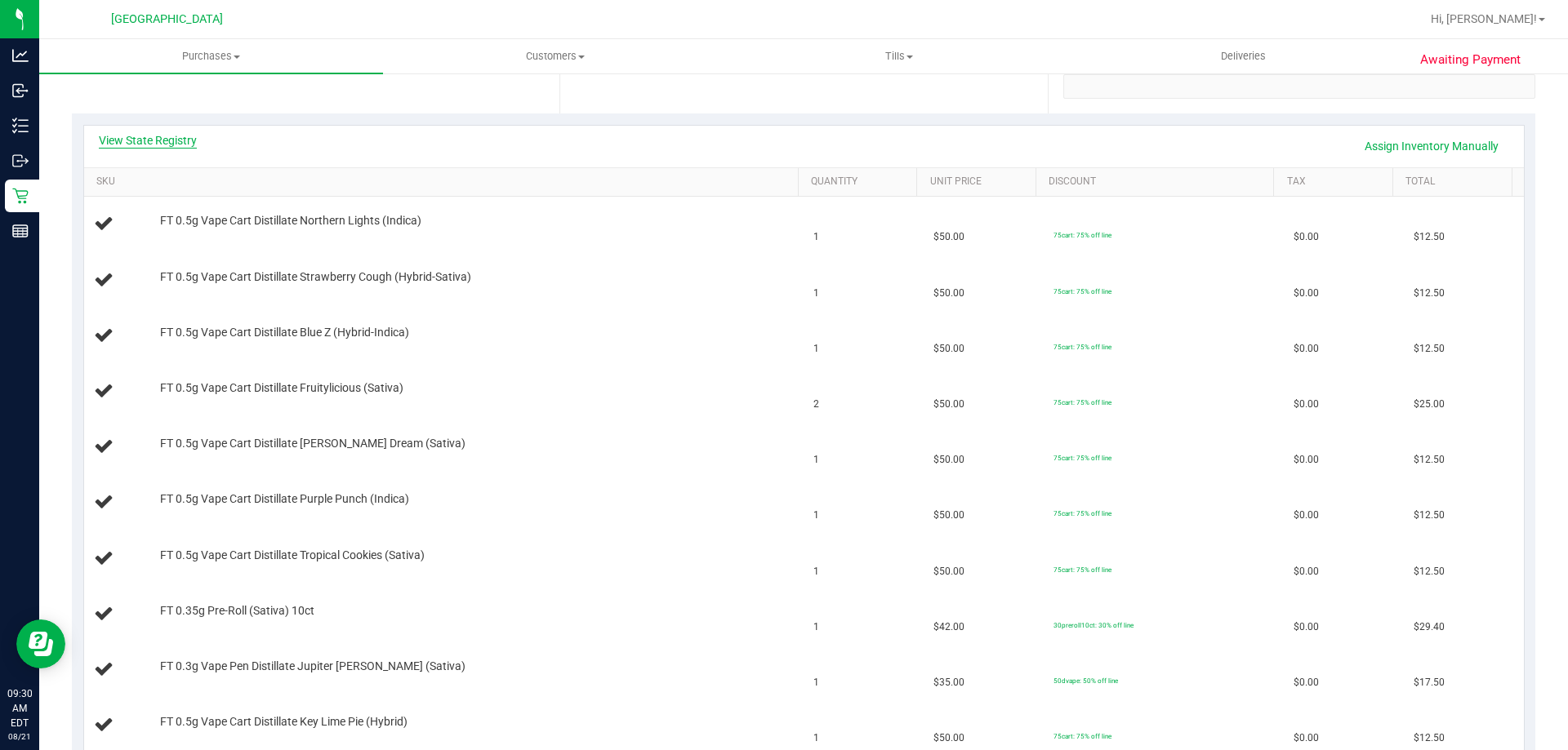
click at [170, 141] on link "View State Registry" at bounding box center [148, 140] width 98 height 16
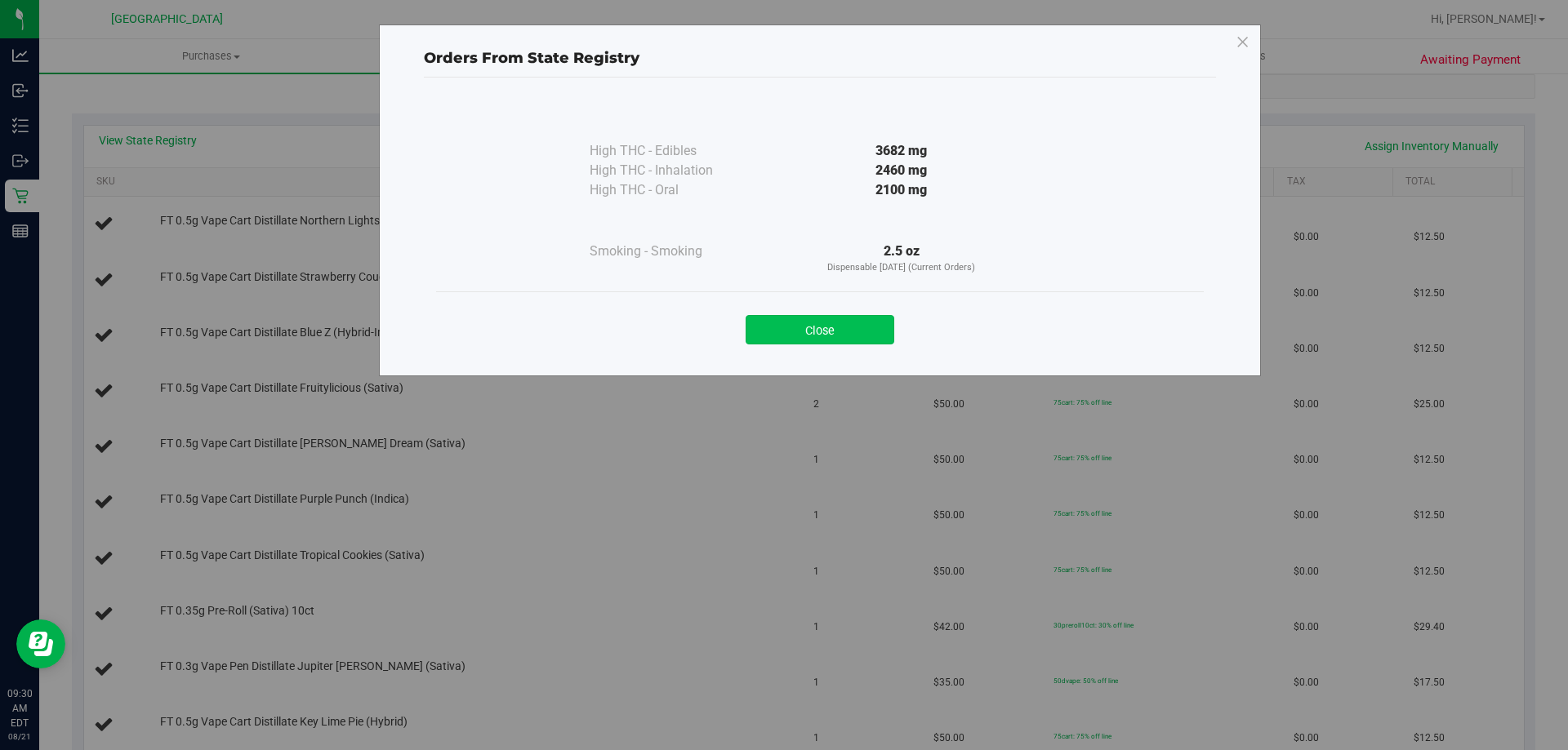
click at [833, 323] on button "Close" at bounding box center [820, 329] width 148 height 29
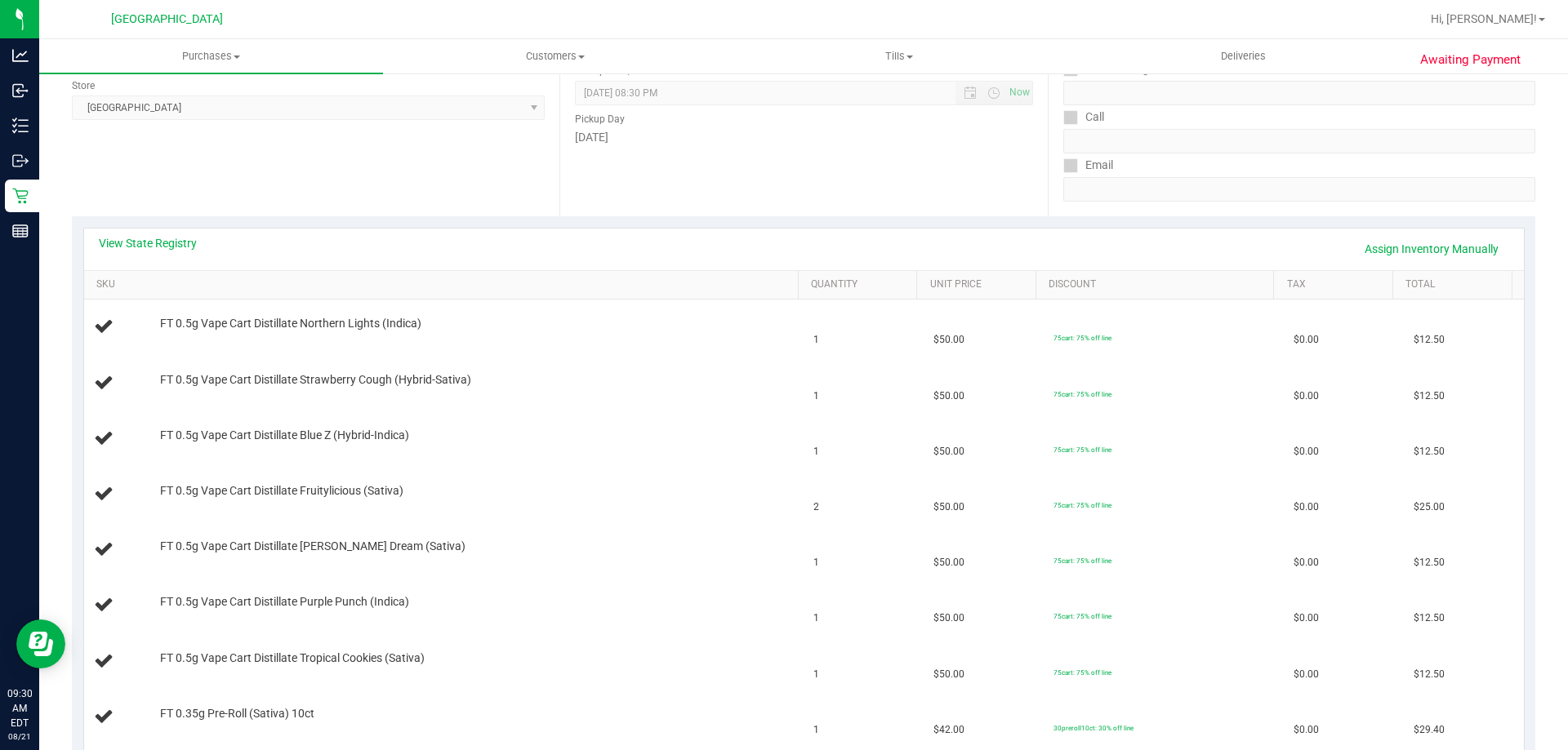
scroll to position [163, 0]
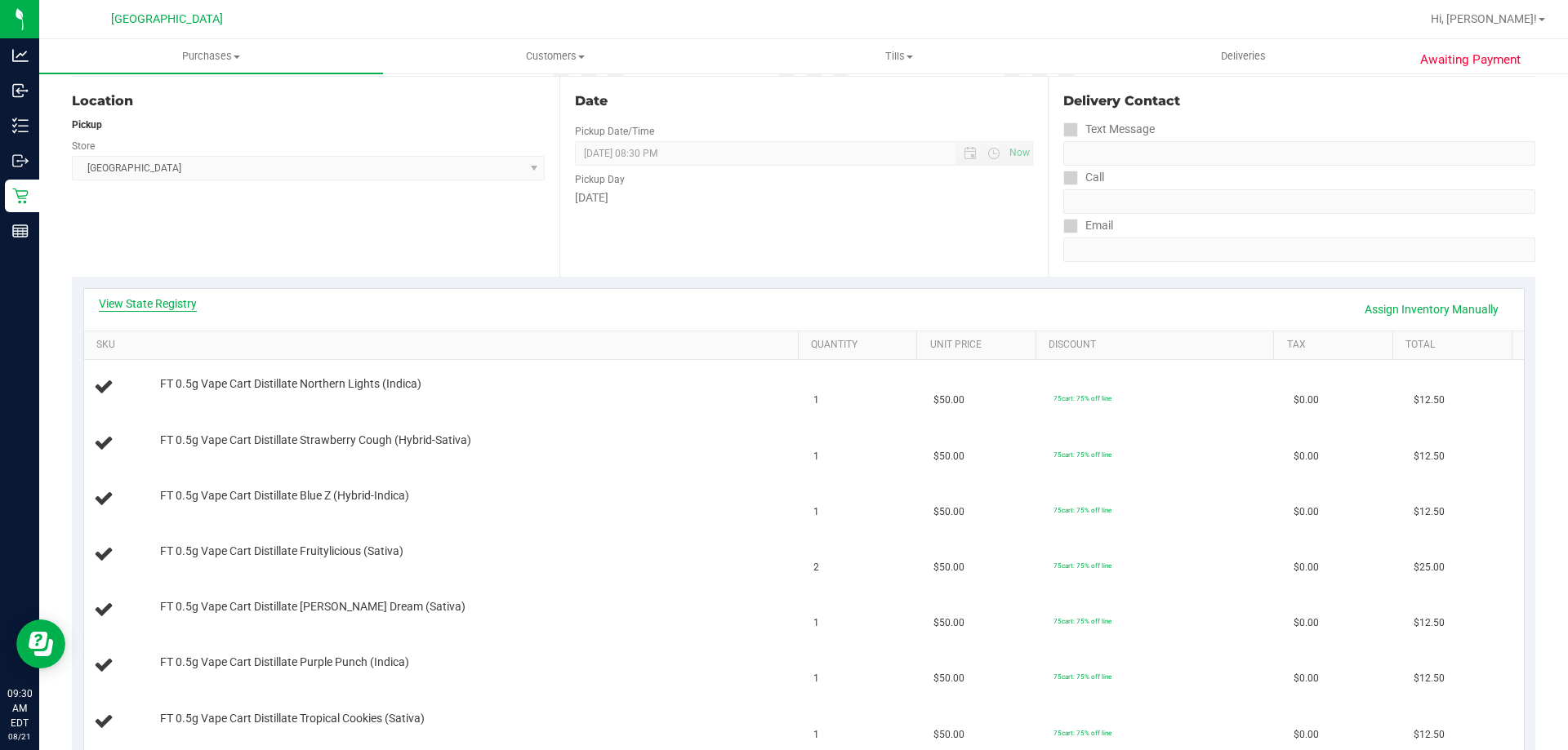
click at [148, 299] on link "View State Registry" at bounding box center [148, 304] width 98 height 16
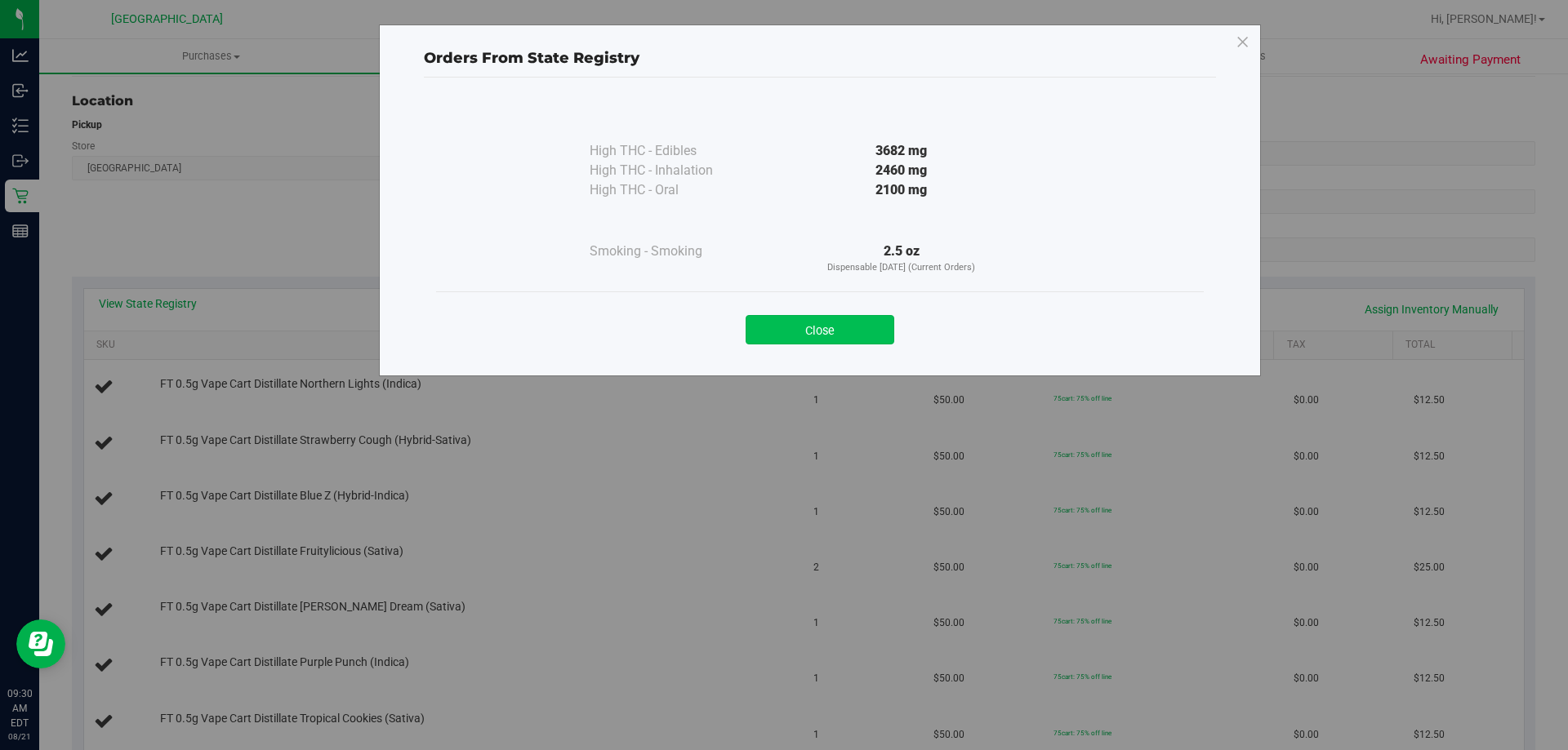
click at [839, 315] on button "Close" at bounding box center [820, 329] width 148 height 29
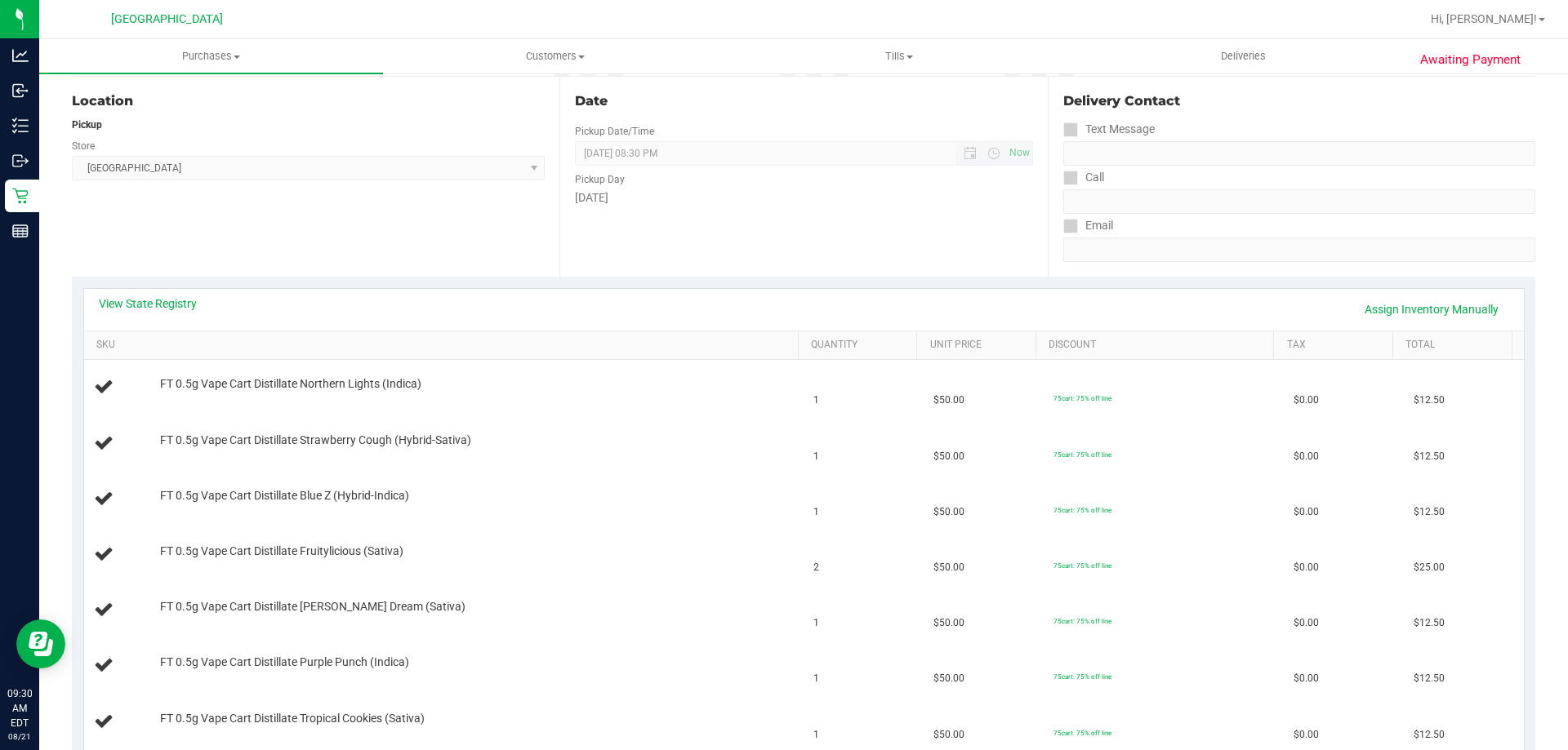
scroll to position [0, 0]
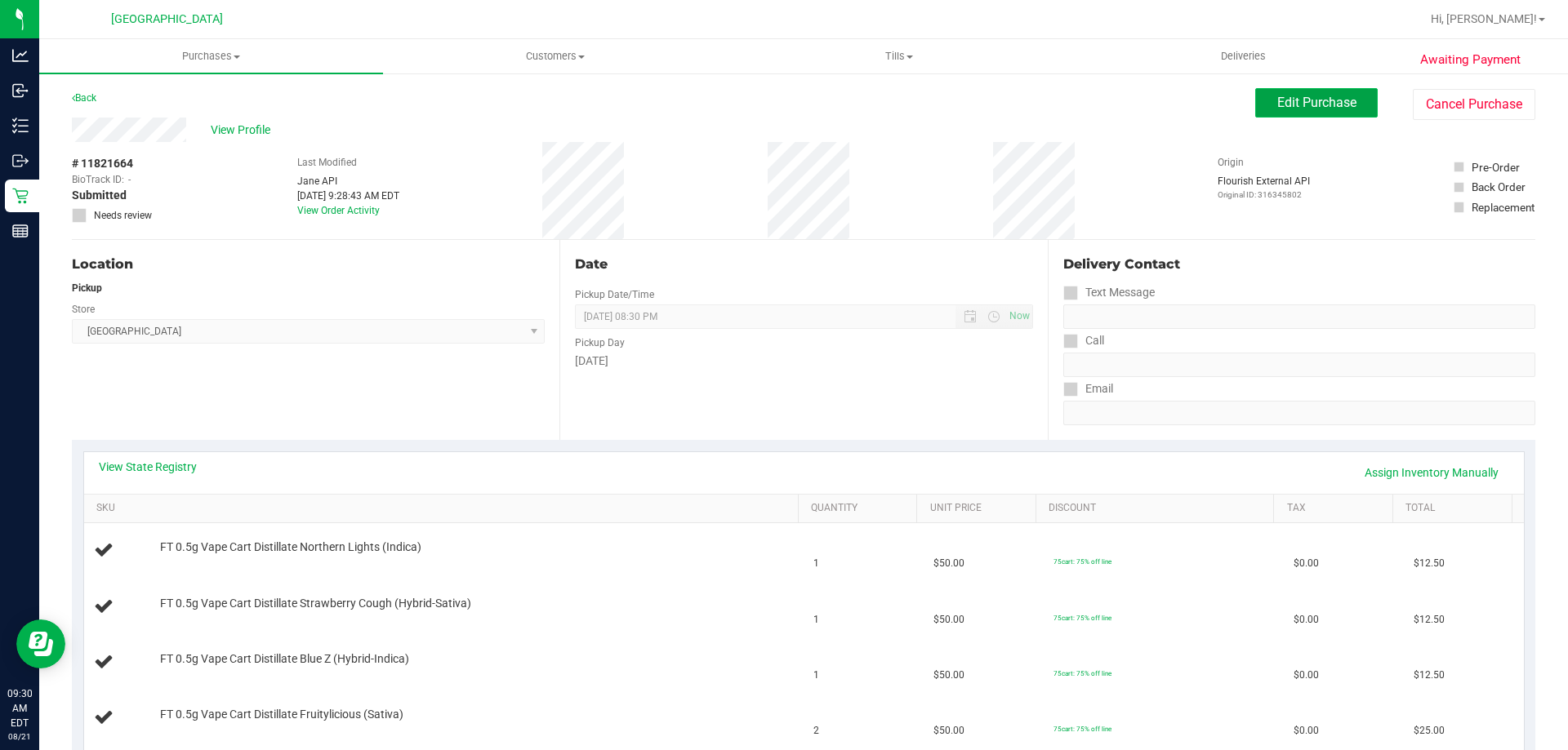
click at [1308, 109] on span "Edit Purchase" at bounding box center [1316, 102] width 79 height 15
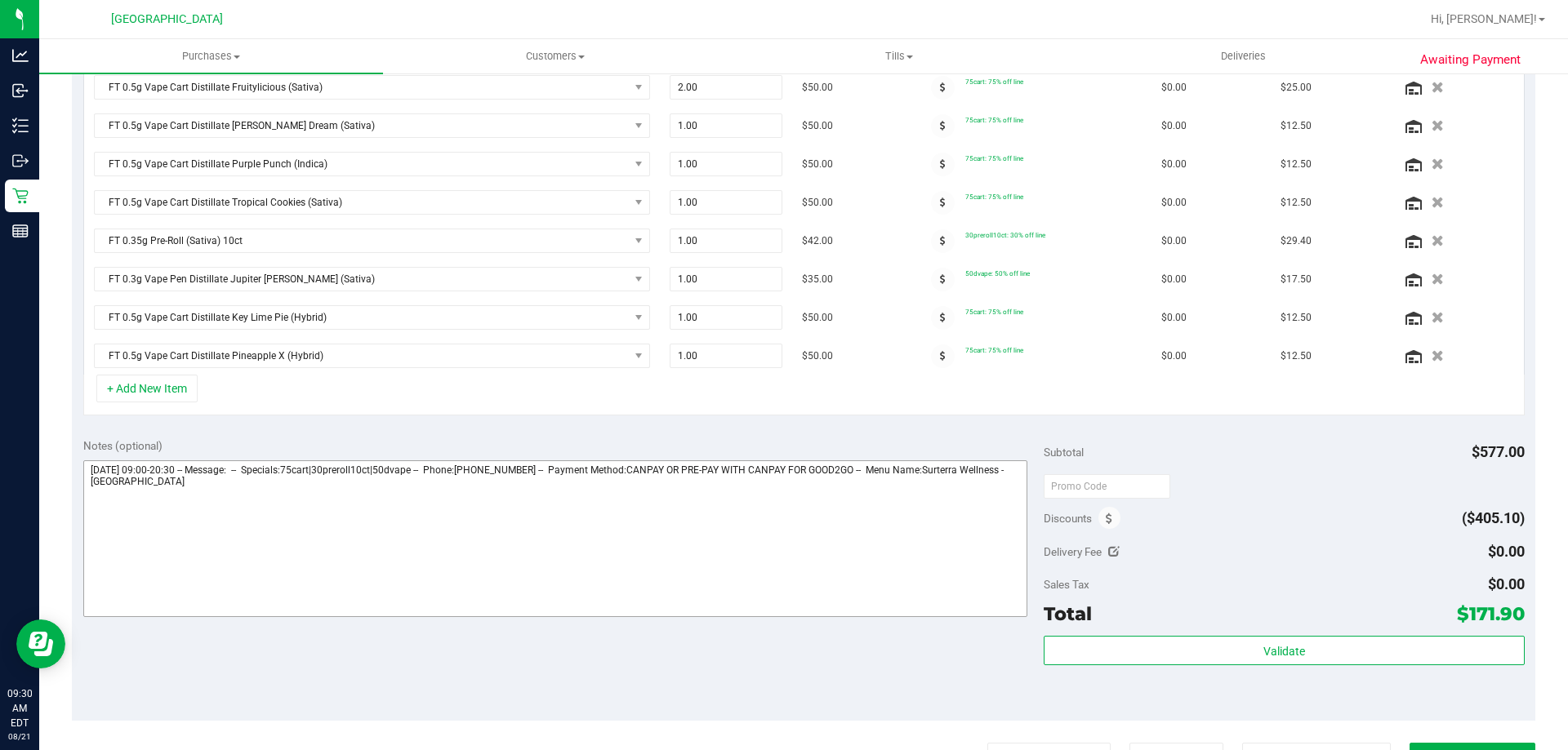
scroll to position [572, 0]
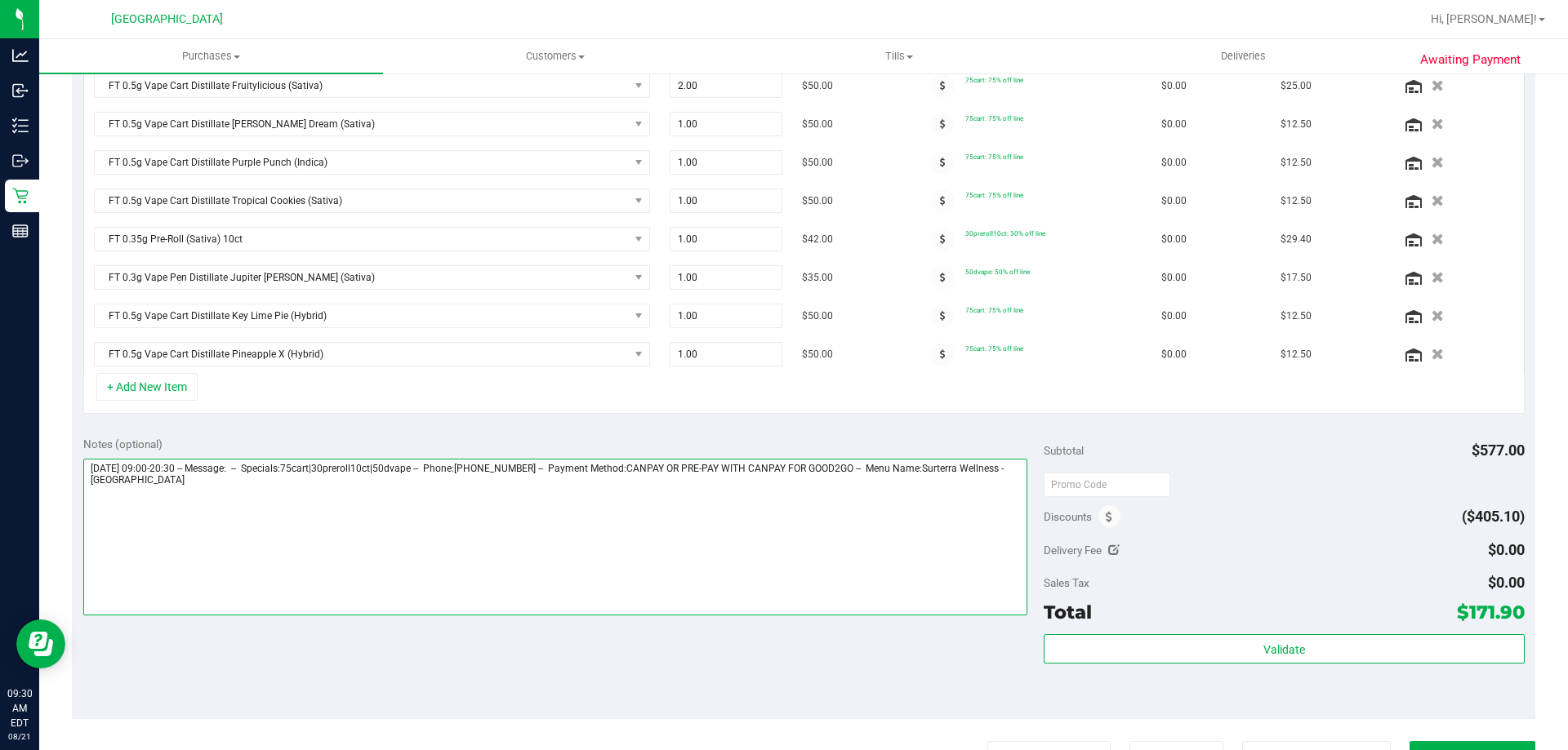
click at [268, 525] on textarea at bounding box center [555, 537] width 944 height 157
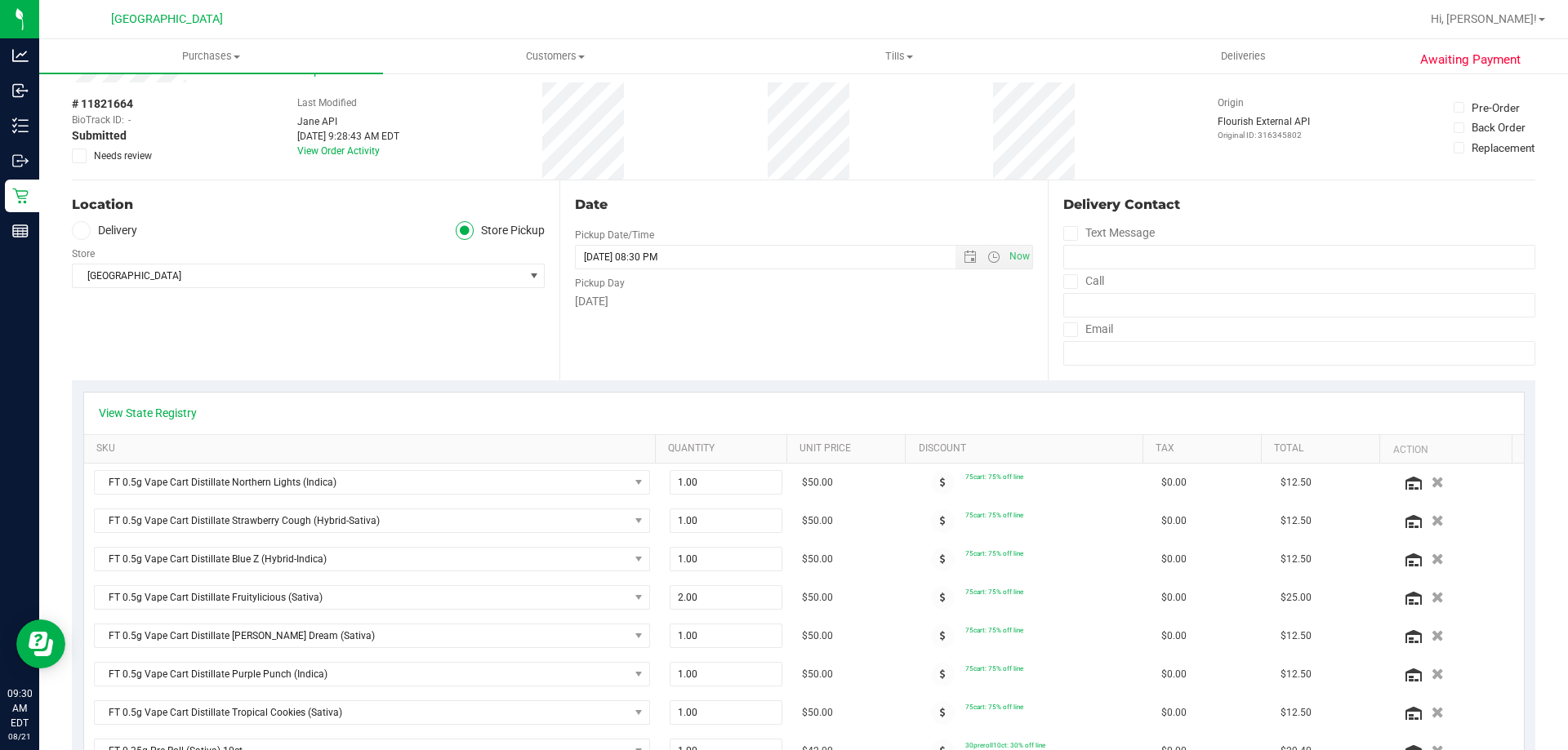
scroll to position [0, 0]
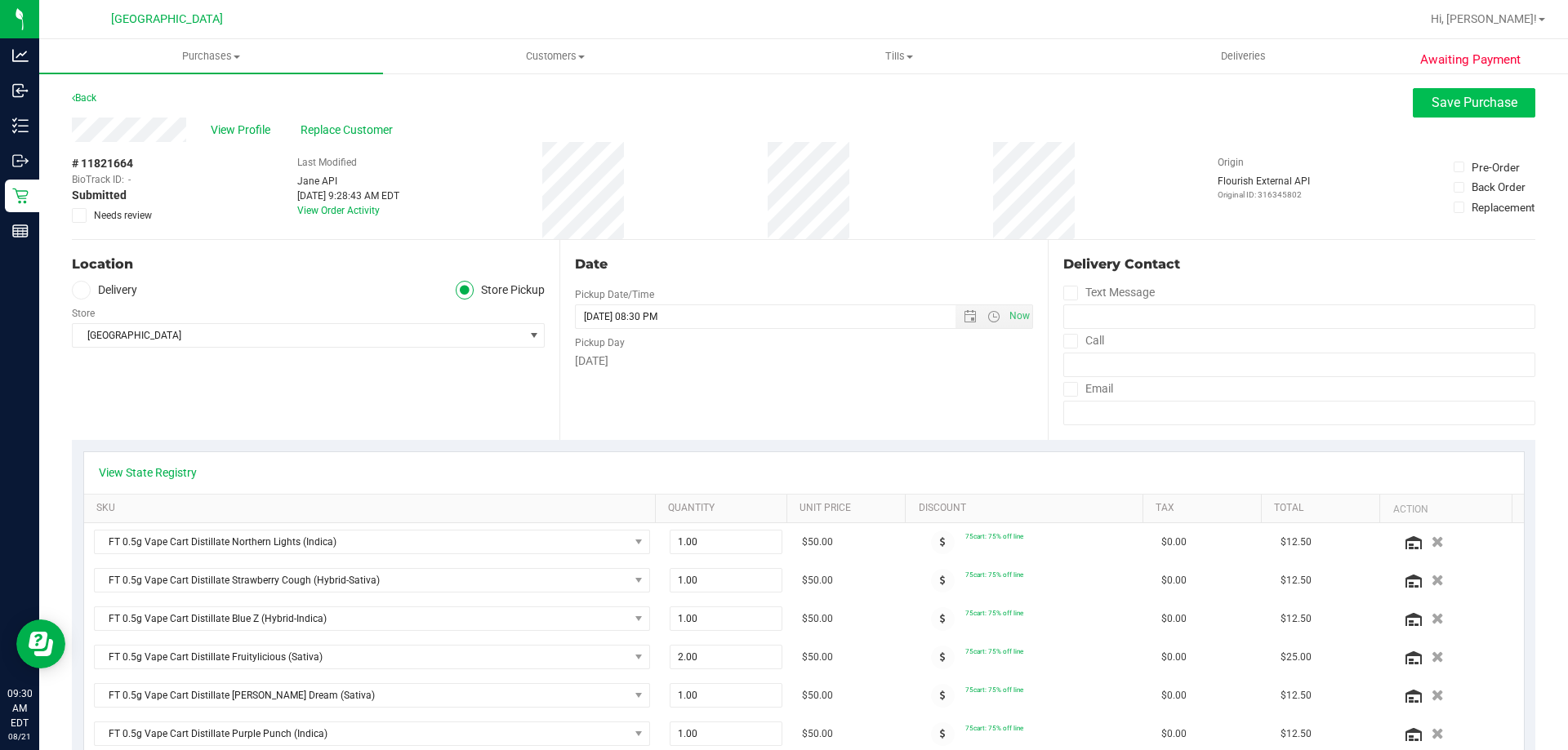
type textarea "Thursday 08/21/2025 09:00-20:30 -- Message: -- Specials:75cart|30preroll10ct|50…"
click at [1474, 103] on span "Save Purchase" at bounding box center [1474, 102] width 86 height 15
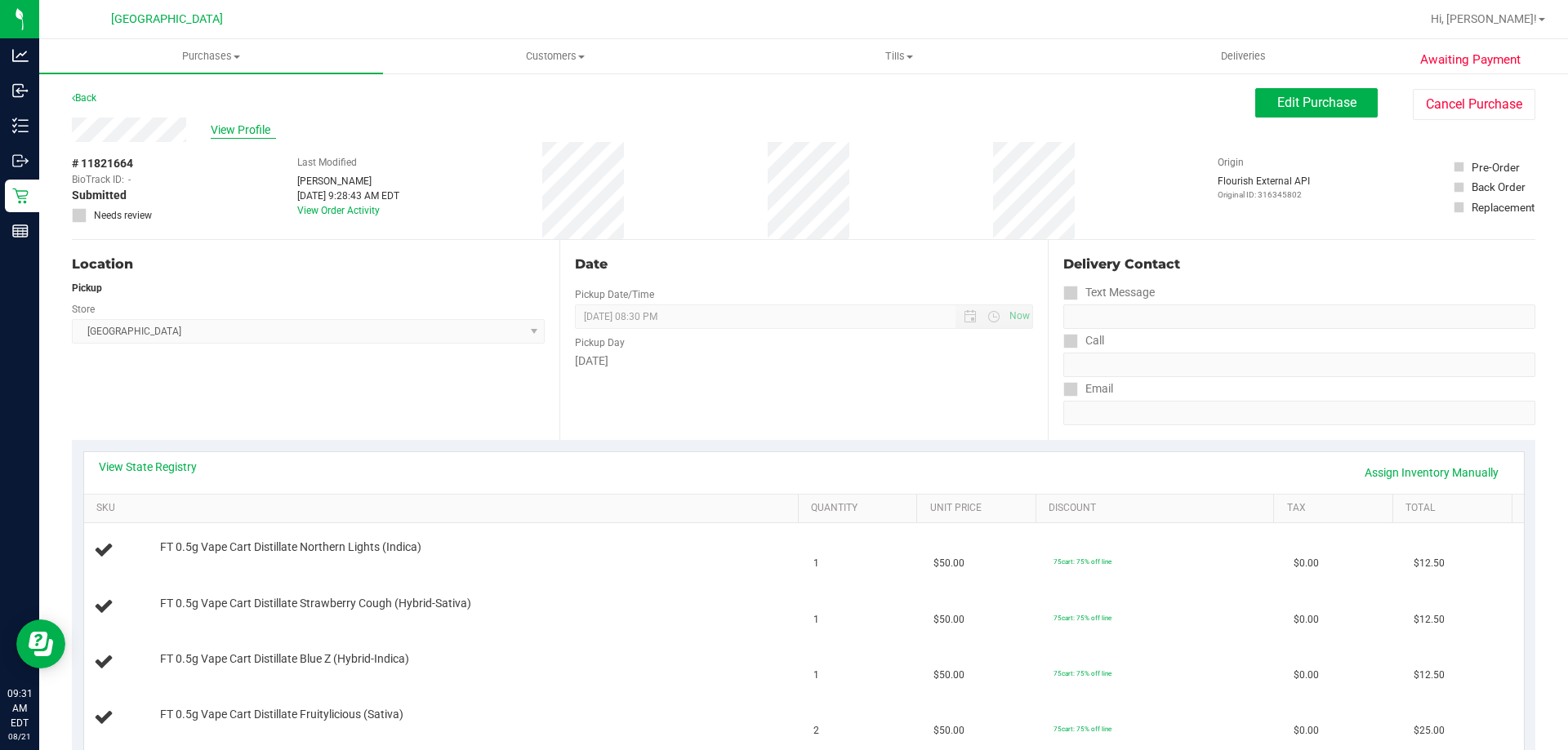
click at [248, 122] on span "View Profile" at bounding box center [243, 130] width 66 height 17
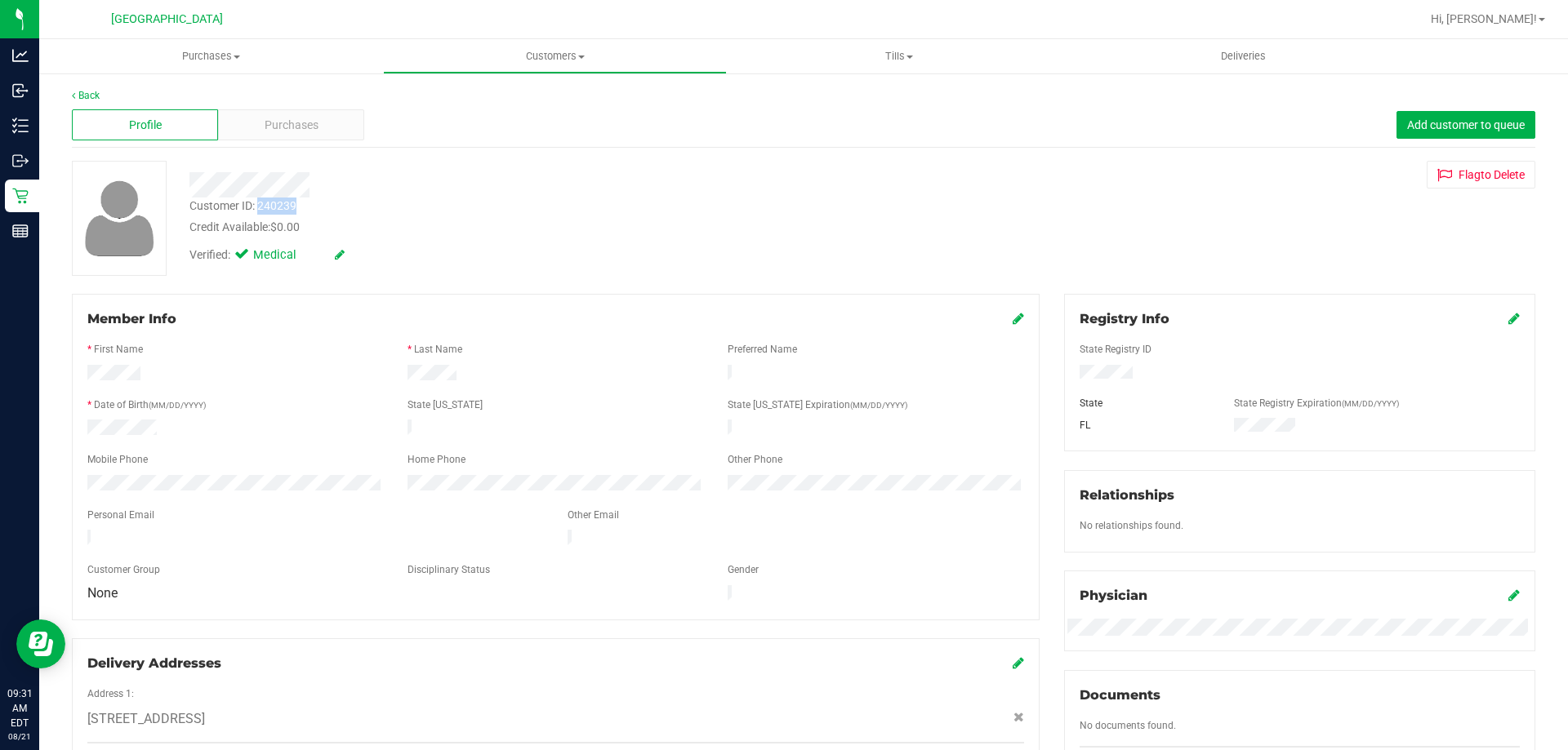
drag, startPoint x: 296, startPoint y: 207, endPoint x: 260, endPoint y: 208, distance: 36.0
click at [260, 208] on div "Customer ID: 240239 Credit Available: $0.00" at bounding box center [549, 217] width 744 height 38
copy div "240239"
click at [209, 48] on uib-tab-heading "Purchases Summary of purchases Fulfillment All purchases" at bounding box center [211, 56] width 344 height 35
click at [154, 115] on li "Fulfillment" at bounding box center [211, 118] width 344 height 20
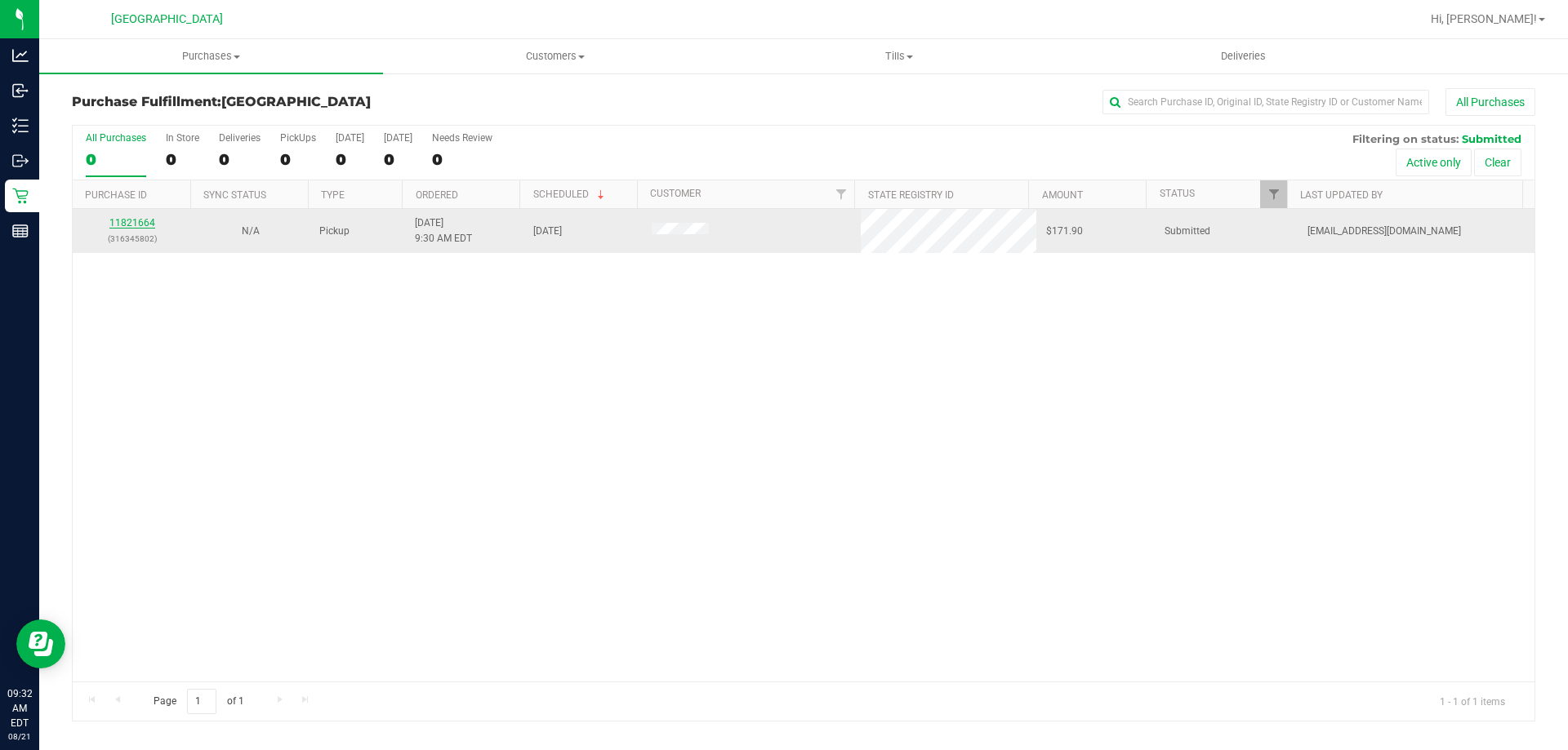
click at [127, 219] on link "11821664" at bounding box center [132, 223] width 46 height 12
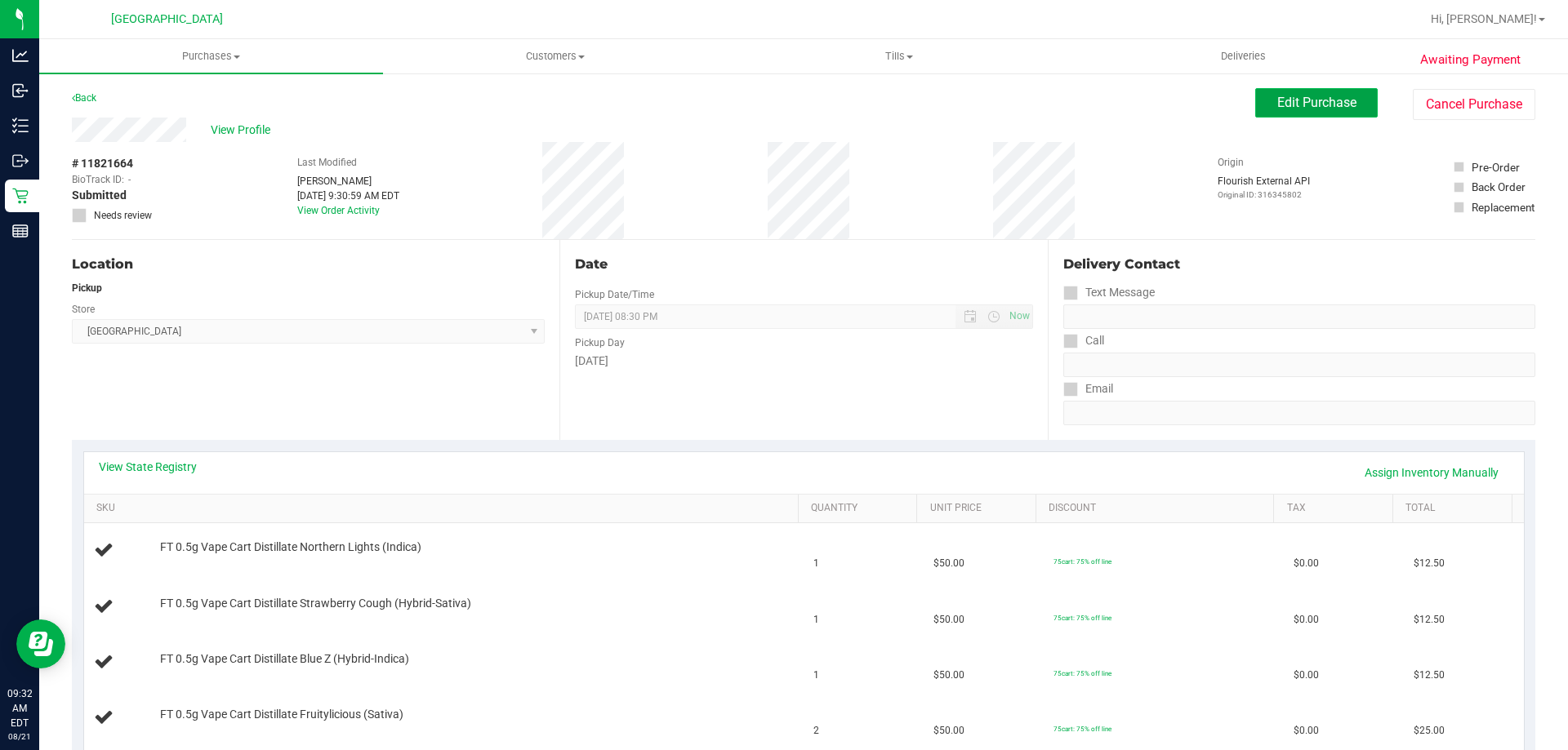
click at [1296, 107] on span "Edit Purchase" at bounding box center [1316, 102] width 79 height 15
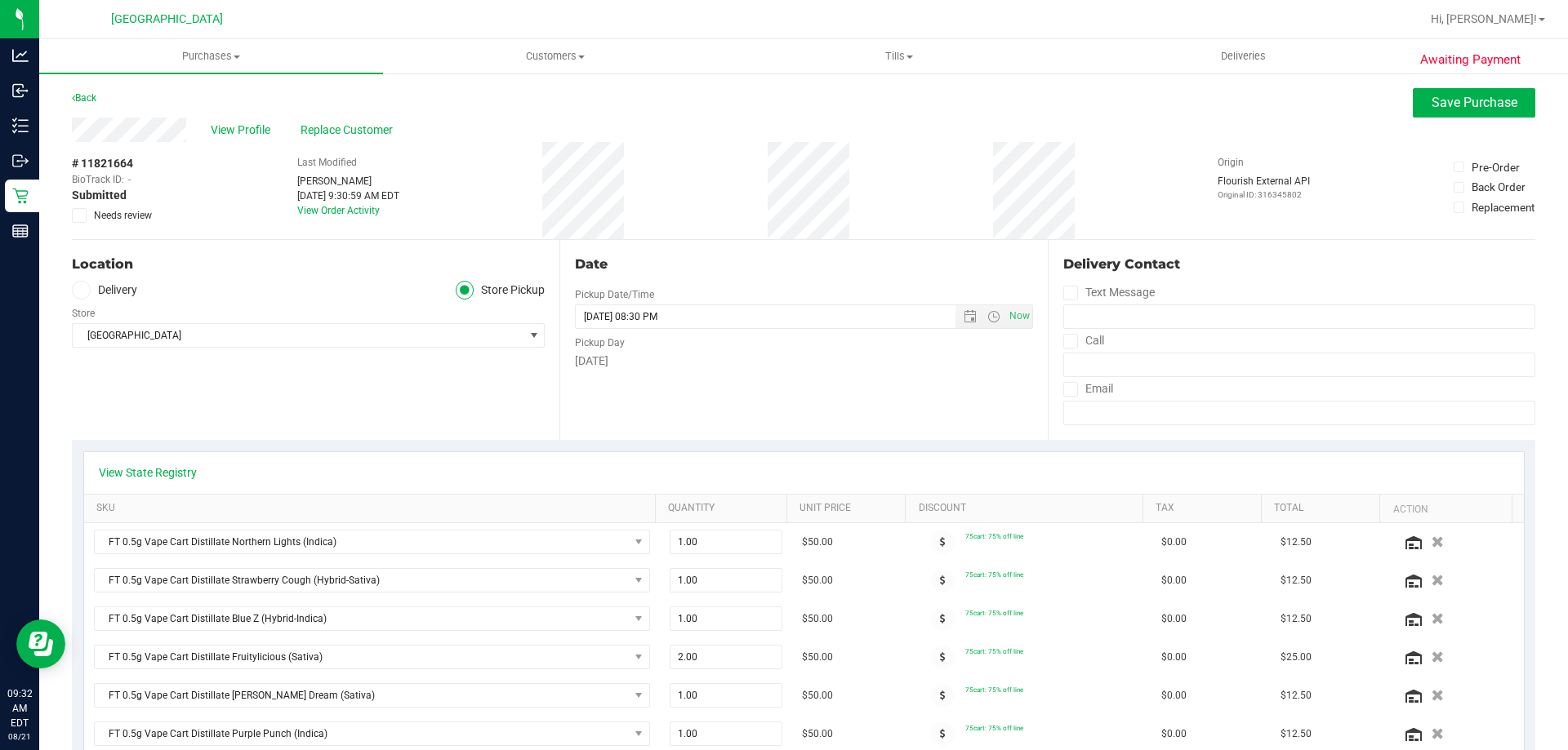
click at [80, 216] on icon at bounding box center [80, 216] width 11 height 0
click at [0, 0] on input "Needs review" at bounding box center [0, 0] width 0 height 0
click at [1442, 94] on button "Save Purchase" at bounding box center [1473, 103] width 123 height 29
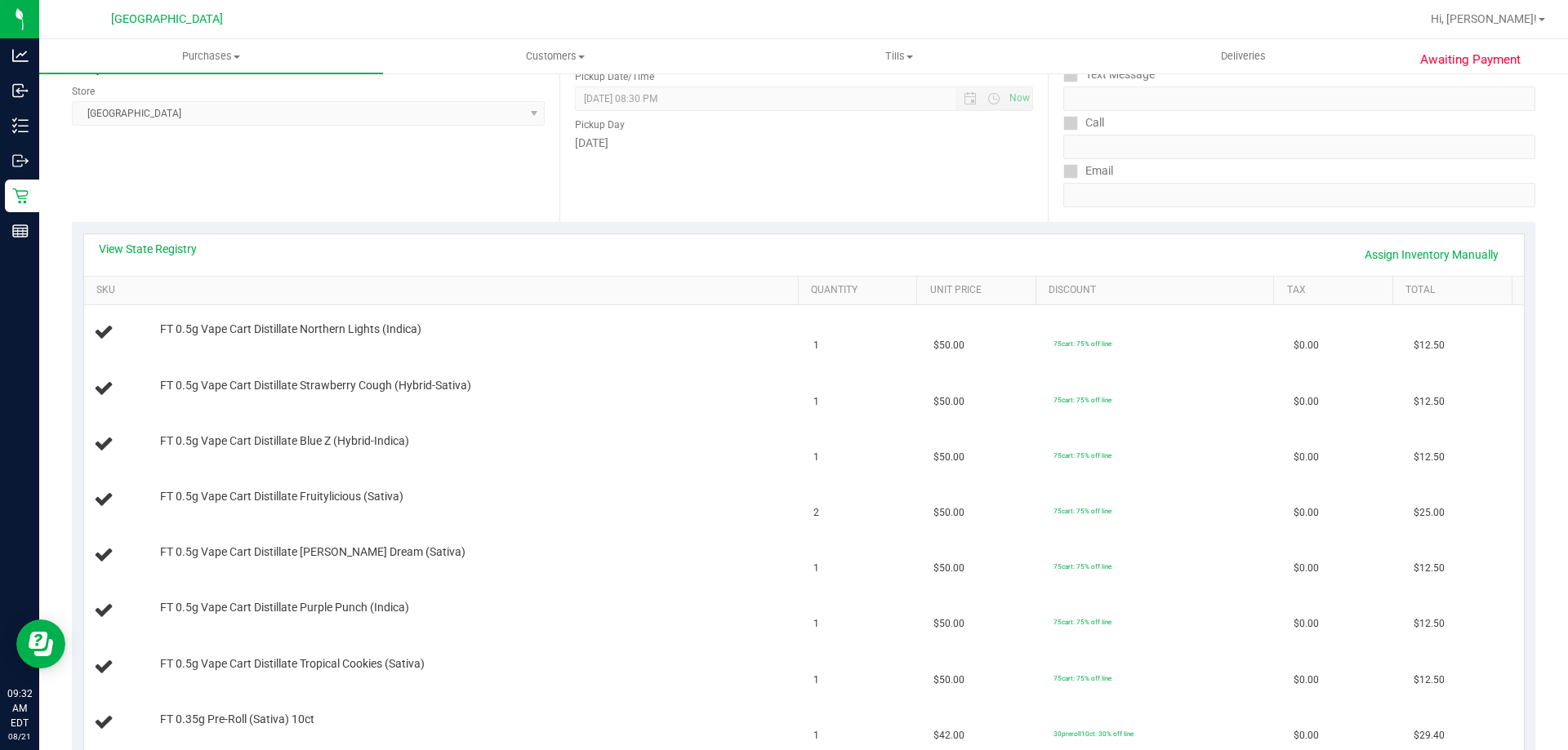
scroll to position [82, 0]
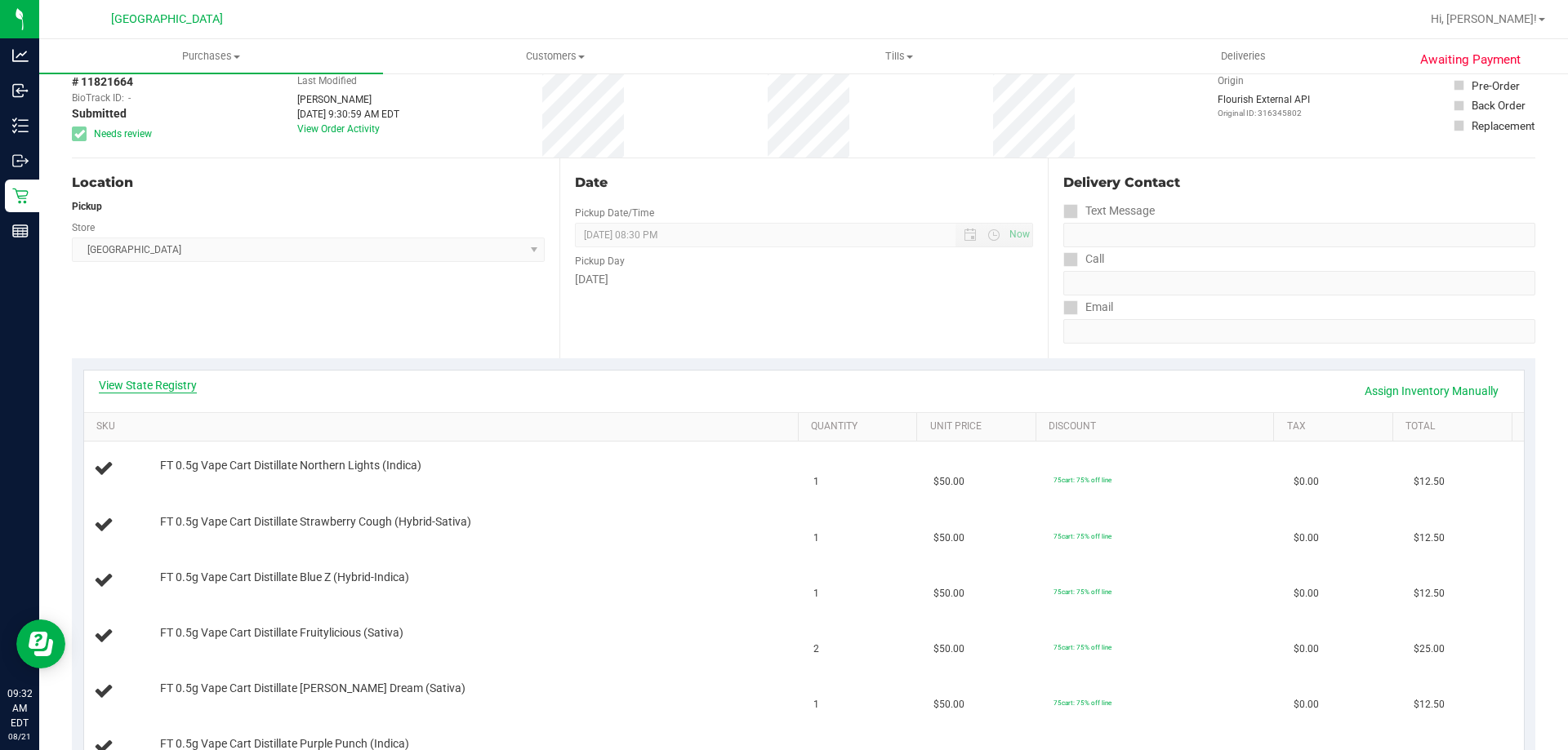
click at [188, 381] on link "View State Registry" at bounding box center [148, 385] width 98 height 16
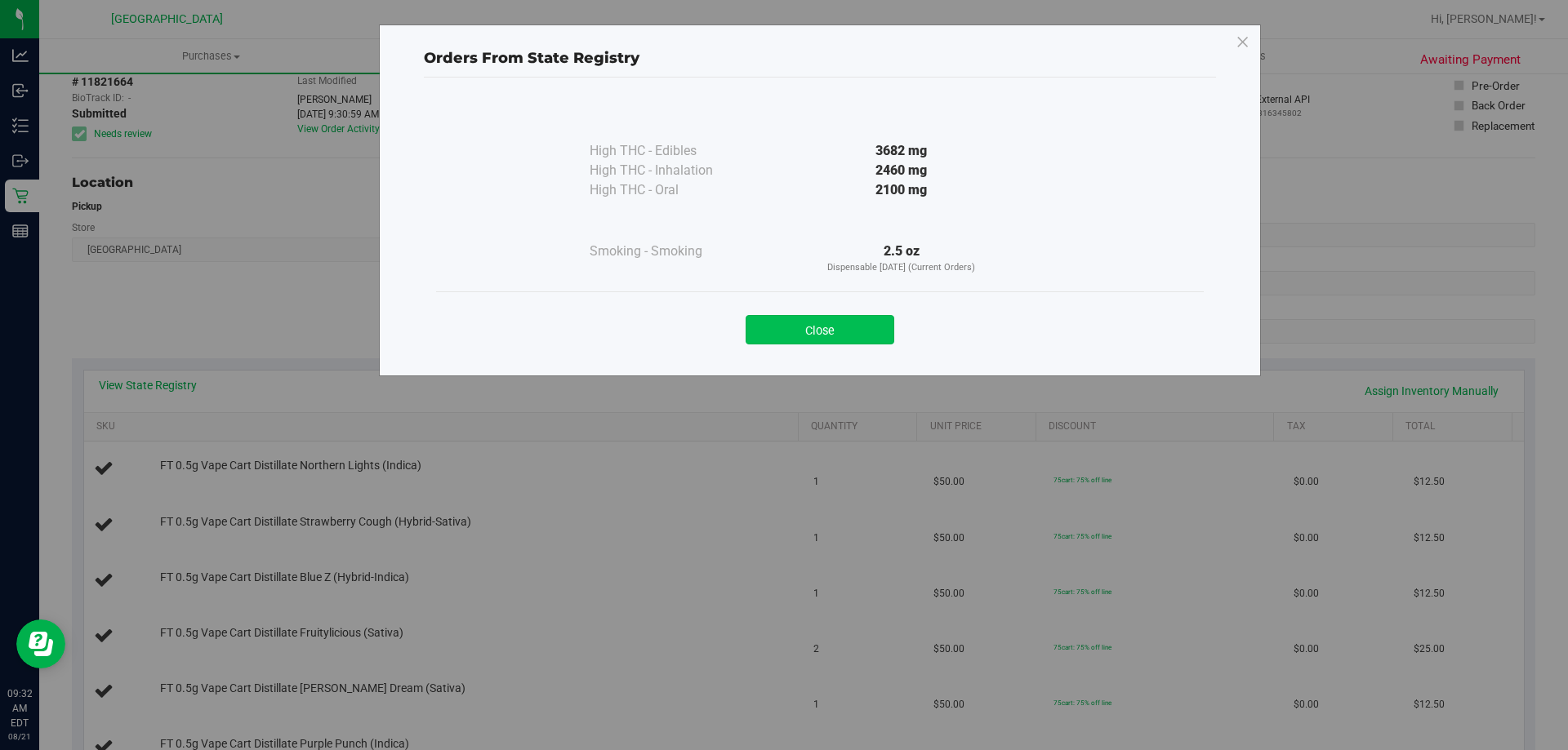
click at [827, 328] on button "Close" at bounding box center [820, 329] width 148 height 29
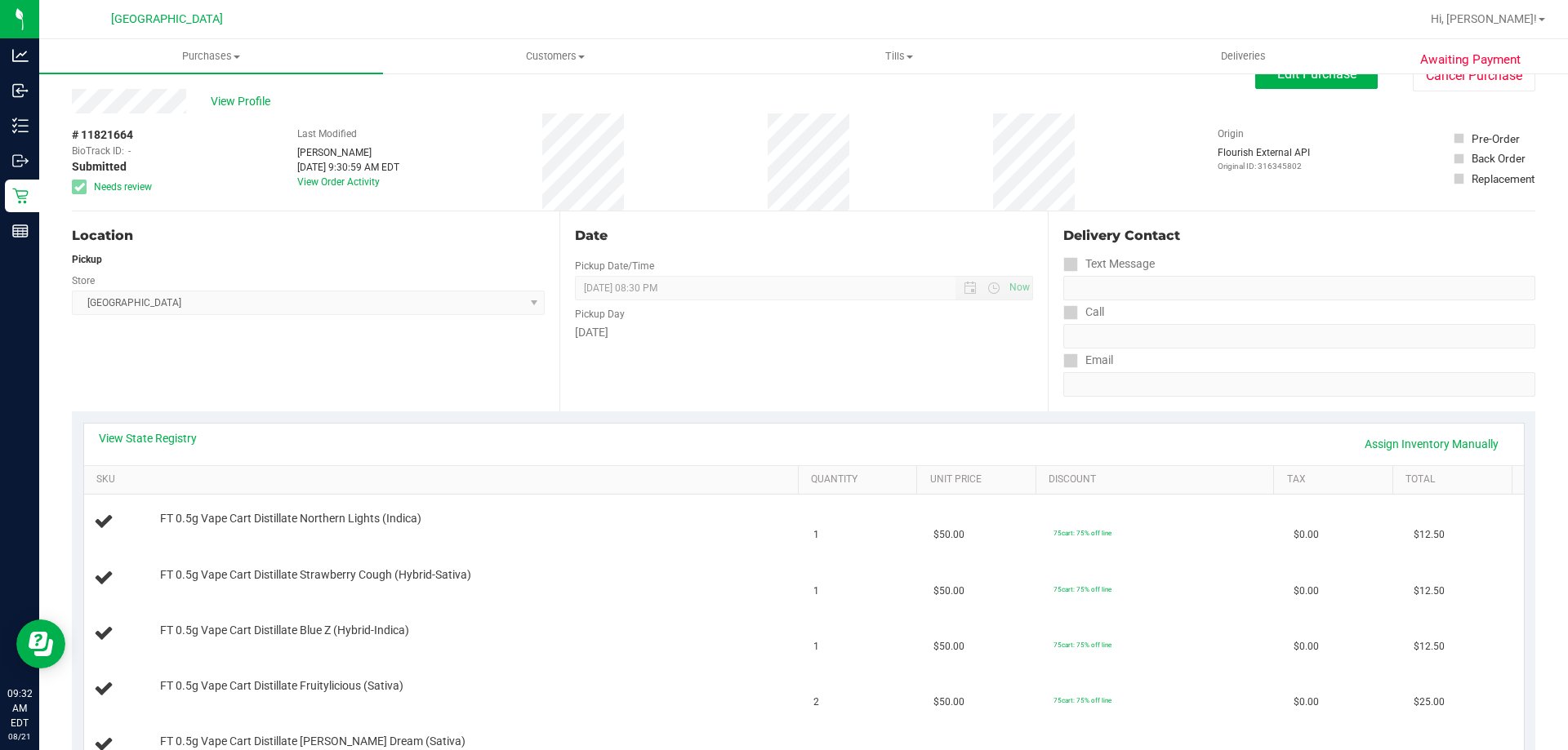
scroll to position [0, 0]
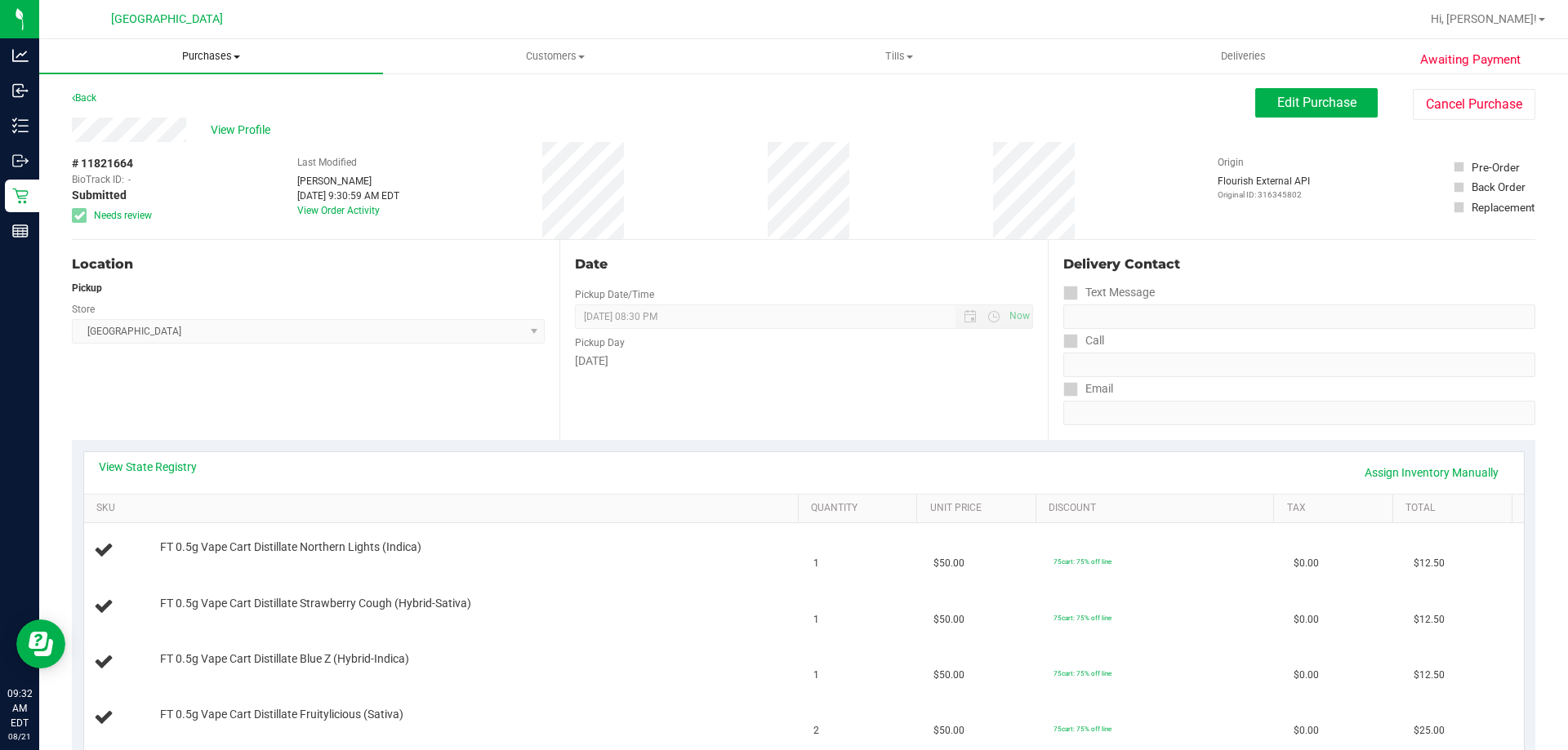
click at [209, 58] on span "Purchases" at bounding box center [211, 56] width 344 height 15
click at [128, 117] on span "Fulfillment" at bounding box center [89, 117] width 101 height 14
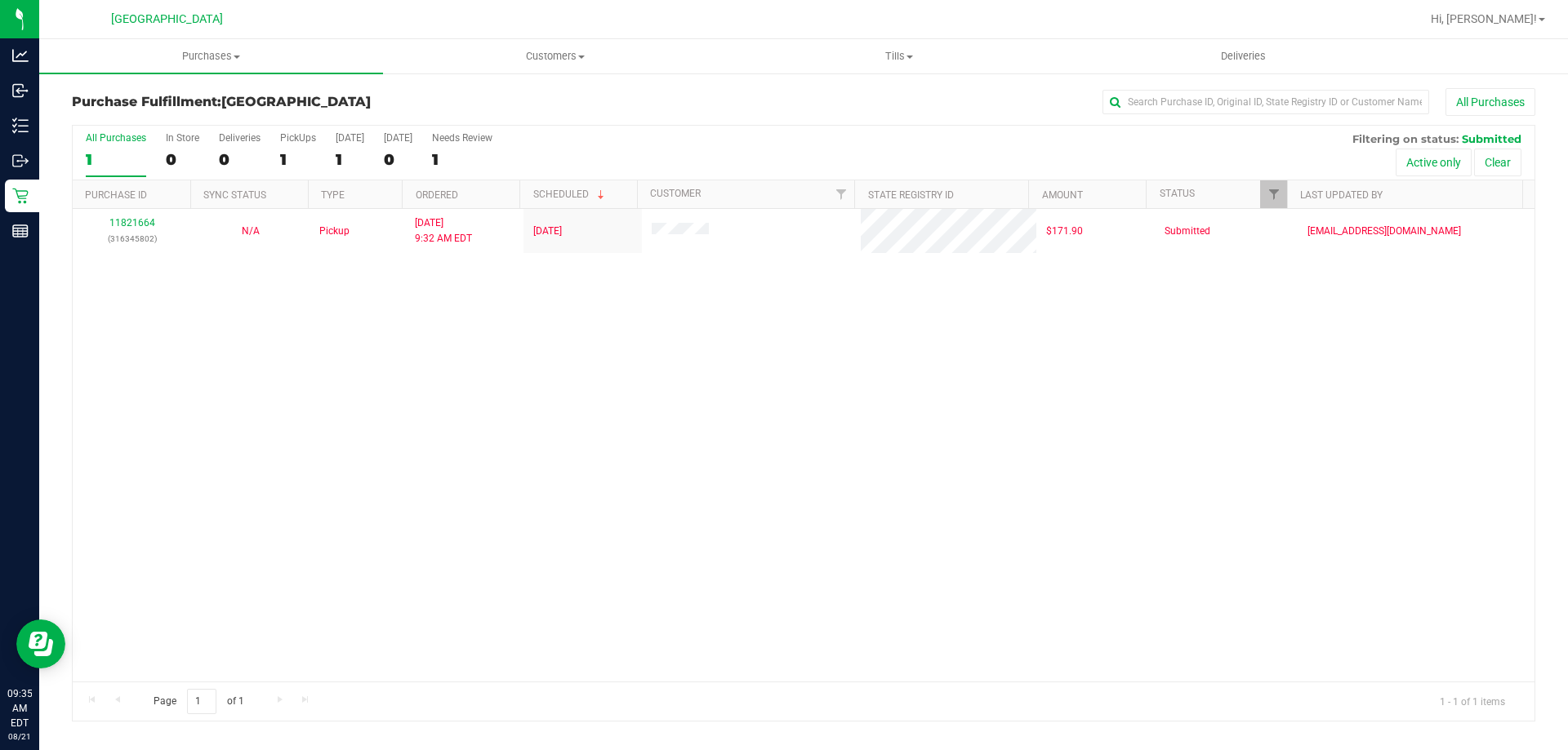
click at [535, 381] on div "11821664 (316345802) N/A Pickup 8/21/2025 9:32 AM EDT 8/21/2025 $171.90 Submitt…" at bounding box center [803, 445] width 1461 height 472
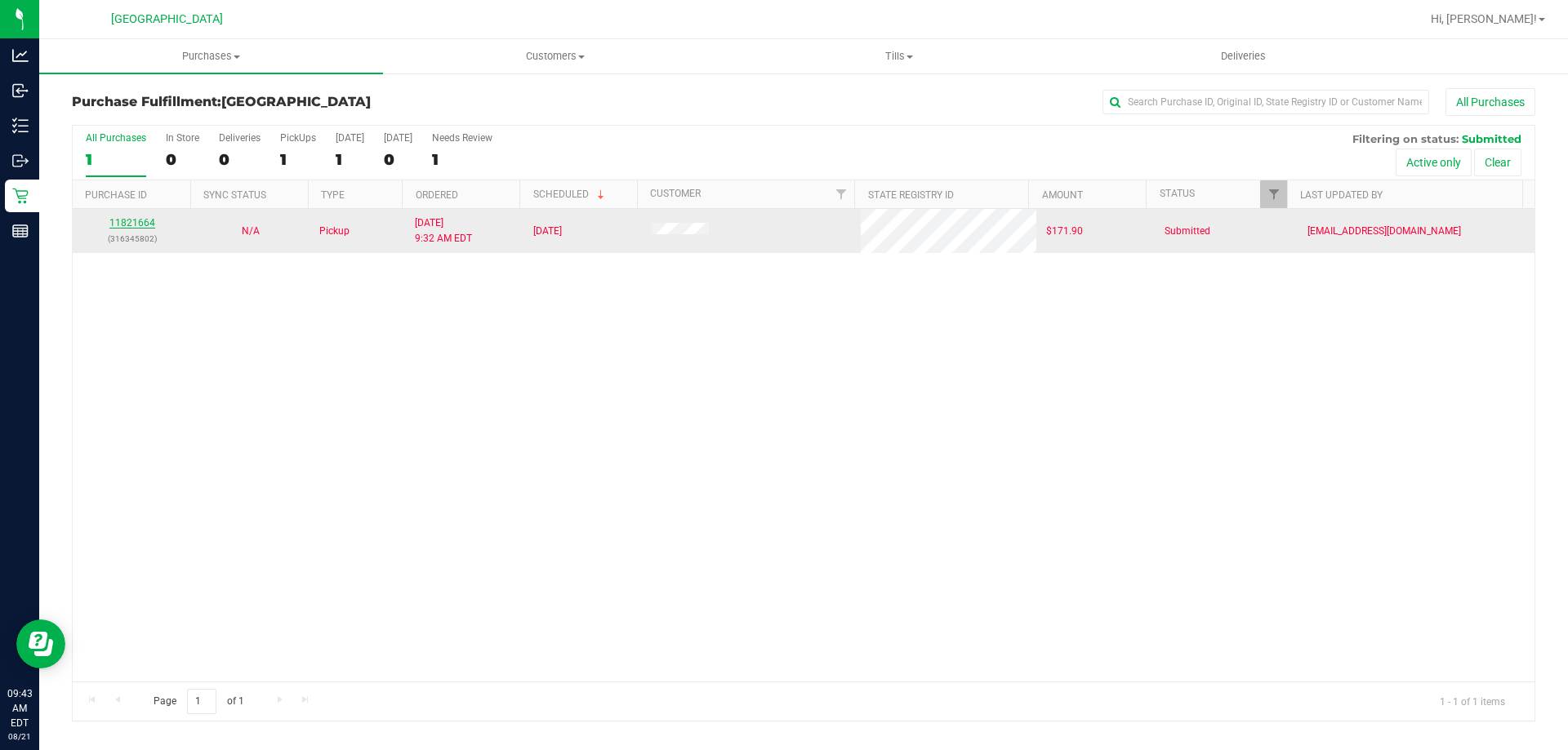
click at [149, 221] on link "11821664" at bounding box center [132, 223] width 46 height 12
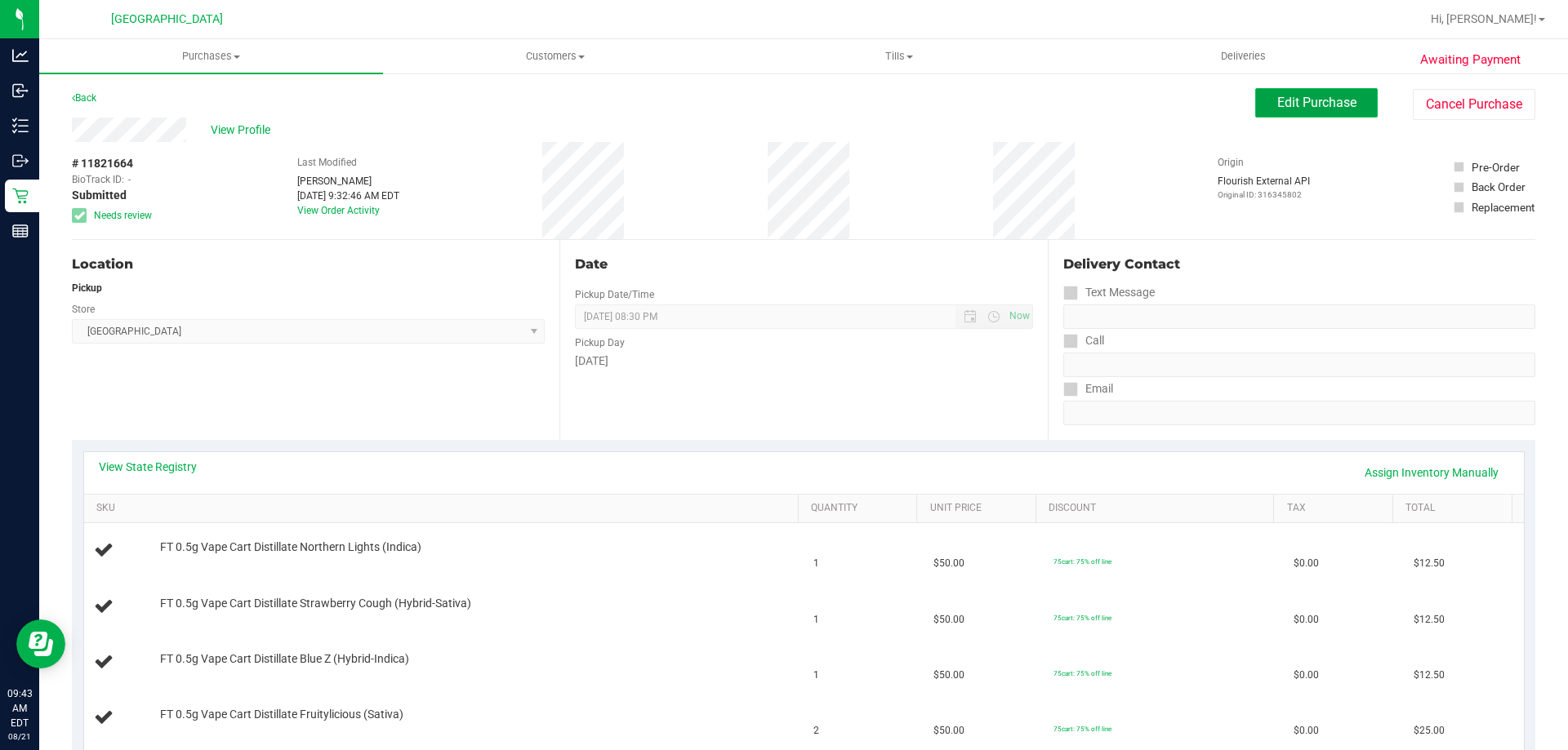
click at [1289, 100] on span "Edit Purchase" at bounding box center [1316, 102] width 79 height 15
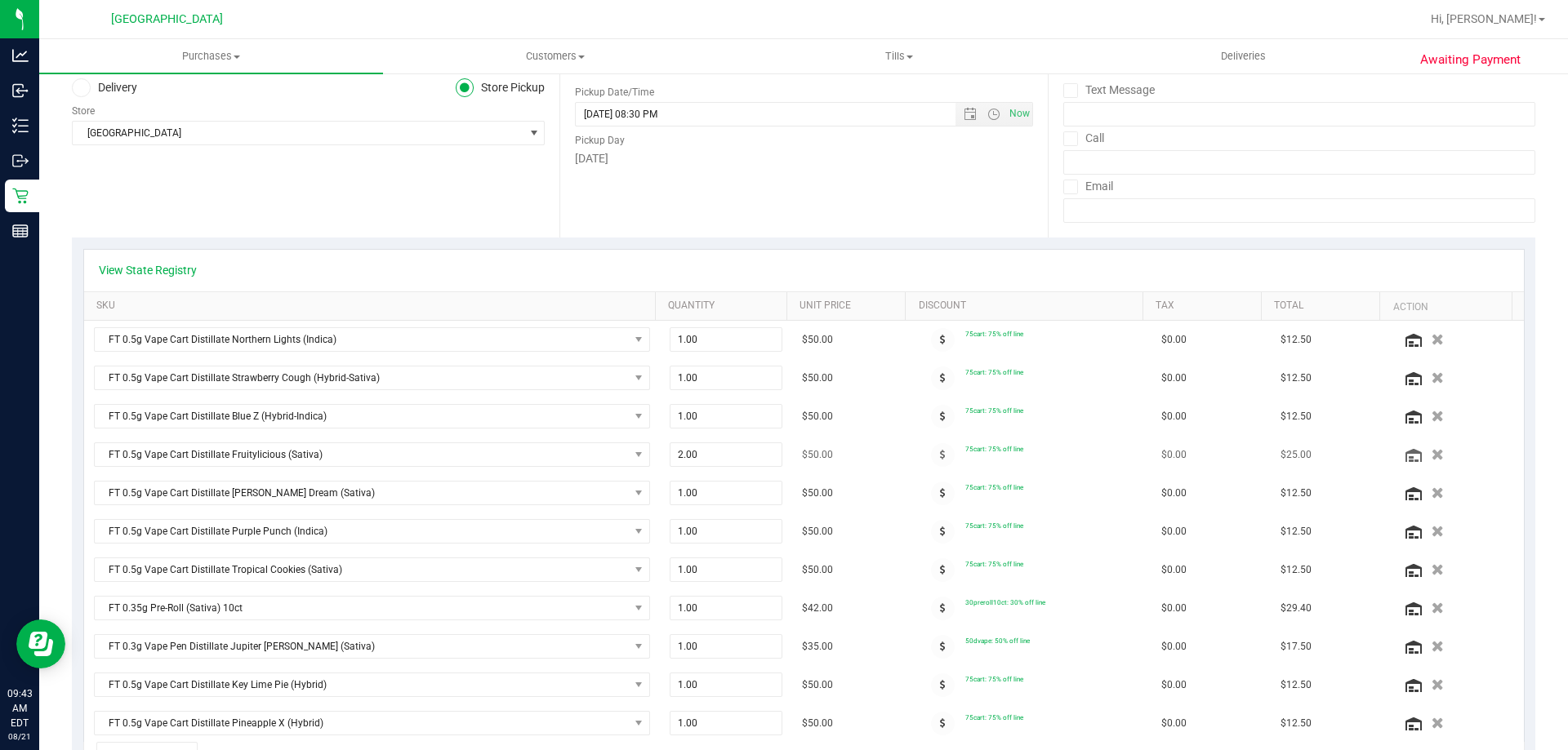
scroll to position [245, 0]
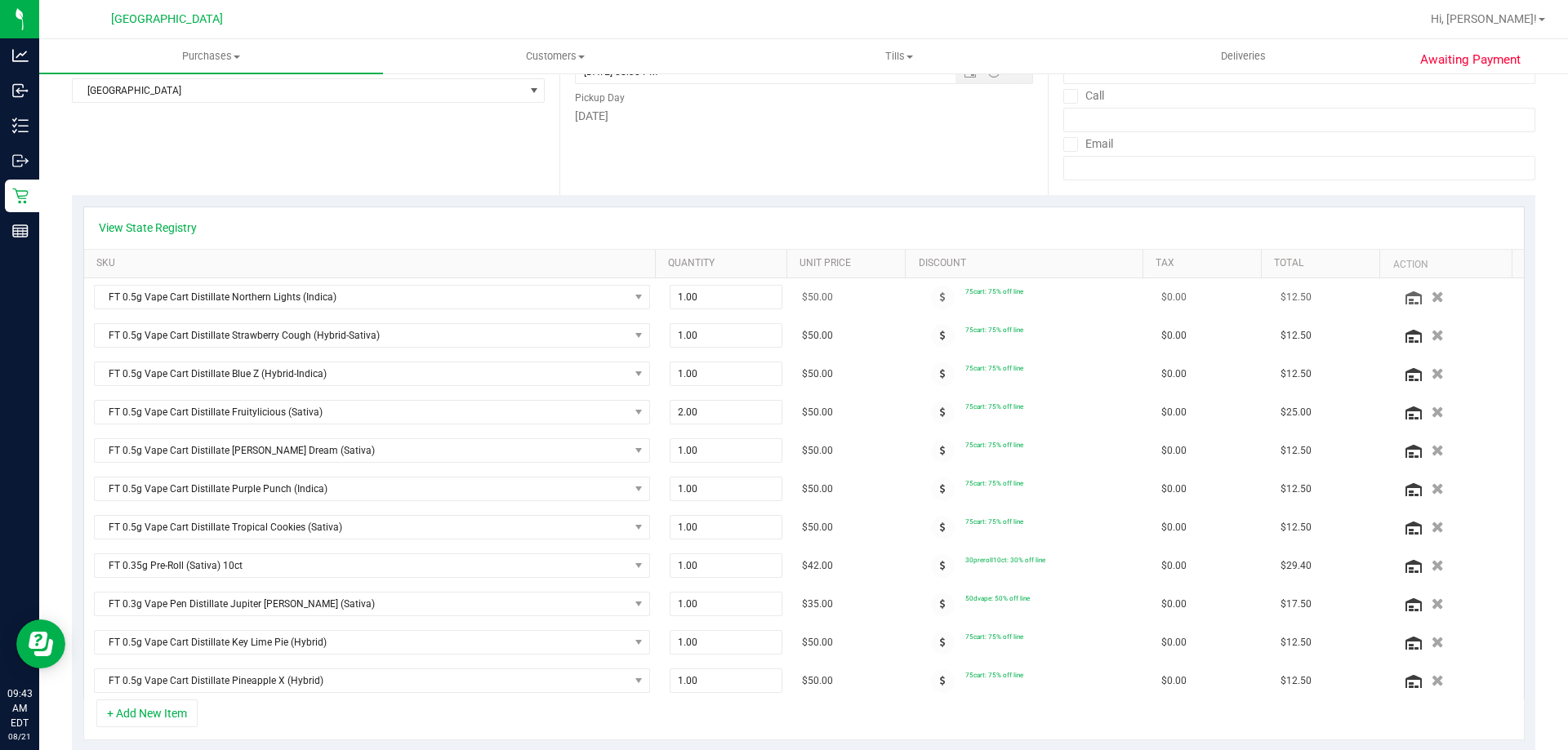
click at [1431, 296] on icon "button" at bounding box center [1437, 297] width 12 height 12
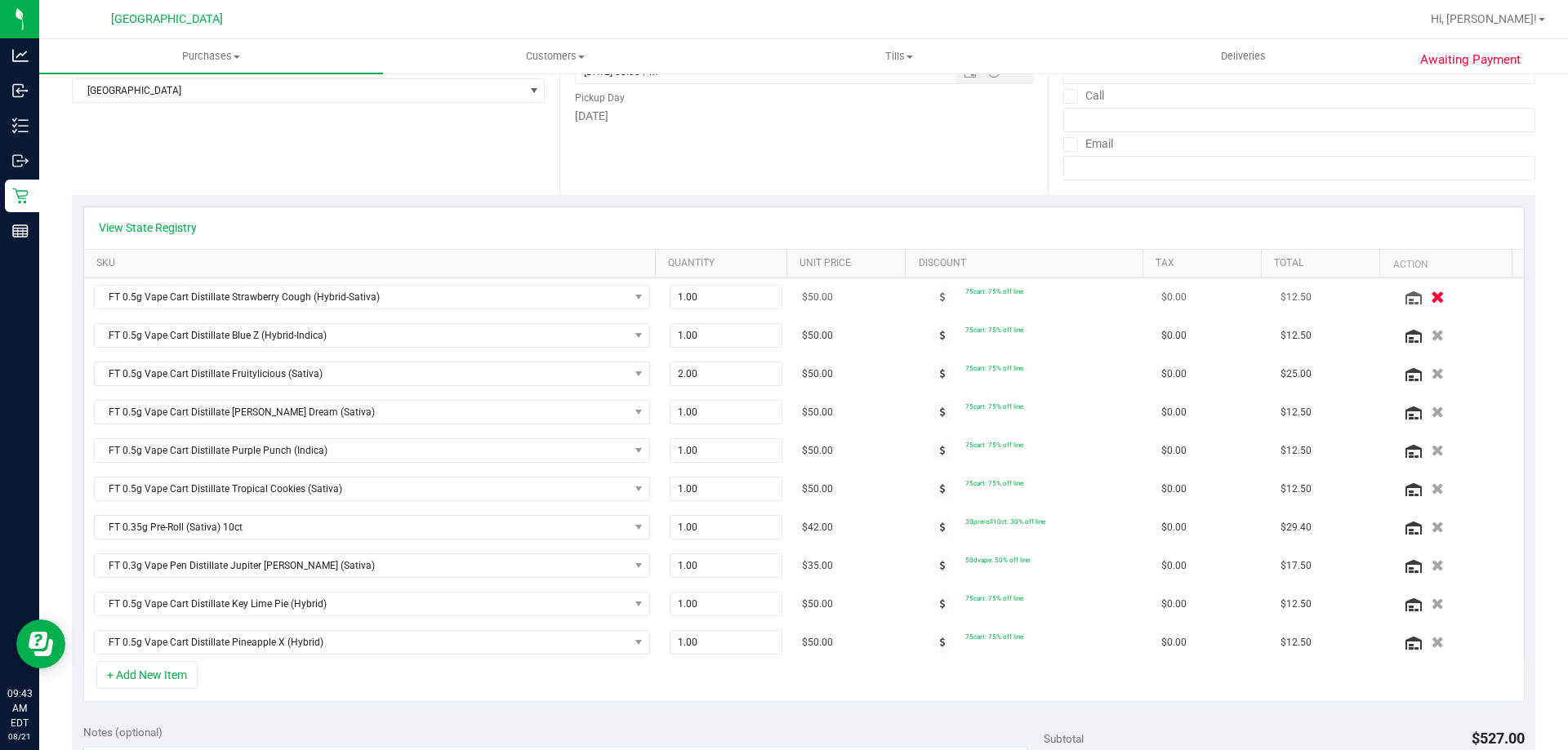
click at [1431, 296] on icon "button" at bounding box center [1437, 297] width 14 height 12
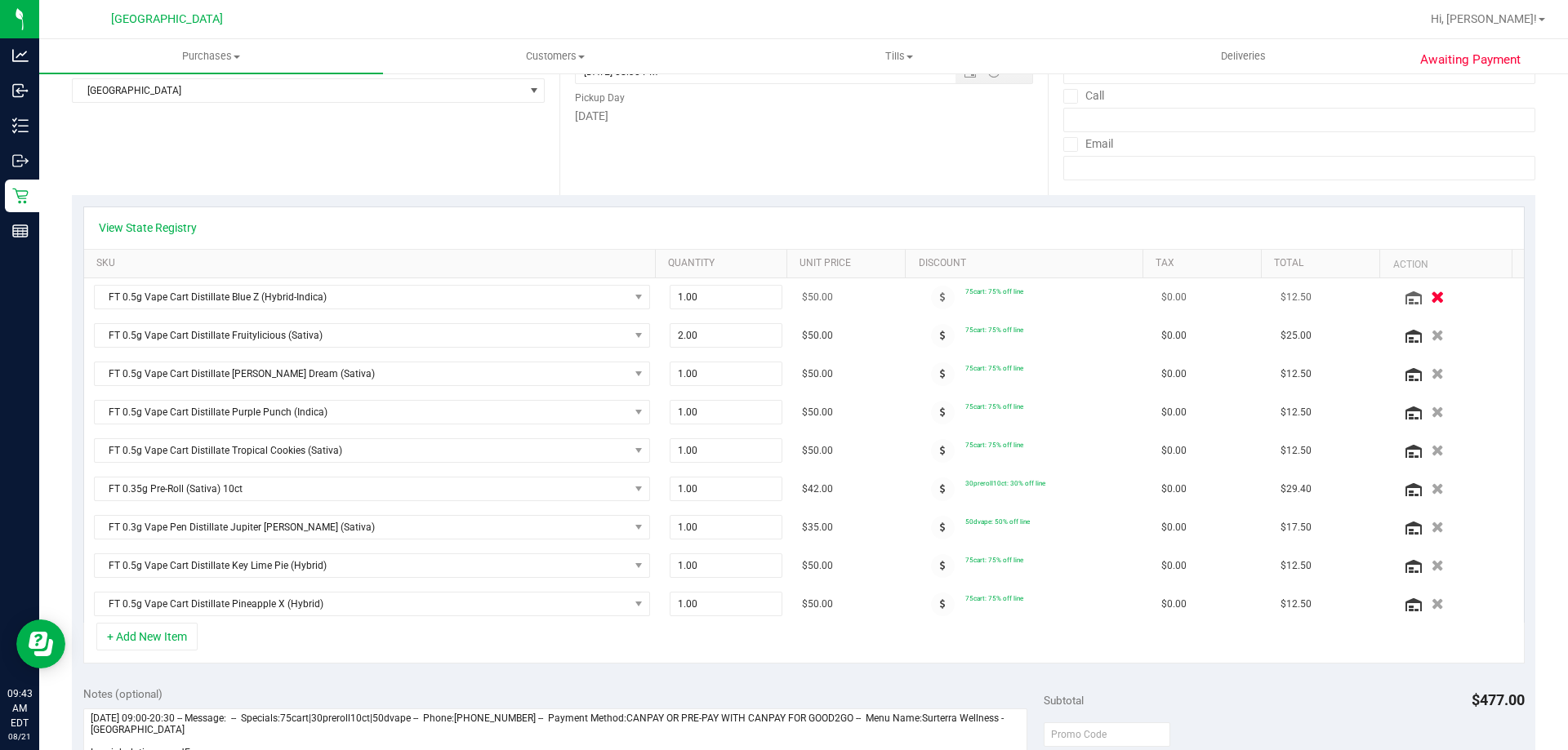
click at [1431, 296] on icon "button" at bounding box center [1437, 297] width 14 height 12
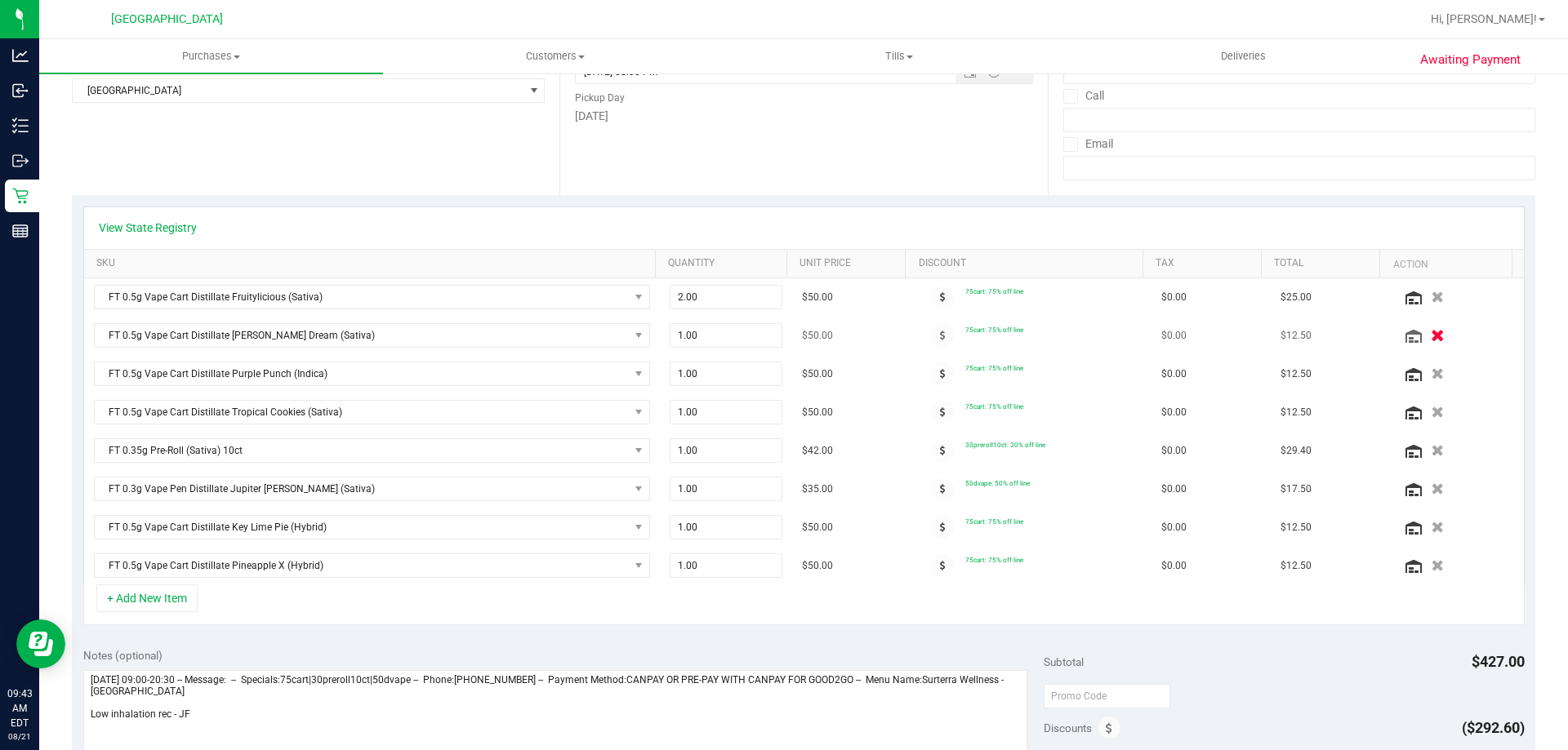
click at [1431, 330] on icon "button" at bounding box center [1437, 335] width 14 height 12
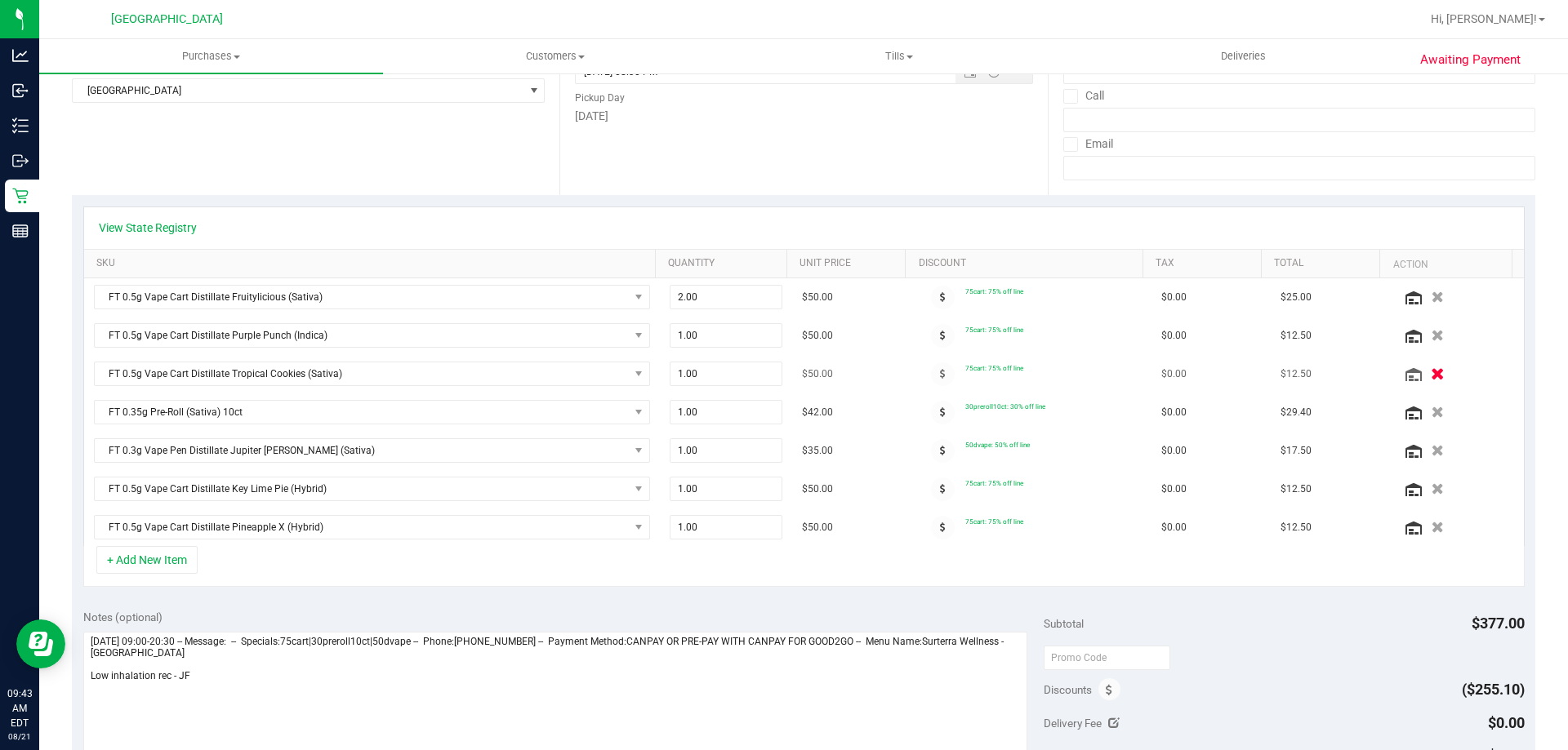
click at [1423, 372] on button "button" at bounding box center [1437, 373] width 27 height 17
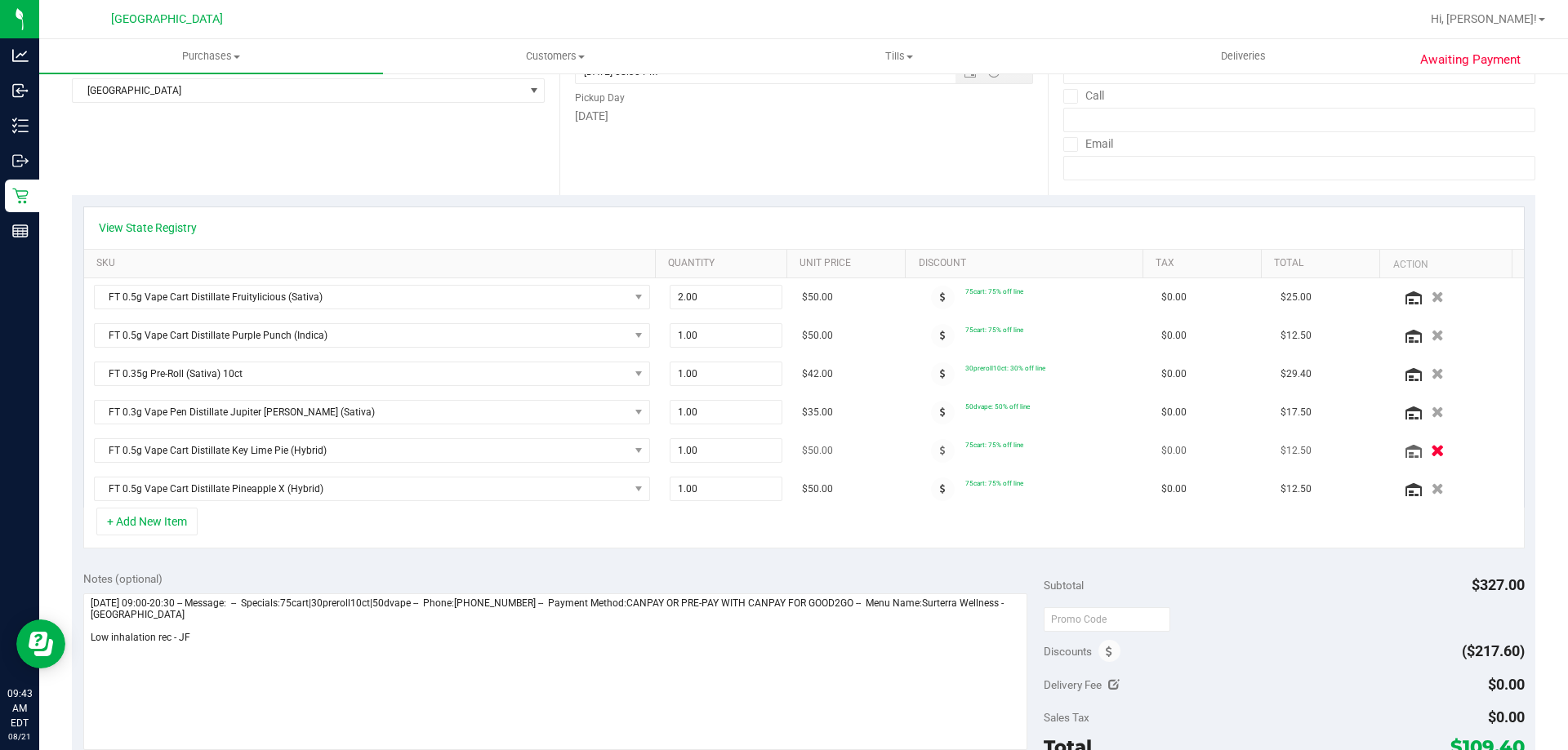
click at [1431, 456] on icon "button" at bounding box center [1437, 451] width 14 height 12
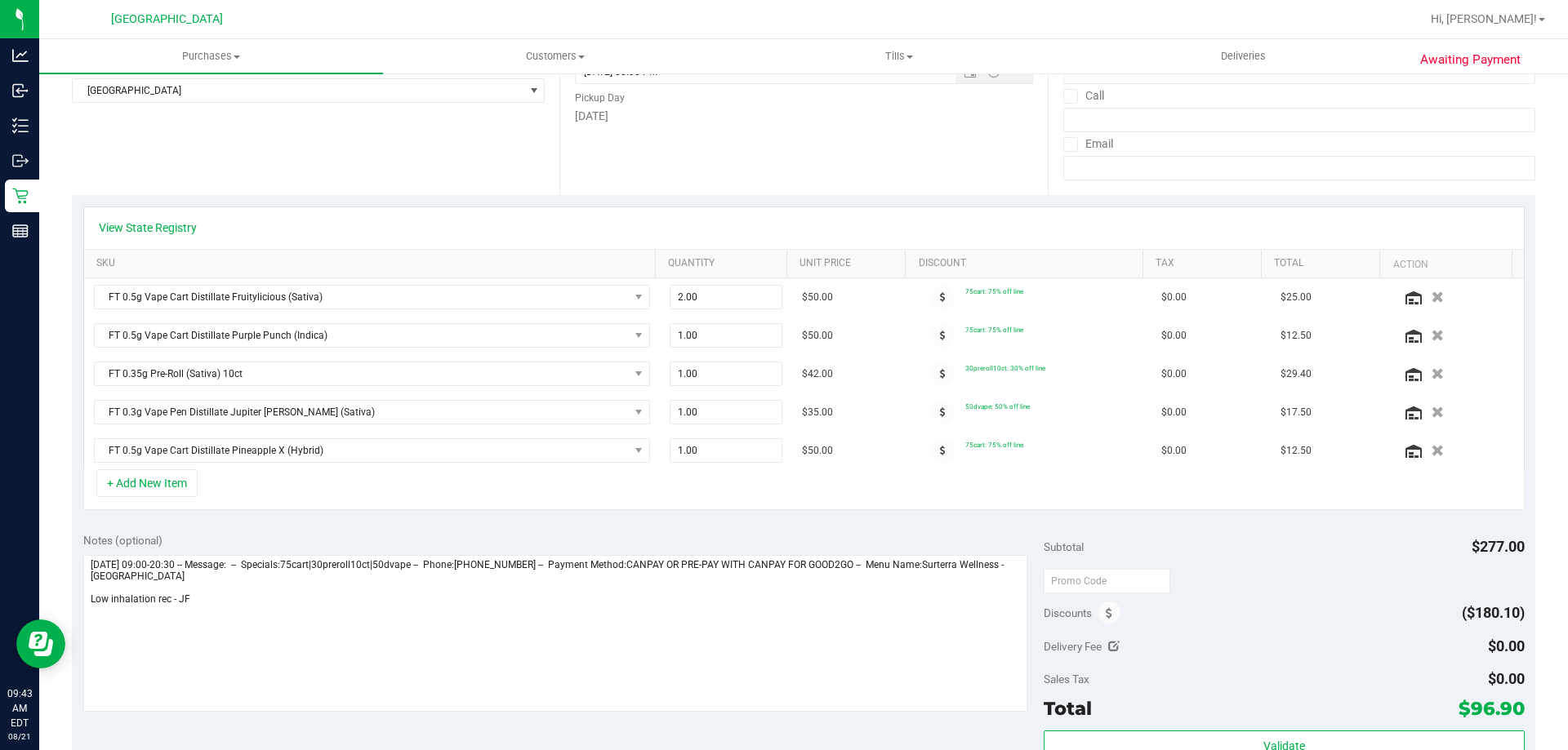
click at [1431, 456] on icon "button" at bounding box center [1437, 451] width 12 height 12
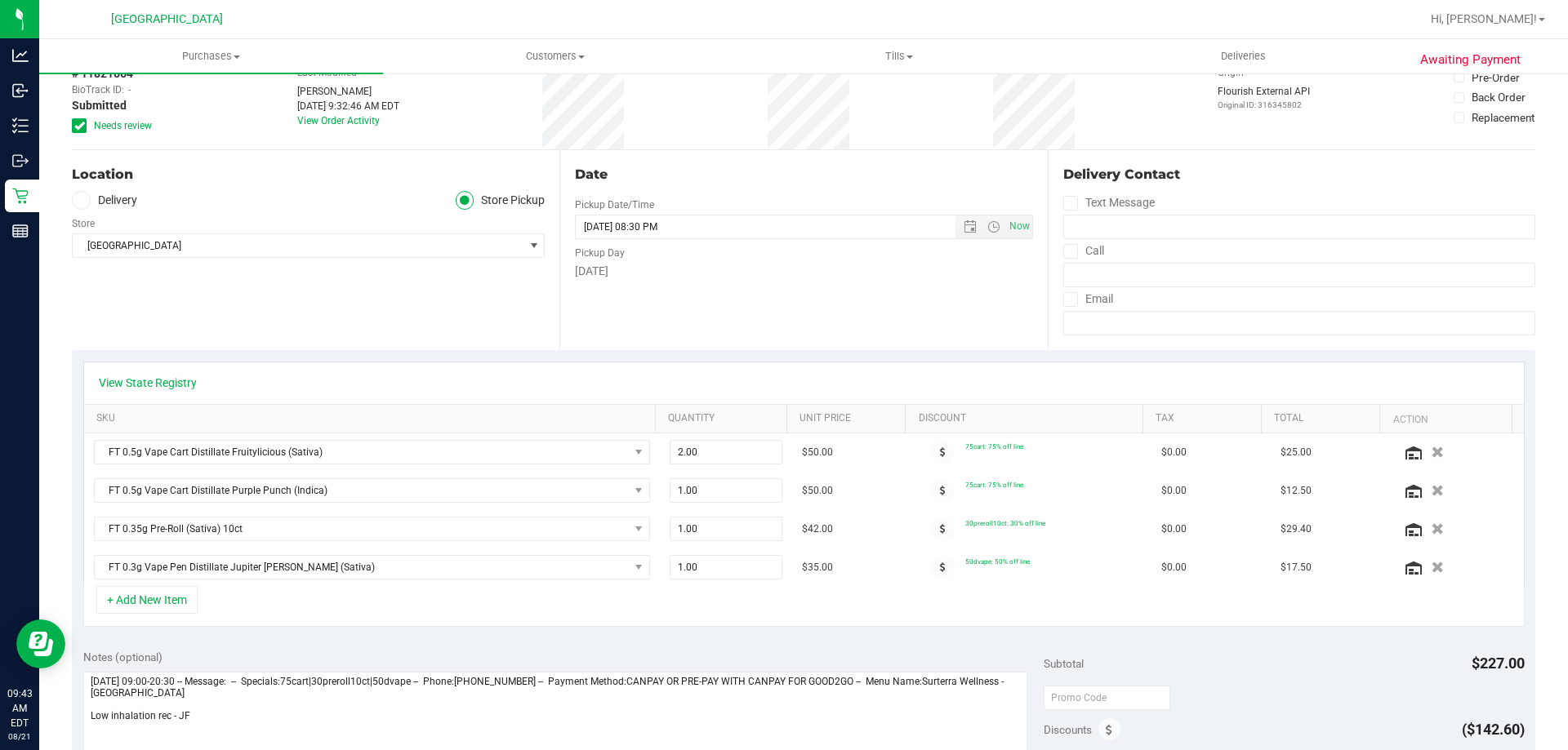
scroll to position [0, 0]
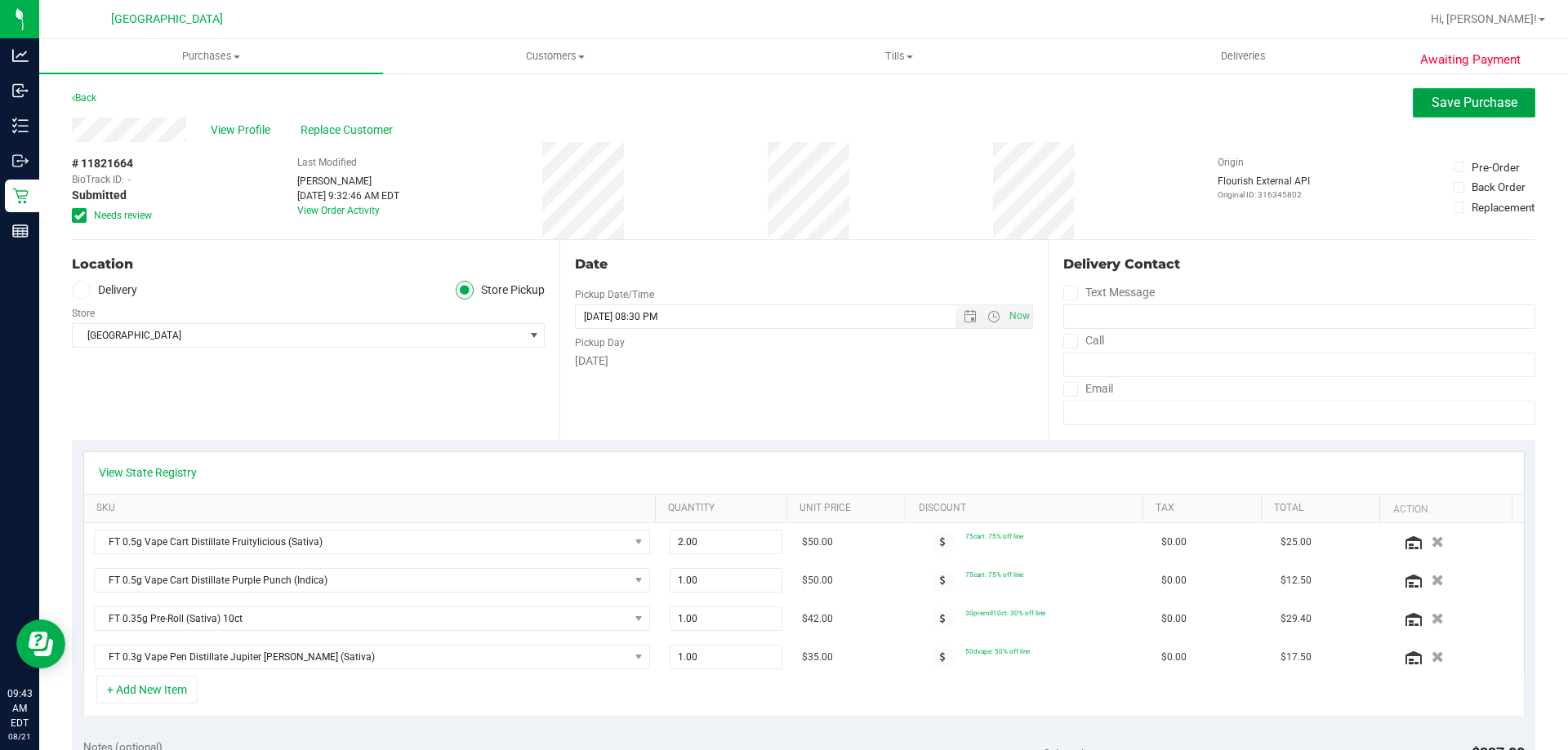
click at [1431, 105] on span "Save Purchase" at bounding box center [1474, 102] width 86 height 15
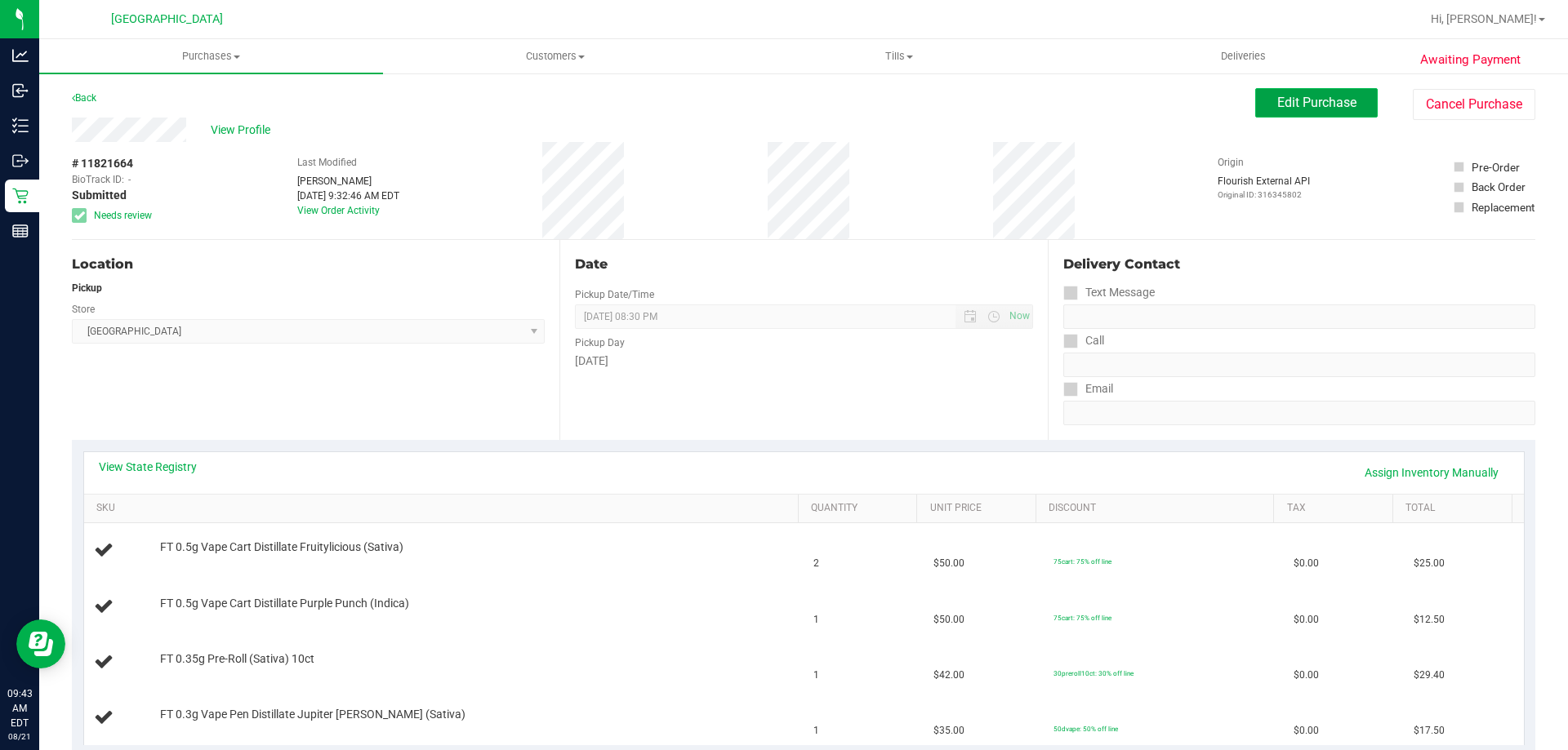
click at [1339, 101] on span "Edit Purchase" at bounding box center [1316, 102] width 79 height 15
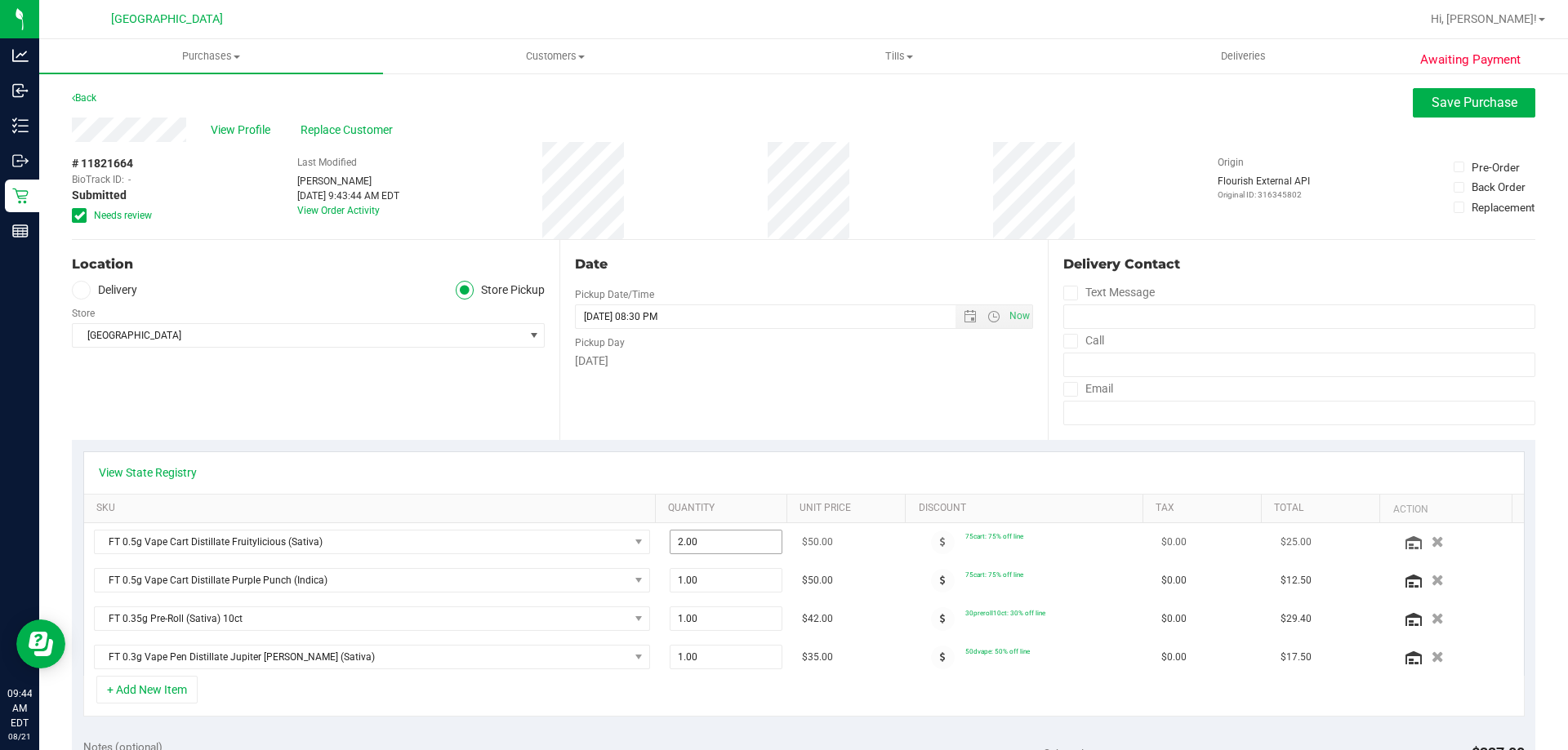
click at [690, 544] on span "2.00 2" at bounding box center [726, 542] width 114 height 25
type input "1"
type input "1.00"
click at [1472, 91] on div "Awaiting Payment Back Save Purchase View Profile Replace Customer # 11821664 Bi…" at bounding box center [803, 754] width 1529 height 1363
click at [1471, 95] on span "Save Purchase" at bounding box center [1474, 102] width 86 height 15
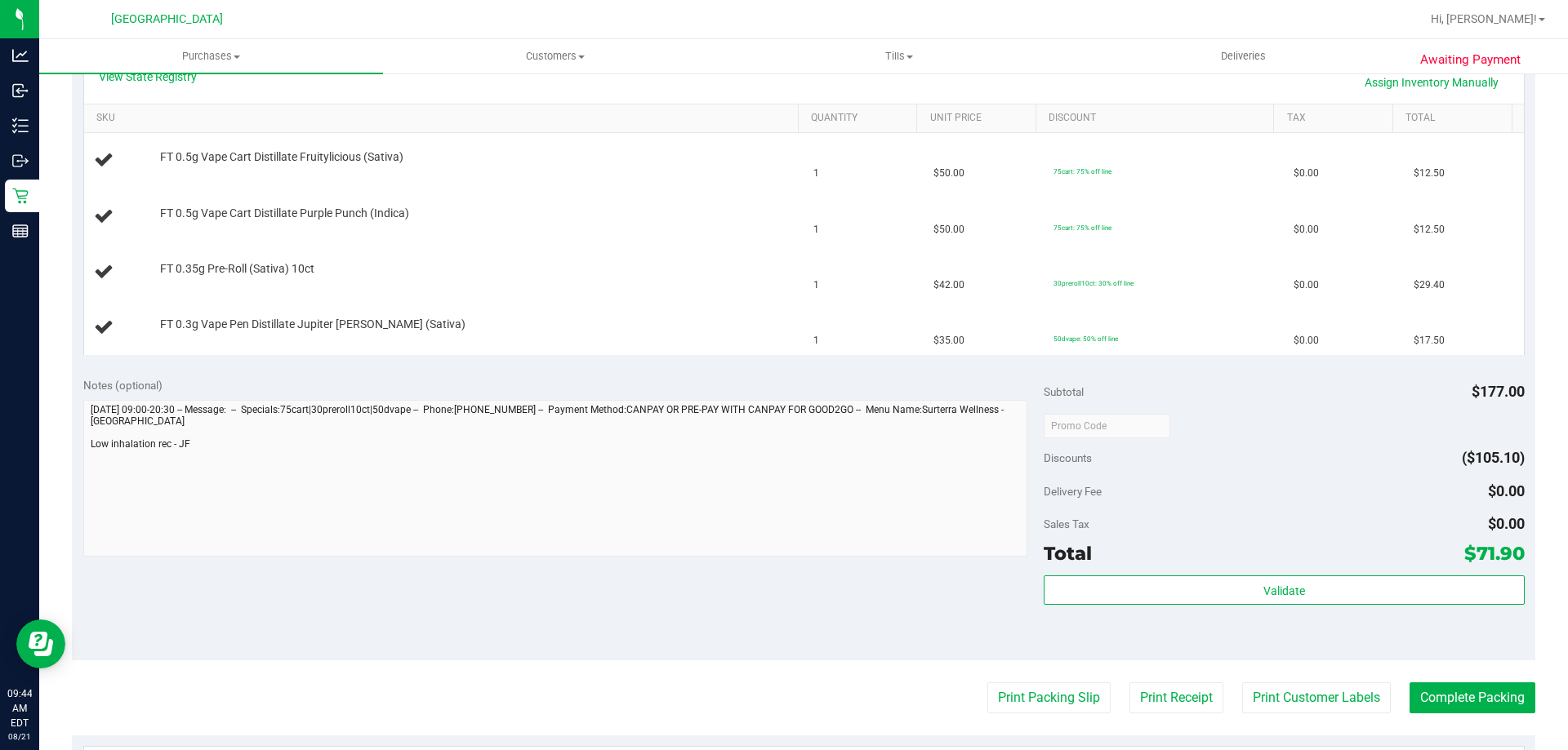
scroll to position [408, 0]
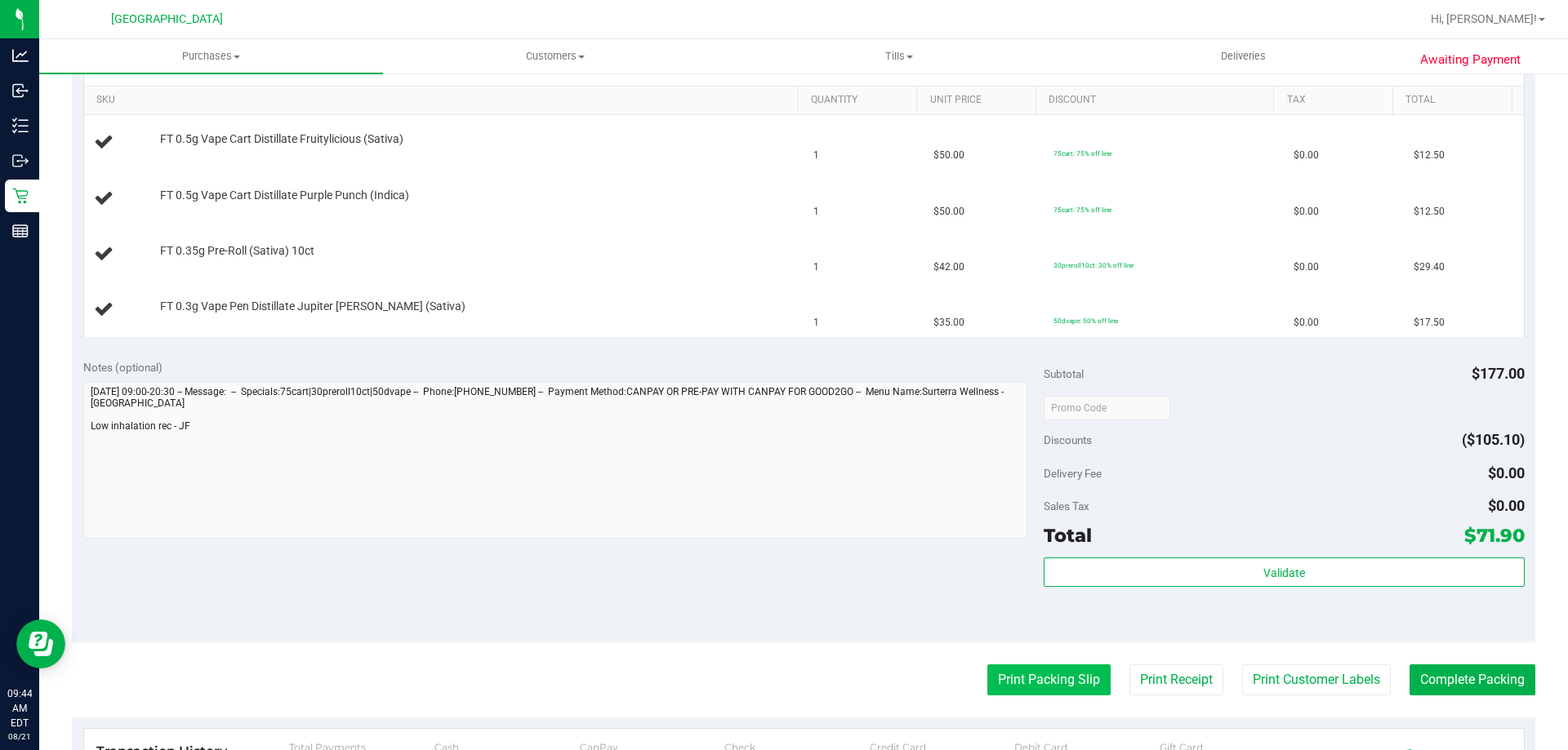
click at [1064, 672] on button "Print Packing Slip" at bounding box center [1048, 680] width 123 height 31
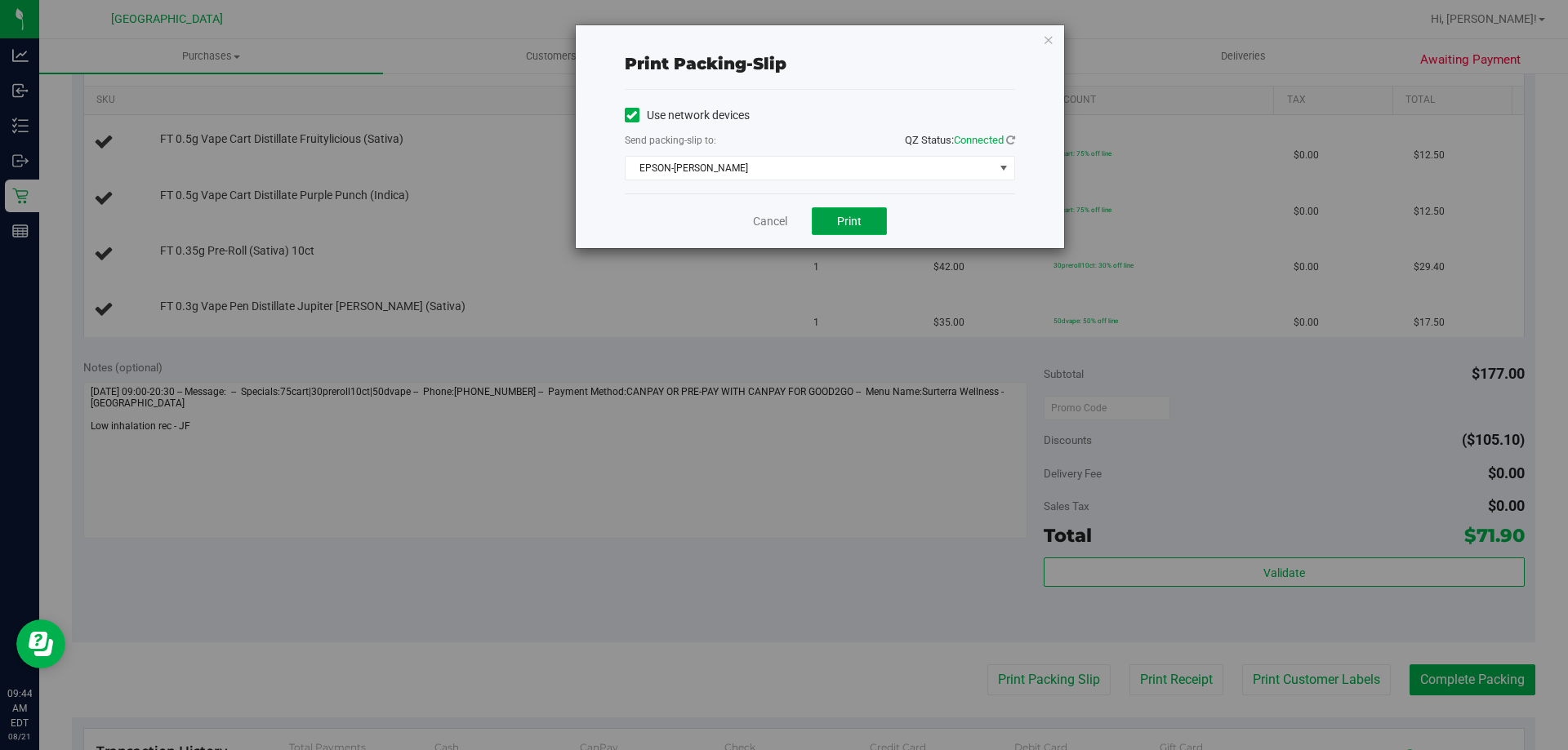
click at [877, 221] on button "Print" at bounding box center [849, 221] width 75 height 27
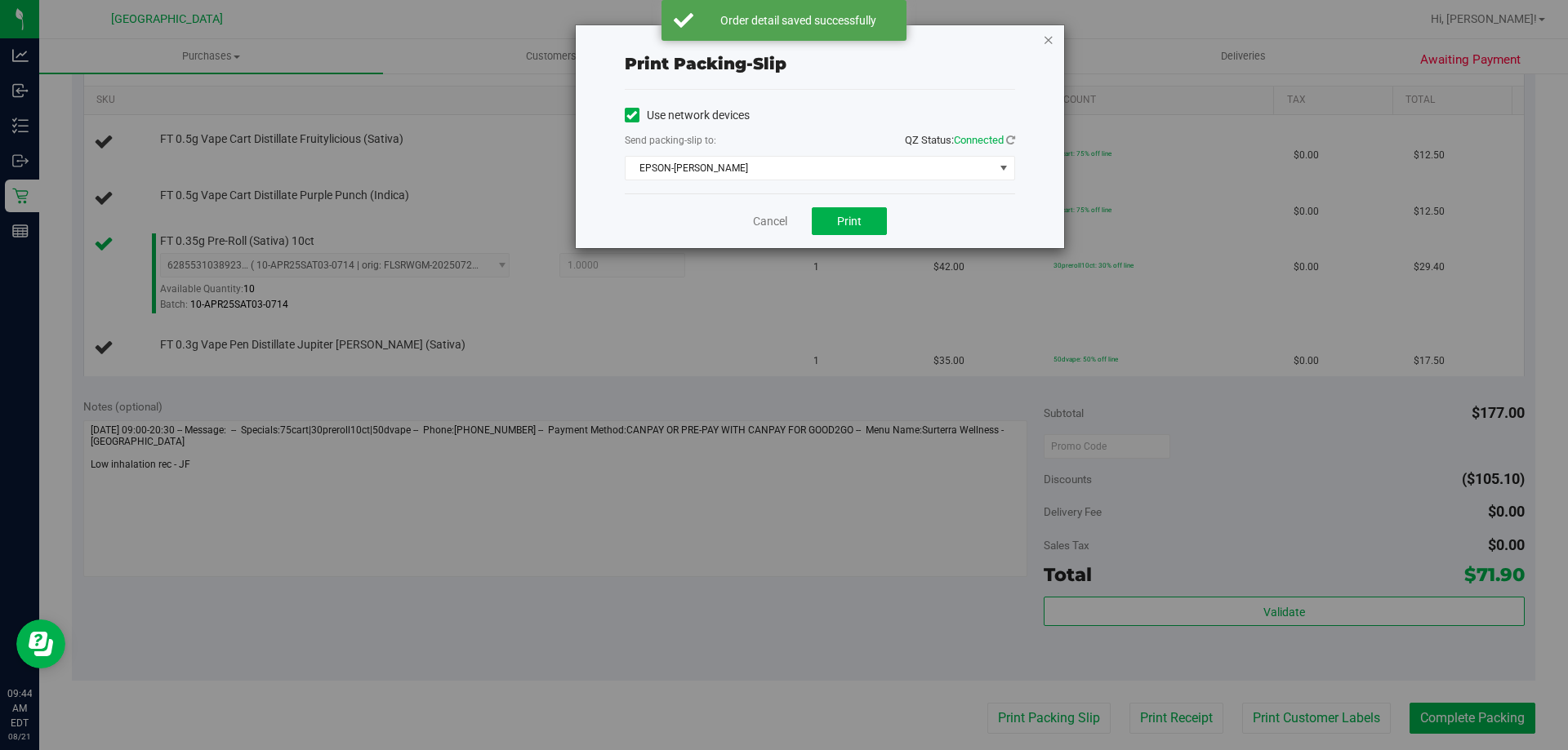
click at [1050, 39] on icon "button" at bounding box center [1048, 39] width 12 height 20
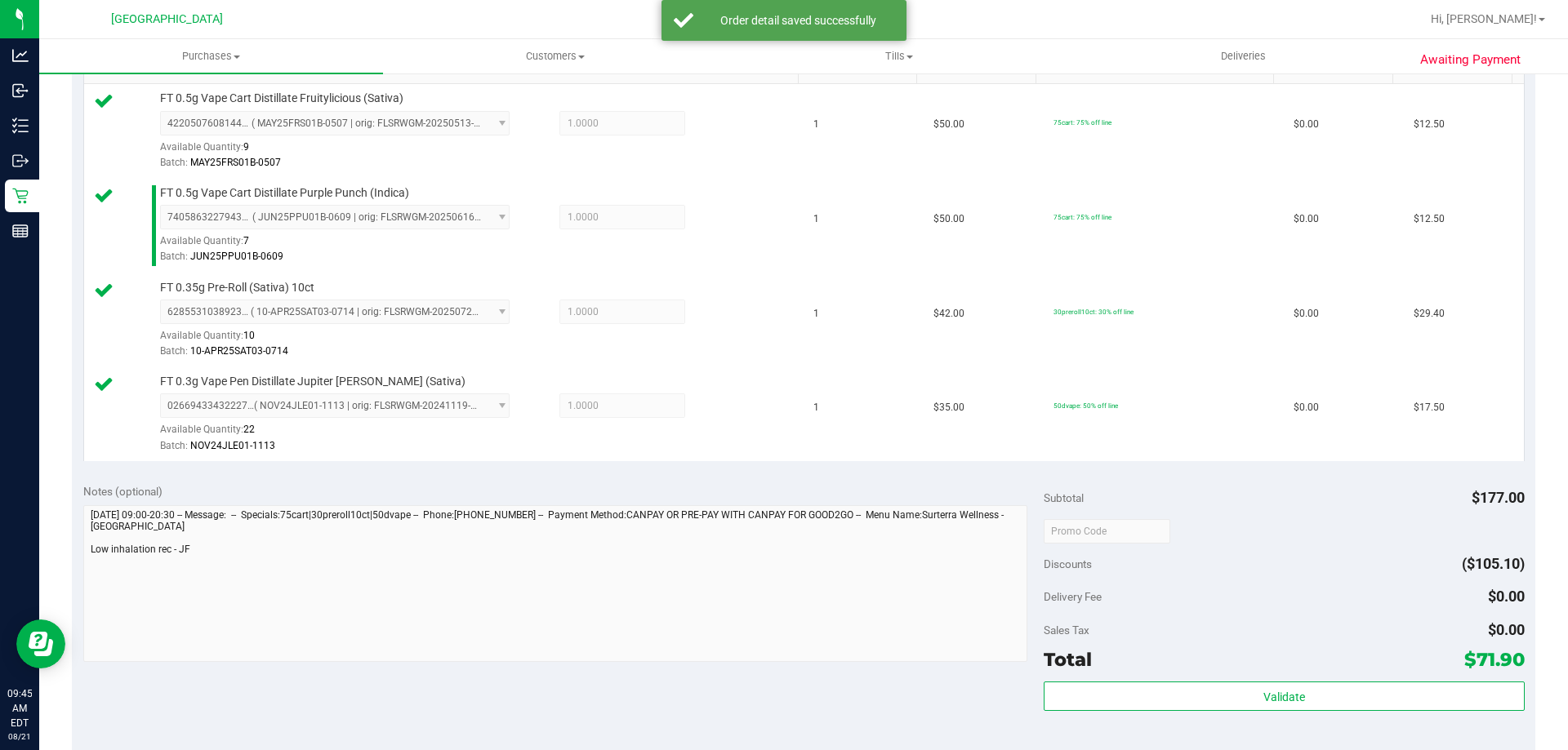
scroll to position [653, 0]
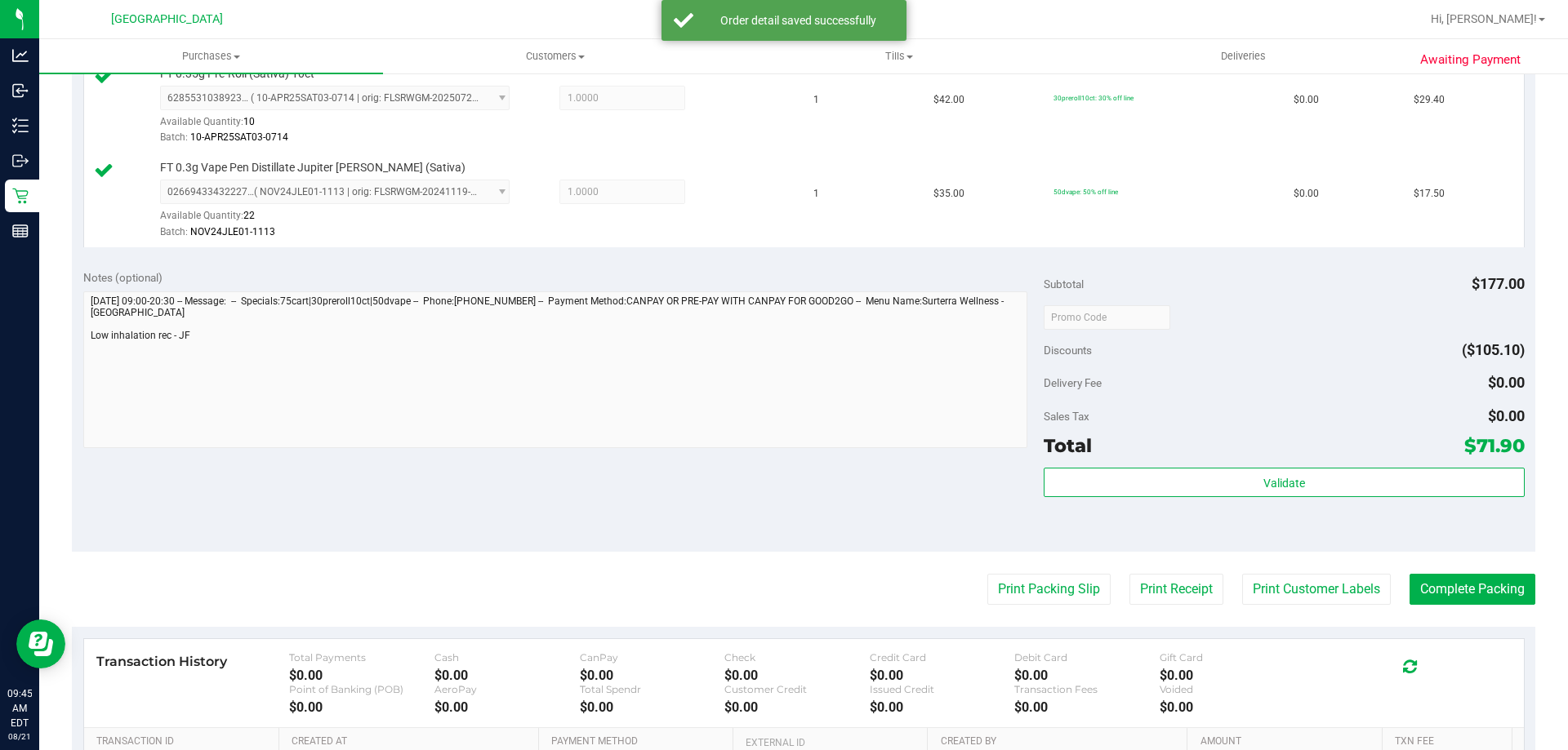
click at [1306, 497] on div "Validate" at bounding box center [1283, 483] width 480 height 31
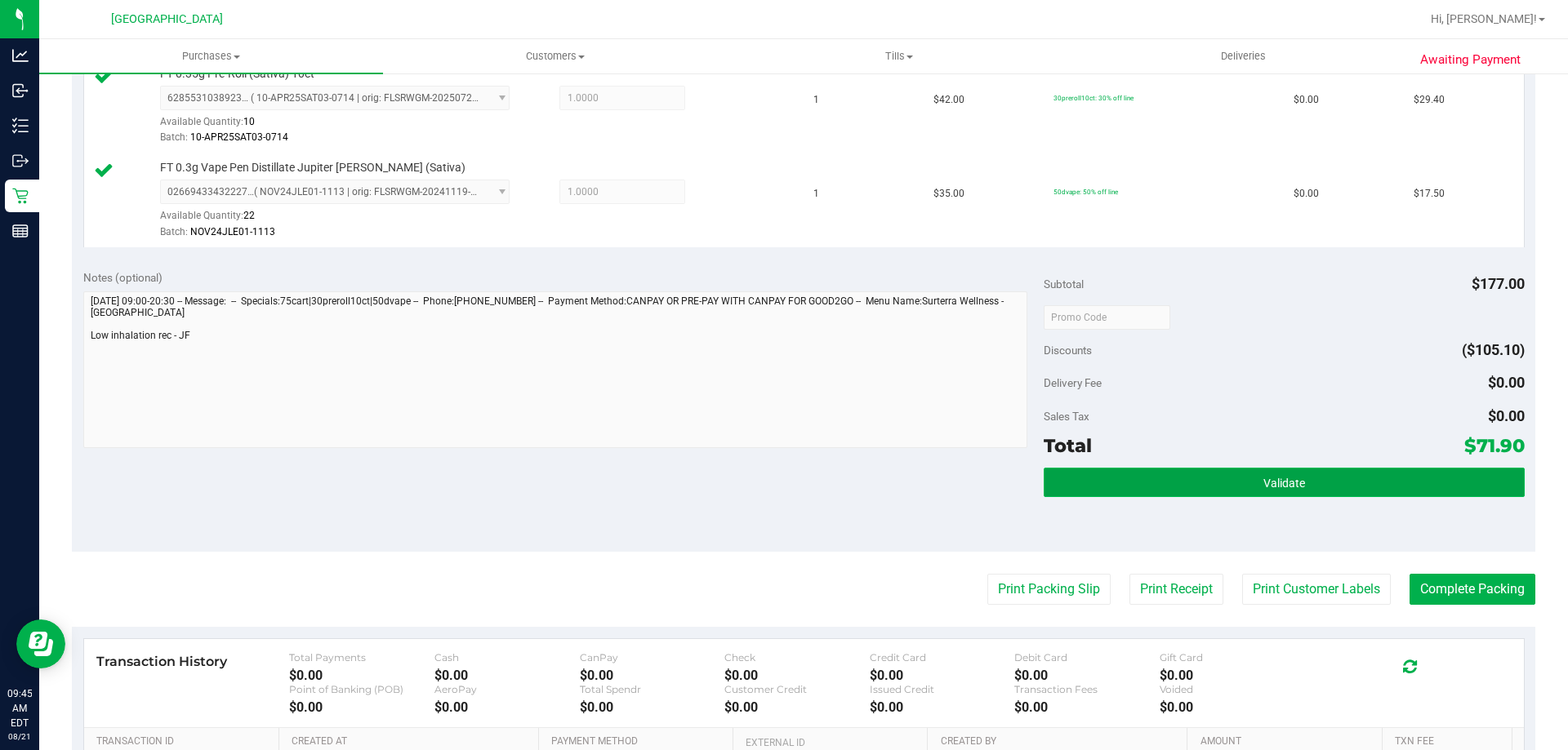
click at [1304, 488] on button "Validate" at bounding box center [1283, 482] width 480 height 29
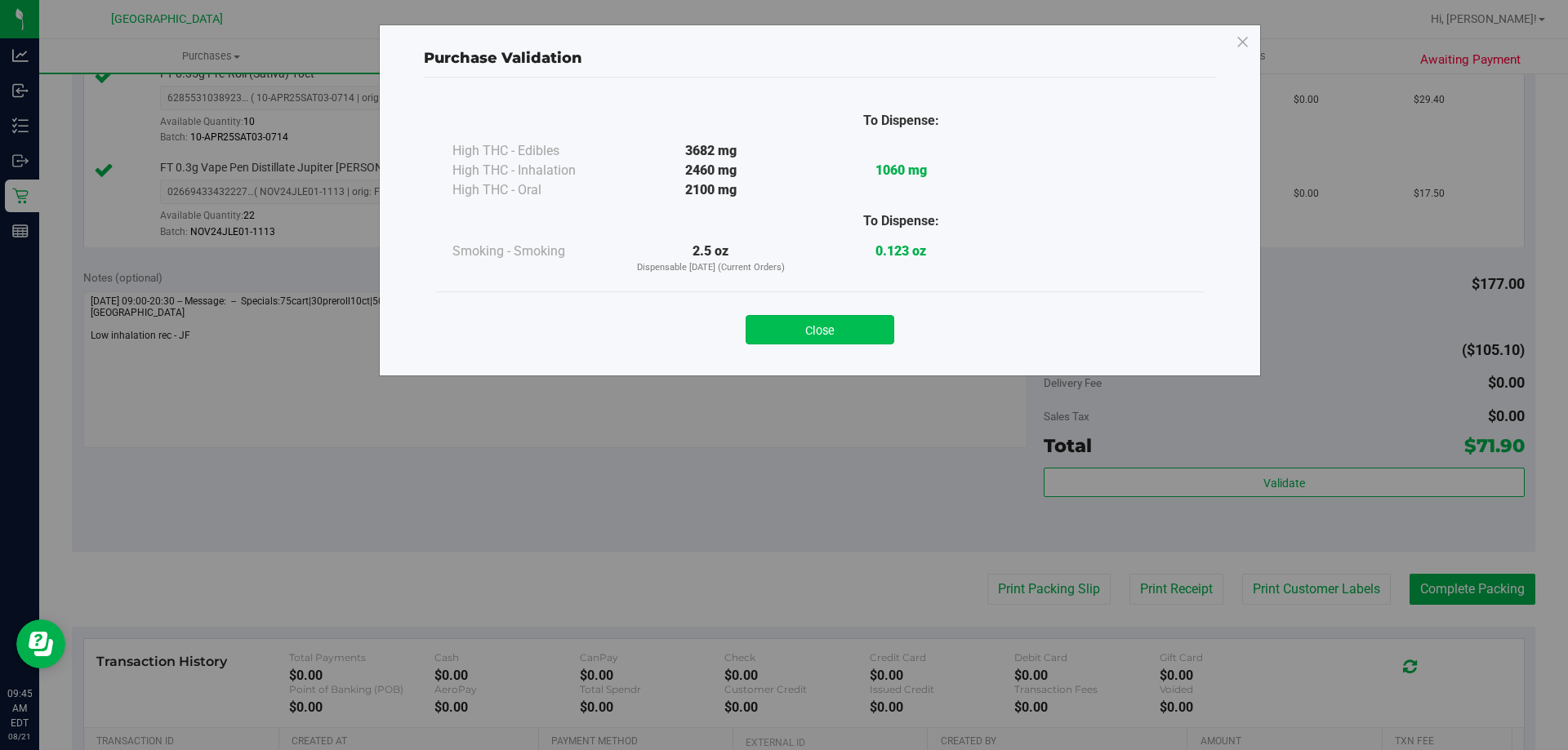
click at [846, 332] on button "Close" at bounding box center [820, 329] width 148 height 29
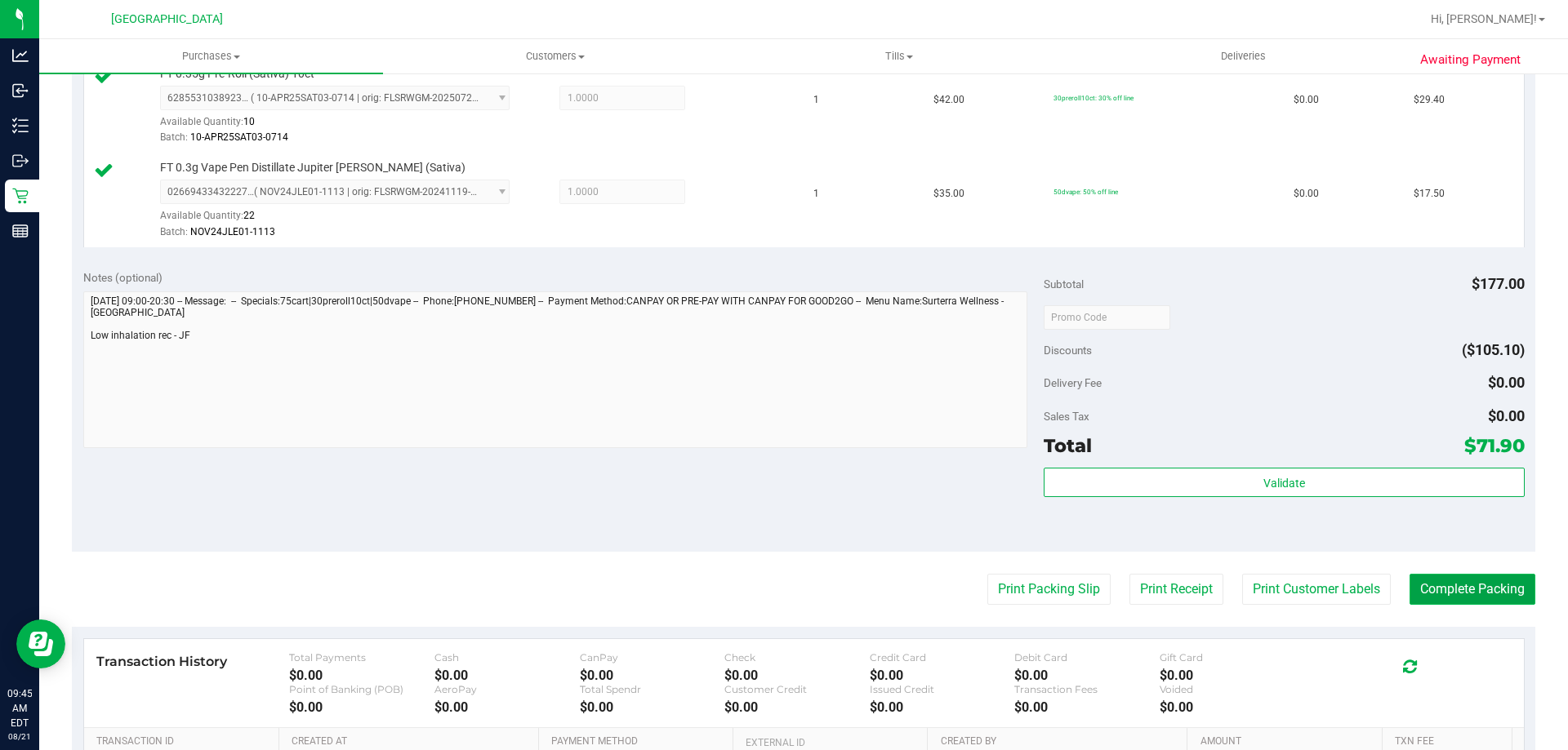
click at [1483, 593] on button "Complete Packing" at bounding box center [1472, 589] width 126 height 31
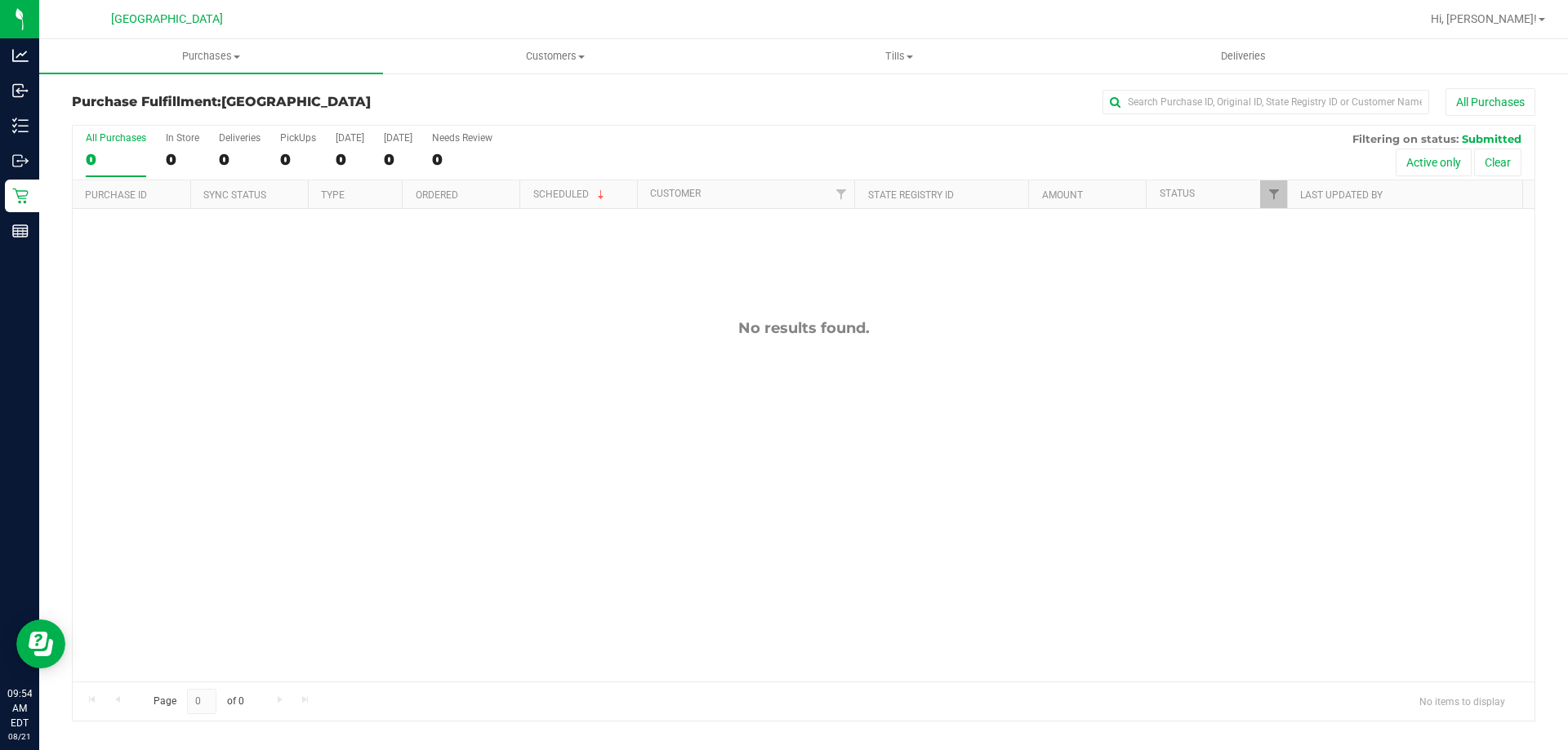
click at [416, 357] on div "No results found." at bounding box center [803, 501] width 1461 height 583
click at [536, 436] on div "No results found." at bounding box center [803, 501] width 1461 height 583
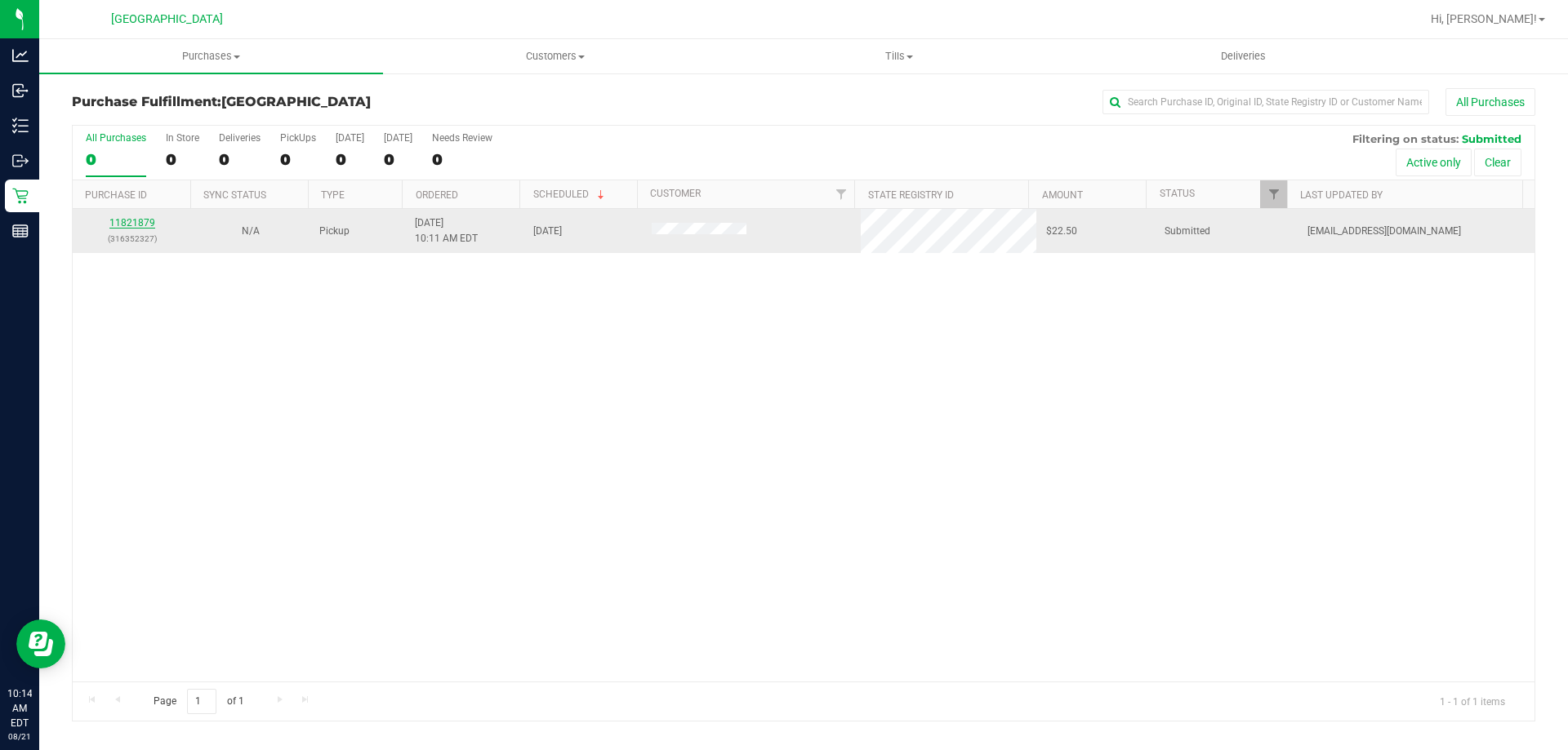
click at [147, 218] on link "11821879" at bounding box center [132, 223] width 46 height 12
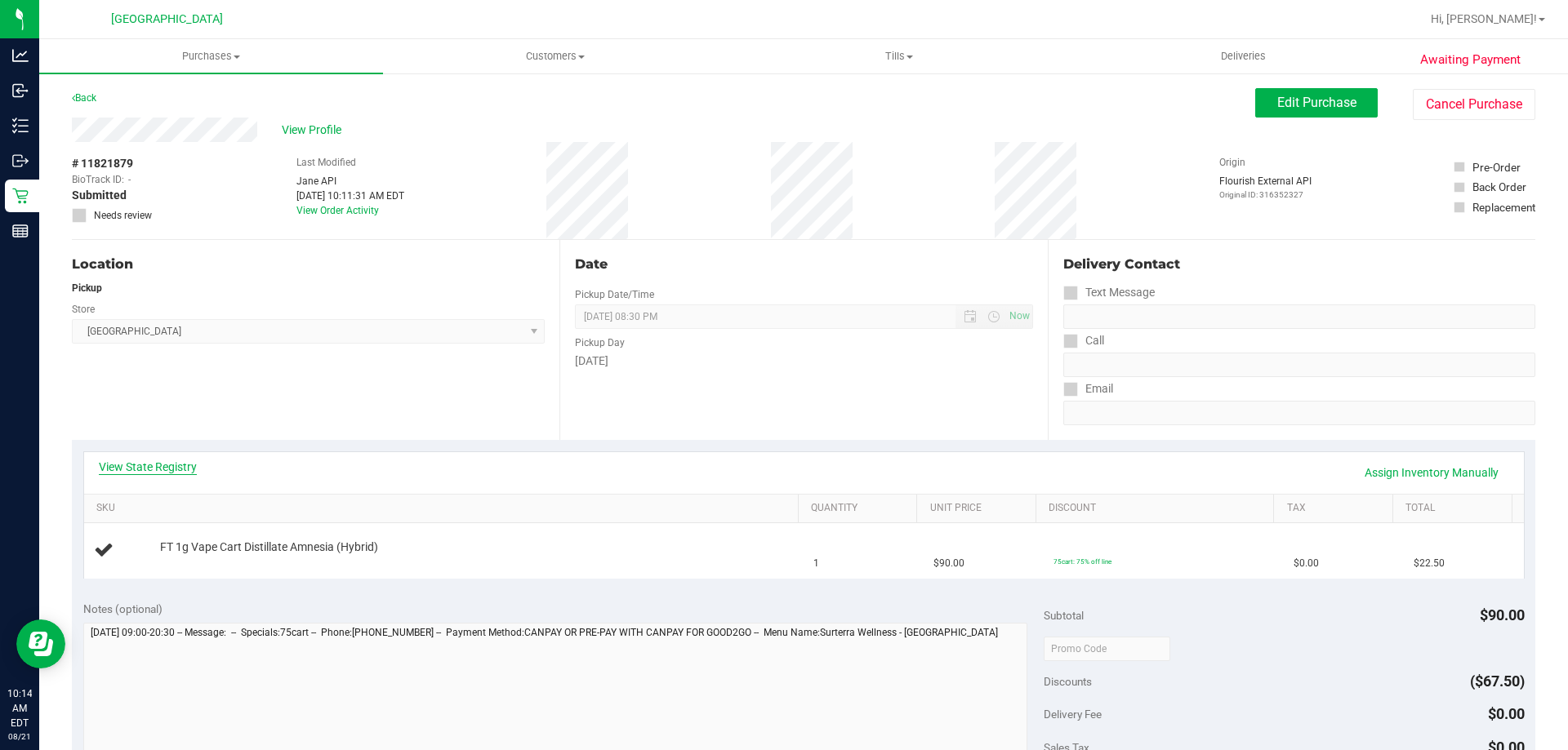
click at [159, 467] on link "View State Registry" at bounding box center [148, 467] width 98 height 16
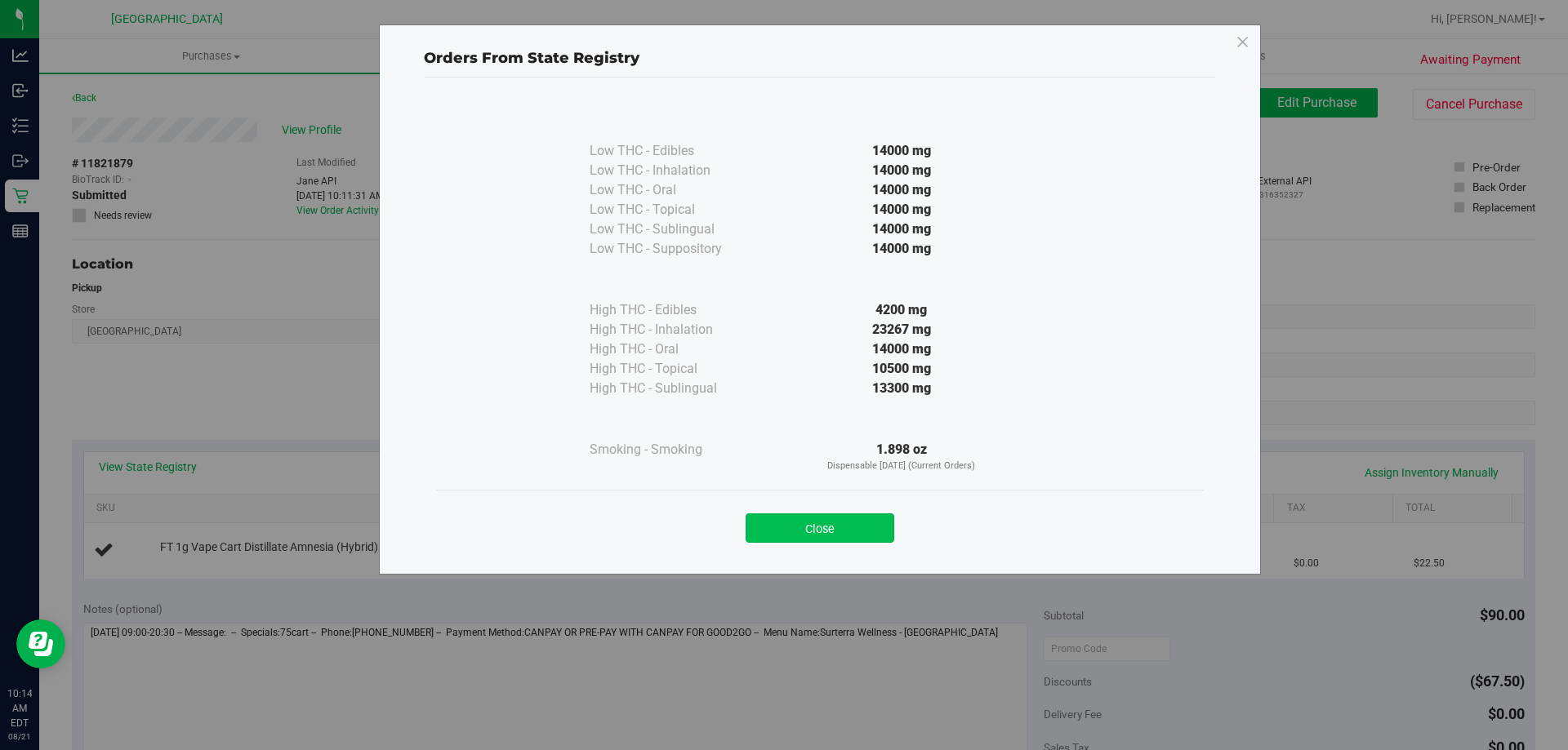
click at [802, 537] on button "Close" at bounding box center [820, 528] width 148 height 29
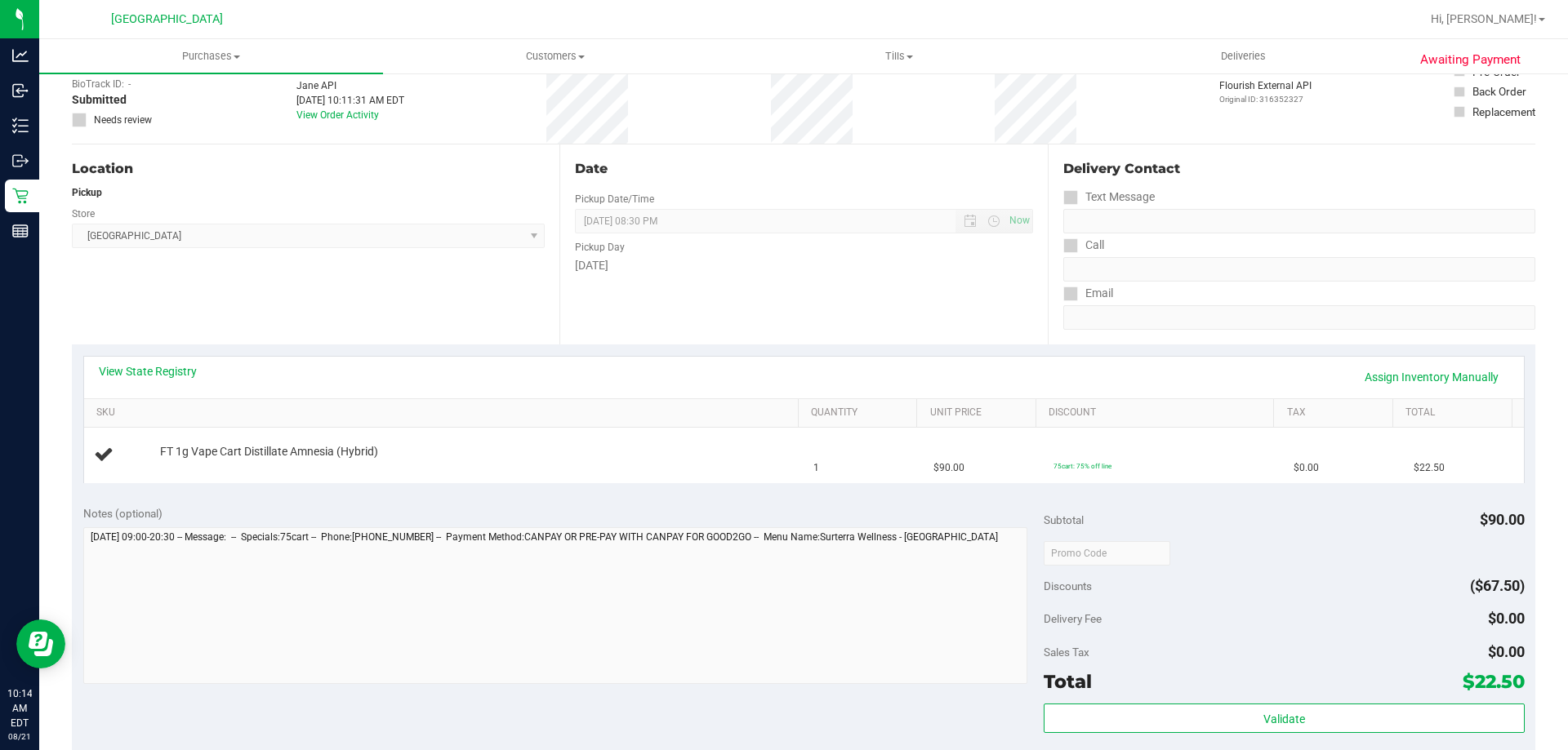
scroll to position [245, 0]
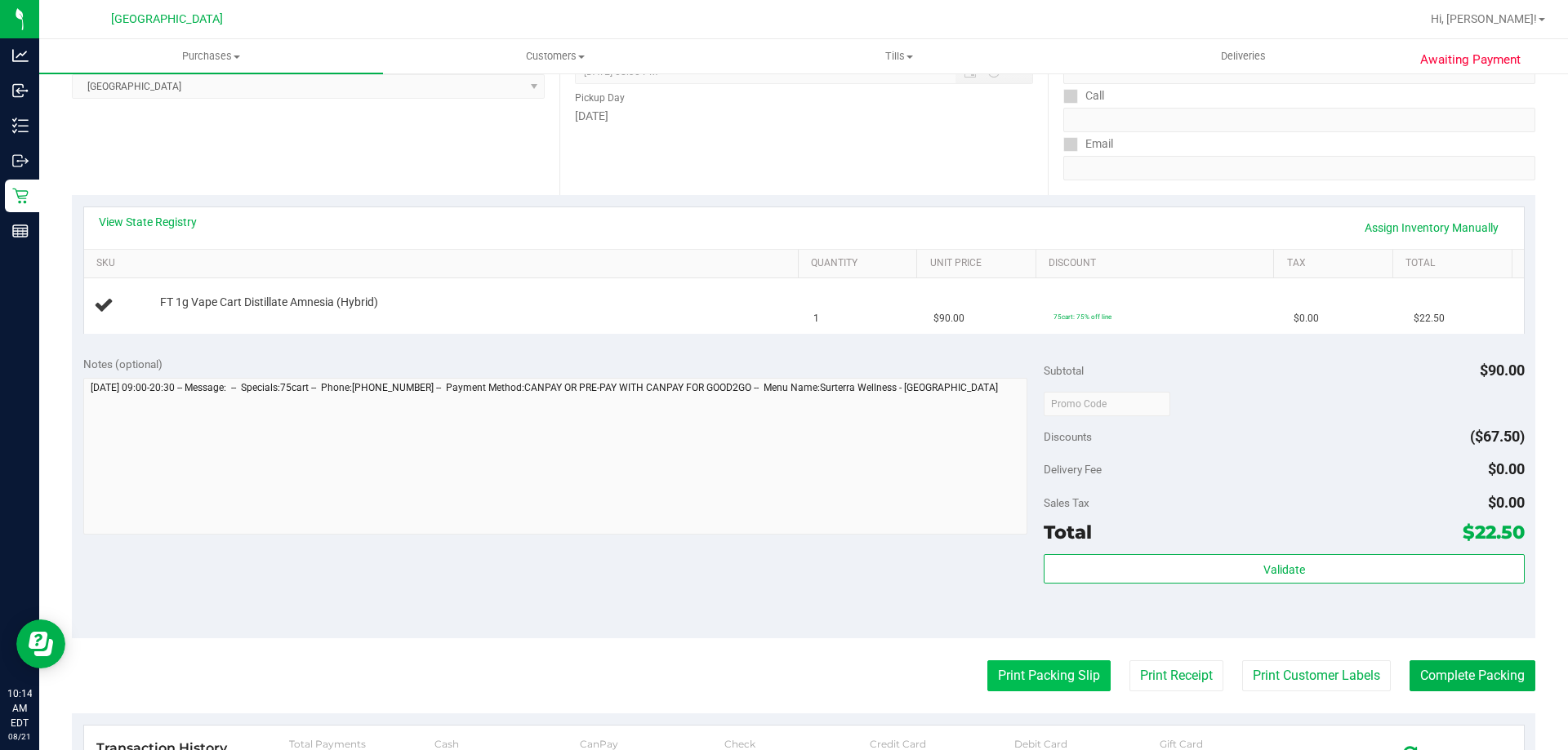
click at [1003, 667] on button "Print Packing Slip" at bounding box center [1048, 675] width 123 height 31
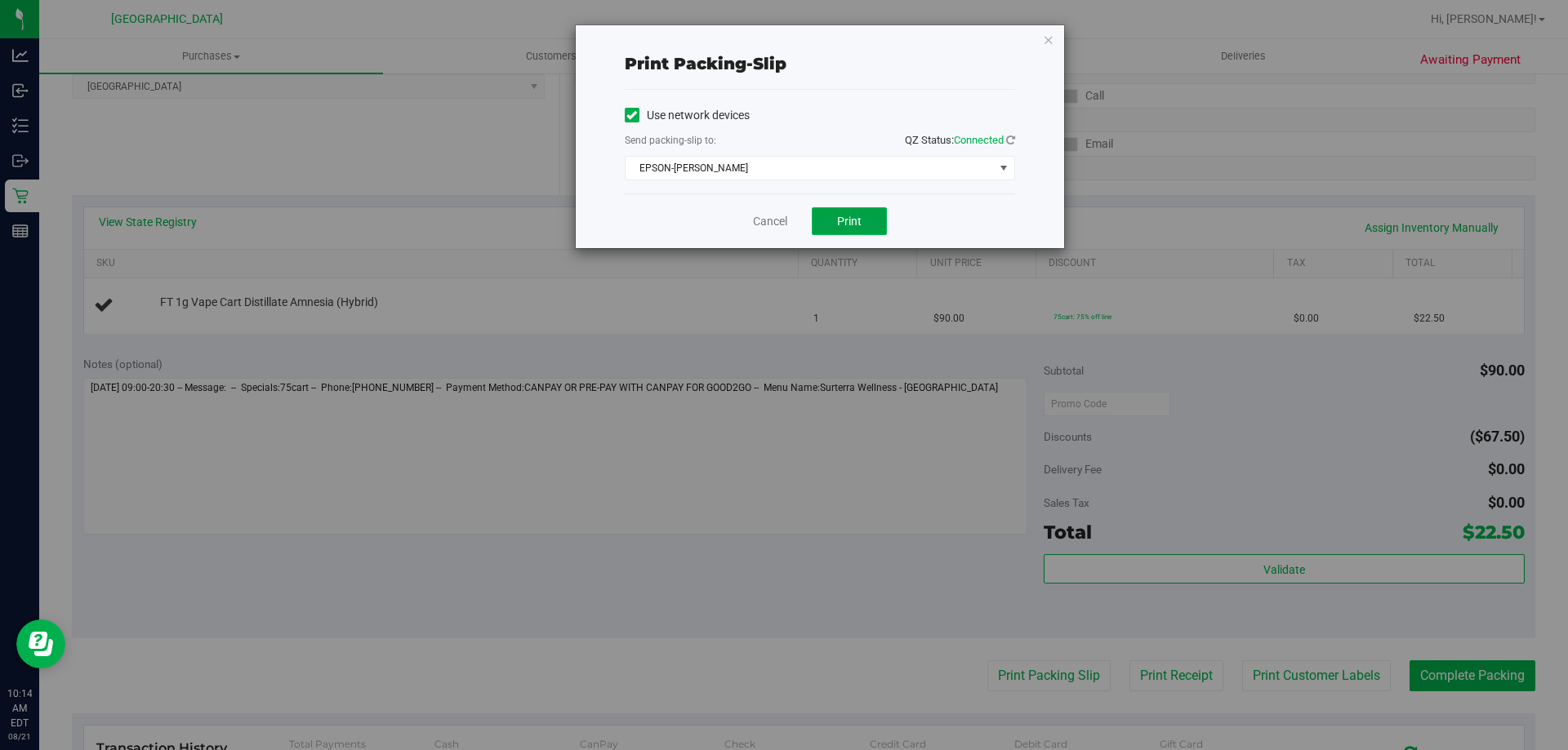
click at [863, 226] on button "Print" at bounding box center [849, 221] width 75 height 27
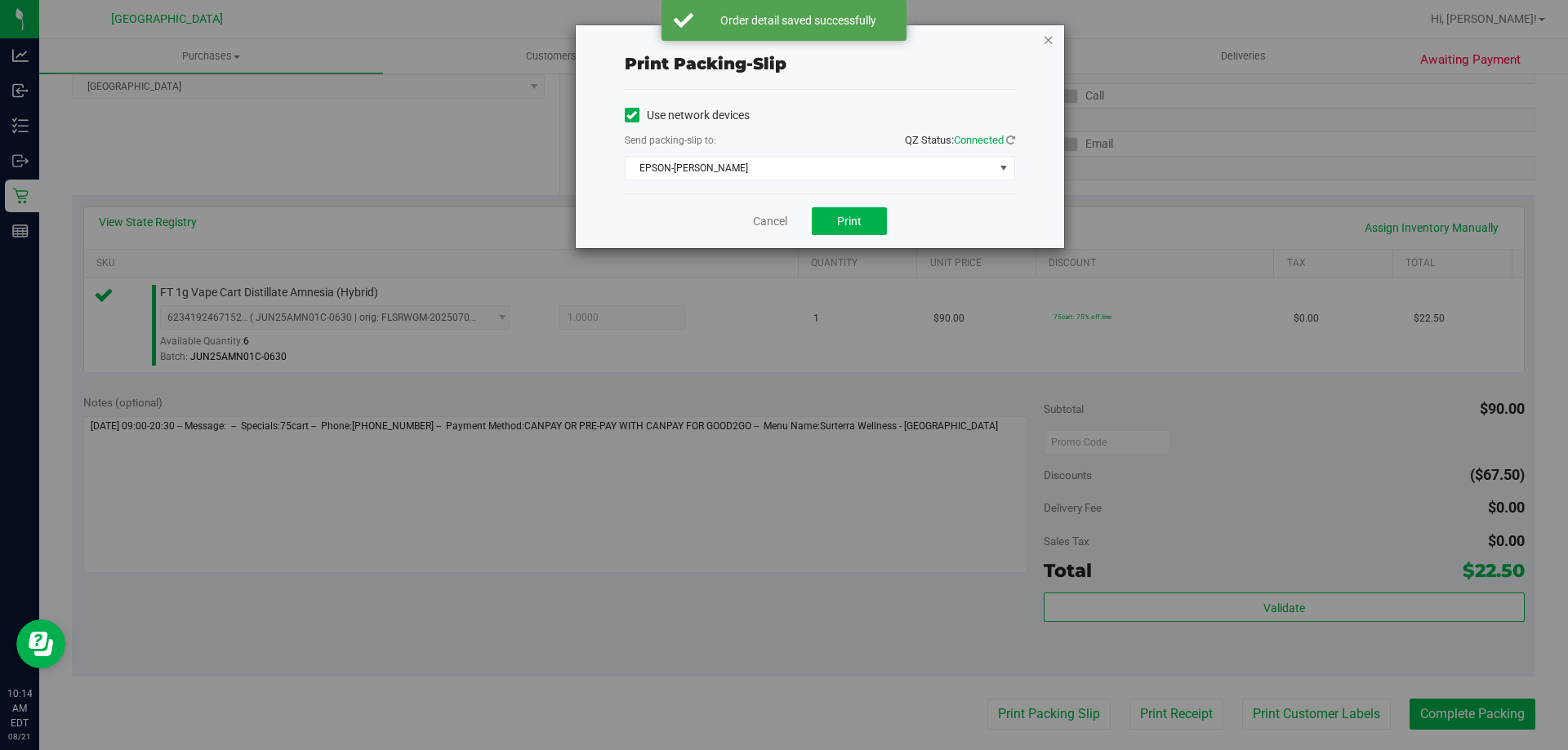
click at [1044, 37] on icon "button" at bounding box center [1048, 39] width 12 height 20
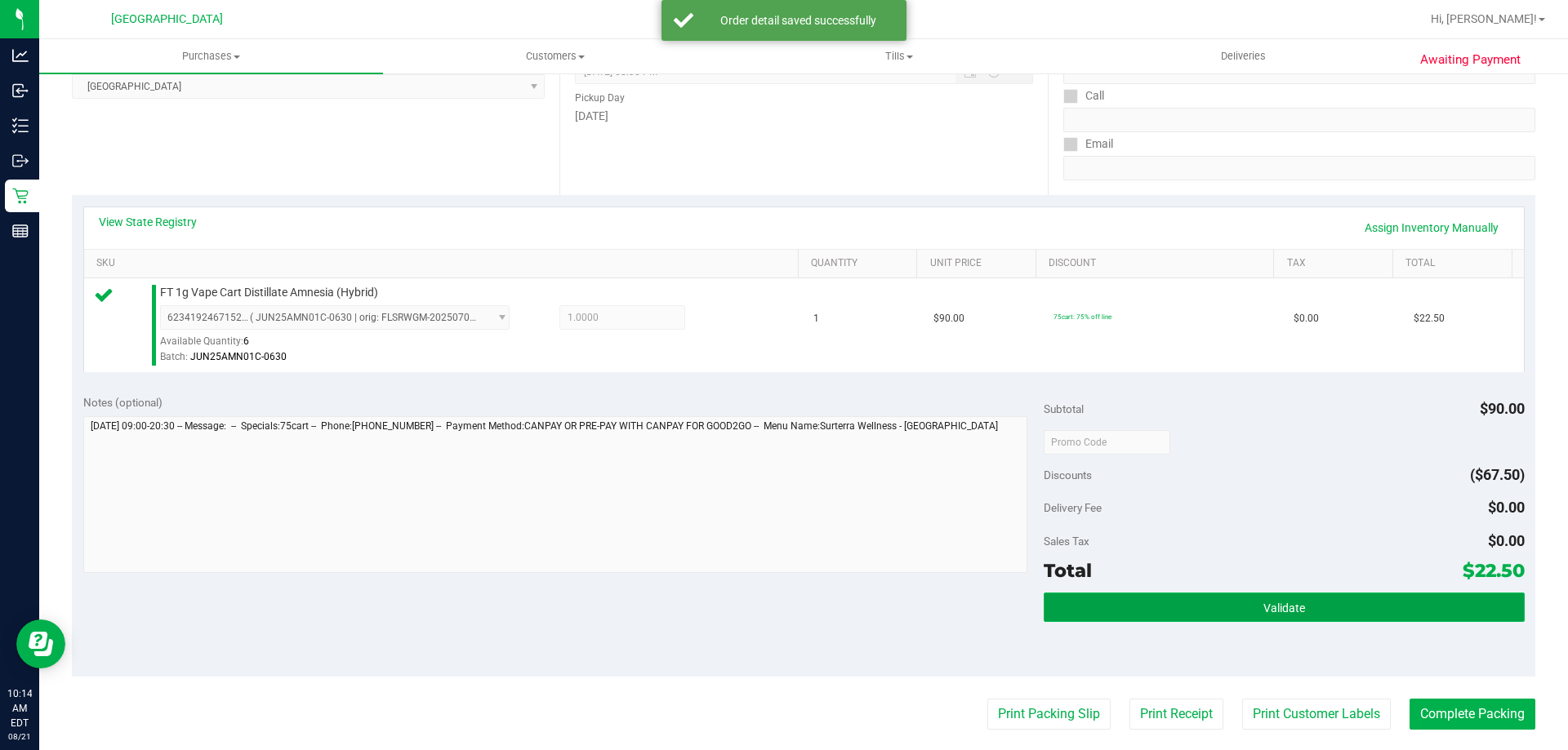
click at [1237, 594] on button "Validate" at bounding box center [1283, 607] width 480 height 29
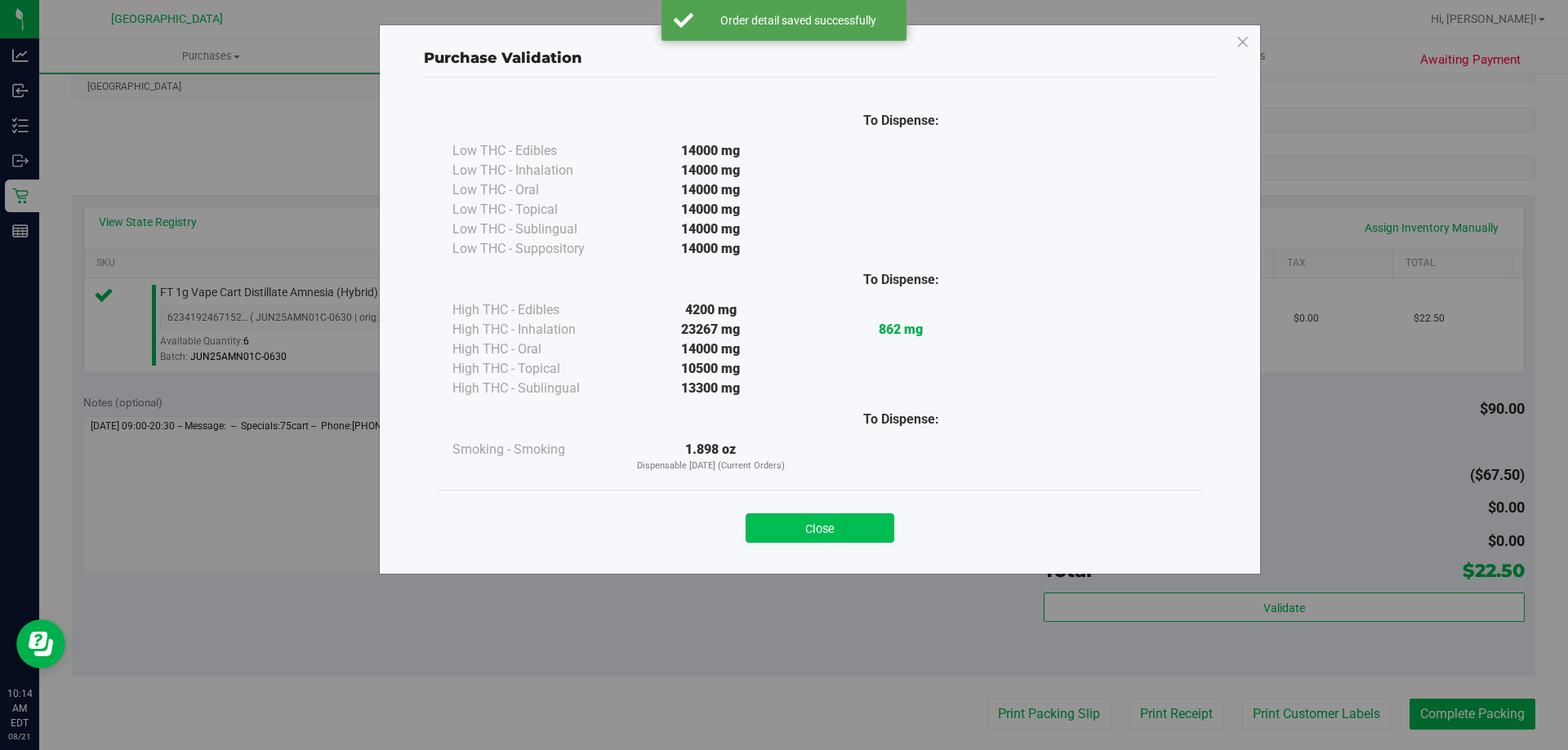
click at [859, 540] on button "Close" at bounding box center [820, 528] width 148 height 29
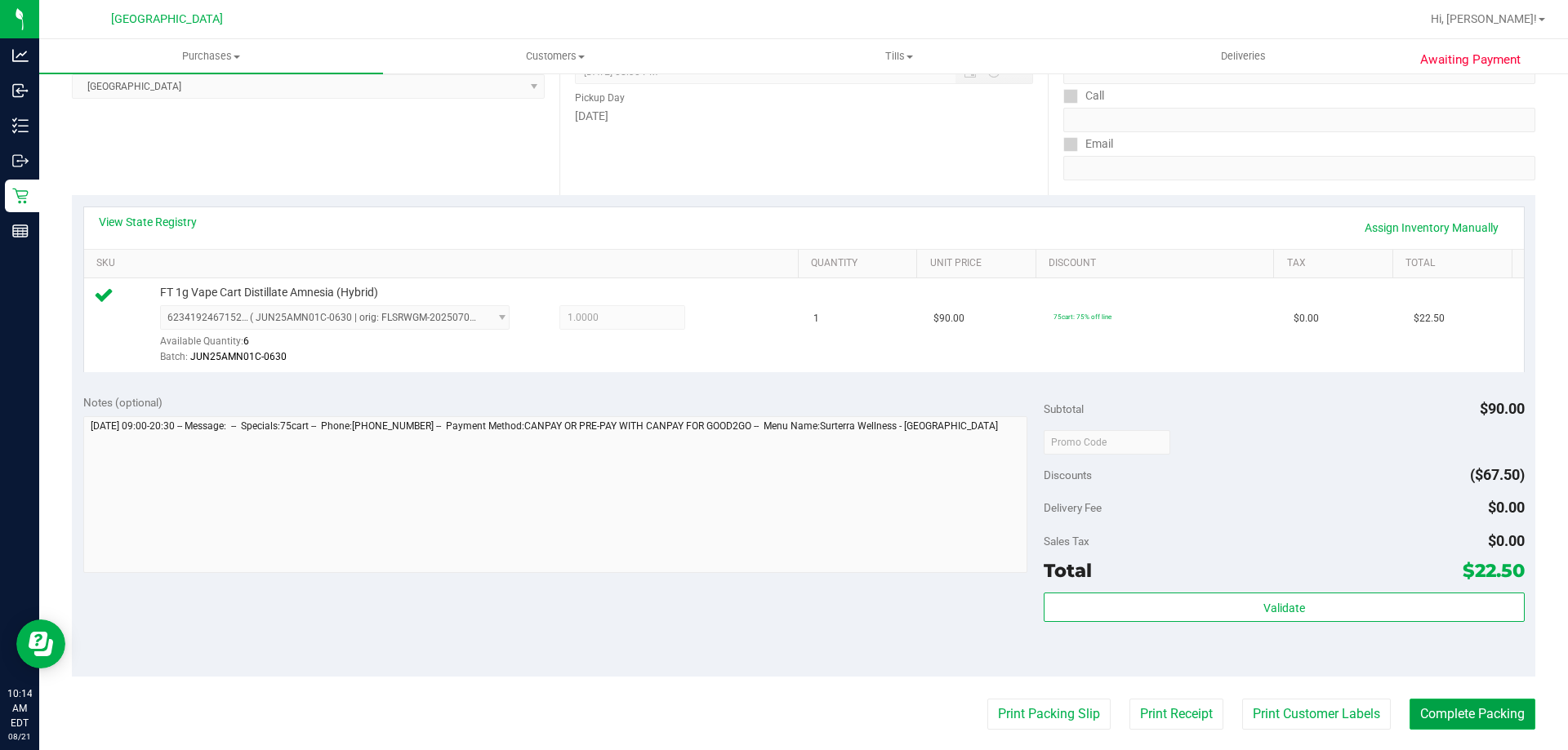
click at [1482, 716] on button "Complete Packing" at bounding box center [1472, 715] width 126 height 31
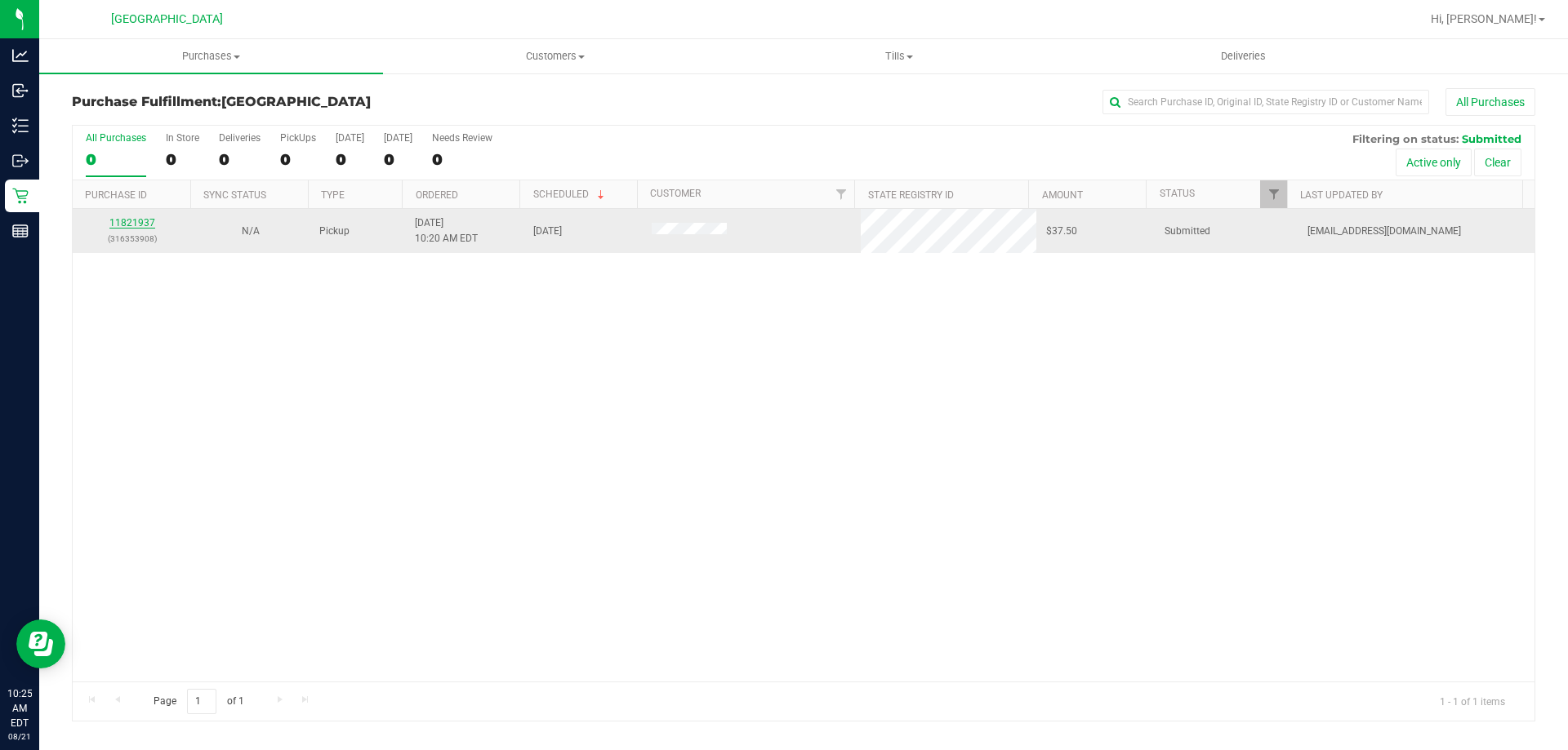
click at [147, 222] on link "11821937" at bounding box center [132, 223] width 46 height 12
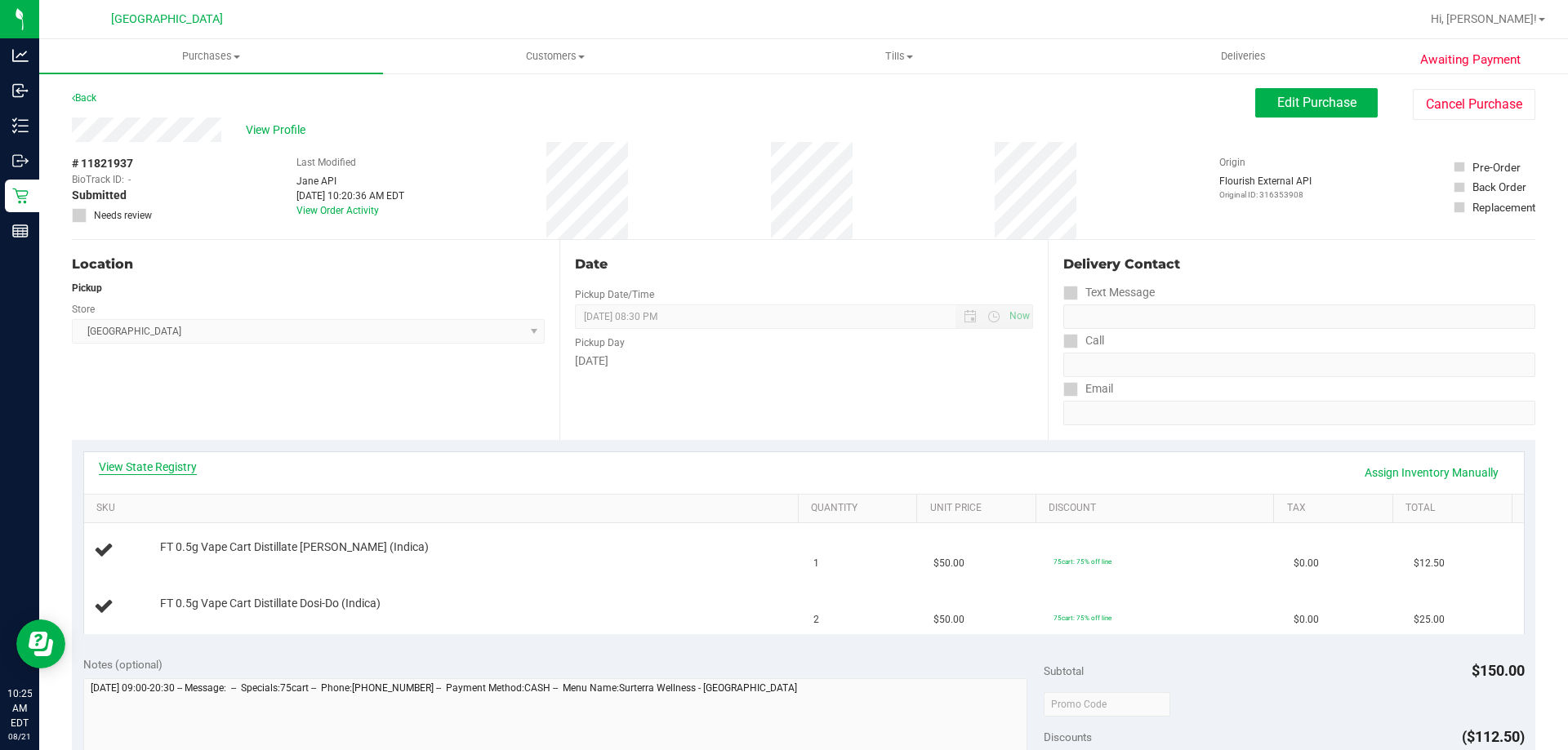
click at [176, 460] on link "View State Registry" at bounding box center [148, 467] width 98 height 16
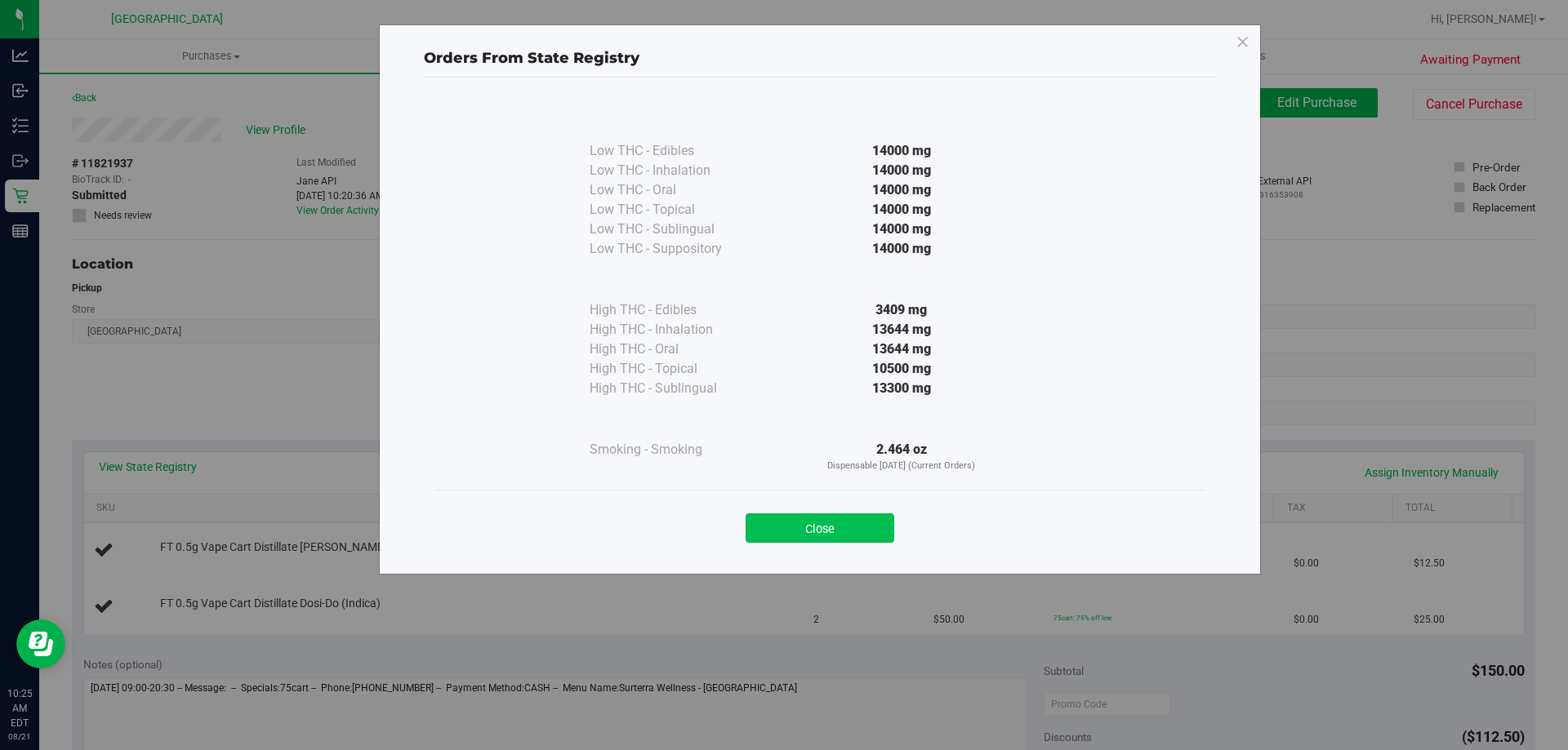
click at [866, 528] on button "Close" at bounding box center [820, 528] width 148 height 29
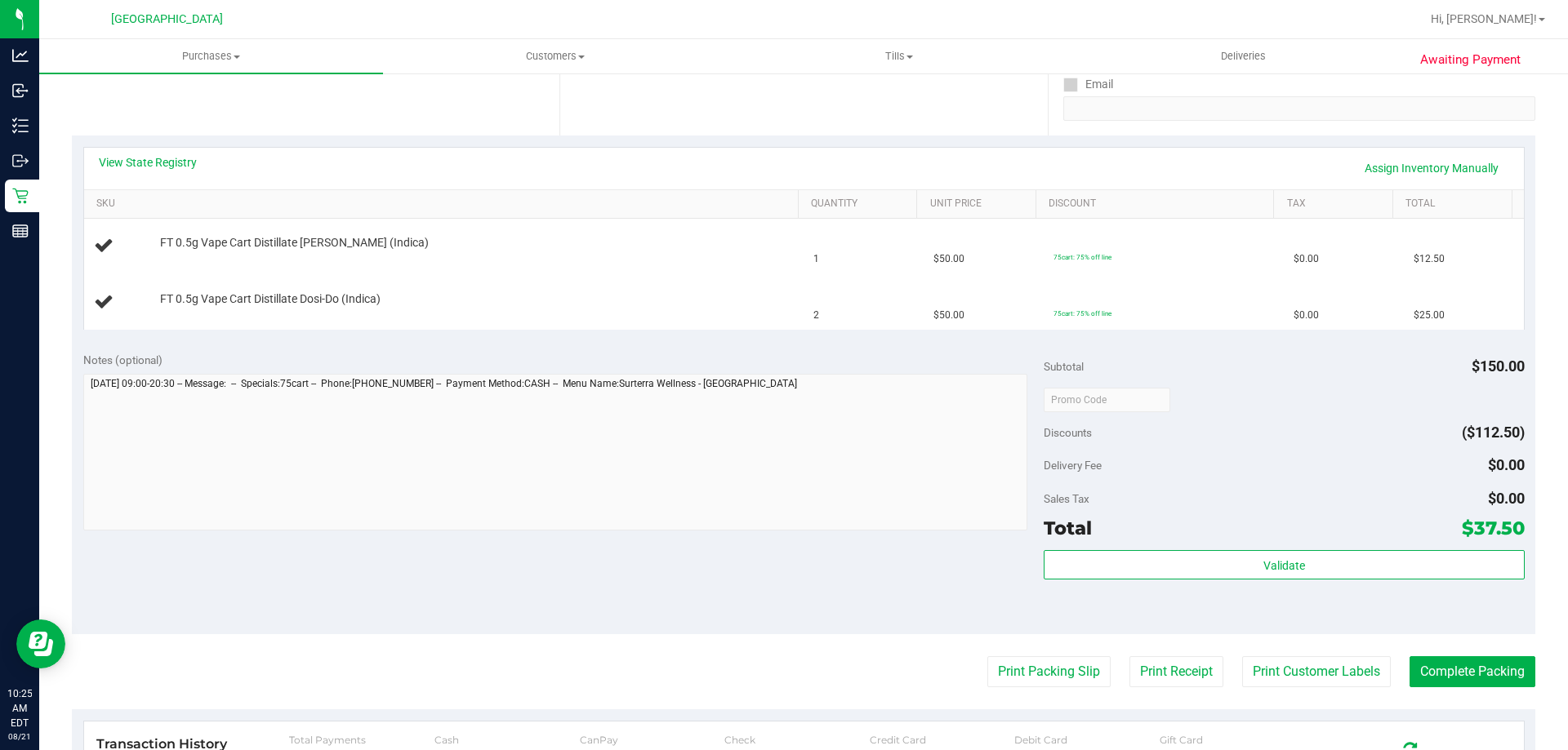
scroll to position [327, 0]
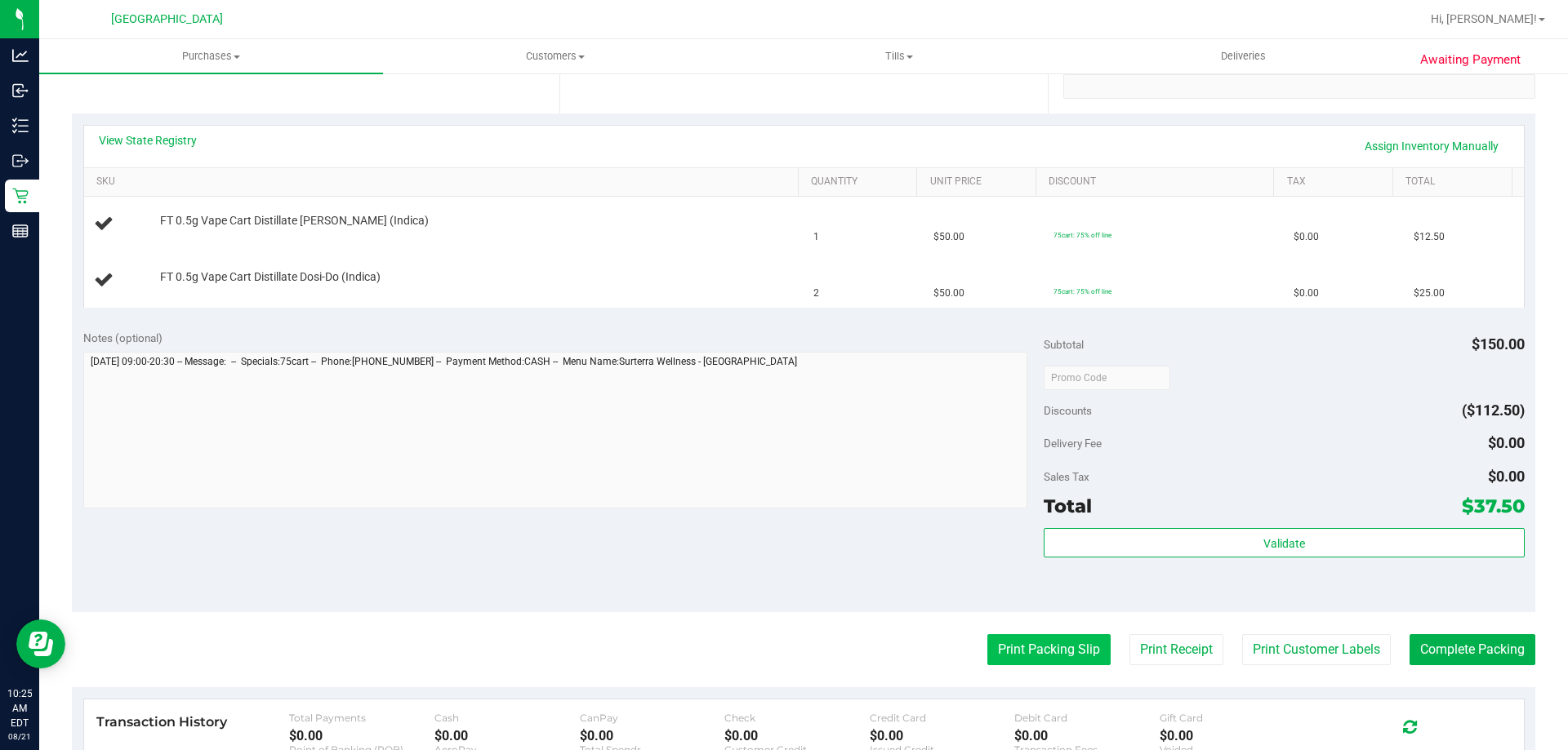
click at [1022, 644] on button "Print Packing Slip" at bounding box center [1048, 650] width 123 height 31
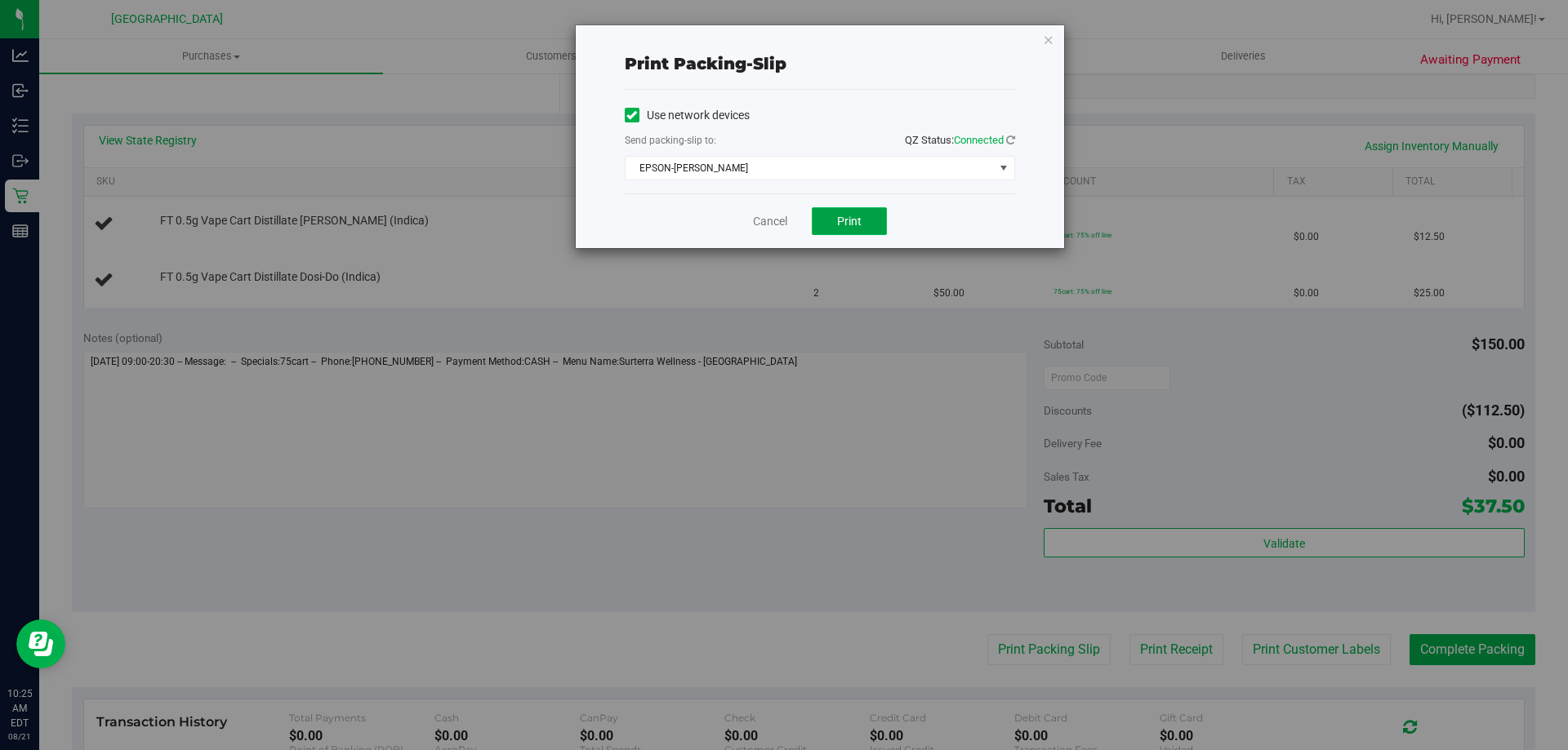
click at [862, 220] on button "Print" at bounding box center [849, 221] width 75 height 27
click at [1052, 40] on icon "button" at bounding box center [1048, 39] width 12 height 20
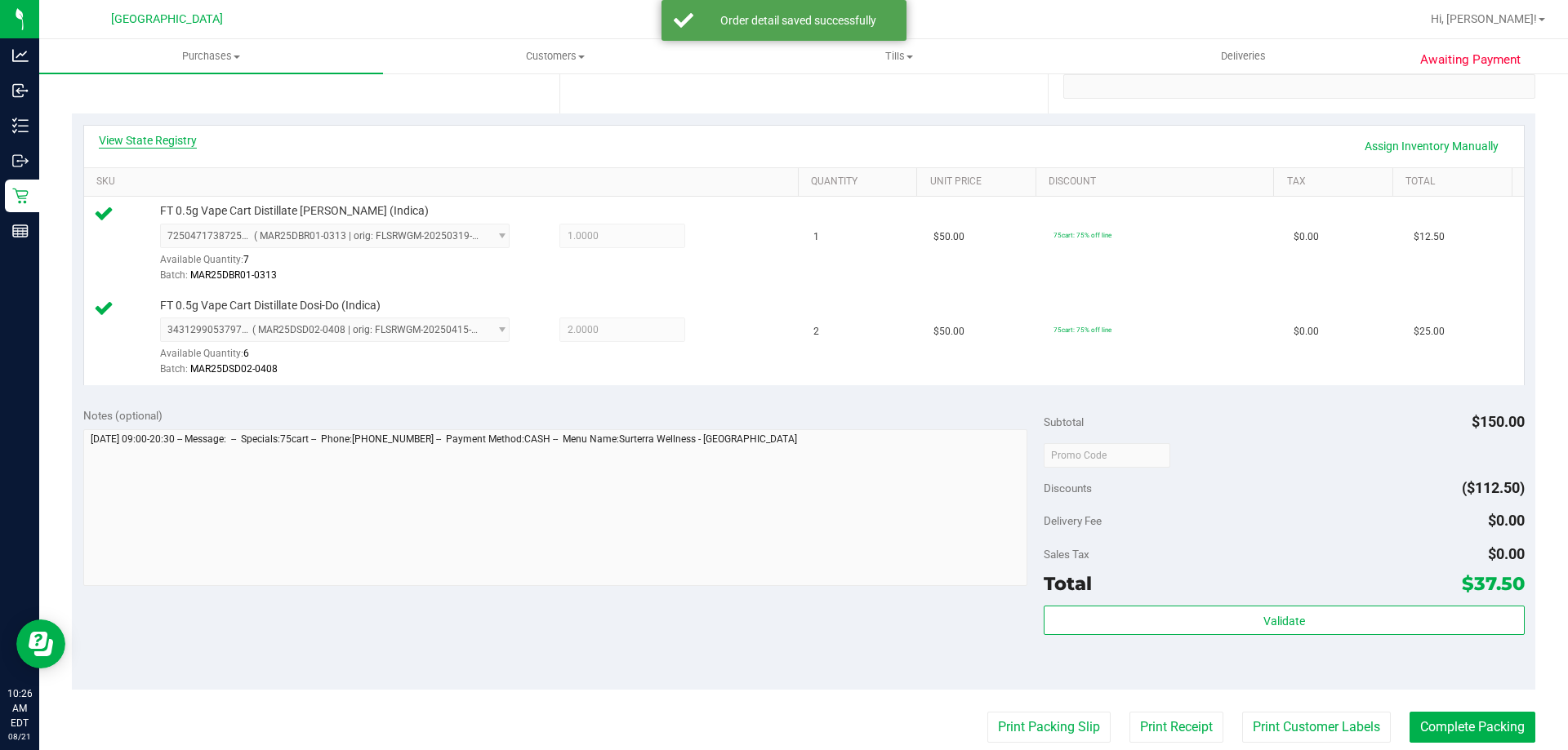
click at [168, 140] on link "View State Registry" at bounding box center [148, 140] width 98 height 16
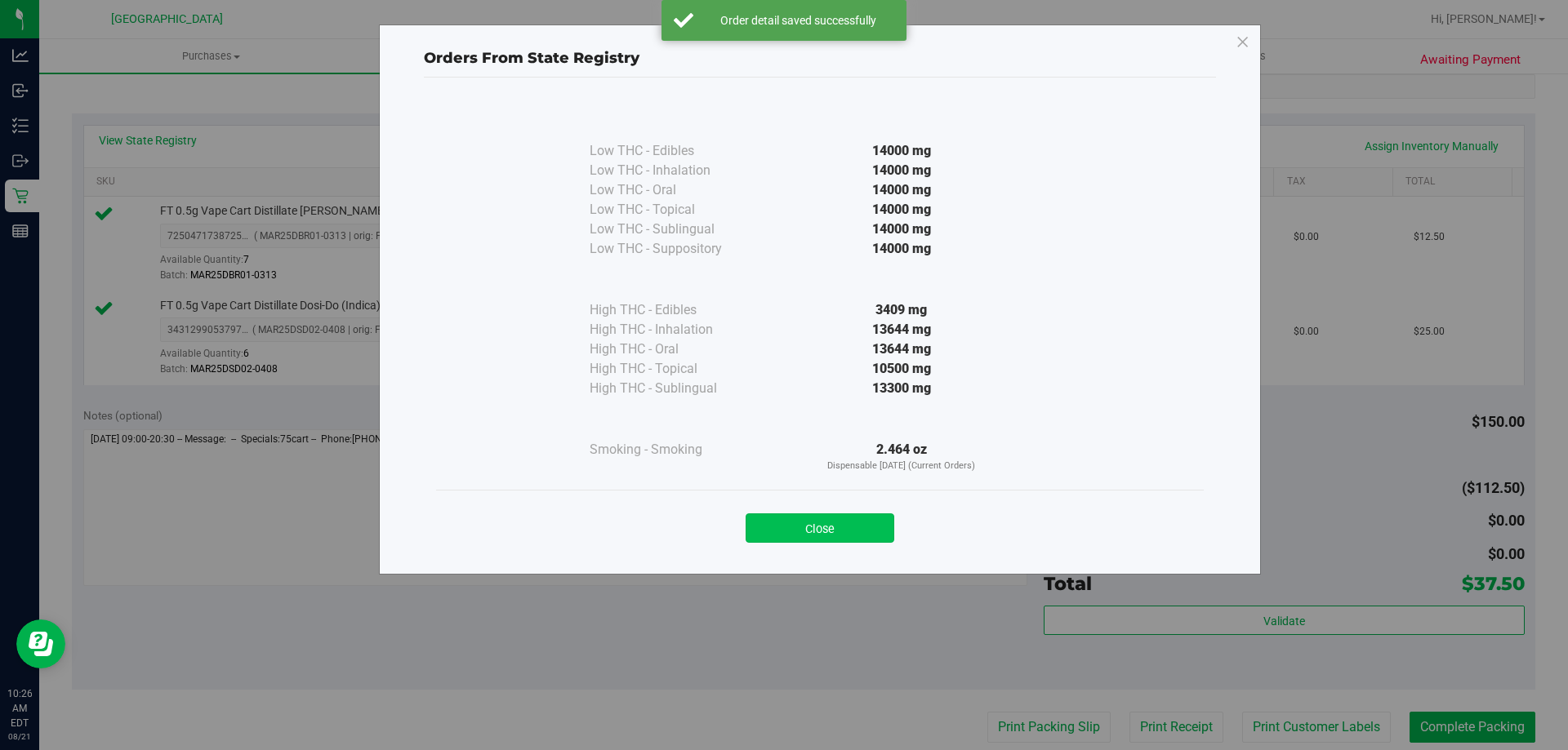
click at [771, 520] on button "Close" at bounding box center [820, 528] width 148 height 29
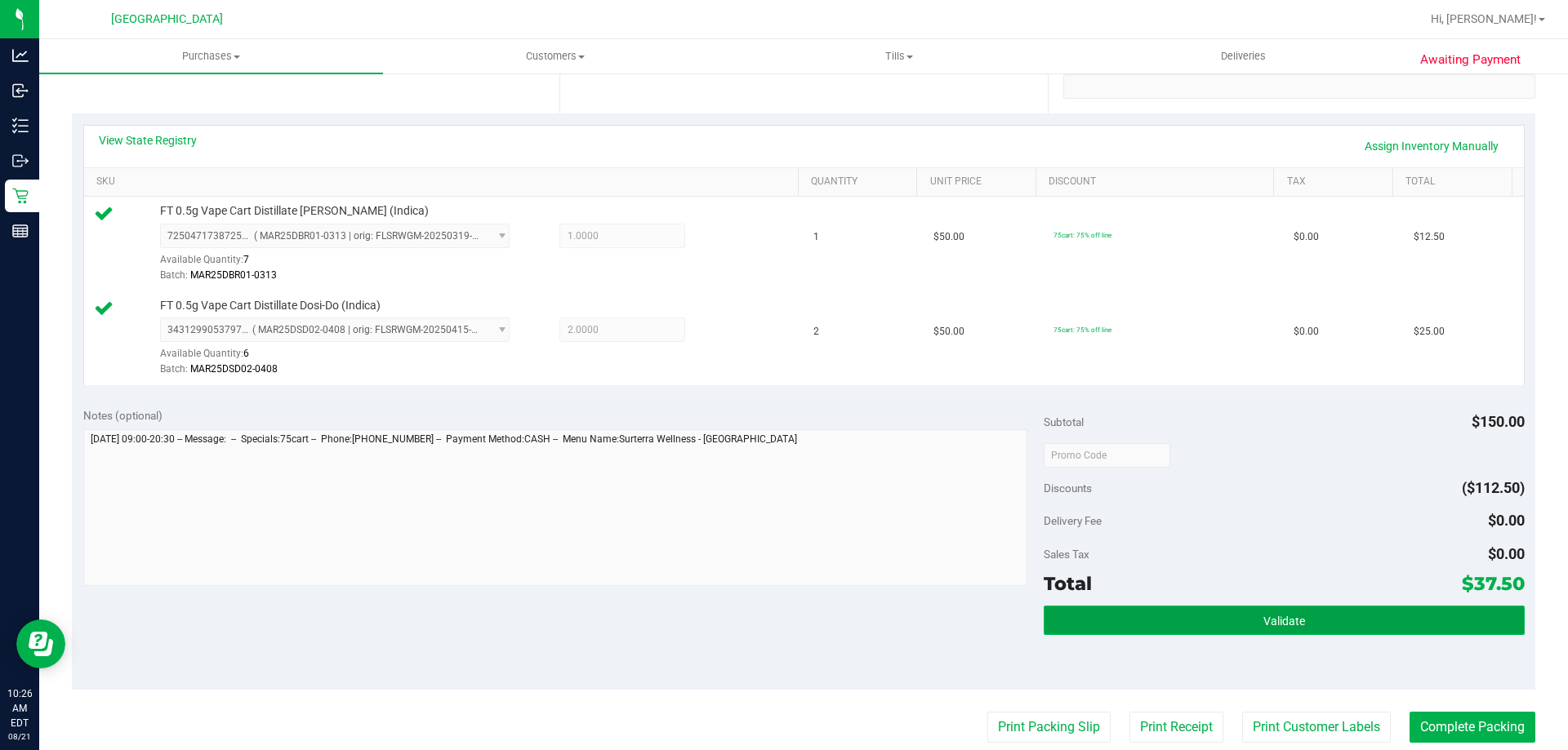
click at [1310, 613] on button "Validate" at bounding box center [1283, 620] width 480 height 29
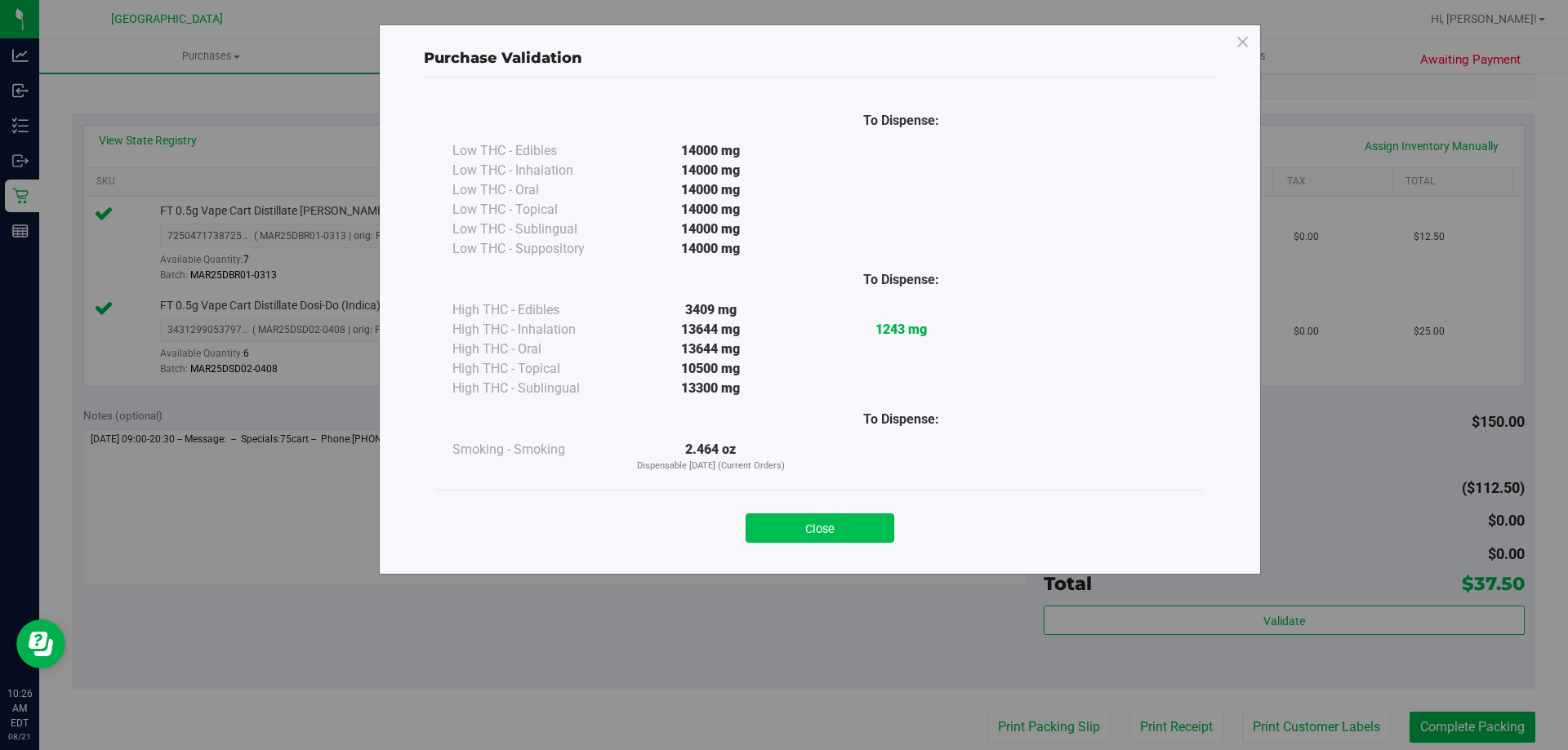
click at [837, 537] on button "Close" at bounding box center [820, 528] width 148 height 29
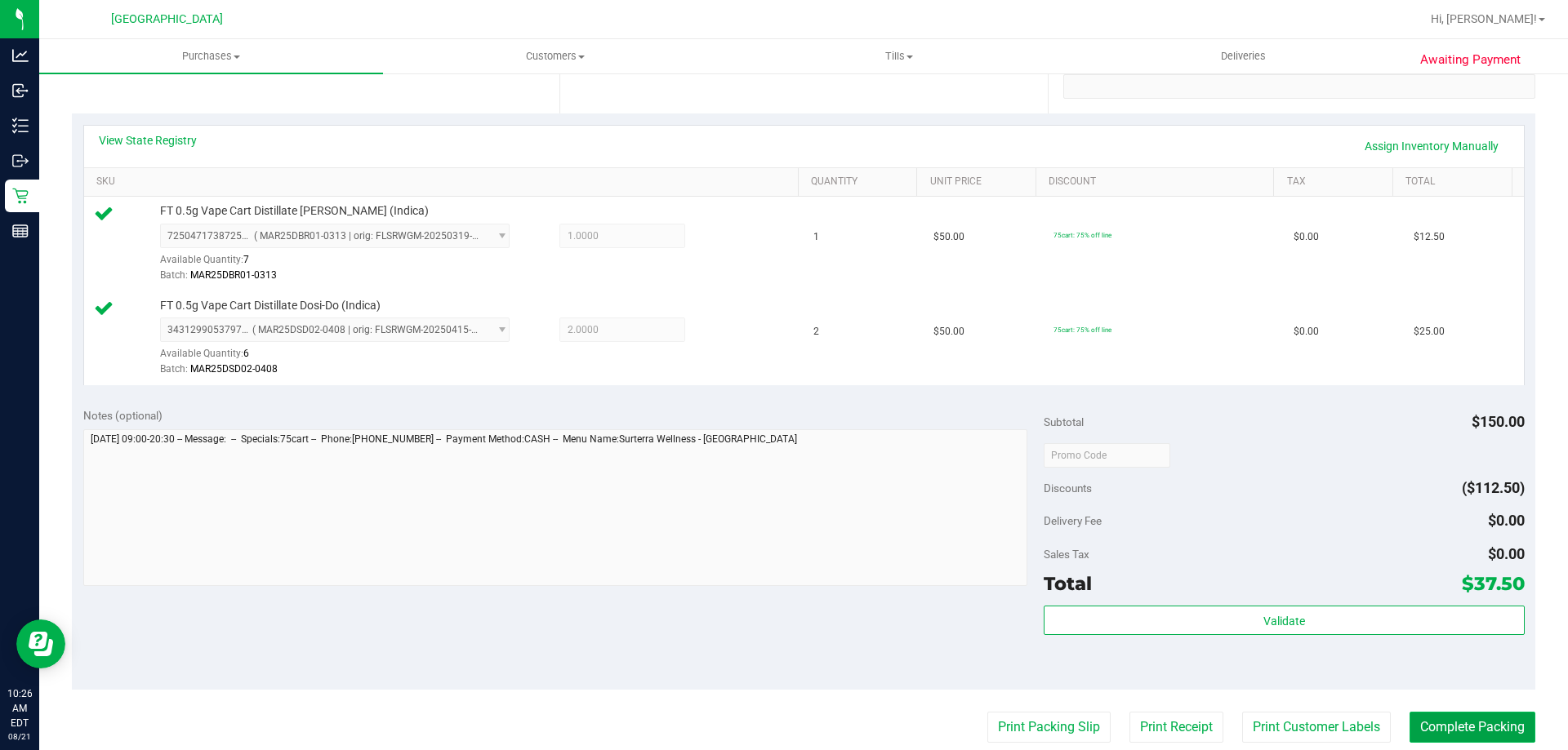
click at [1476, 718] on button "Complete Packing" at bounding box center [1472, 727] width 126 height 31
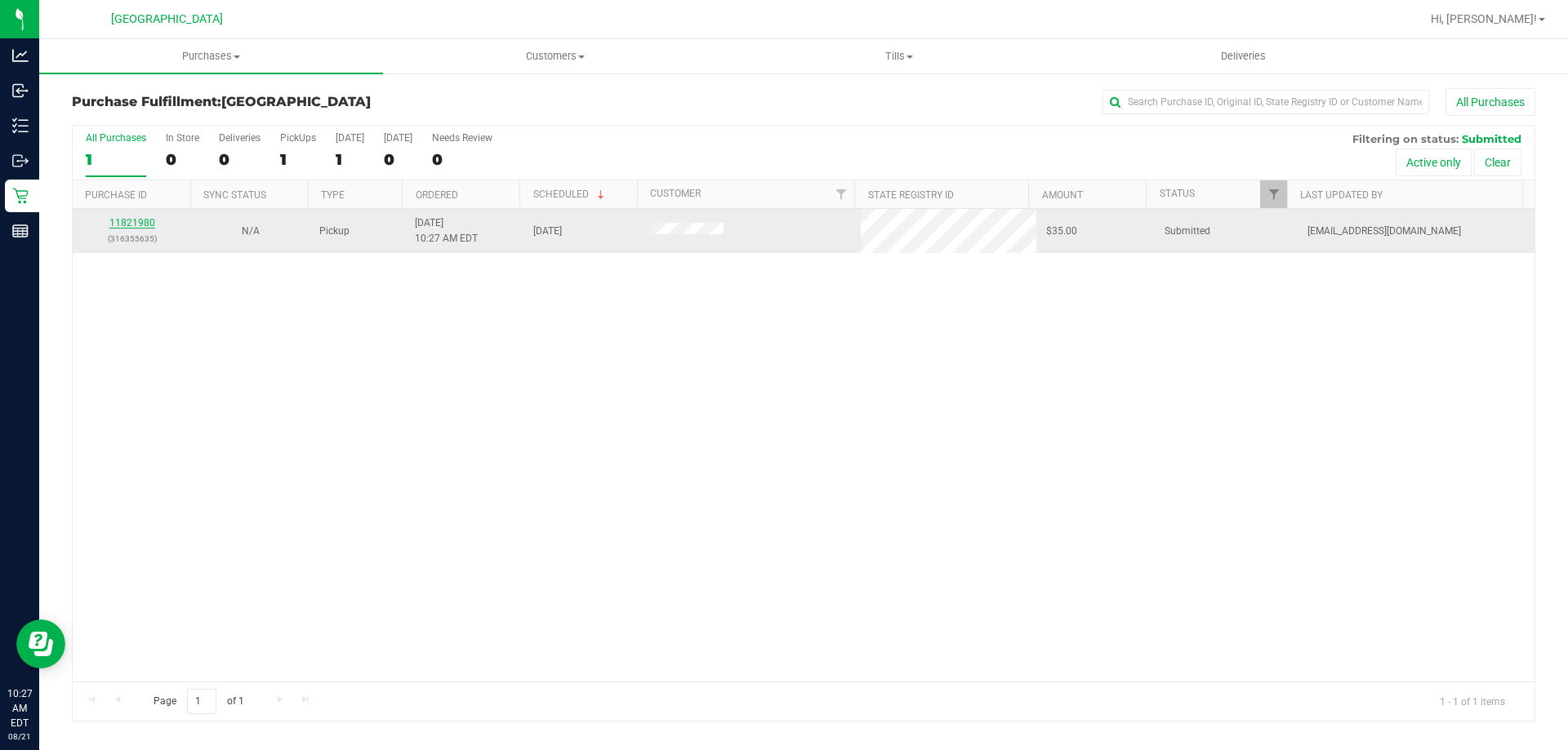
click at [137, 227] on link "11821980" at bounding box center [132, 223] width 46 height 12
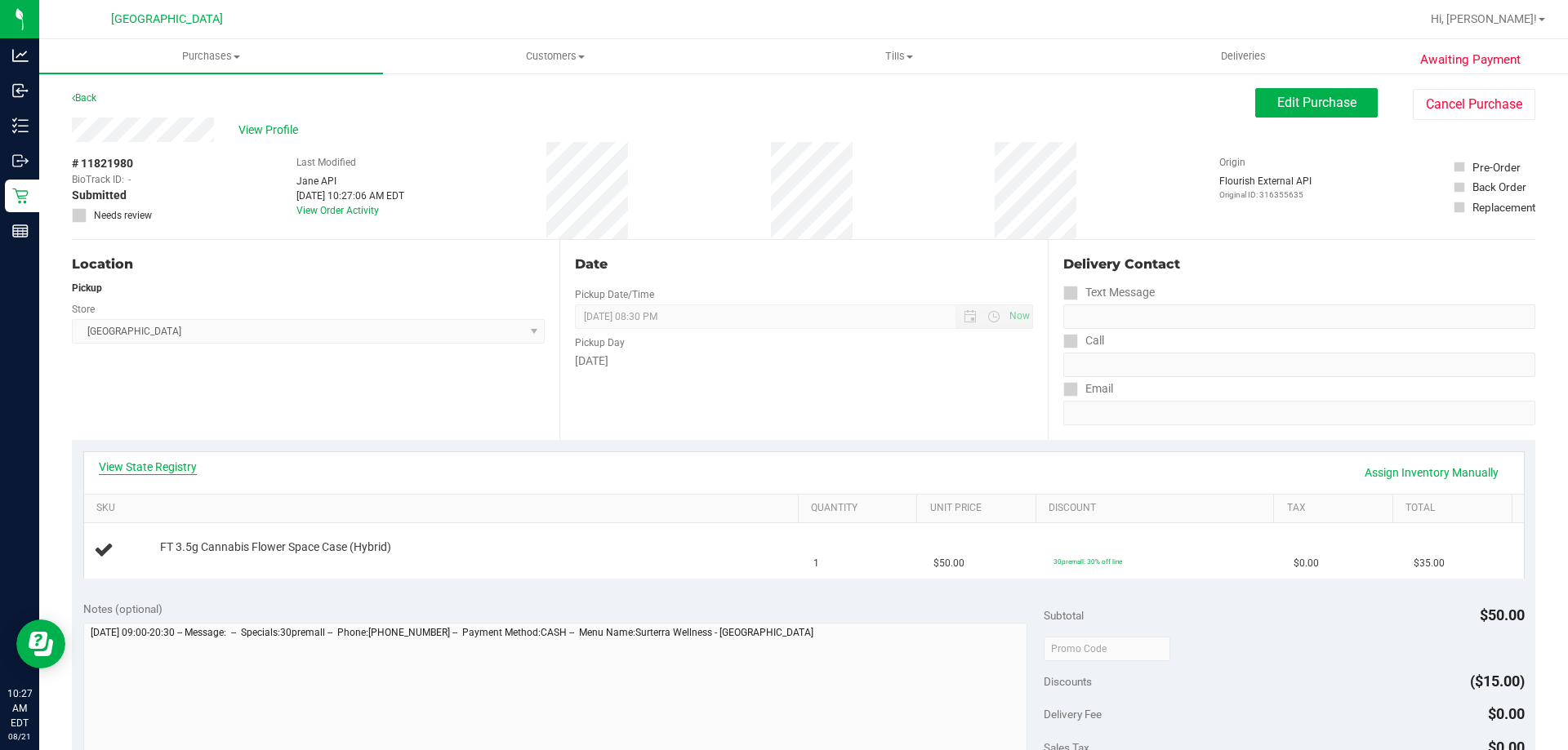
click at [154, 460] on link "View State Registry" at bounding box center [148, 467] width 98 height 16
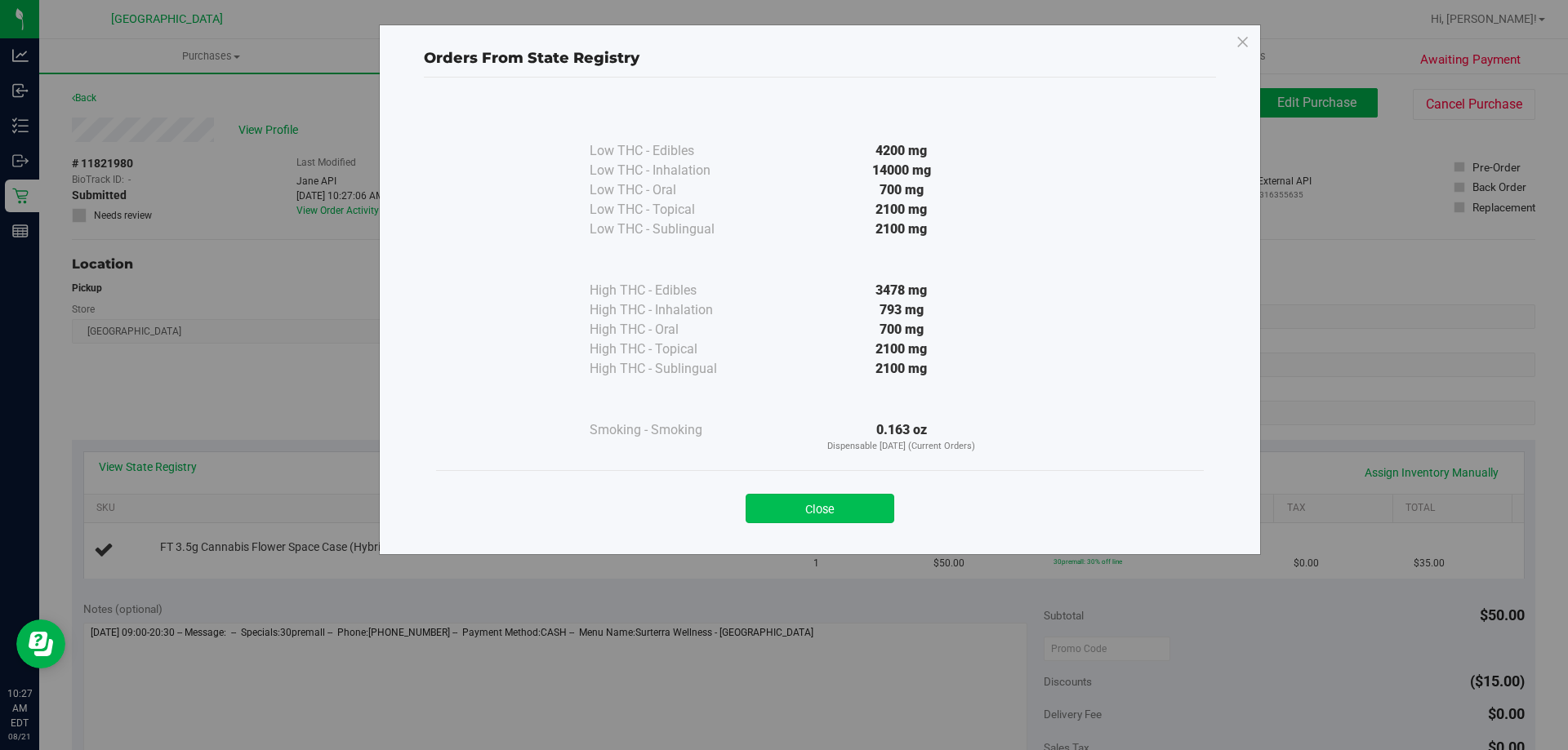
click at [823, 496] on button "Close" at bounding box center [820, 509] width 148 height 29
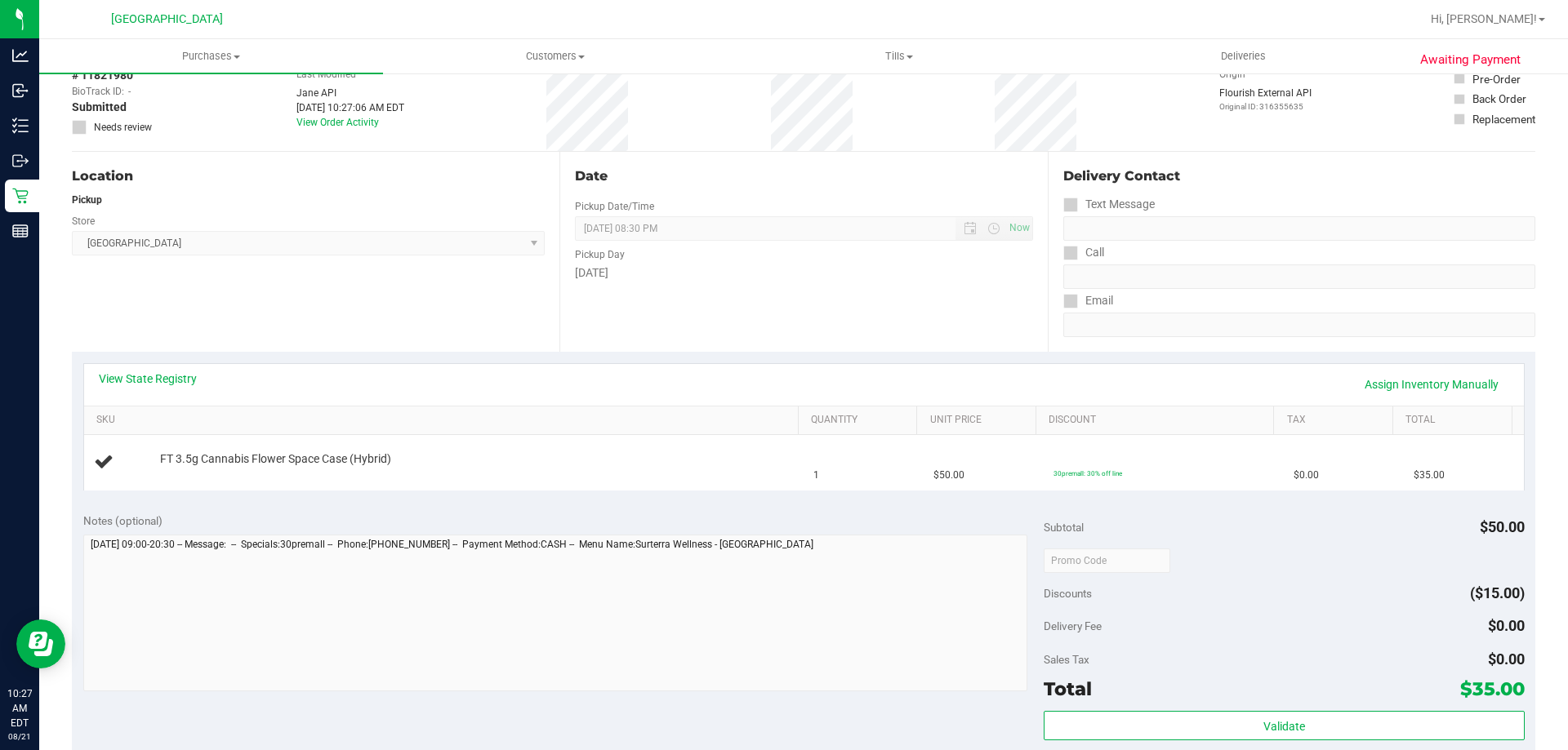
scroll to position [327, 0]
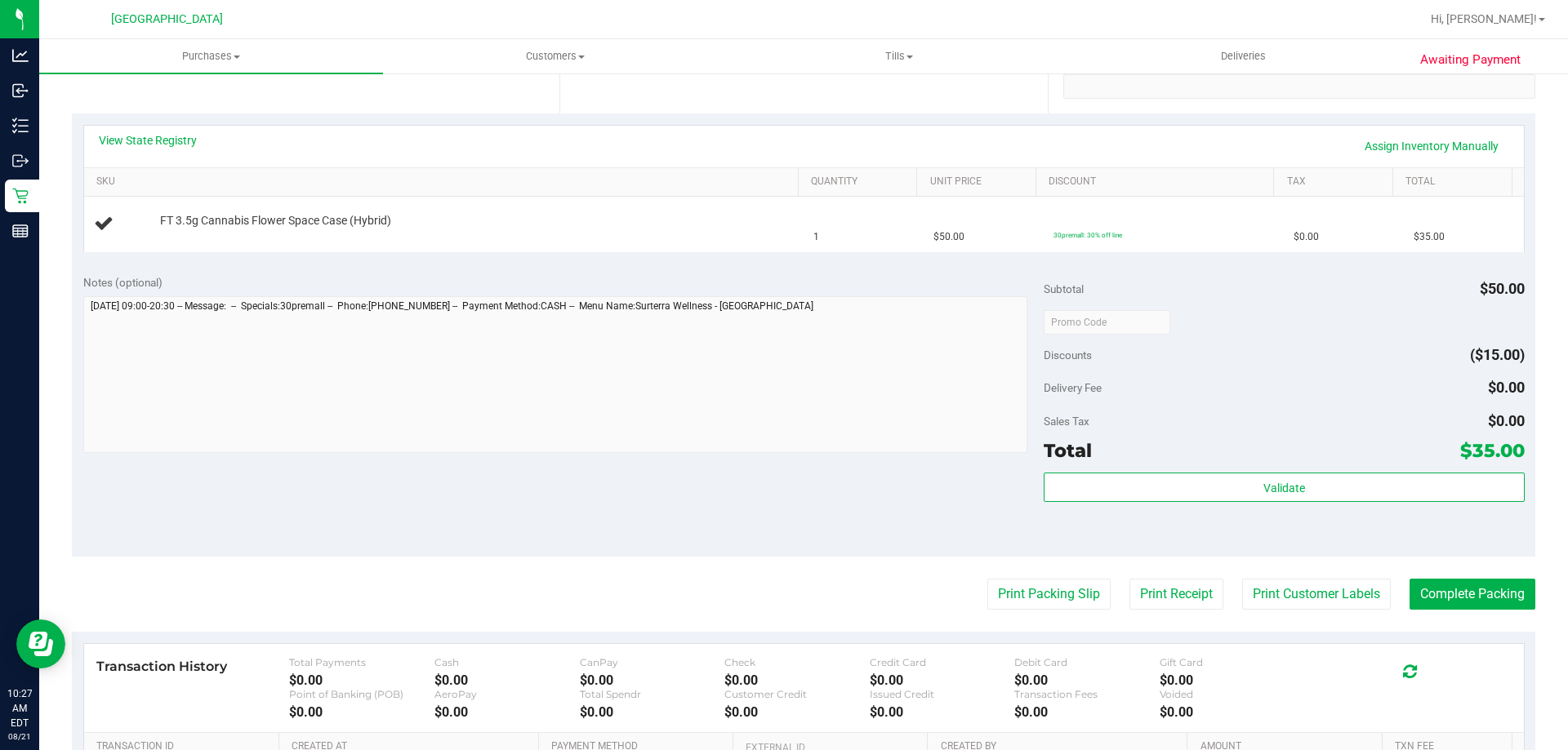
click at [1040, 611] on purchase-details "Back Edit Purchase Cancel Purchase View Profile # 11821980 BioTrack ID: - Submi…" at bounding box center [803, 349] width 1463 height 1175
click at [1038, 587] on button "Print Packing Slip" at bounding box center [1048, 594] width 123 height 31
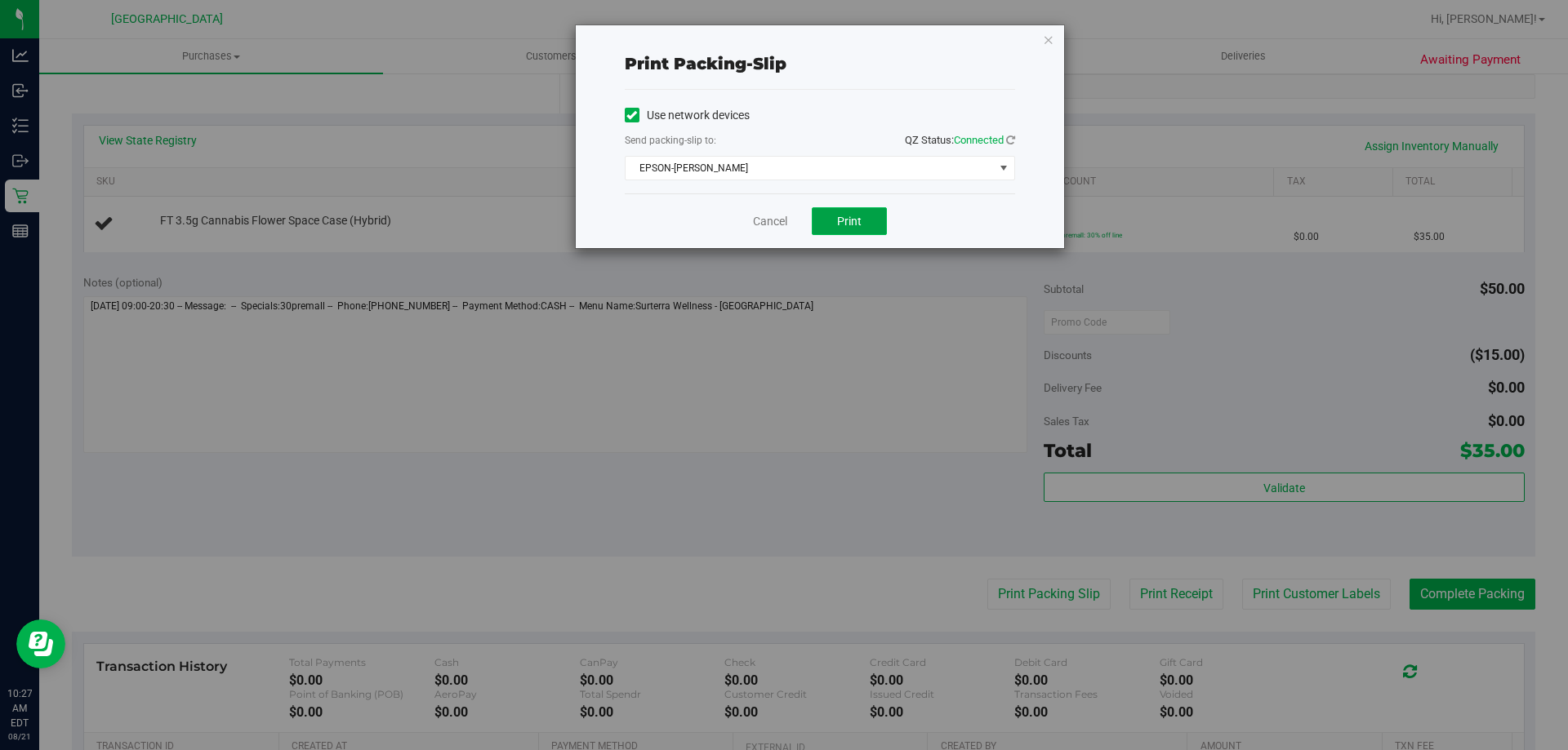
click at [882, 218] on button "Print" at bounding box center [849, 221] width 75 height 27
click at [1046, 40] on icon "button" at bounding box center [1048, 39] width 12 height 20
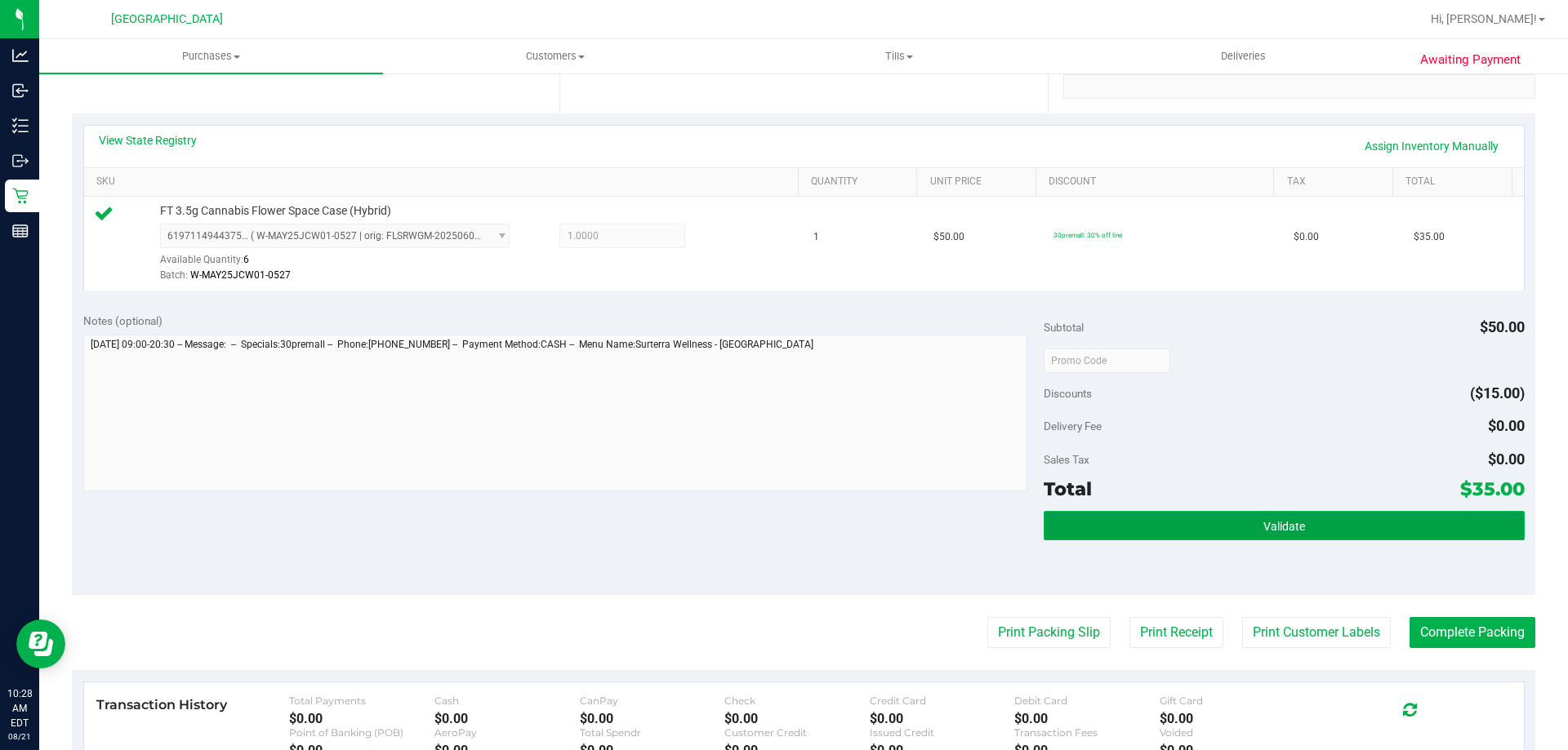
click at [1355, 536] on button "Validate" at bounding box center [1283, 525] width 480 height 29
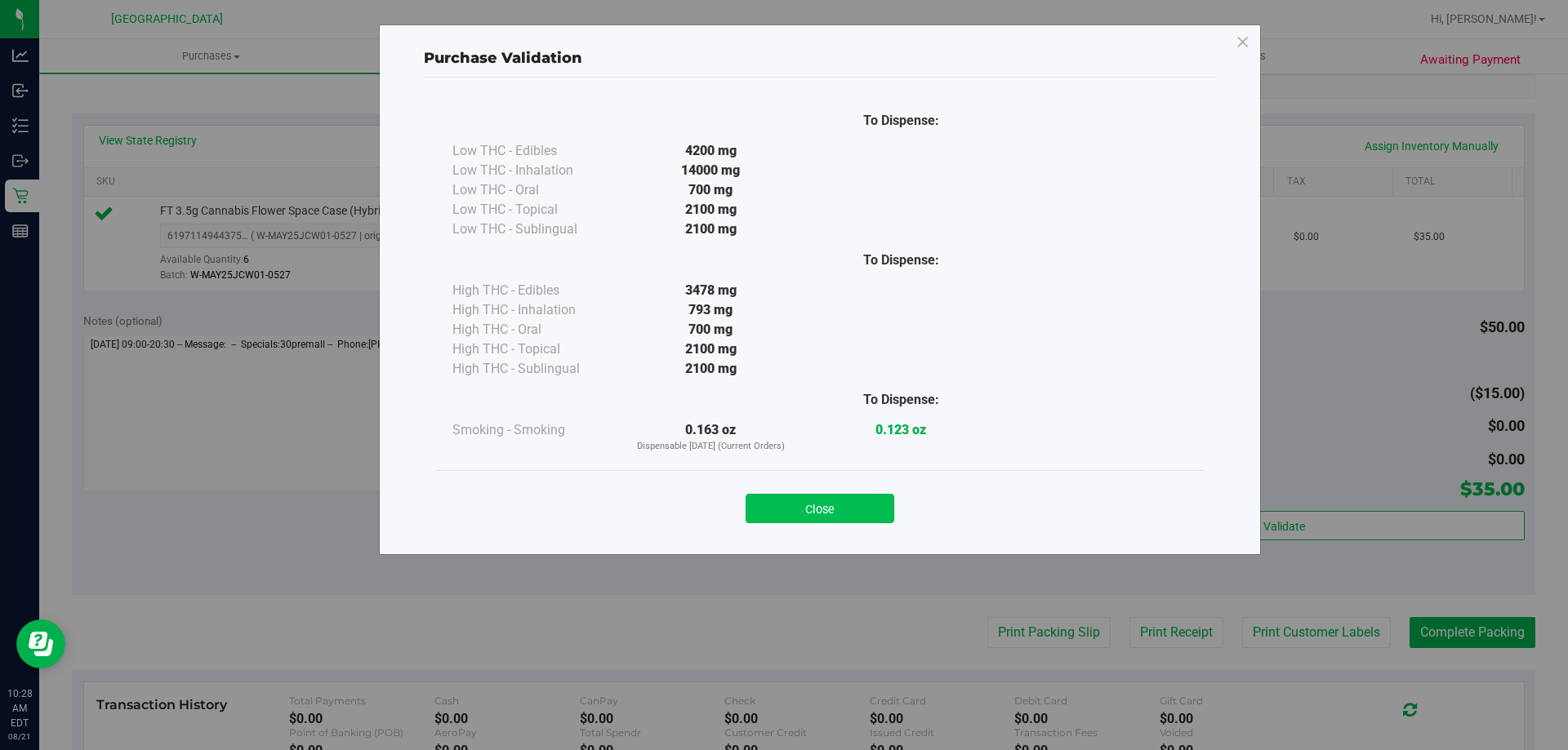
click at [876, 494] on button "Close" at bounding box center [820, 509] width 148 height 29
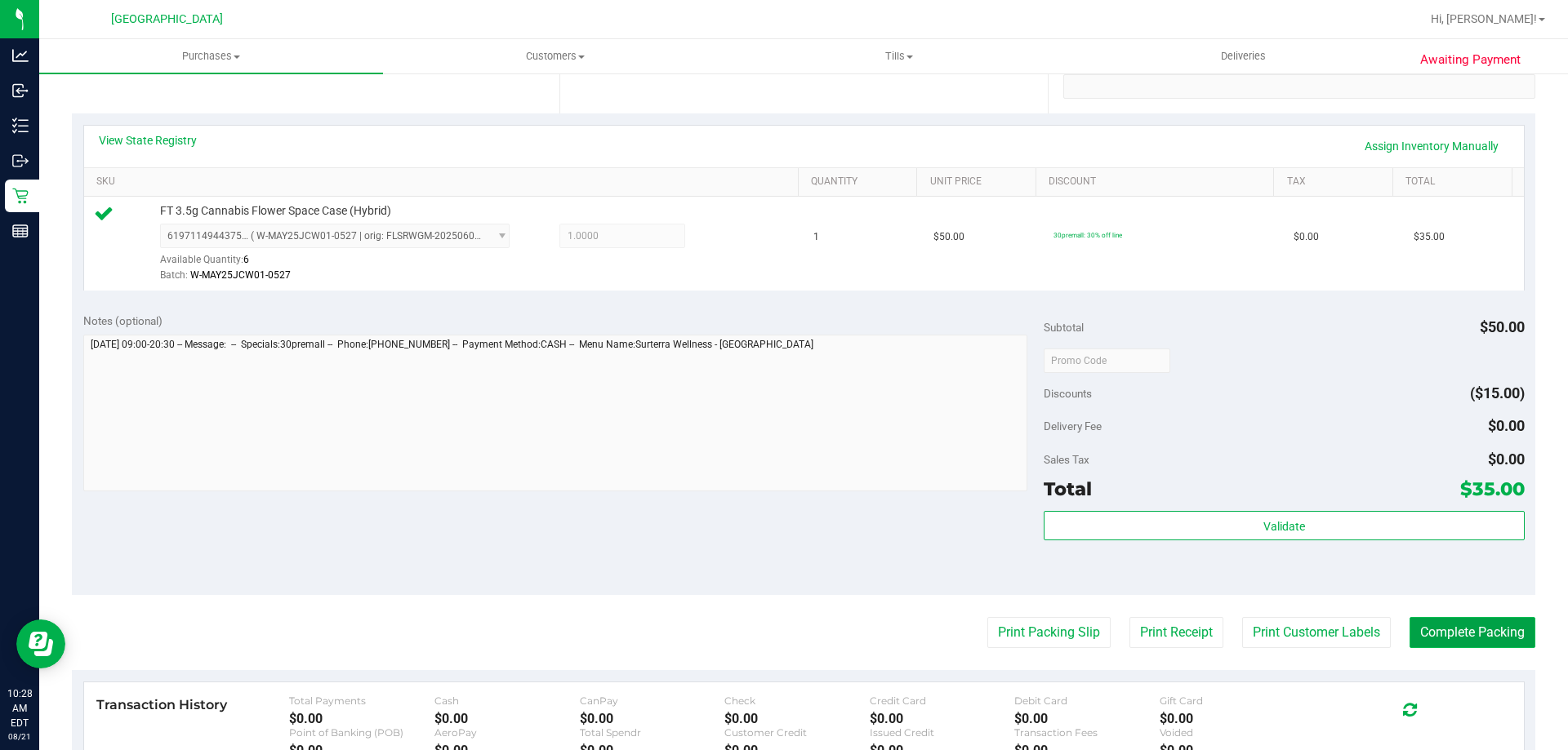
click at [1493, 633] on button "Complete Packing" at bounding box center [1472, 633] width 126 height 31
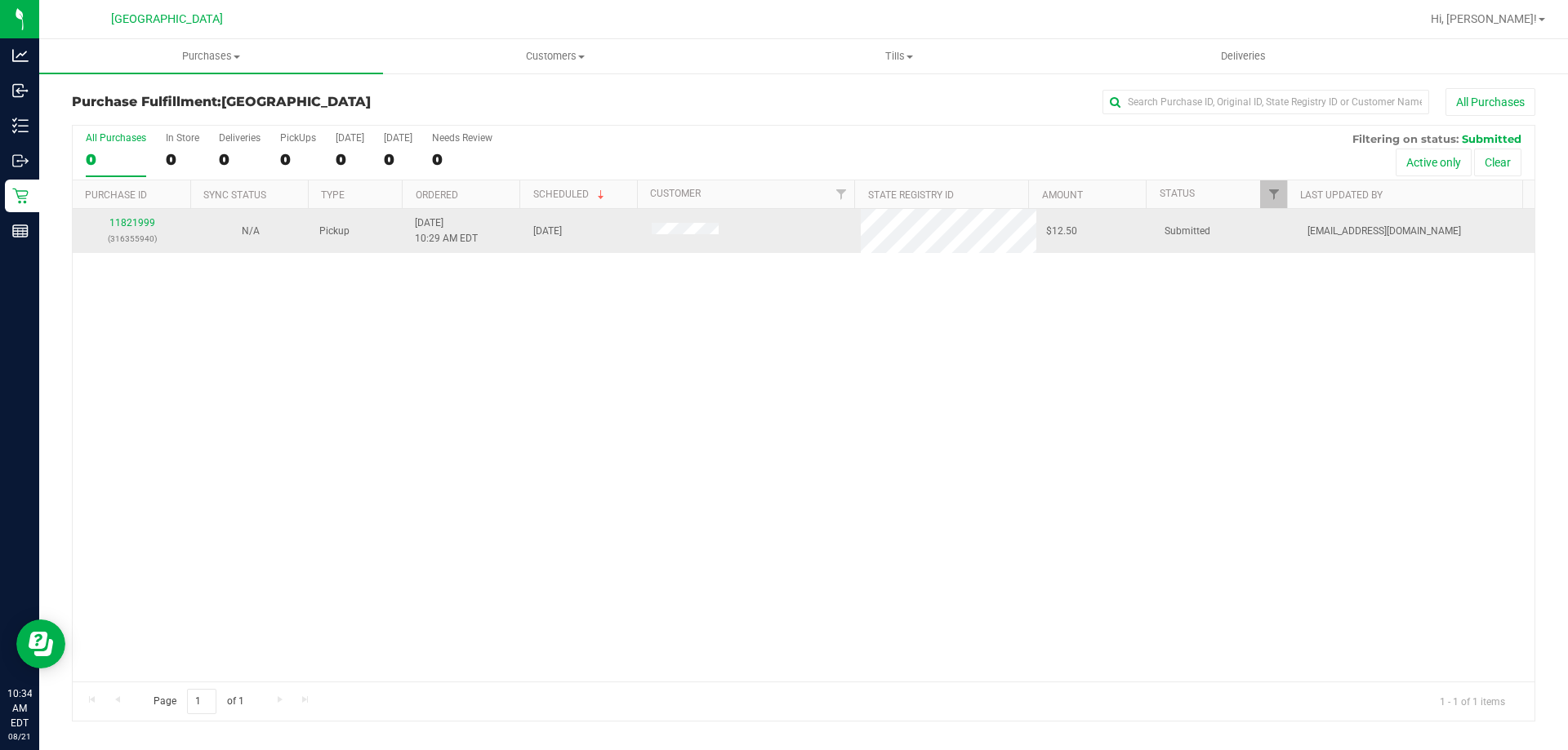
click at [133, 231] on p "(316355940)" at bounding box center [132, 238] width 99 height 15
click at [133, 224] on link "11821999" at bounding box center [132, 223] width 46 height 12
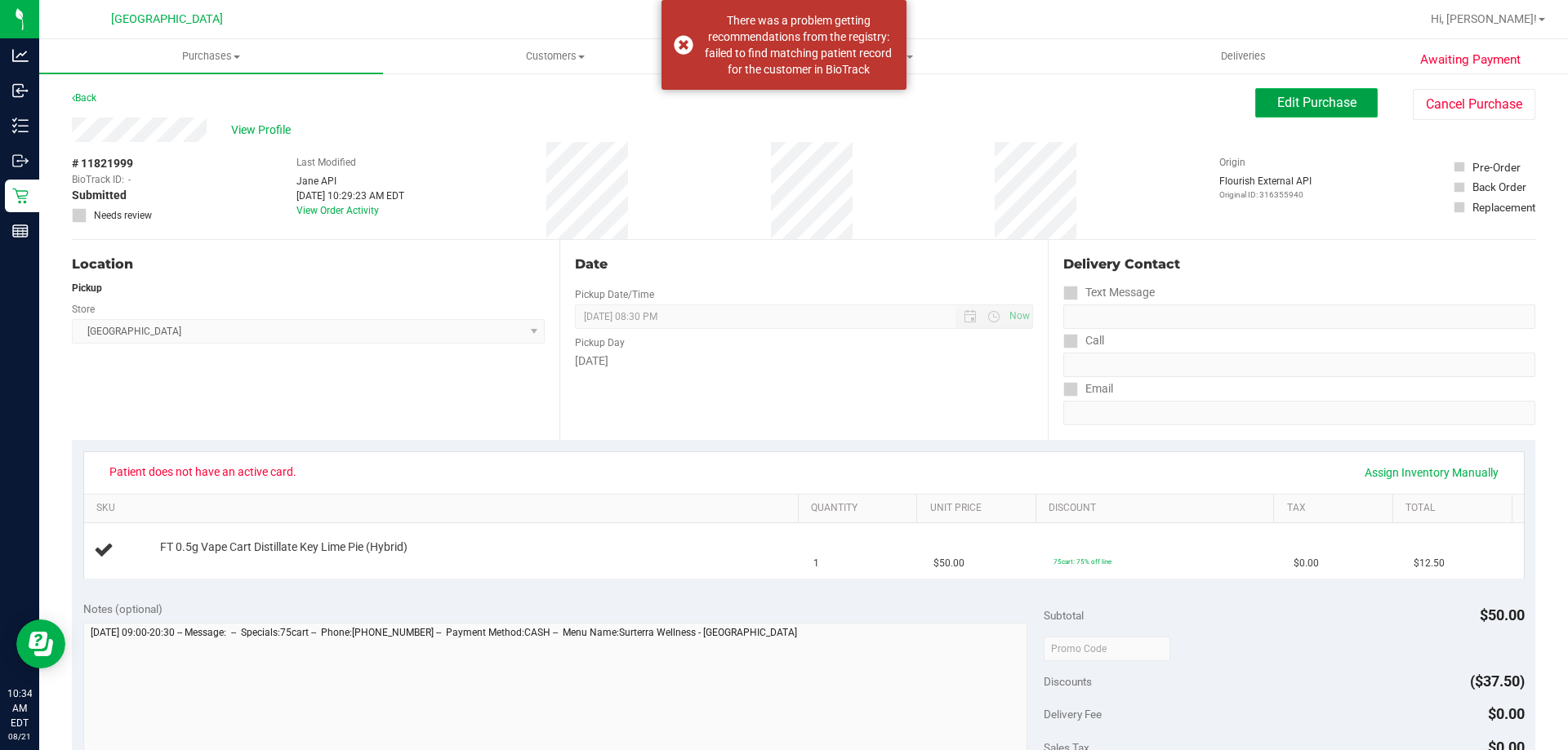
click at [1261, 100] on button "Edit Purchase" at bounding box center [1316, 103] width 123 height 29
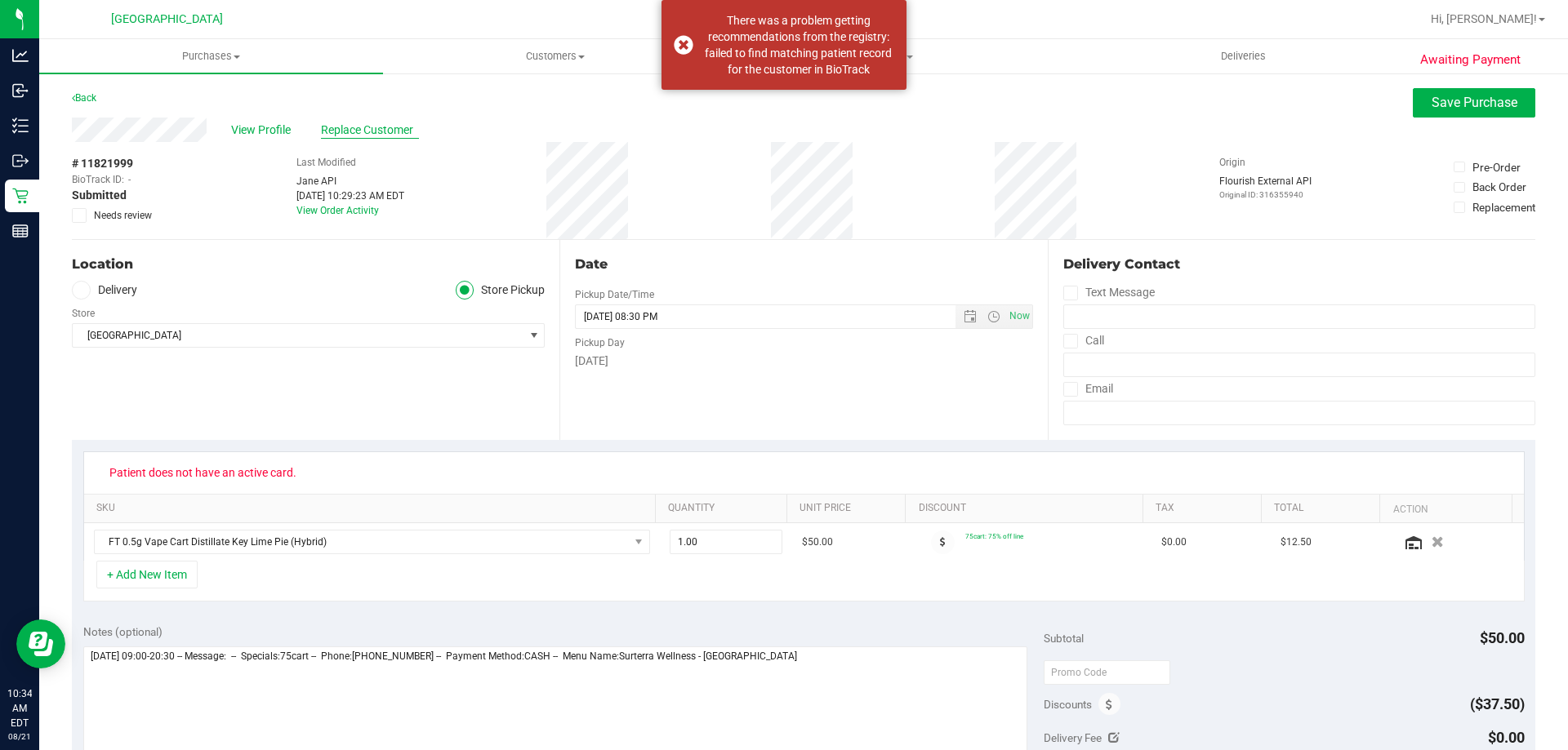
click at [336, 127] on span "Replace Customer" at bounding box center [370, 130] width 98 height 17
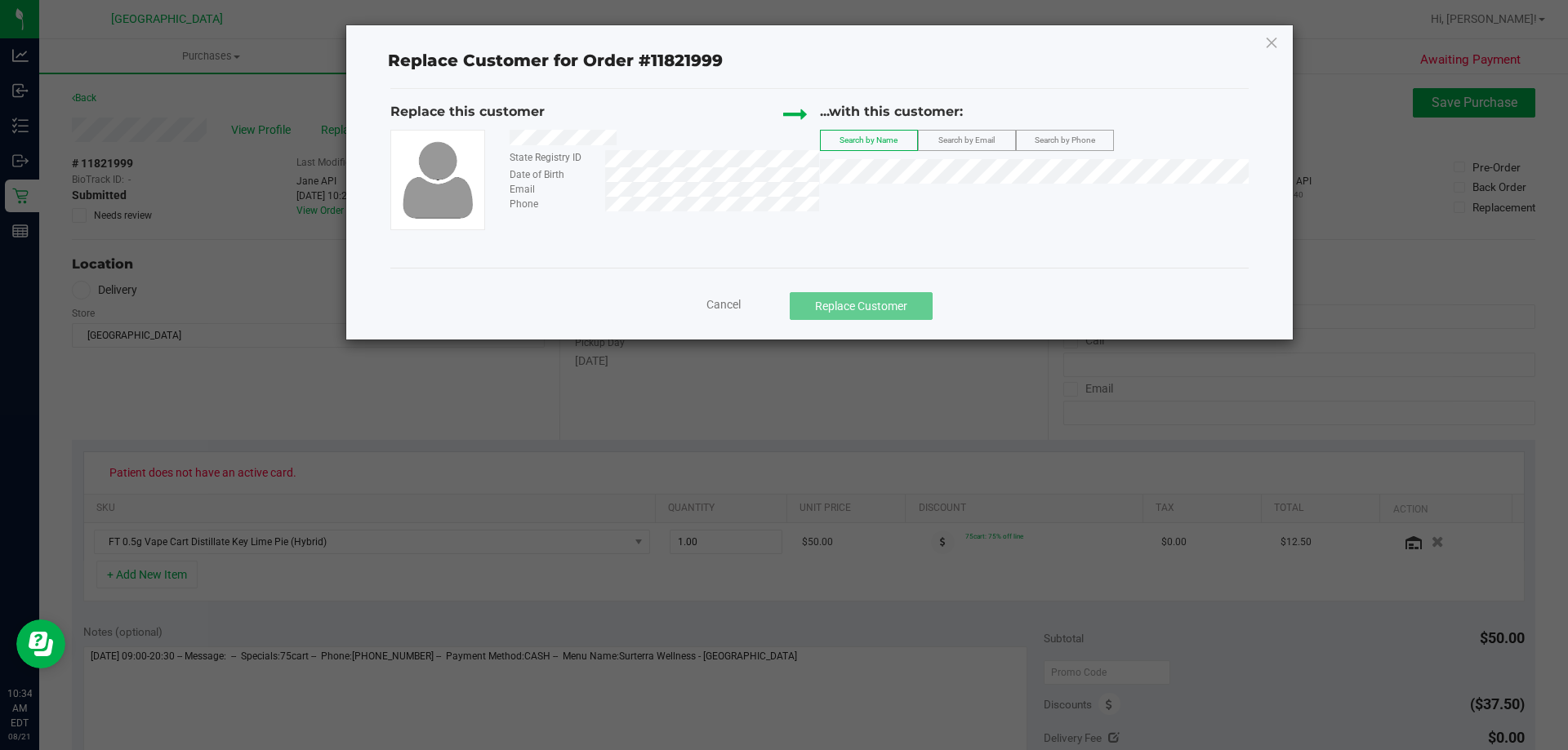
click at [957, 145] on span "Search by Email" at bounding box center [966, 140] width 56 height 9
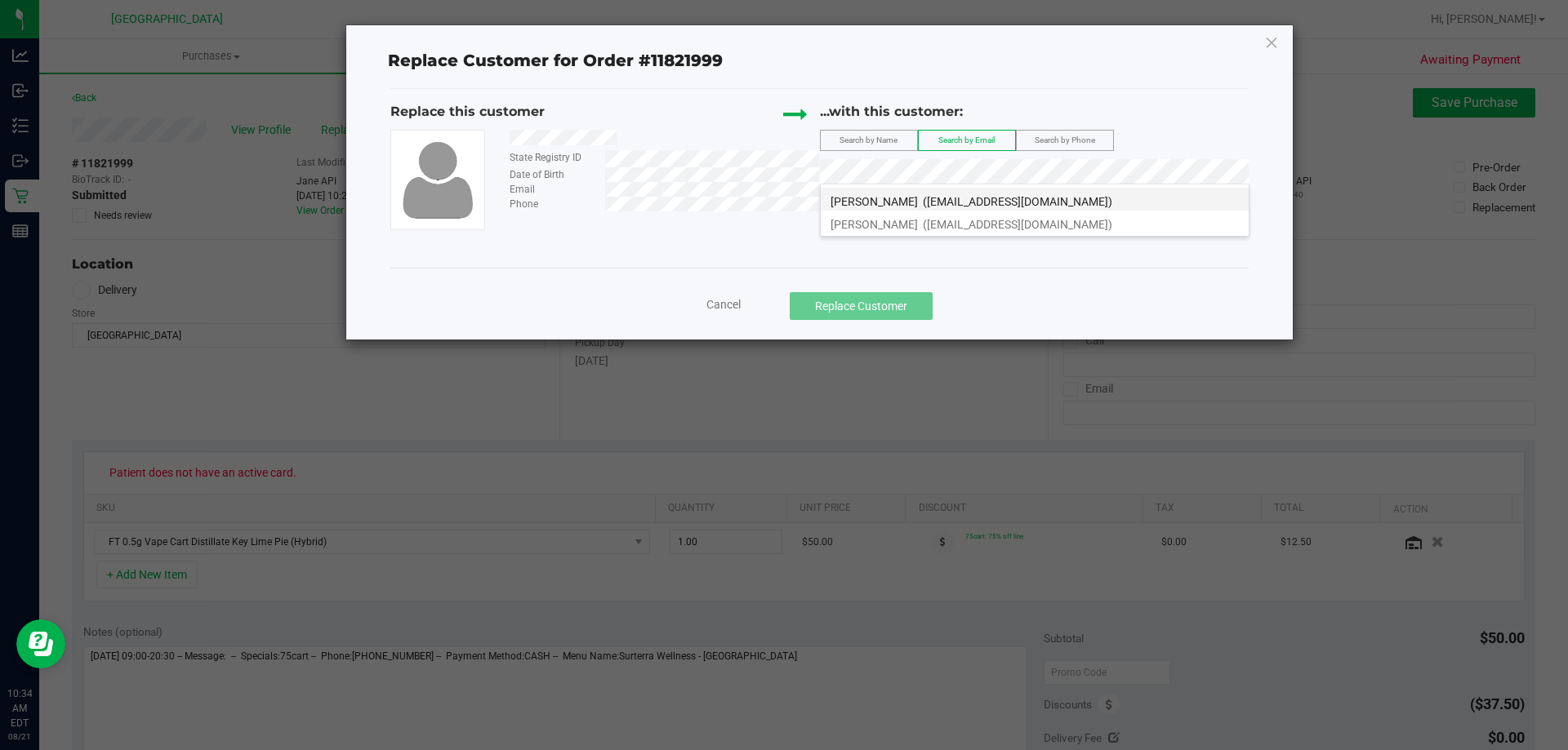
click at [898, 204] on span "JOSEPH LUTHER" at bounding box center [874, 201] width 87 height 13
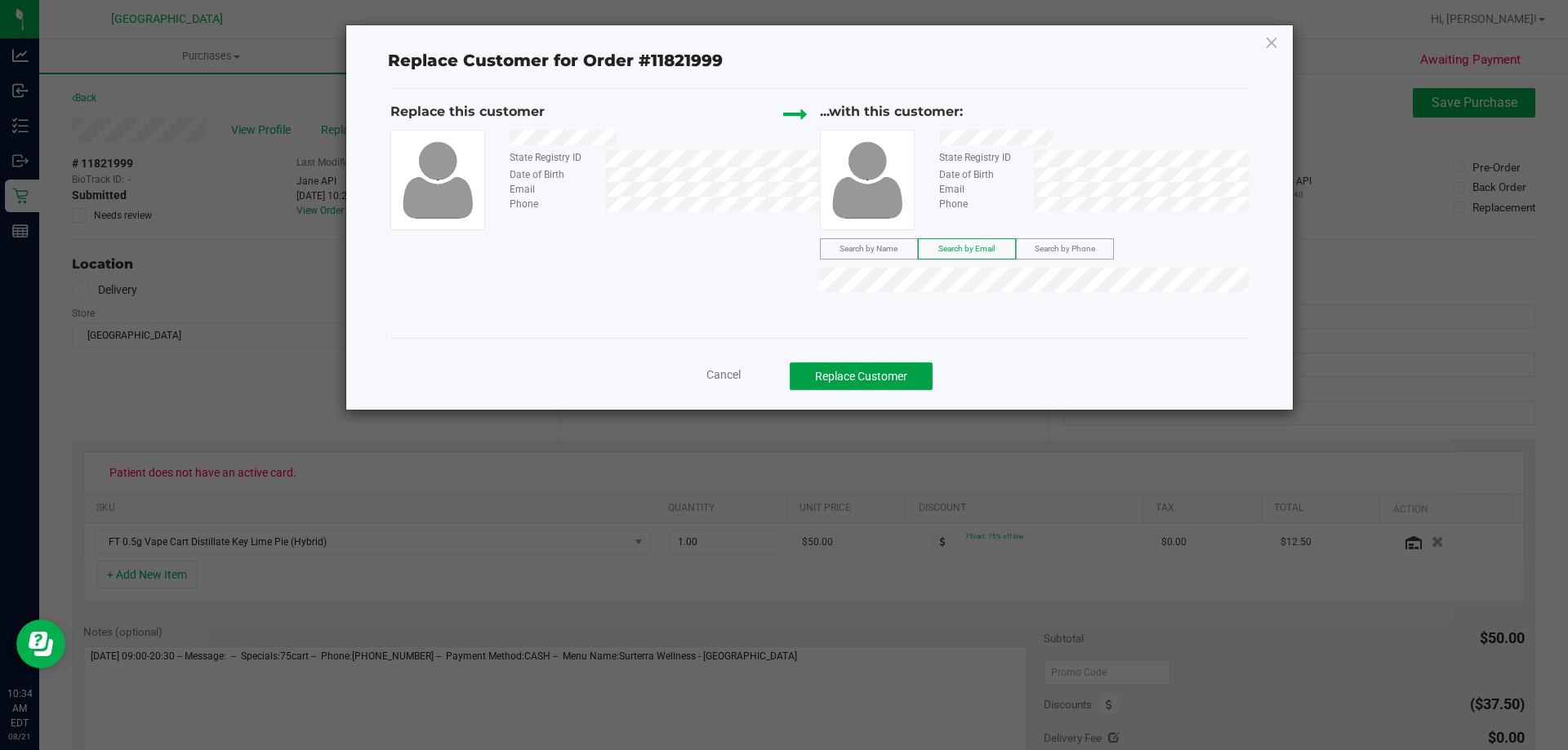
click at [865, 378] on button "Replace Customer" at bounding box center [860, 376] width 143 height 27
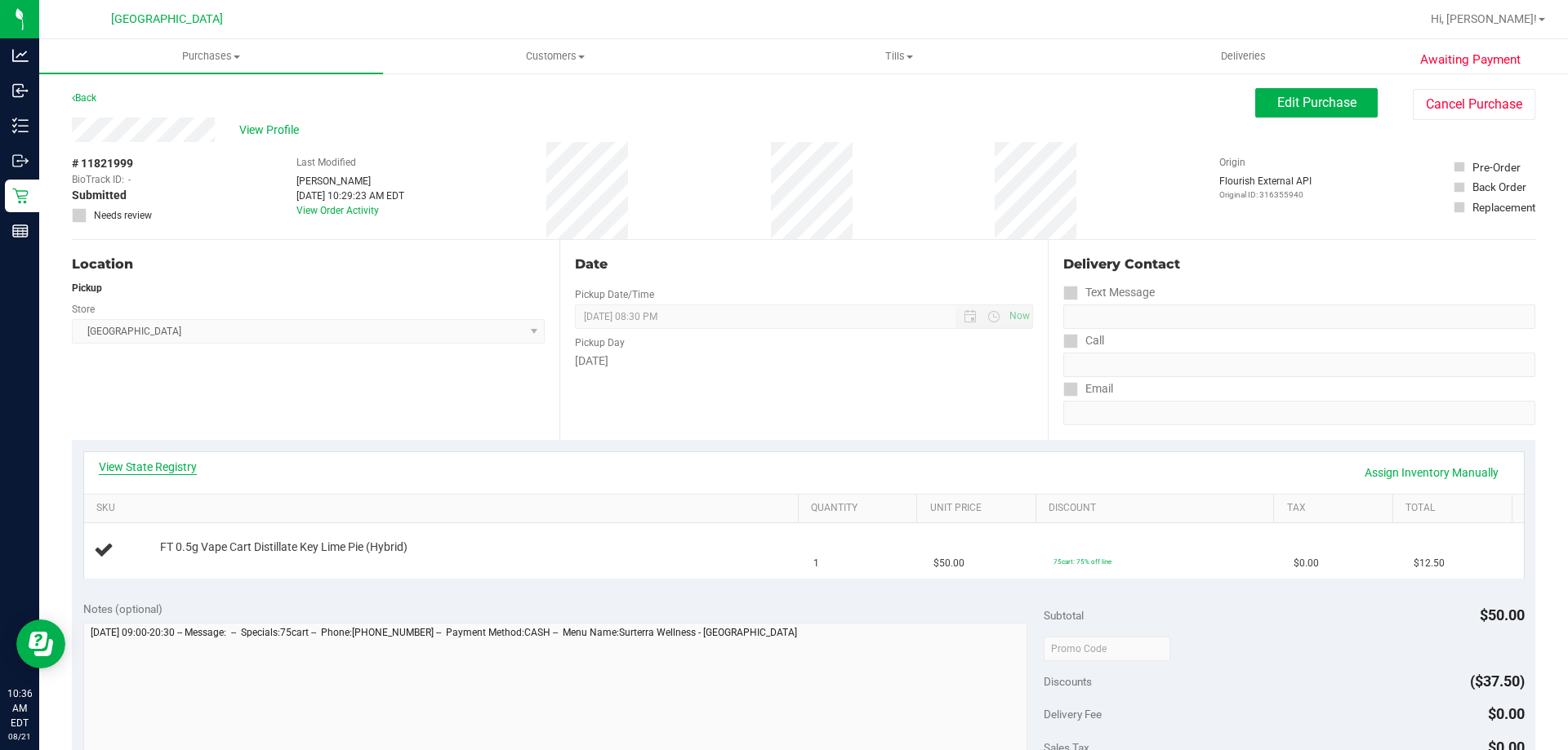
click at [163, 464] on link "View State Registry" at bounding box center [148, 467] width 98 height 16
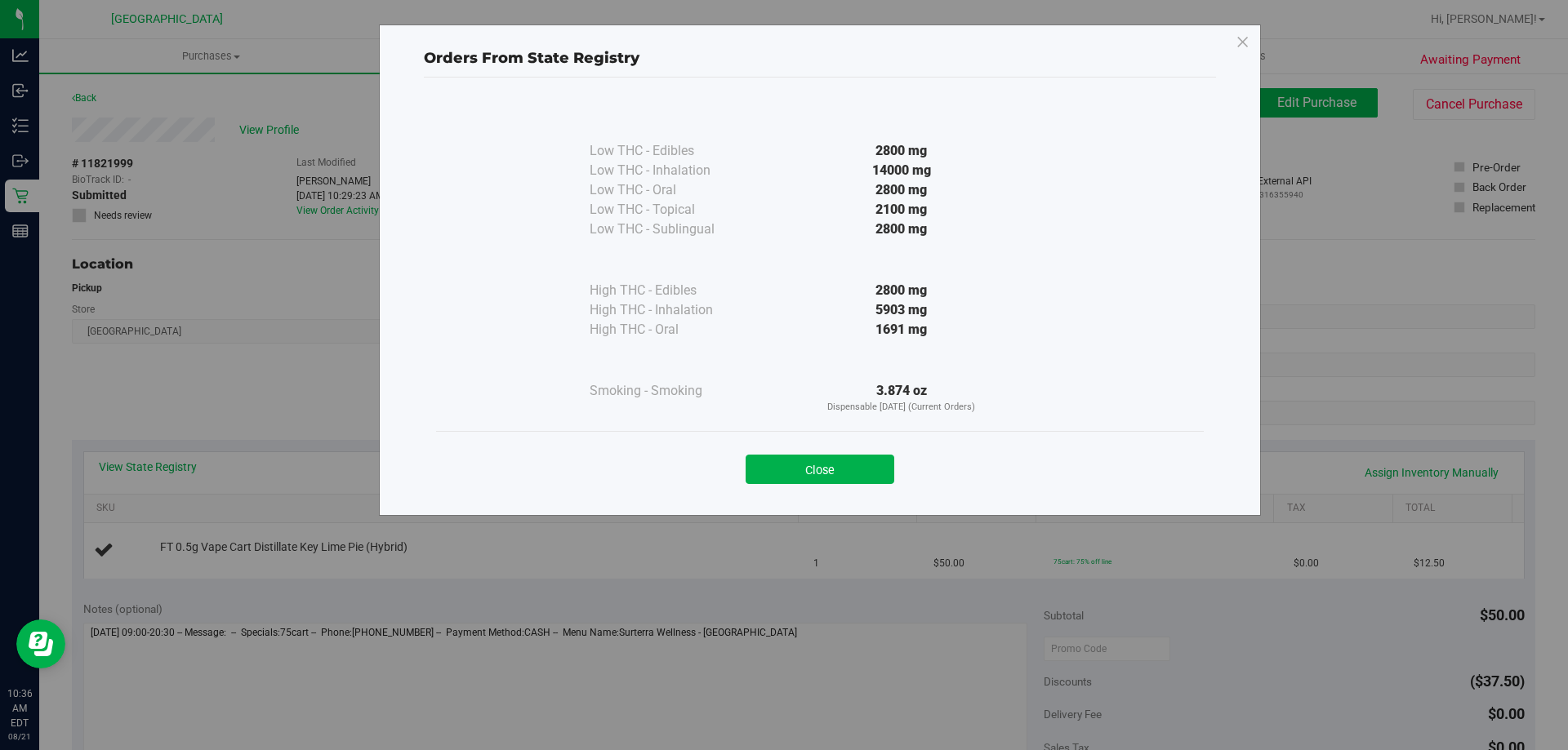
click at [841, 464] on button "Close" at bounding box center [820, 469] width 148 height 29
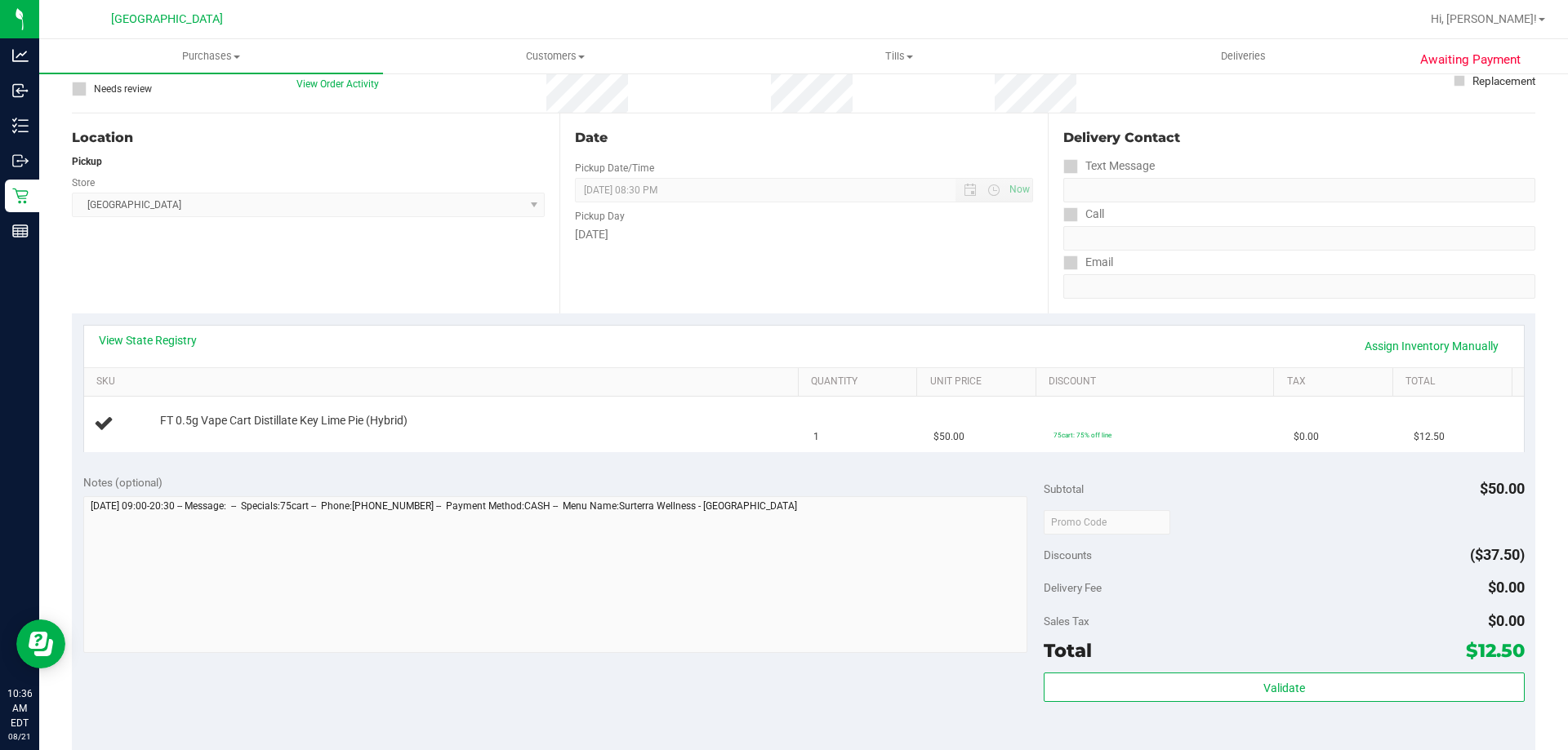
scroll to position [327, 0]
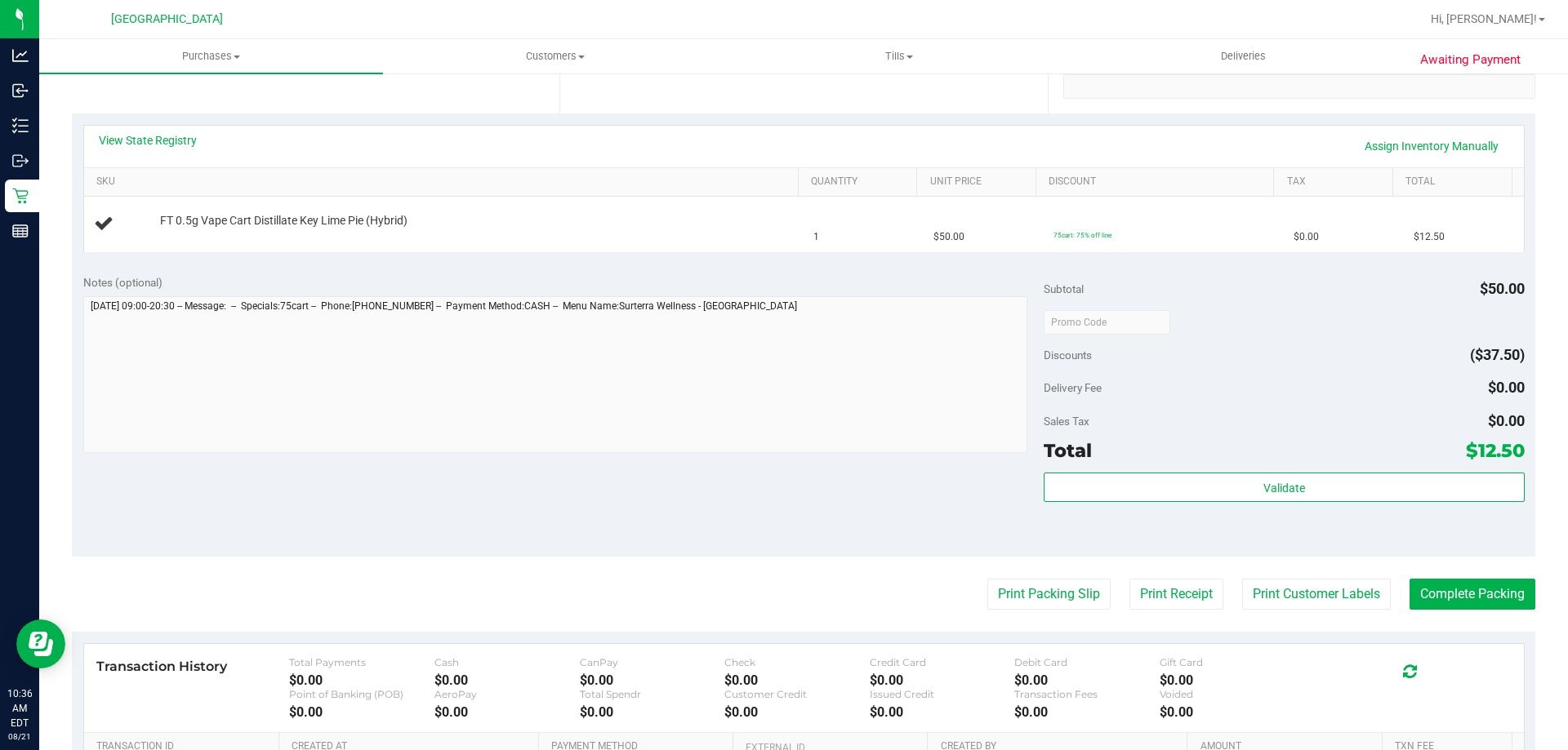
click at [1055, 577] on purchase-details "Back Edit Purchase Cancel Purchase View Profile # 11821999 BioTrack ID: - Submi…" at bounding box center [803, 349] width 1463 height 1175
click at [1054, 599] on button "Print Packing Slip" at bounding box center [1048, 594] width 123 height 31
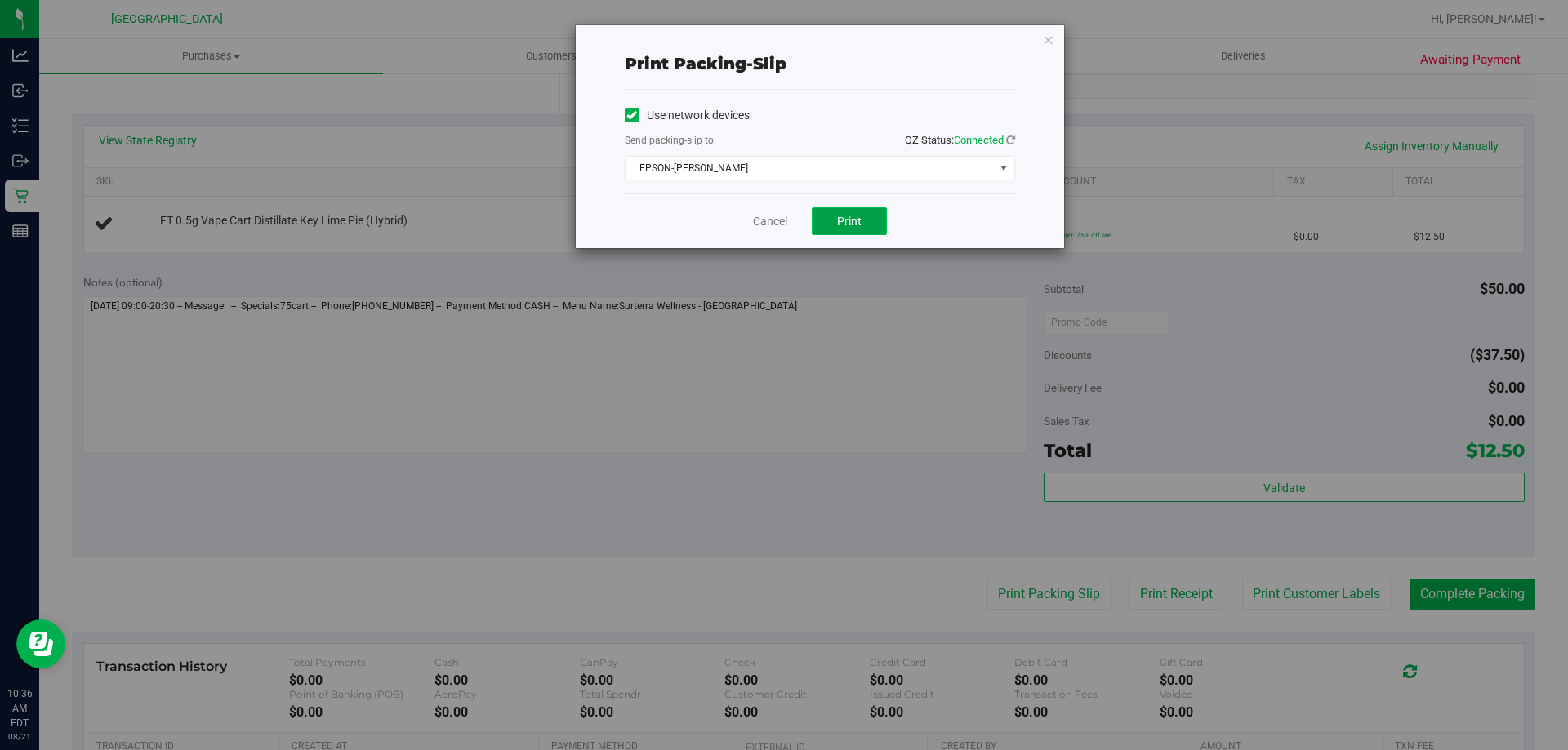
click at [857, 221] on span "Print" at bounding box center [849, 221] width 25 height 13
click at [1054, 36] on div "Print packing-slip Use network devices Send packing-slip to: QZ Status: Connect…" at bounding box center [820, 137] width 488 height 223
click at [1049, 41] on icon "button" at bounding box center [1048, 39] width 12 height 20
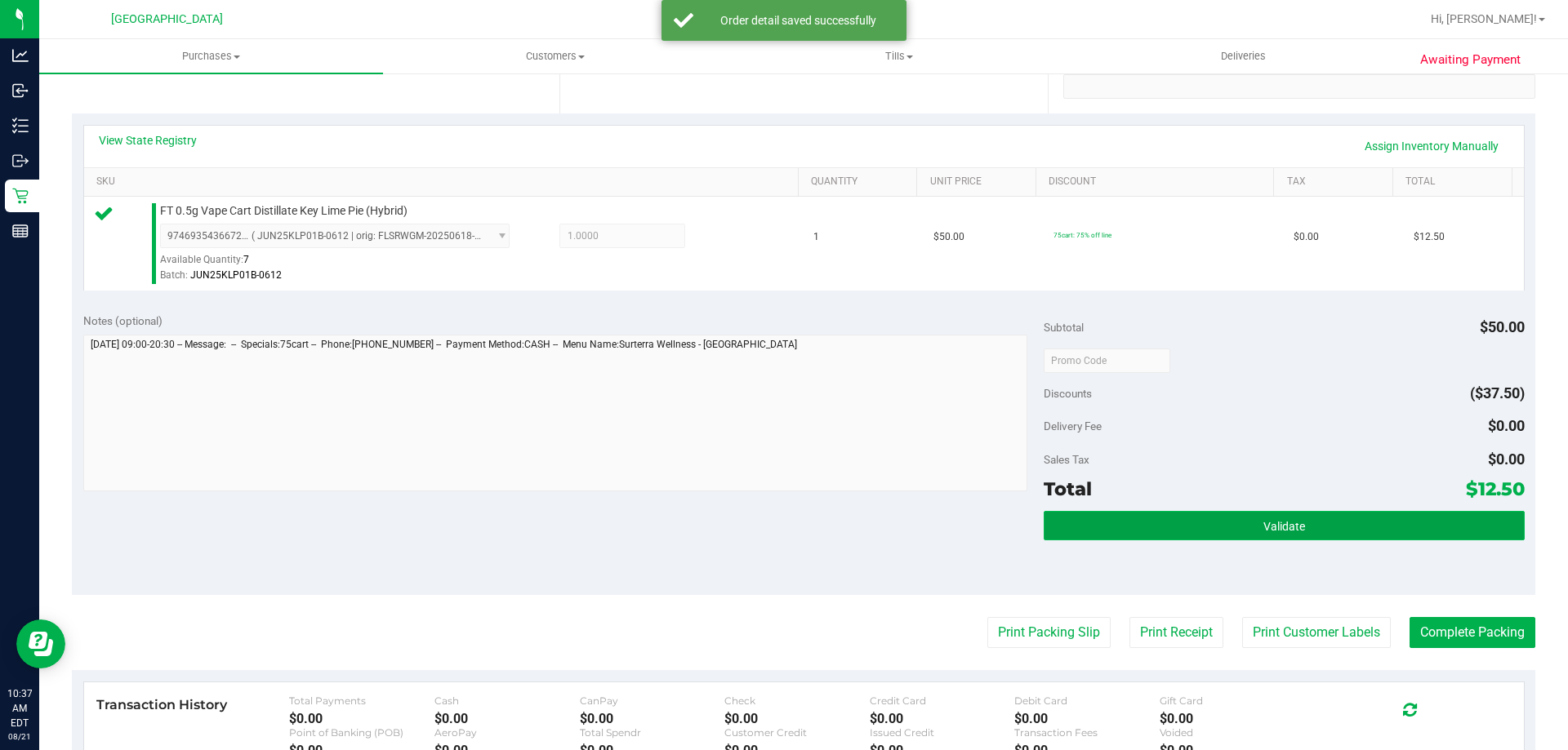
click at [1286, 533] on button "Validate" at bounding box center [1283, 525] width 480 height 29
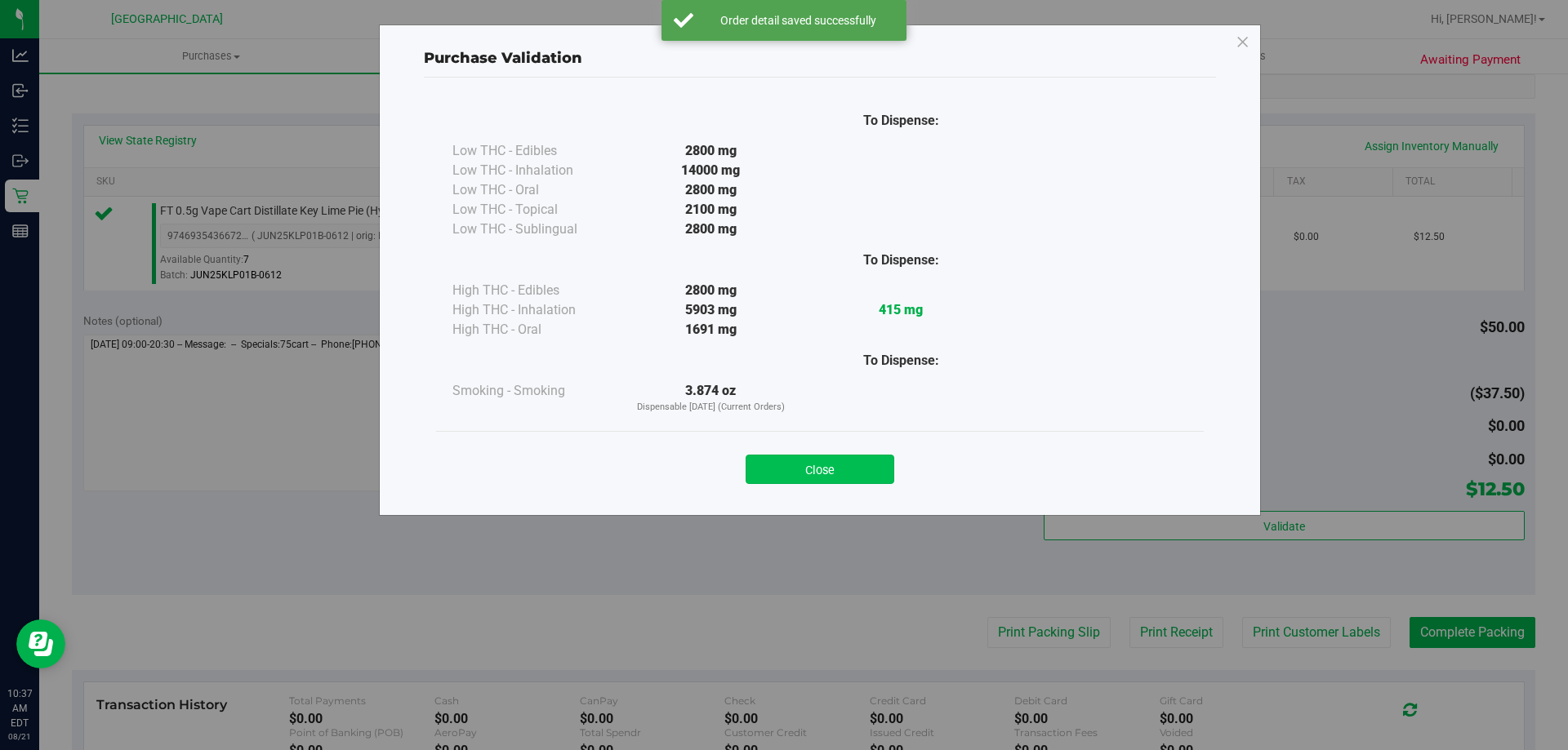
click at [855, 464] on button "Close" at bounding box center [820, 469] width 148 height 29
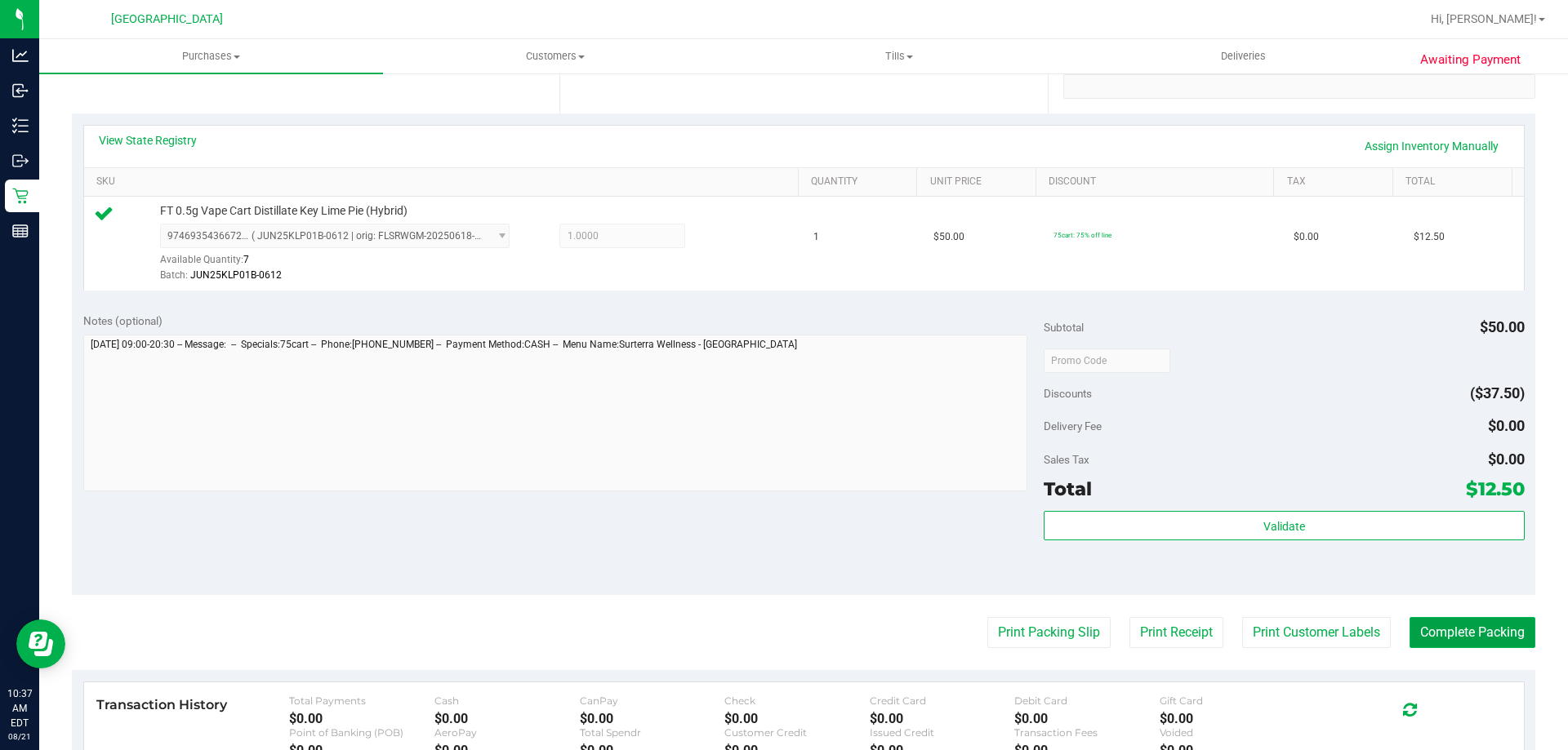
click at [1475, 627] on button "Complete Packing" at bounding box center [1472, 633] width 126 height 31
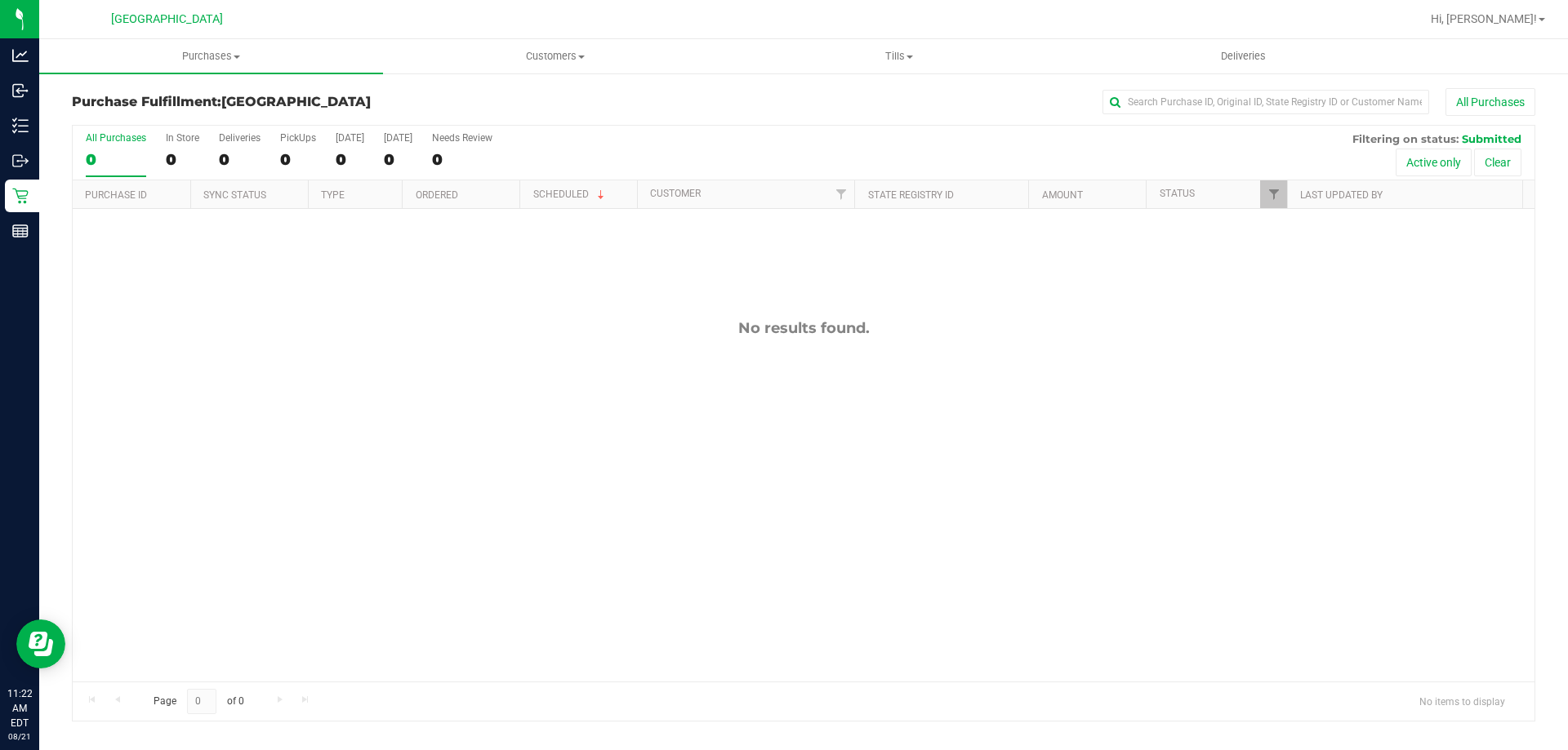
click at [91, 446] on div "No results found." at bounding box center [803, 501] width 1461 height 583
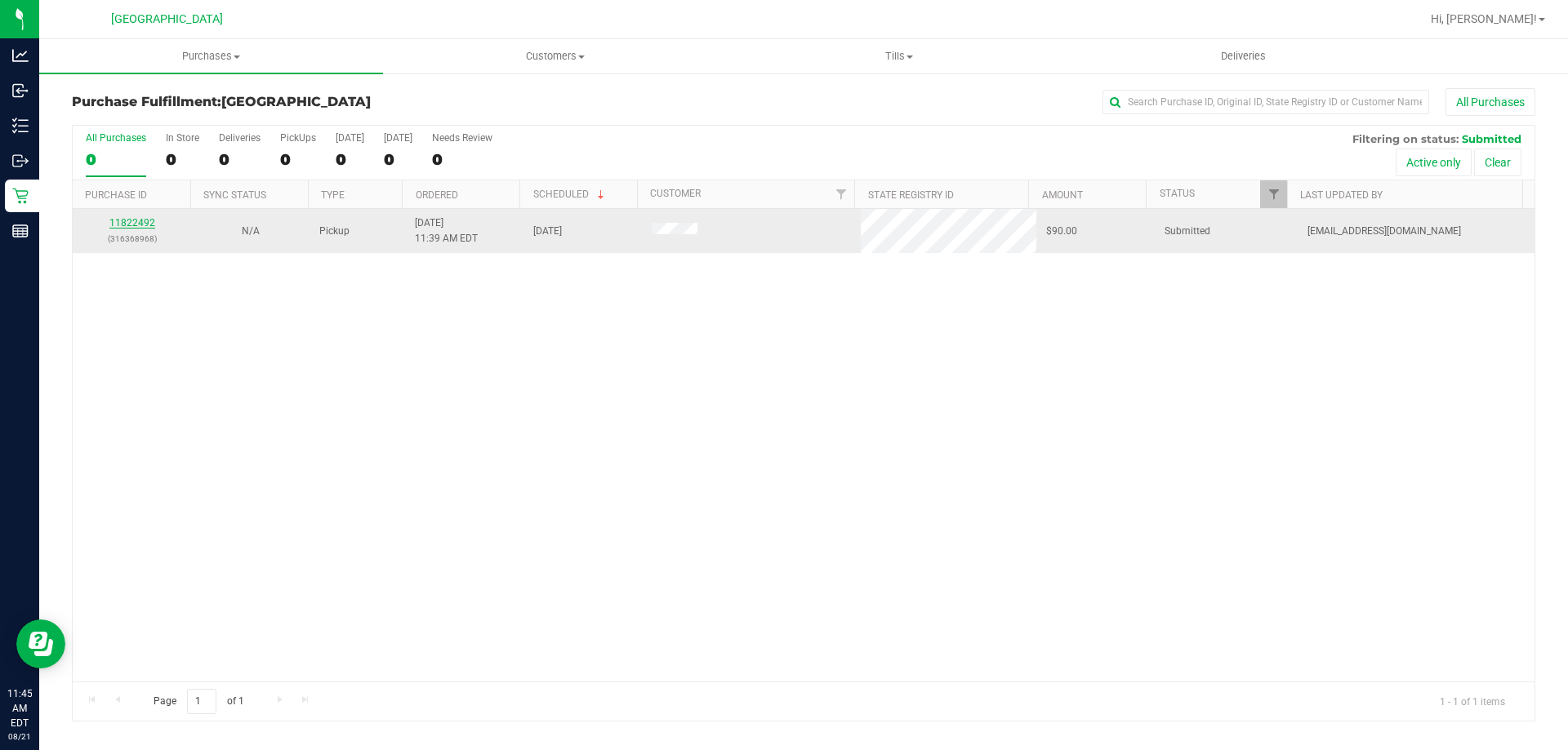
click at [144, 223] on link "11822492" at bounding box center [132, 223] width 46 height 12
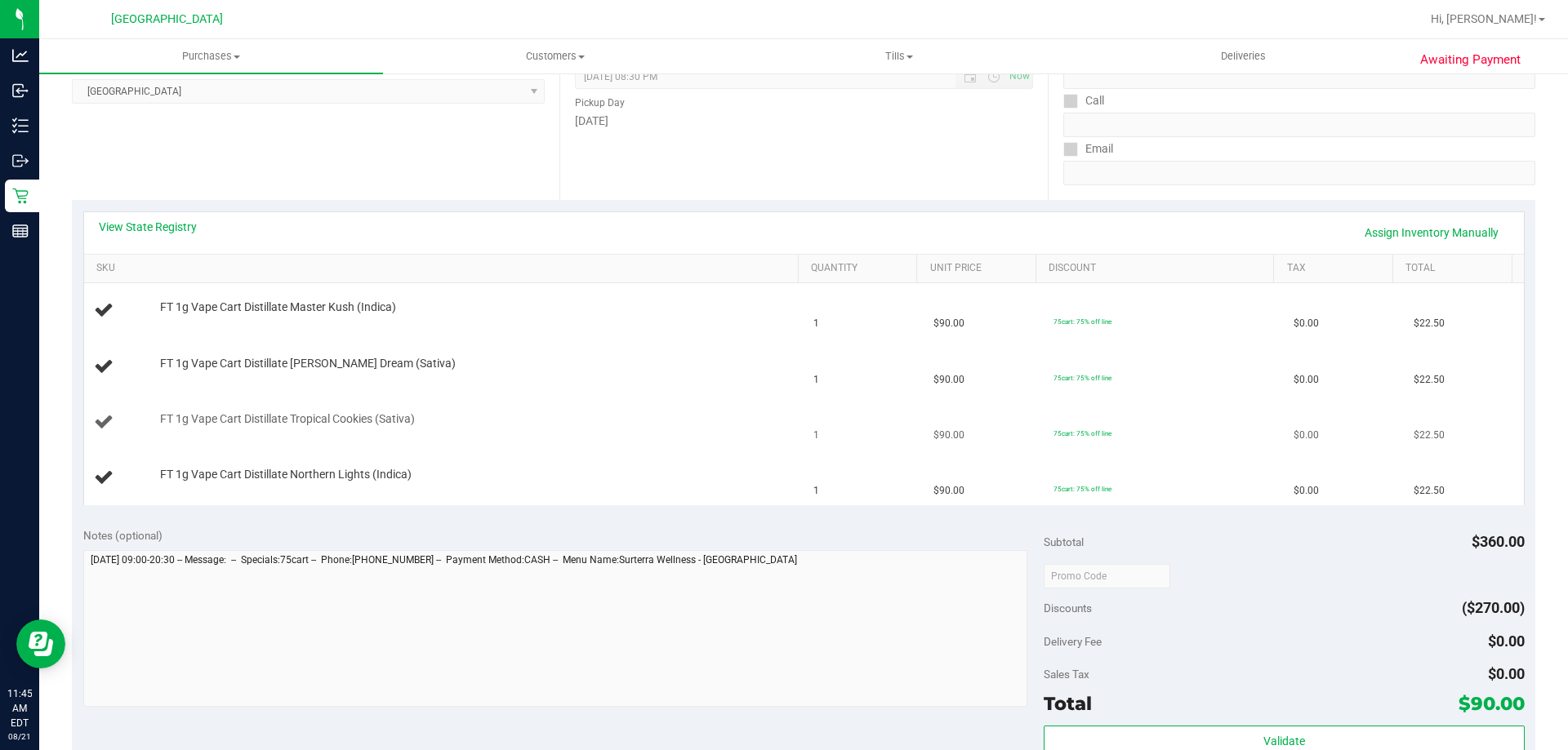
scroll to position [245, 0]
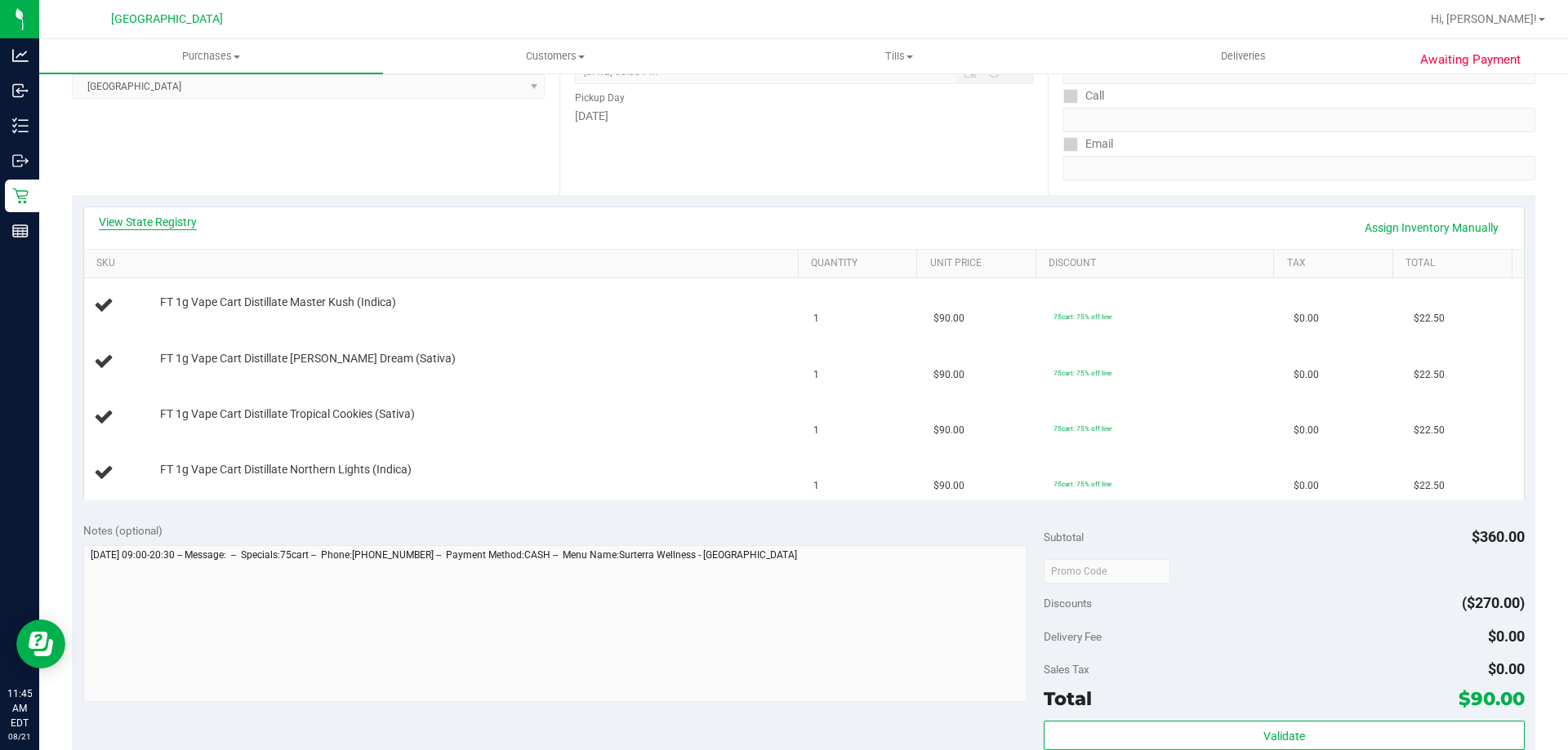
click at [178, 227] on link "View State Registry" at bounding box center [148, 222] width 98 height 16
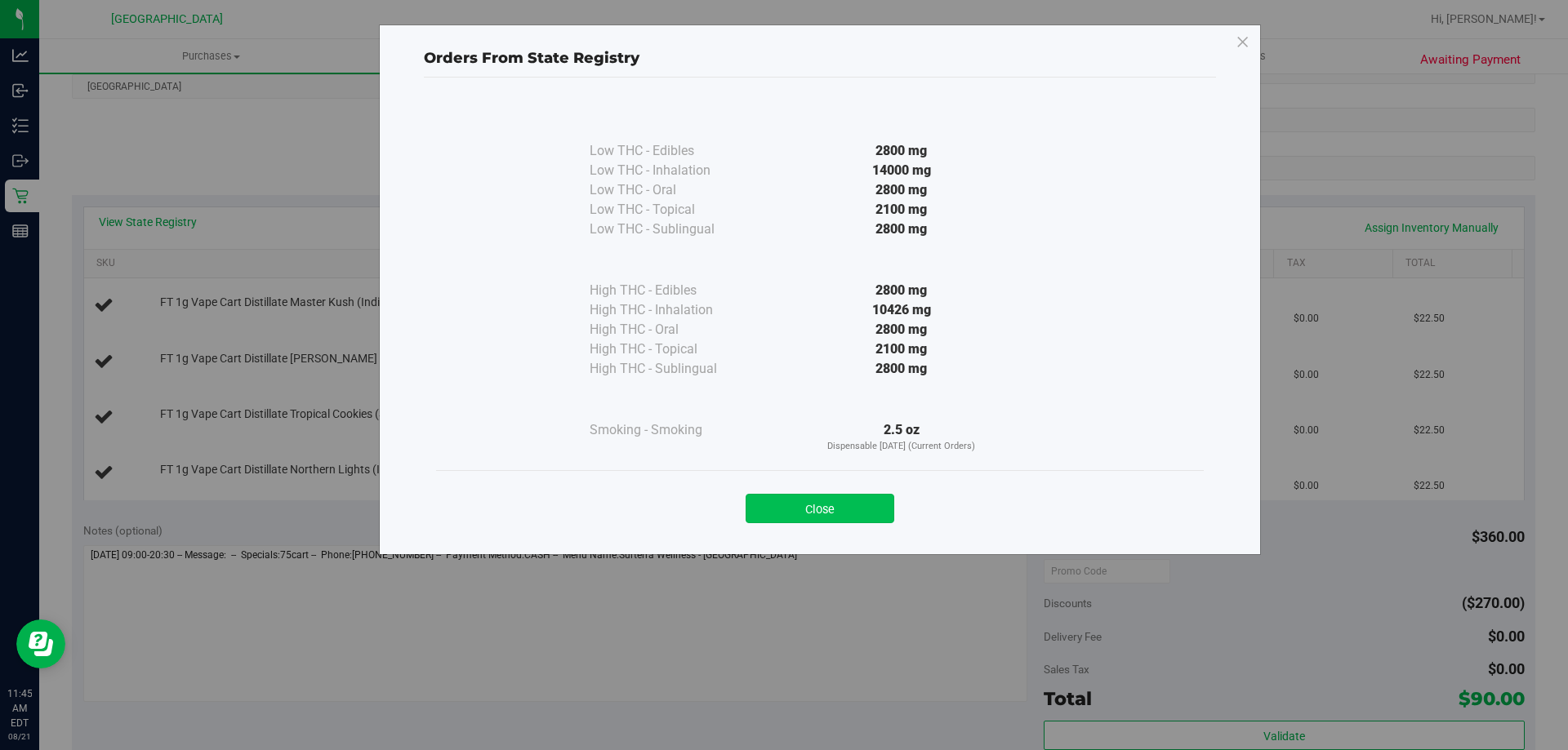
click at [835, 508] on button "Close" at bounding box center [820, 509] width 148 height 29
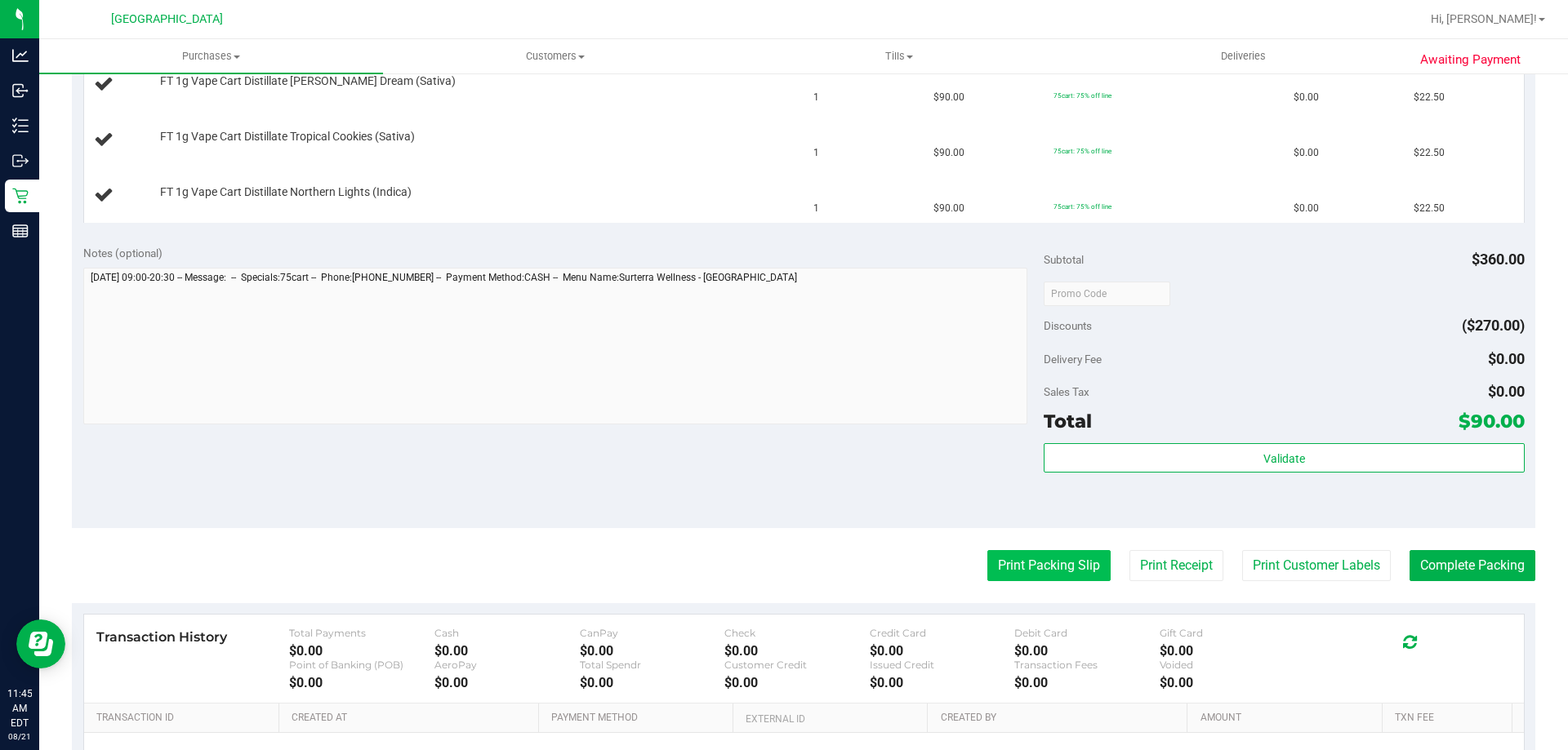
scroll to position [572, 0]
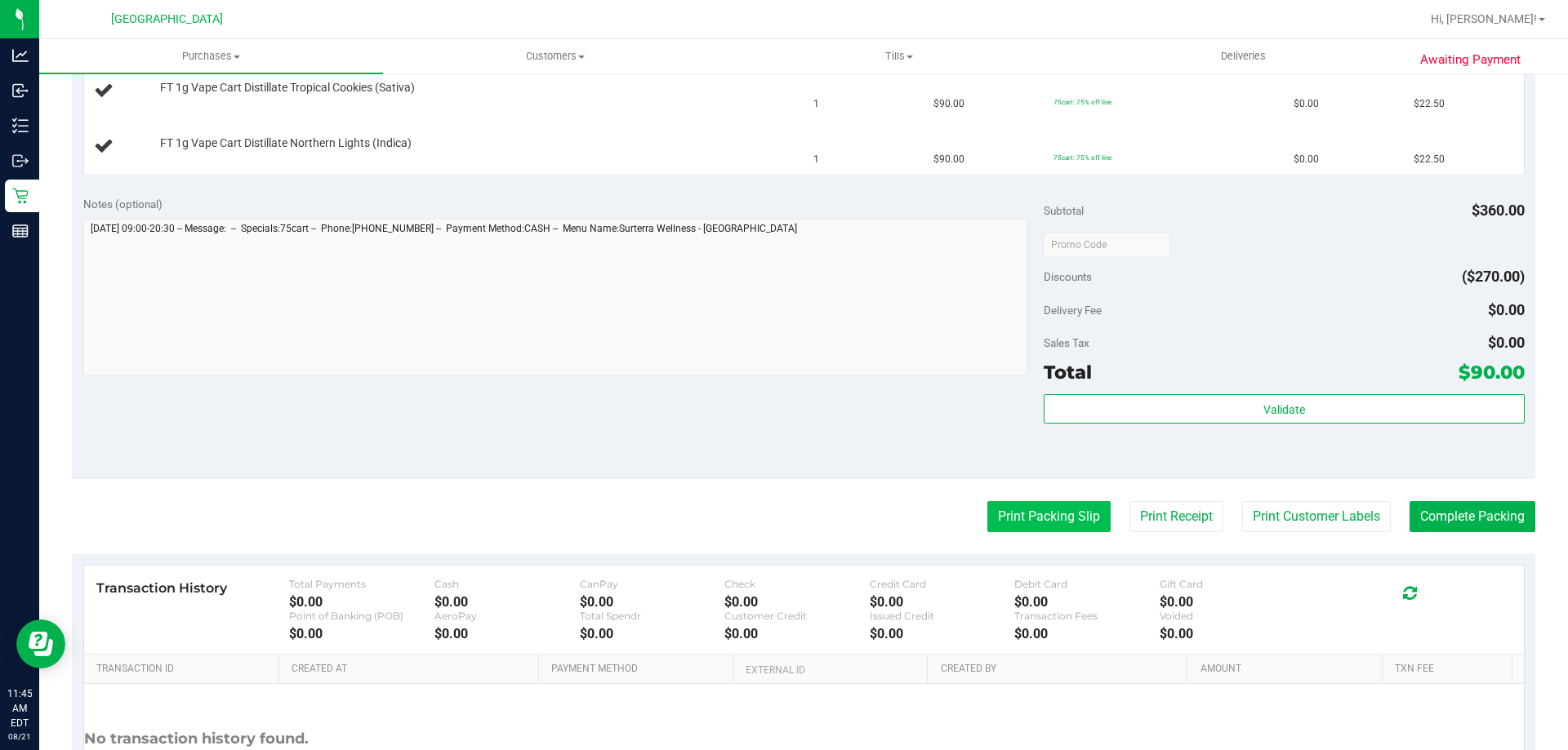
click at [989, 526] on button "Print Packing Slip" at bounding box center [1048, 517] width 123 height 31
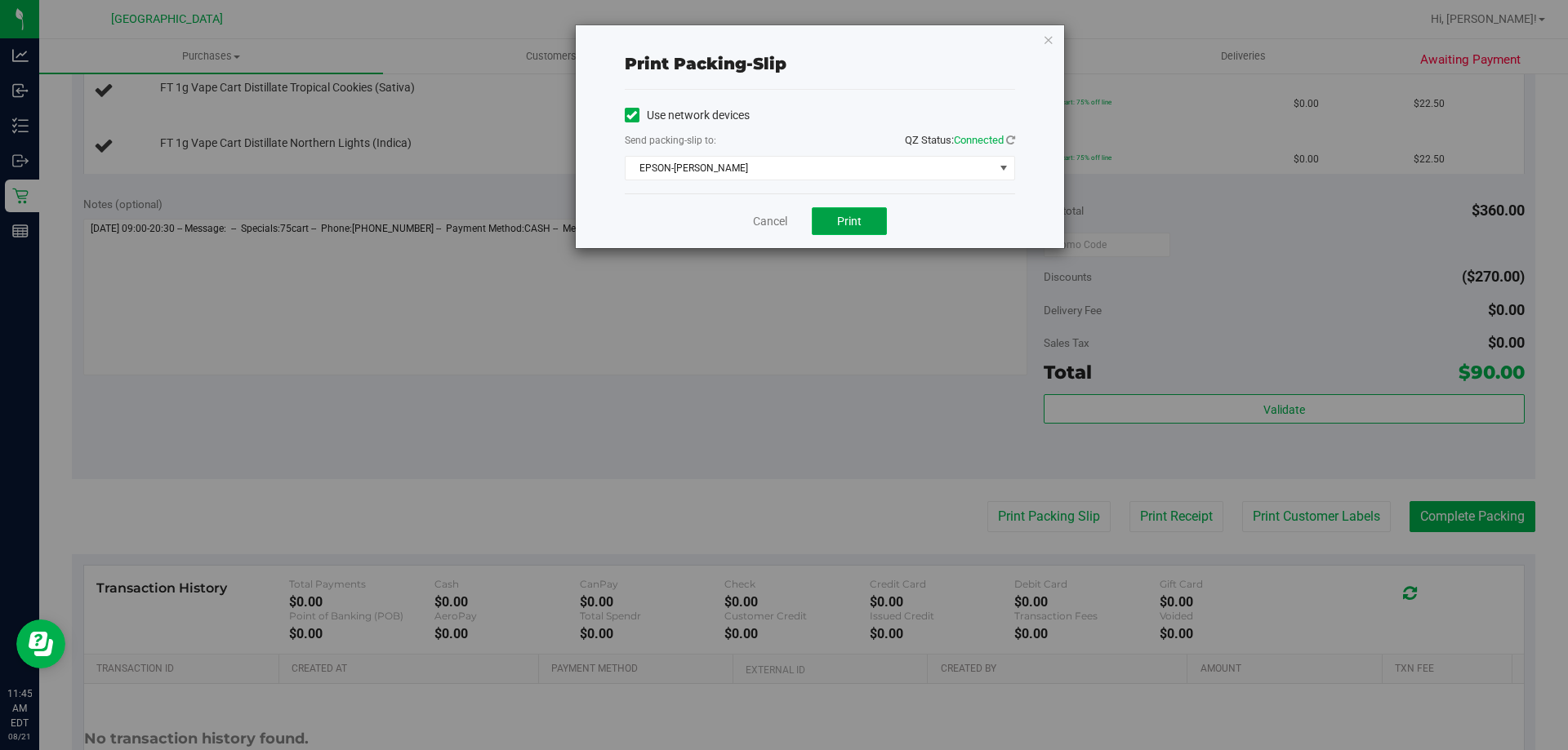
click at [850, 215] on span "Print" at bounding box center [849, 221] width 25 height 13
click at [1053, 41] on icon "button" at bounding box center [1048, 39] width 12 height 20
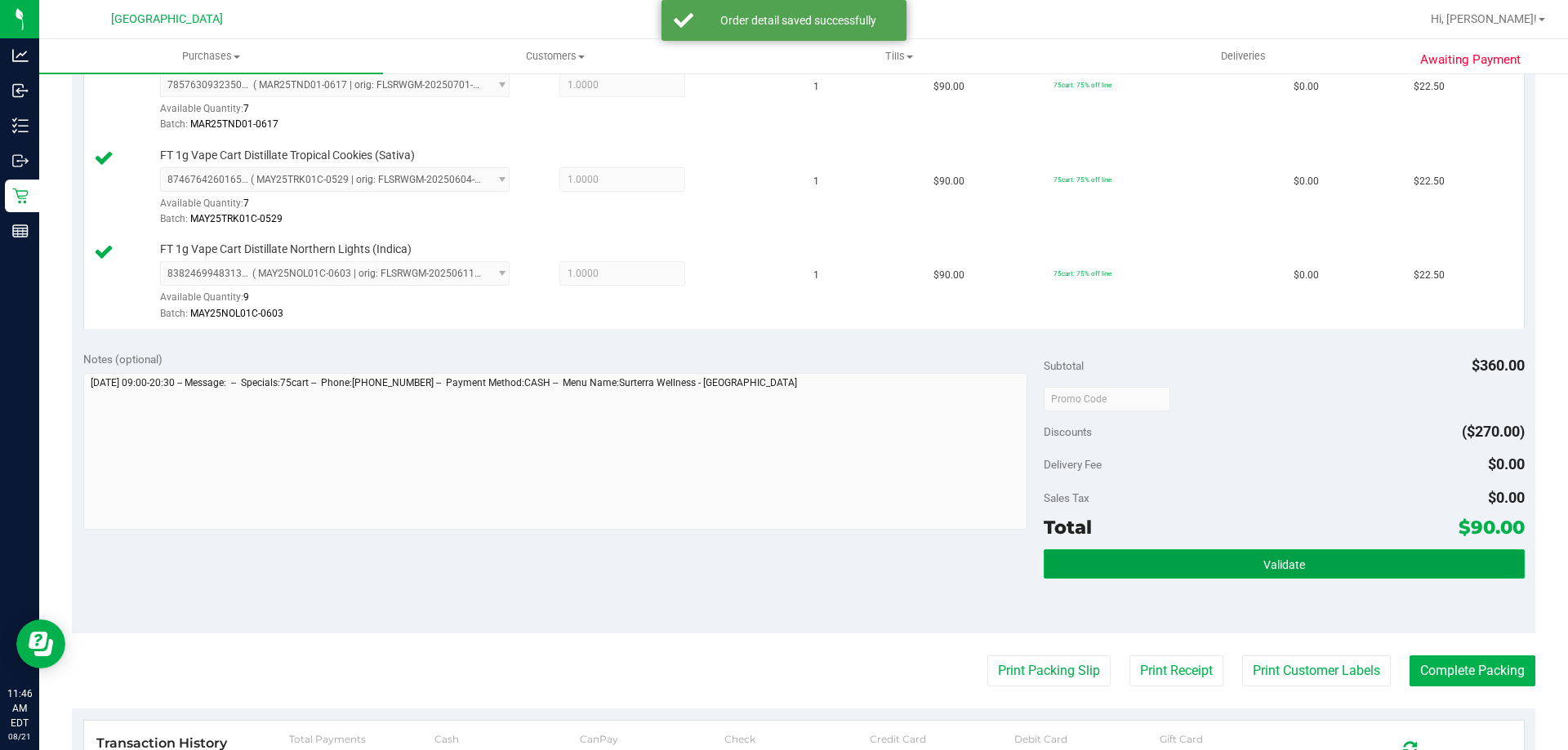
click at [1312, 573] on button "Validate" at bounding box center [1283, 563] width 480 height 29
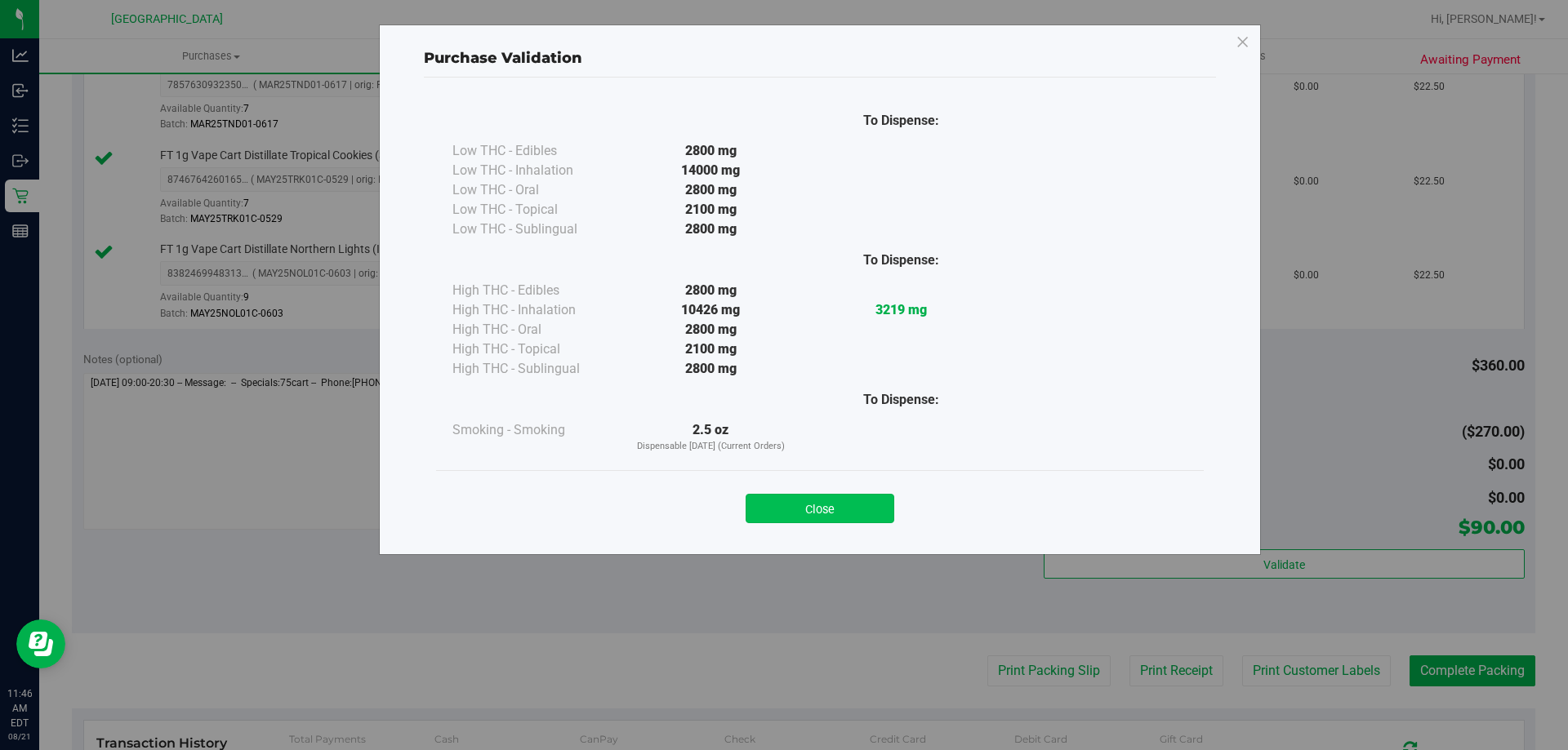
click at [800, 522] on button "Close" at bounding box center [820, 509] width 148 height 29
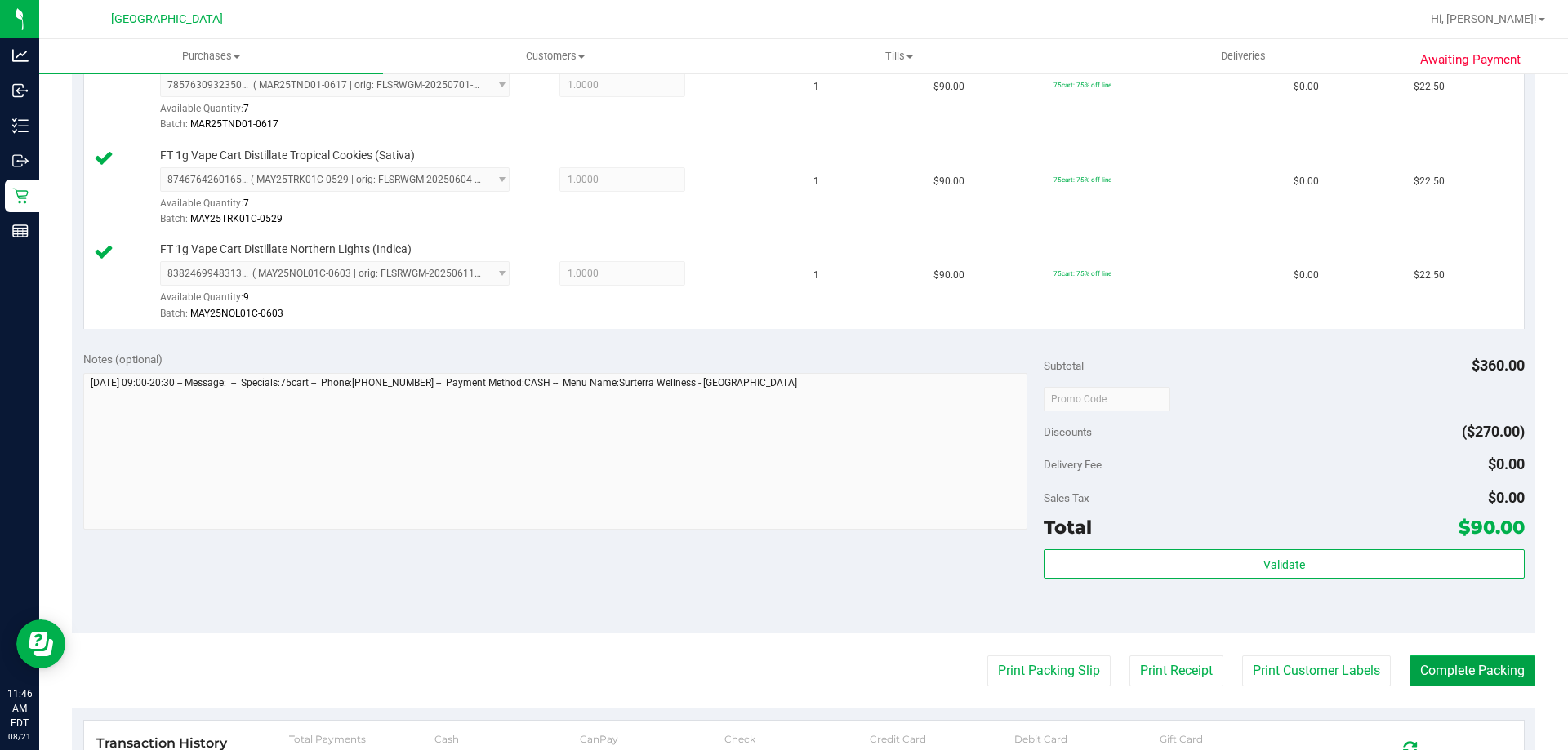
click at [1452, 668] on button "Complete Packing" at bounding box center [1472, 671] width 126 height 31
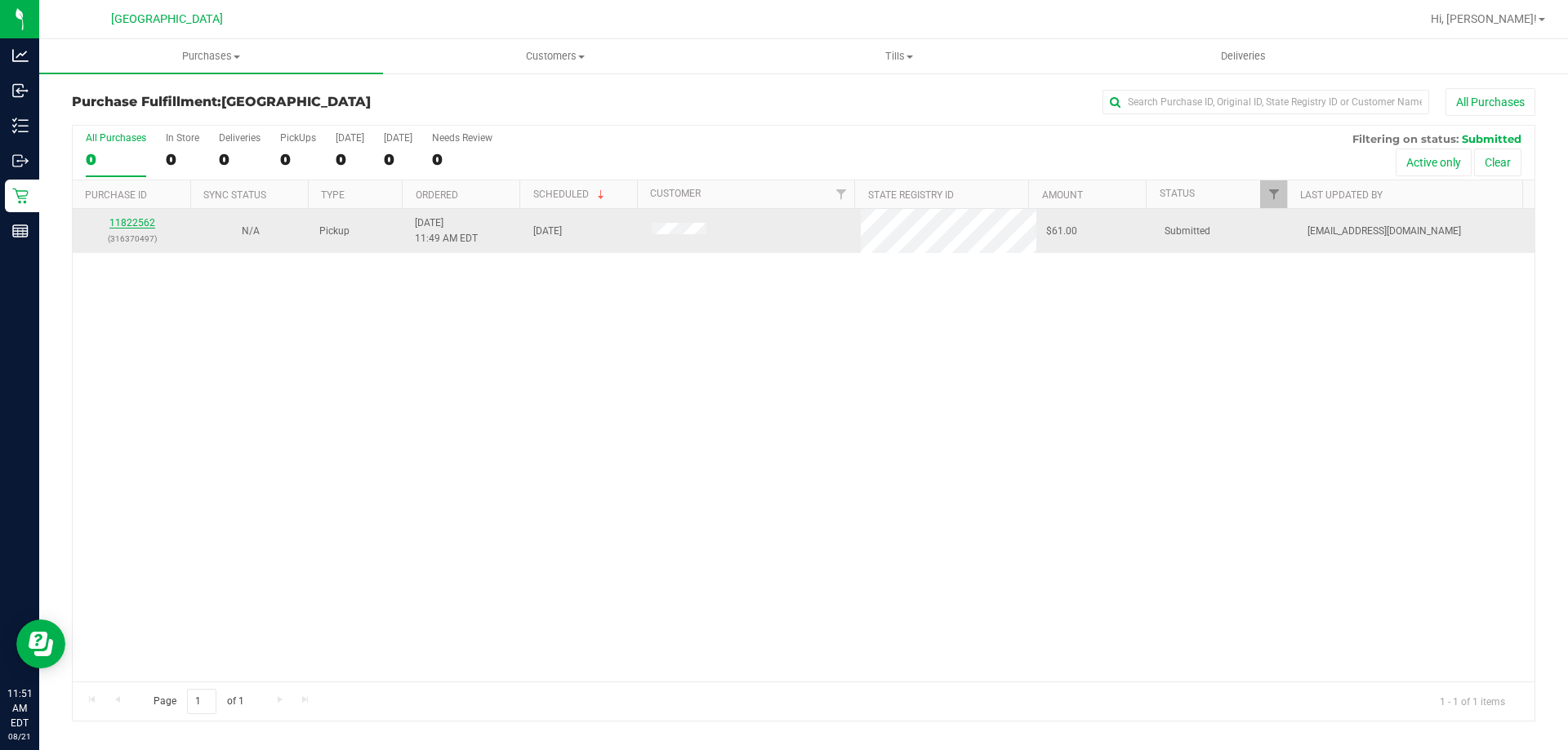
click at [136, 221] on link "11822562" at bounding box center [132, 223] width 46 height 12
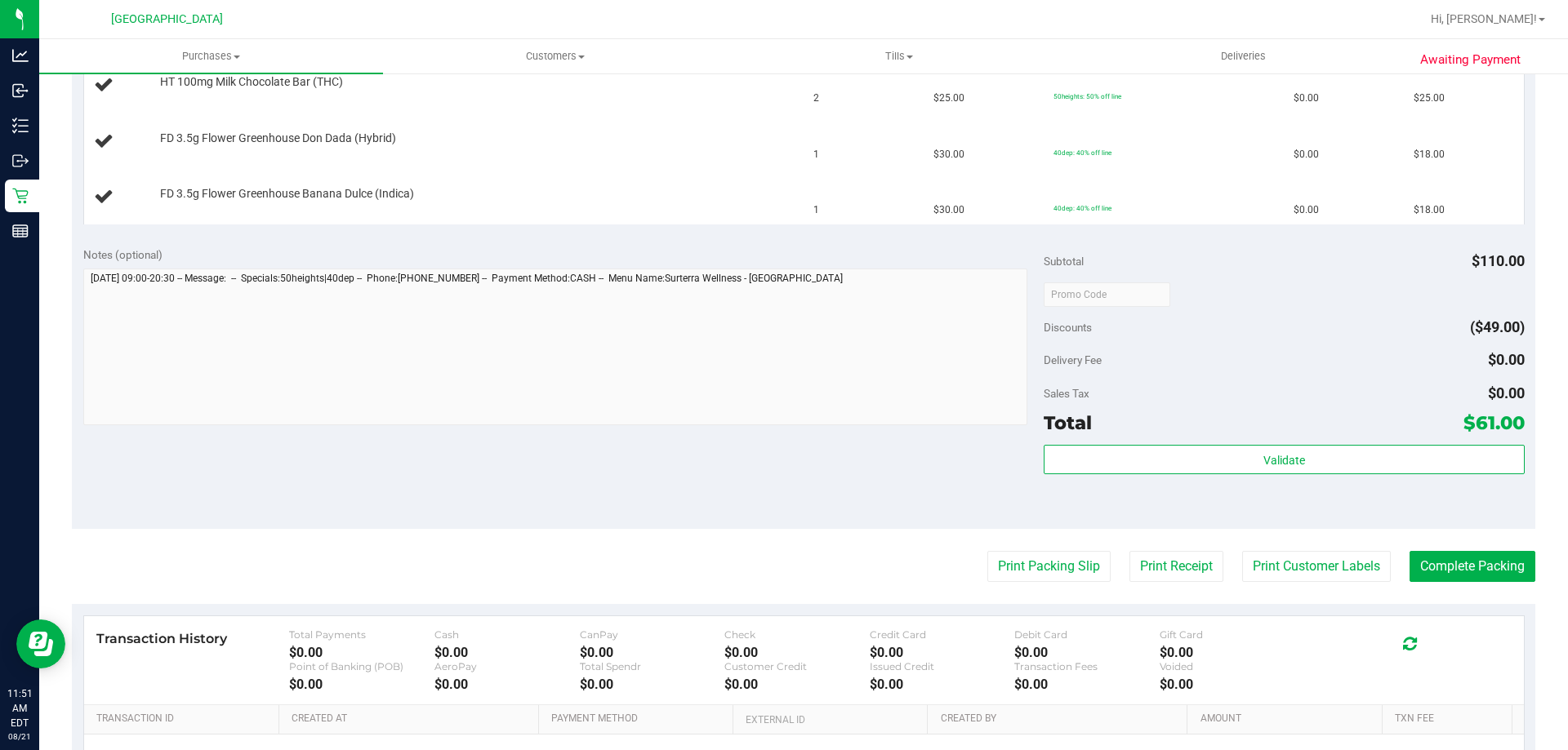
scroll to position [467, 0]
click at [1021, 563] on button "Print Packing Slip" at bounding box center [1048, 564] width 123 height 31
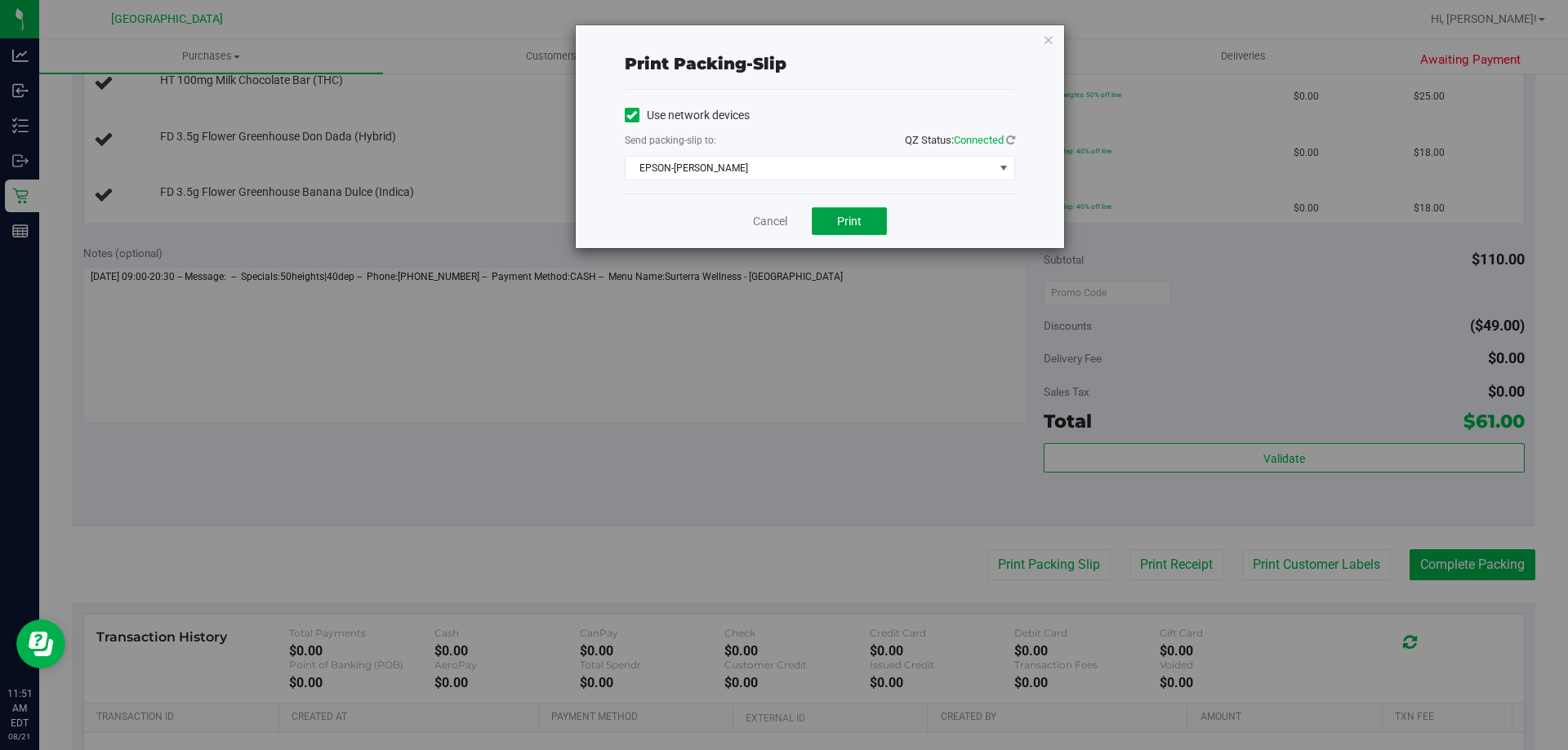
click at [848, 215] on span "Print" at bounding box center [849, 221] width 25 height 13
click at [761, 225] on link "Cancel" at bounding box center [770, 221] width 35 height 17
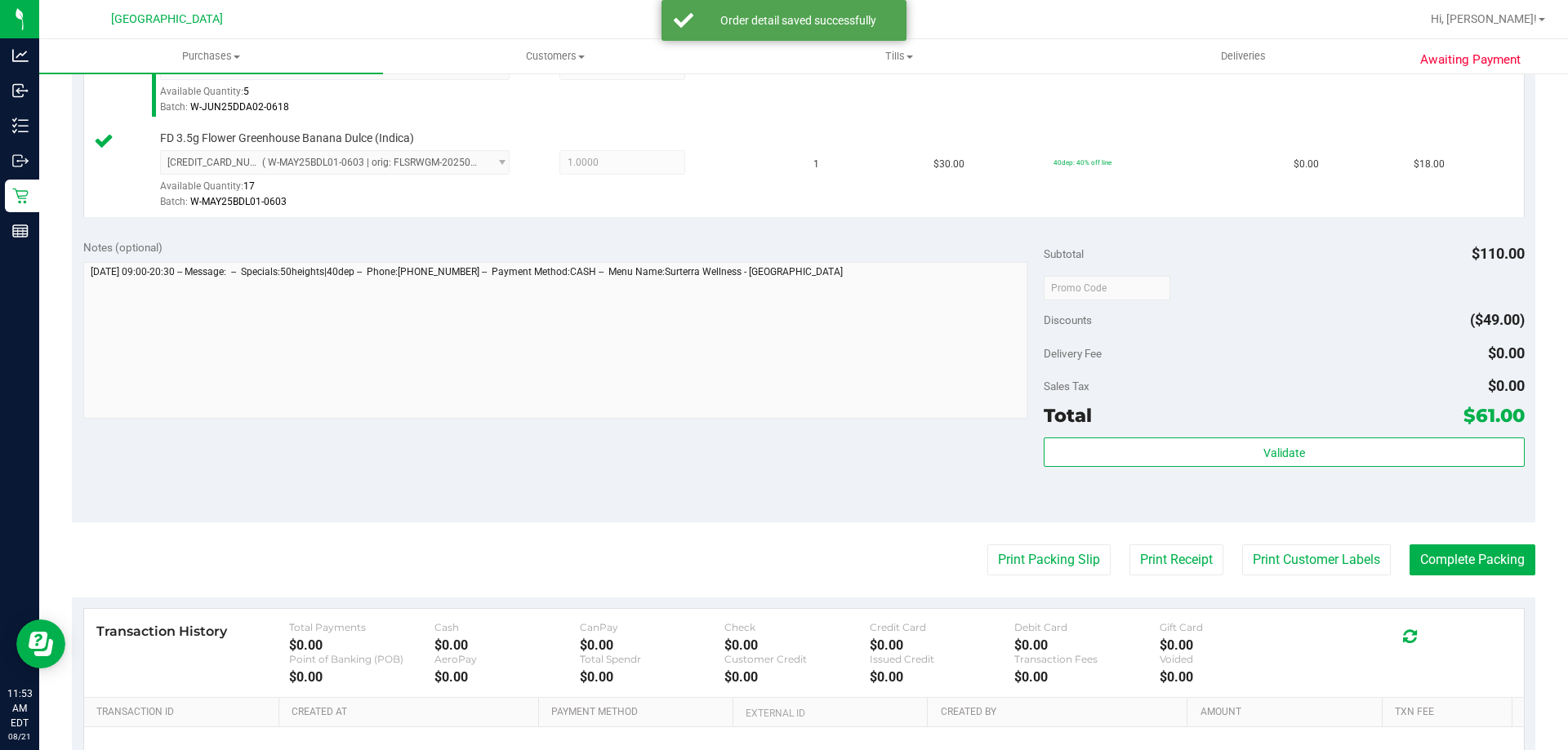
scroll to position [619, 0]
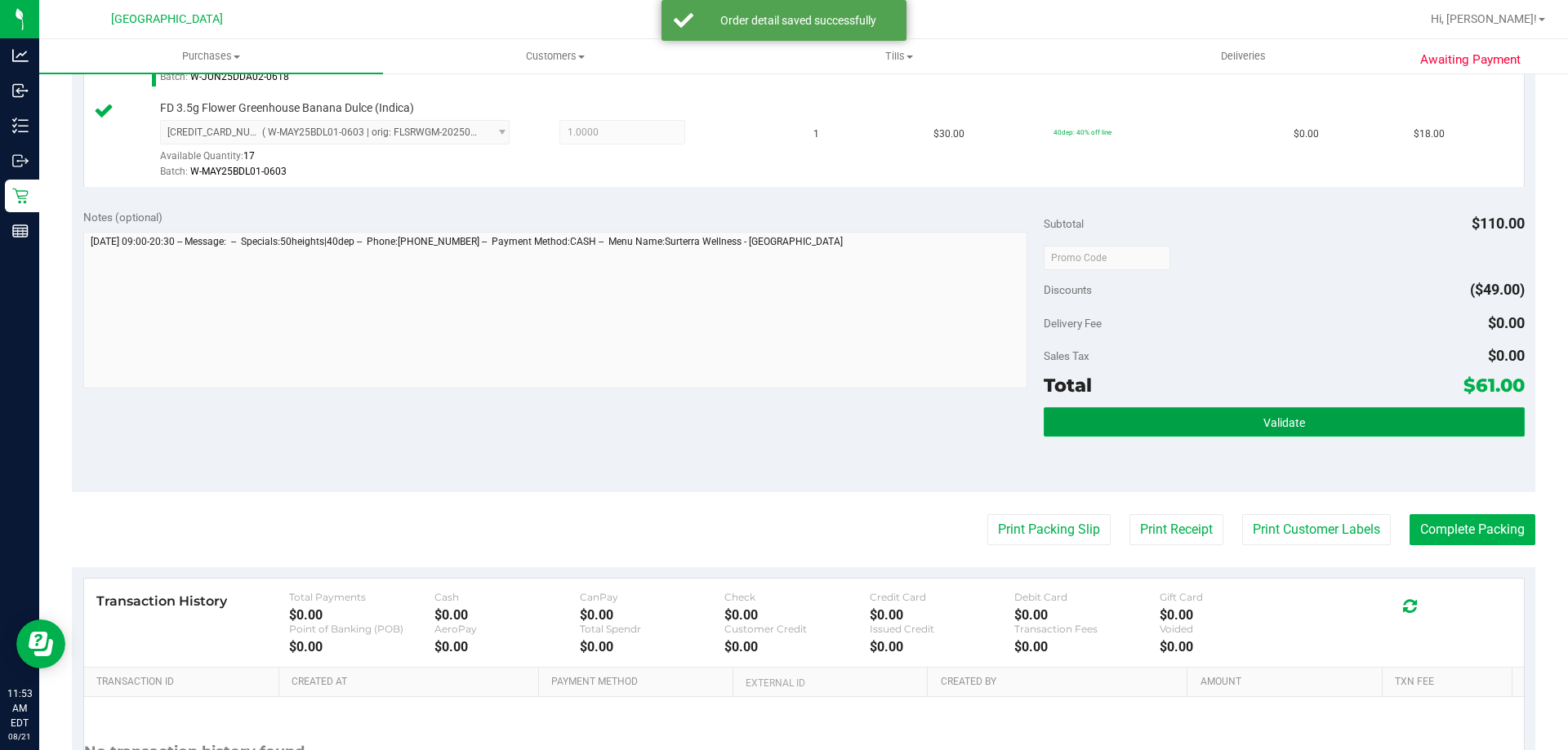
click at [1168, 424] on button "Validate" at bounding box center [1283, 421] width 480 height 29
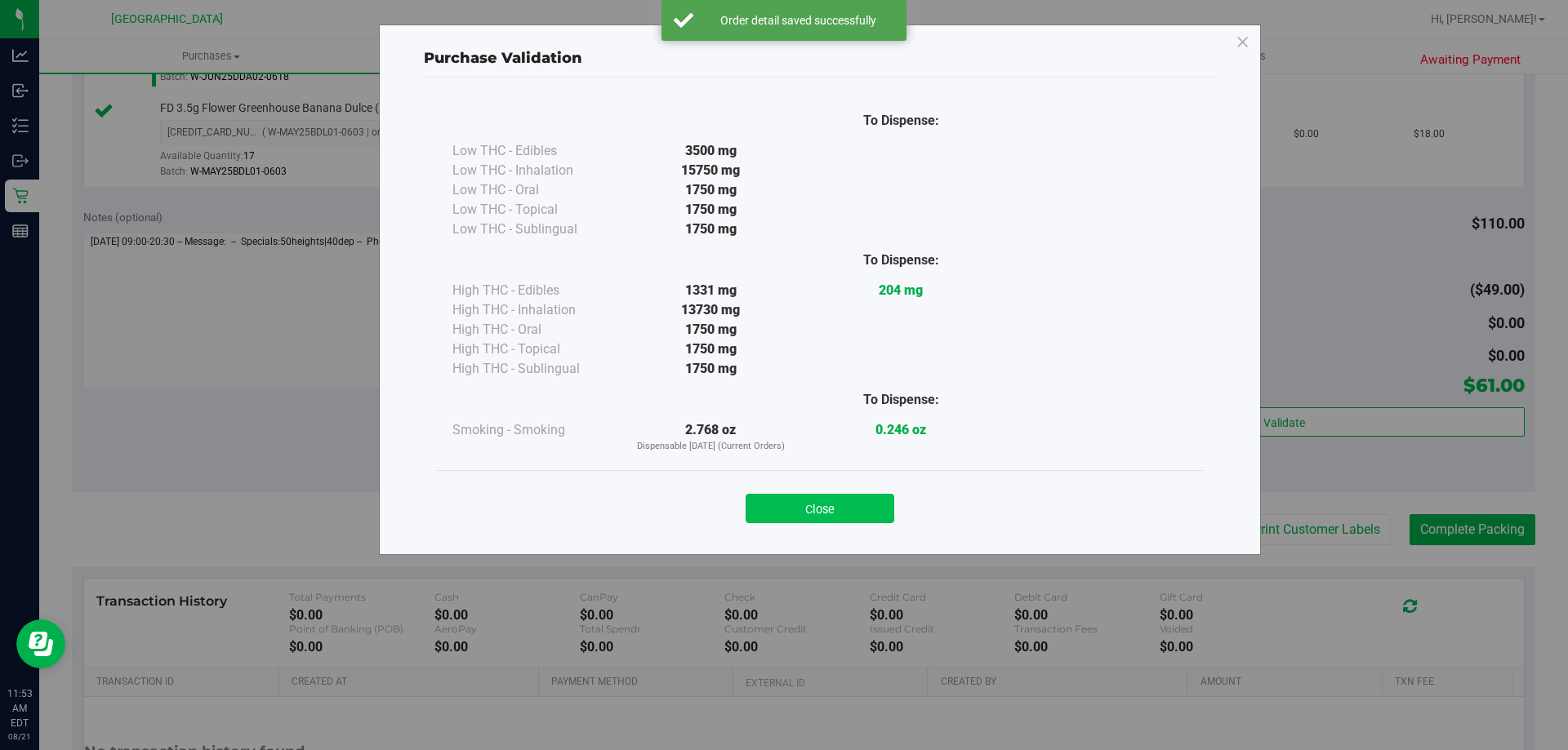
click at [808, 501] on button "Close" at bounding box center [820, 509] width 148 height 29
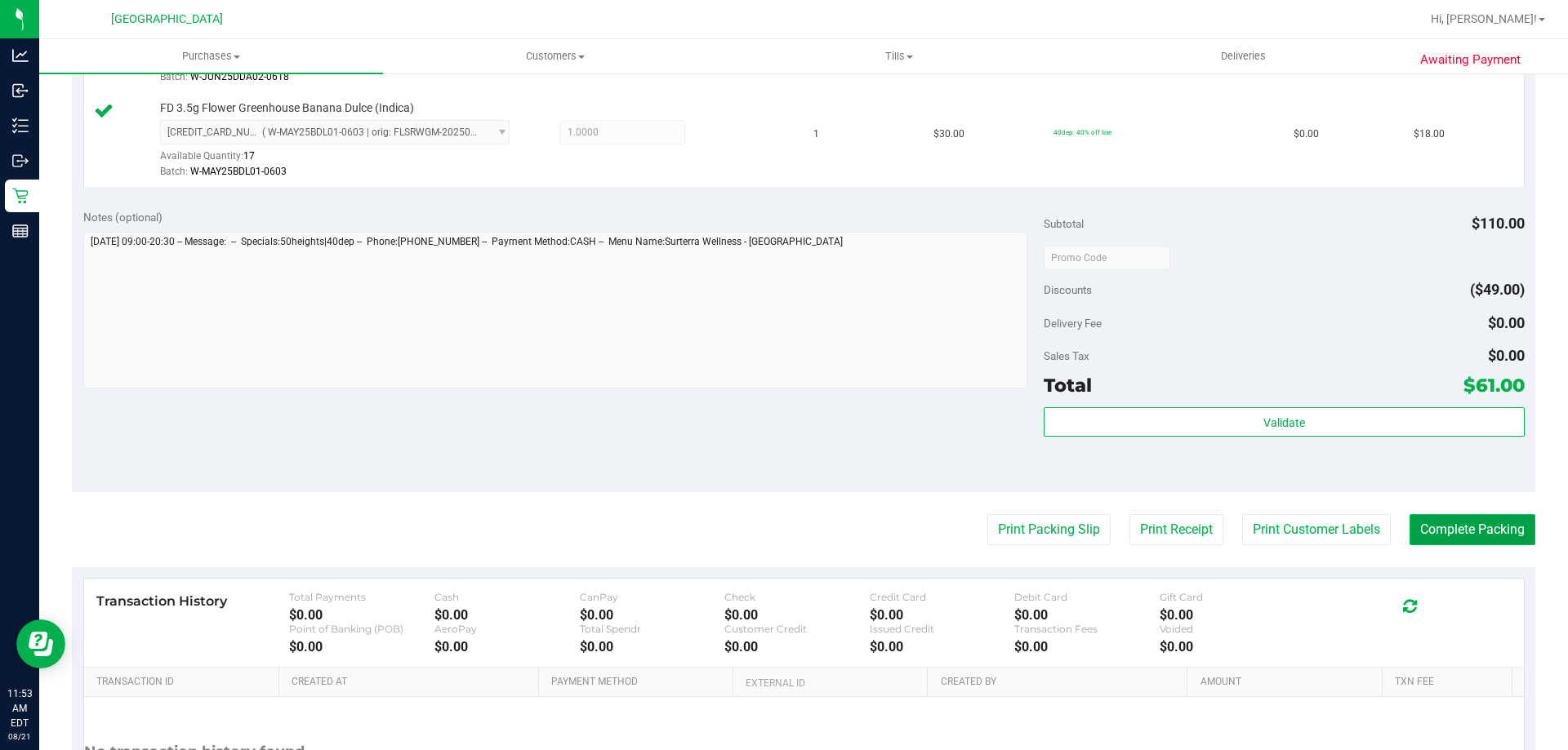
click at [1454, 542] on button "Complete Packing" at bounding box center [1472, 530] width 126 height 31
